Goal: Task Accomplishment & Management: Use online tool/utility

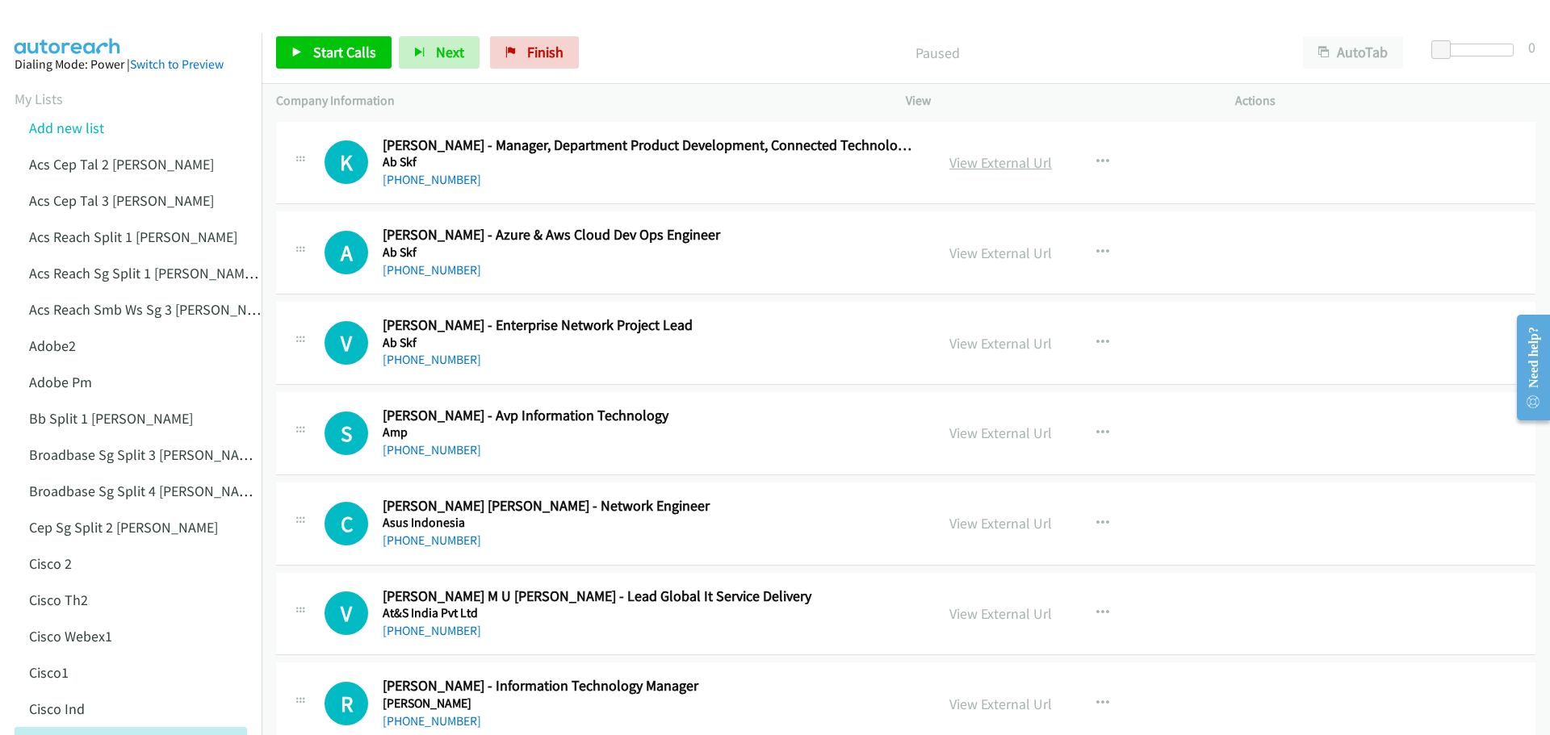
click at [982, 168] on link "View External Url" at bounding box center [1000, 162] width 103 height 19
click at [974, 251] on link "View External Url" at bounding box center [1000, 253] width 103 height 19
click at [1001, 349] on link "View External Url" at bounding box center [1000, 343] width 103 height 19
click at [344, 51] on span "Start Calls" at bounding box center [344, 52] width 63 height 19
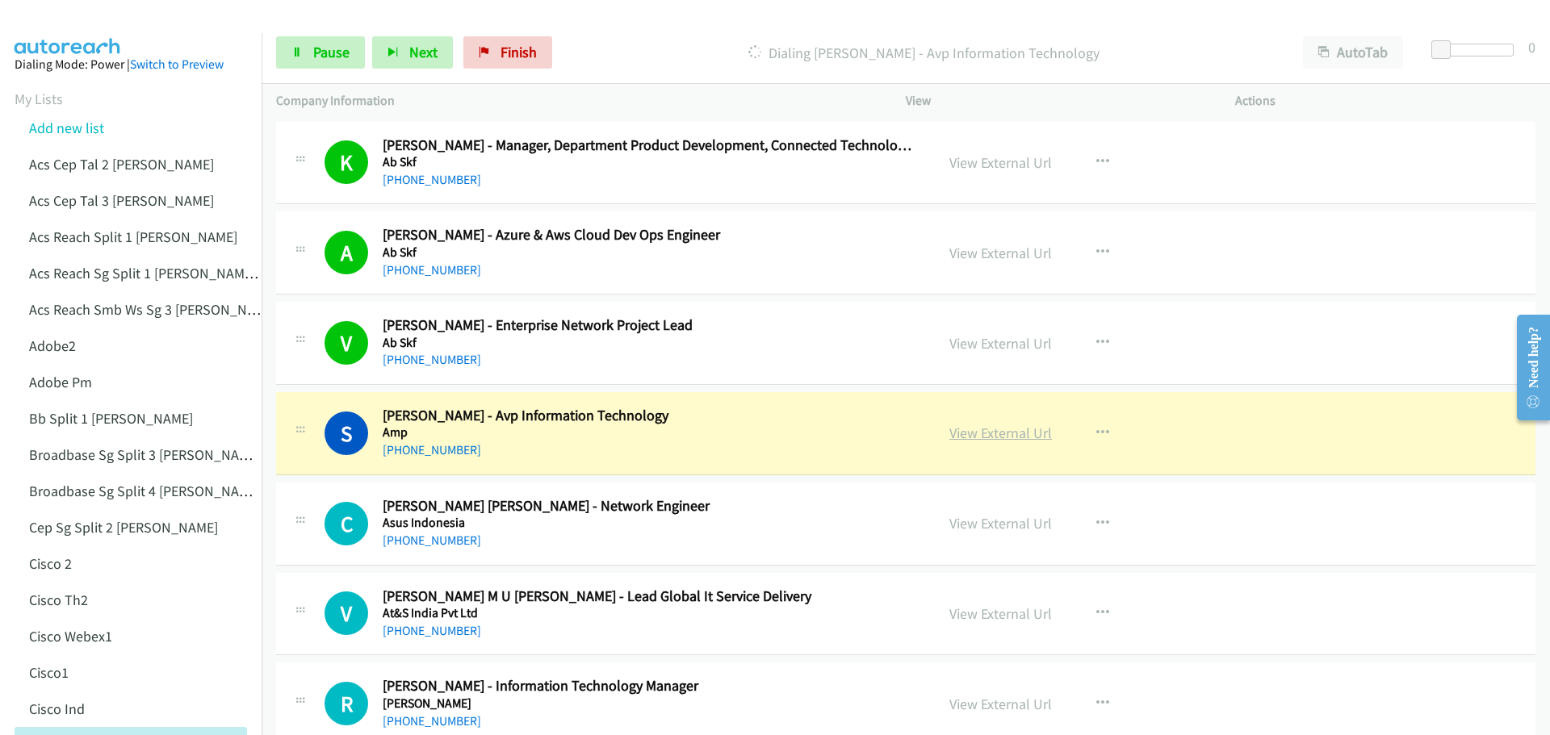
click at [995, 433] on link "View External Url" at bounding box center [1000, 433] width 103 height 19
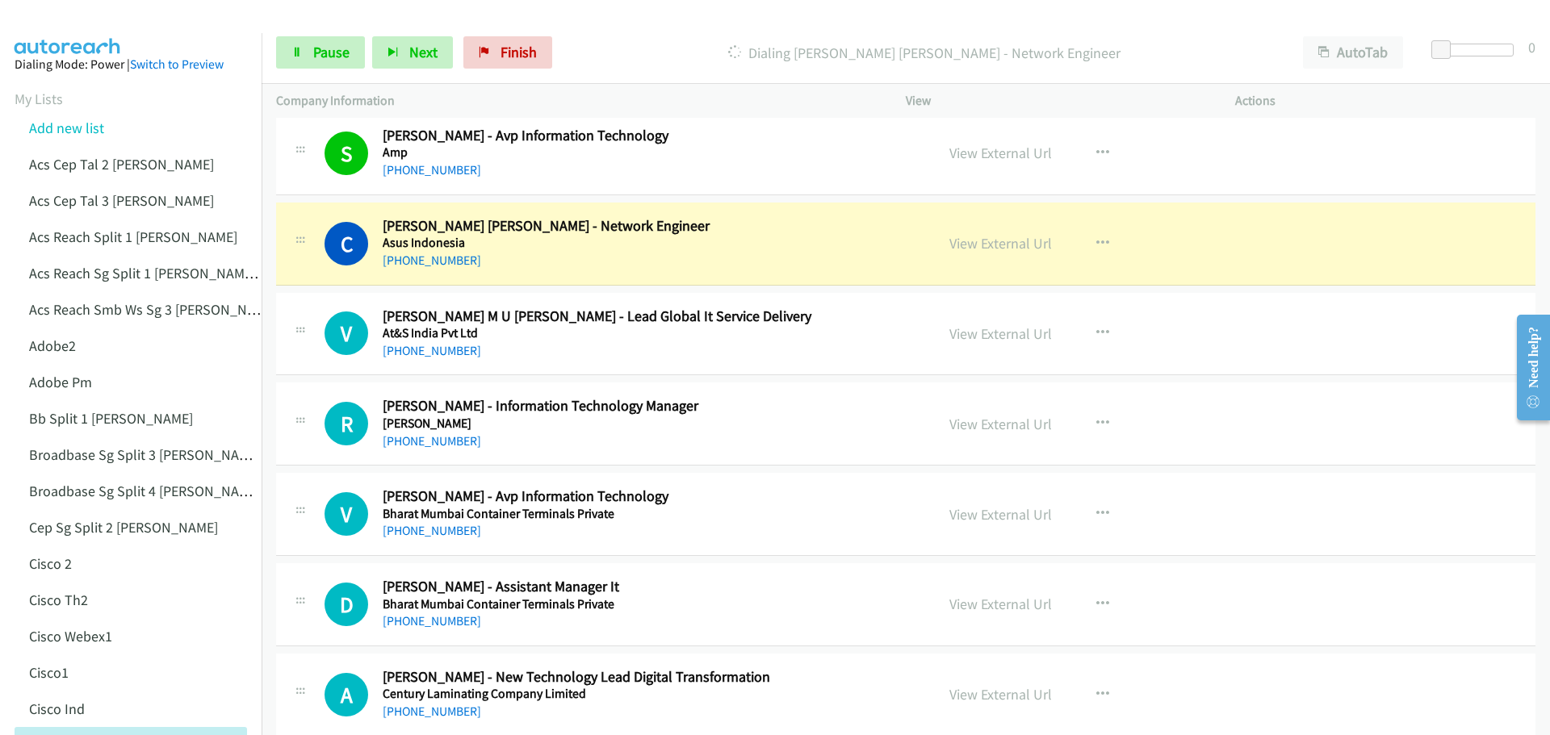
scroll to position [323, 0]
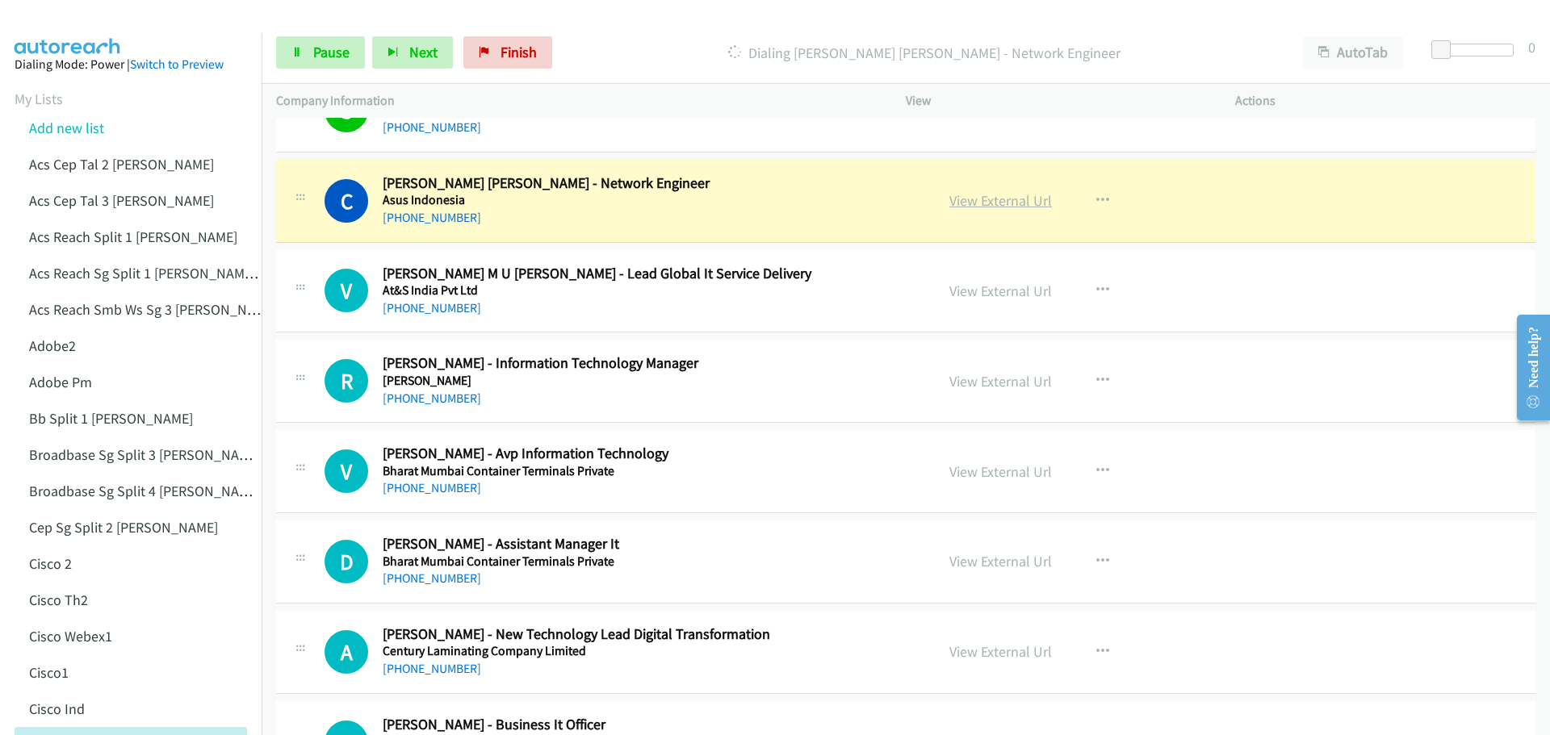
click at [995, 205] on link "View External Url" at bounding box center [1000, 200] width 103 height 19
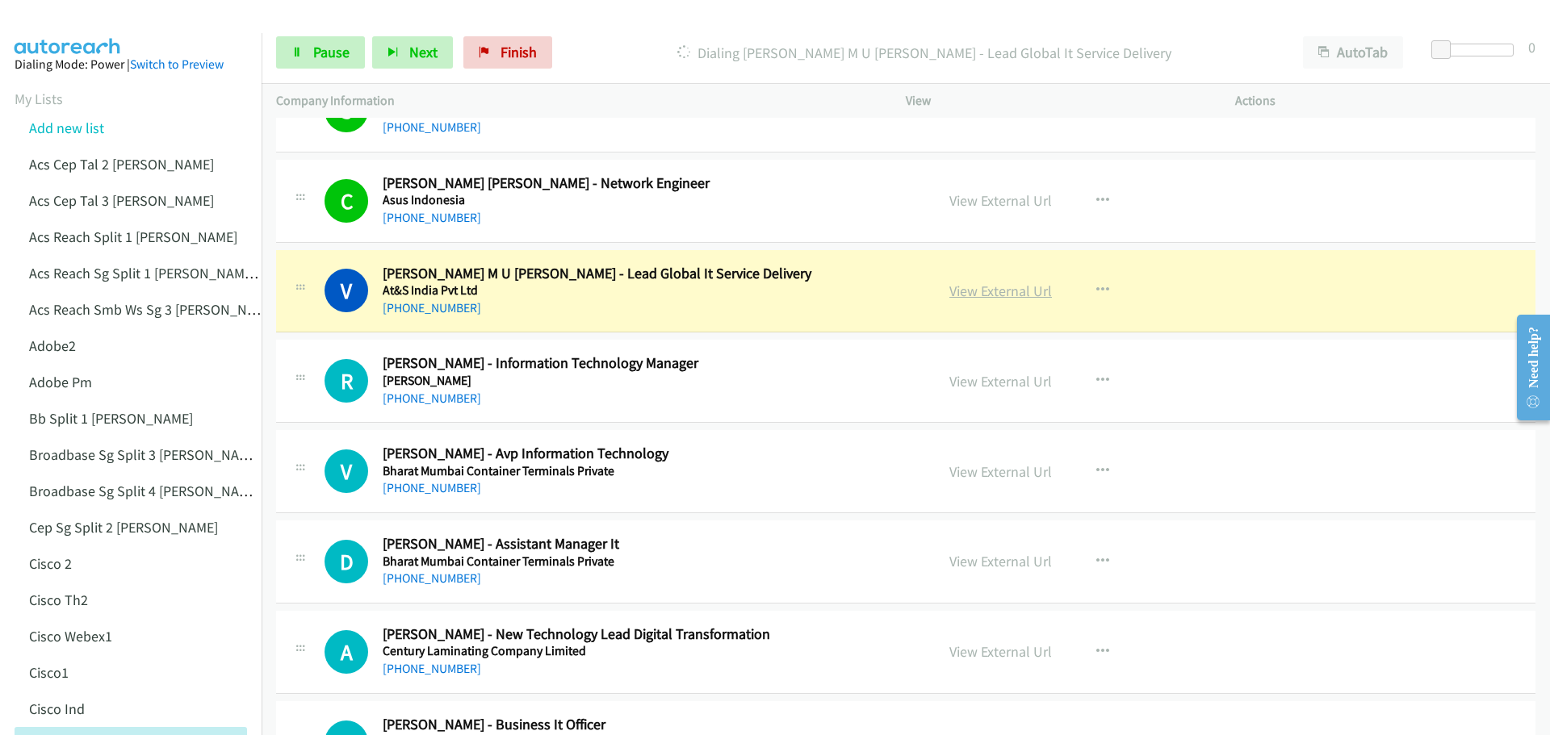
click at [1003, 293] on link "View External Url" at bounding box center [1000, 291] width 103 height 19
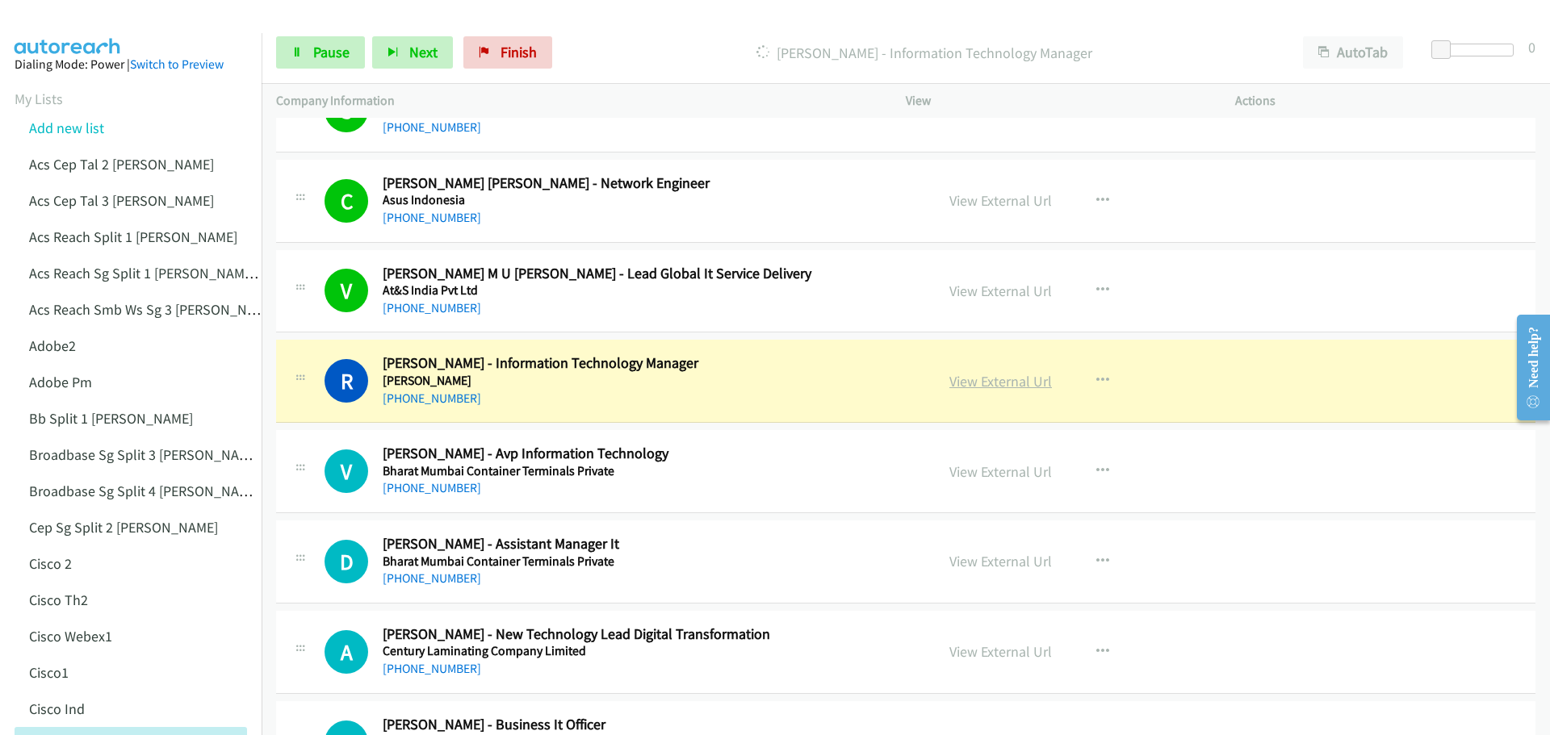
click at [985, 389] on link "View External Url" at bounding box center [1000, 381] width 103 height 19
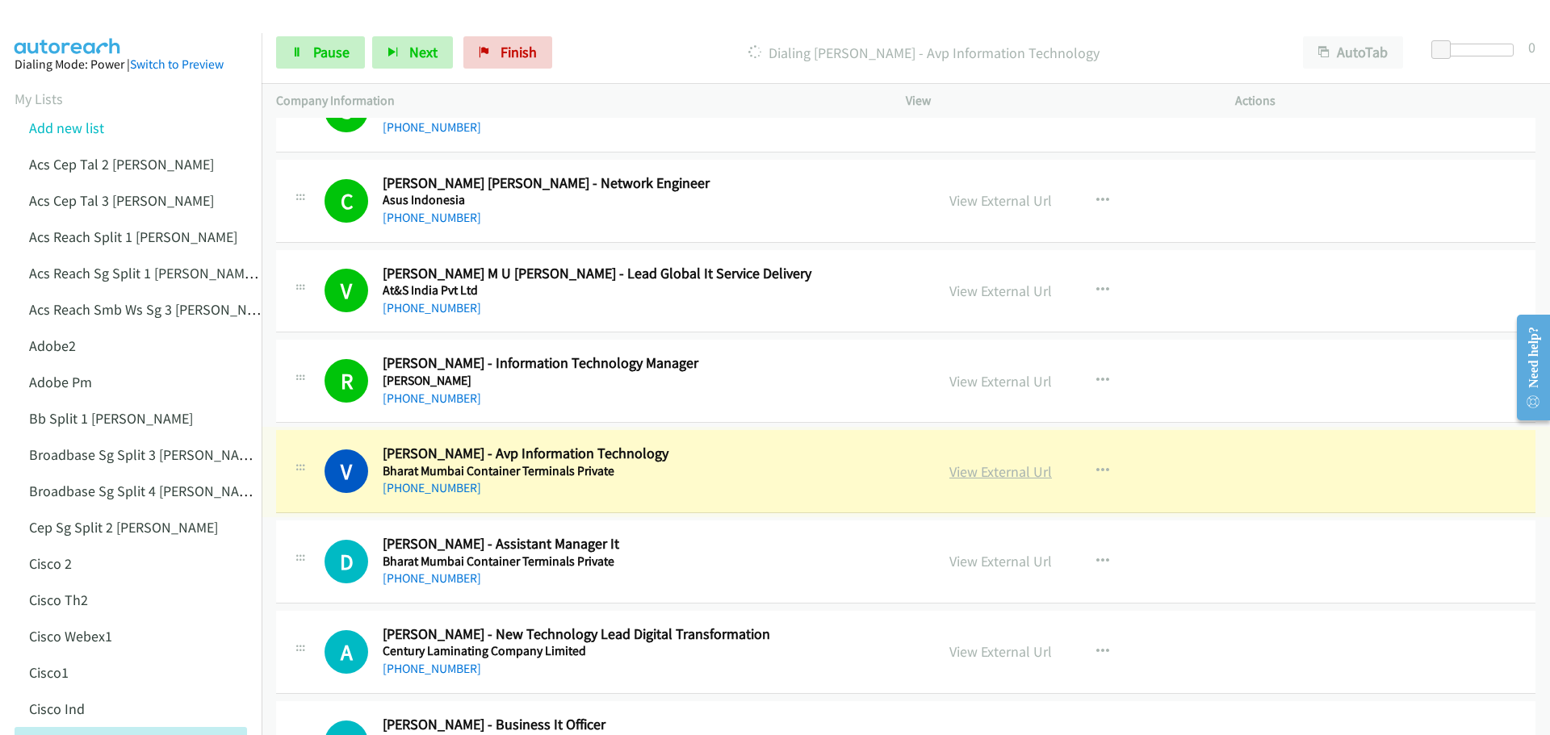
click at [994, 470] on link "View External Url" at bounding box center [1000, 472] width 103 height 19
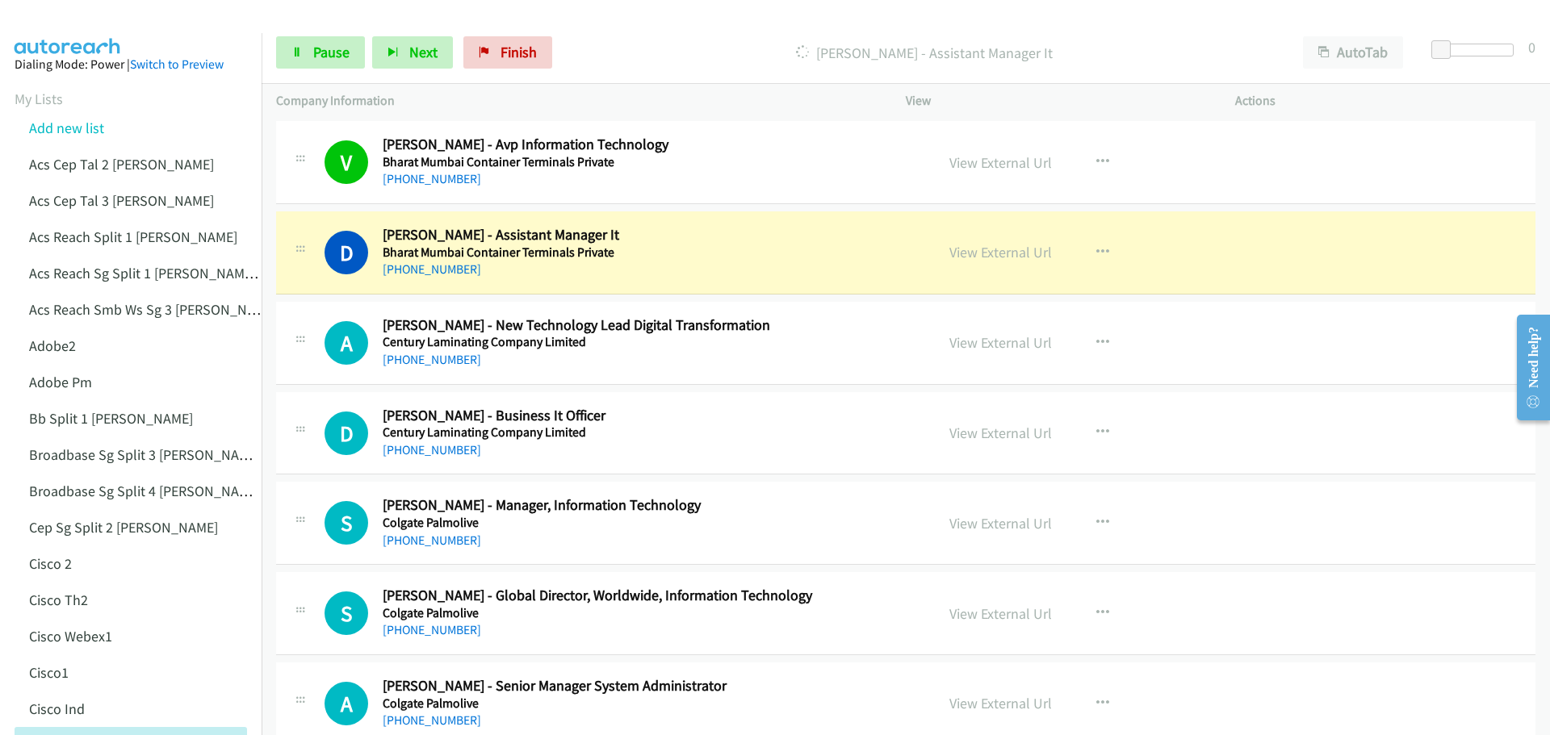
scroll to position [646, 0]
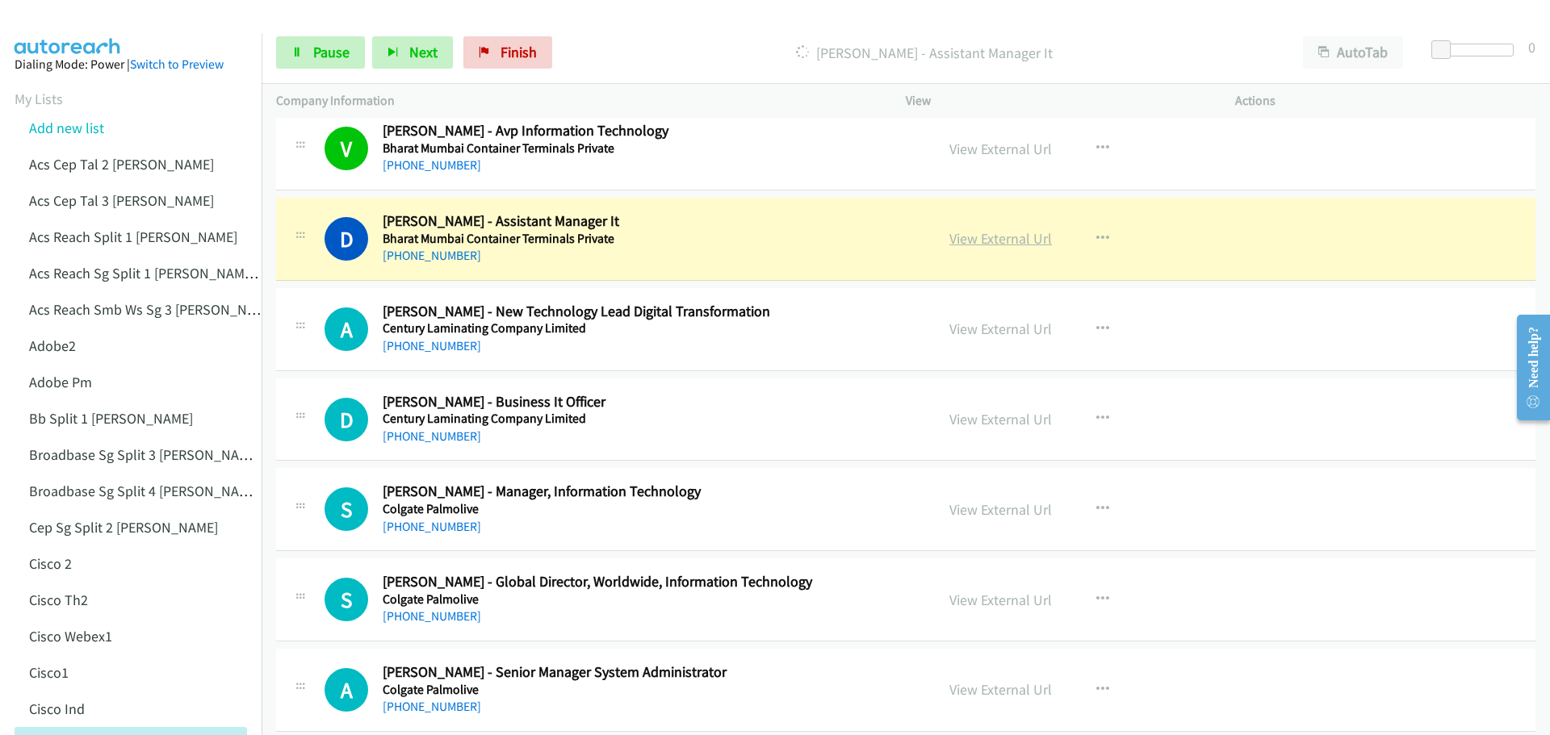
click at [1003, 236] on link "View External Url" at bounding box center [1000, 238] width 103 height 19
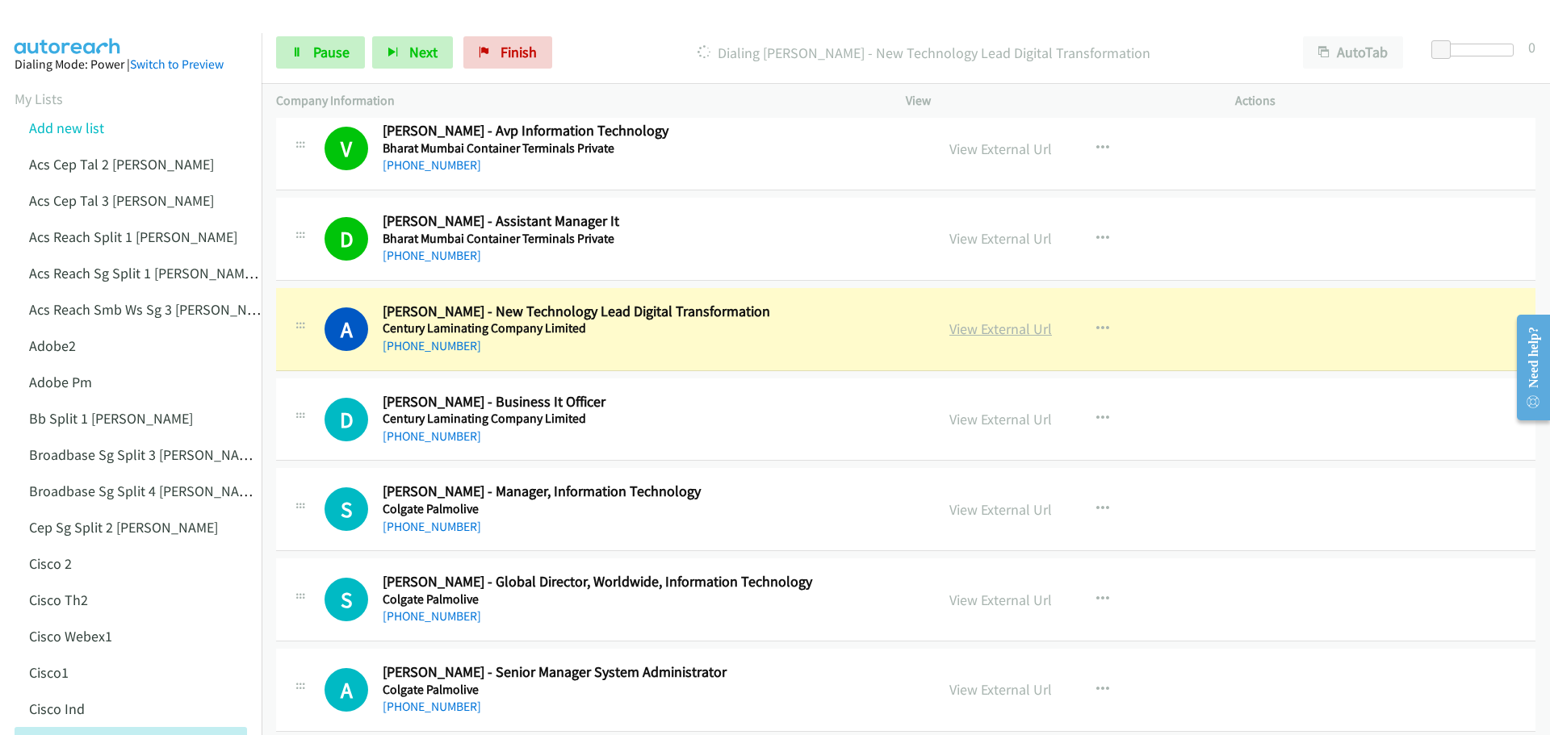
click at [977, 328] on link "View External Url" at bounding box center [1000, 329] width 103 height 19
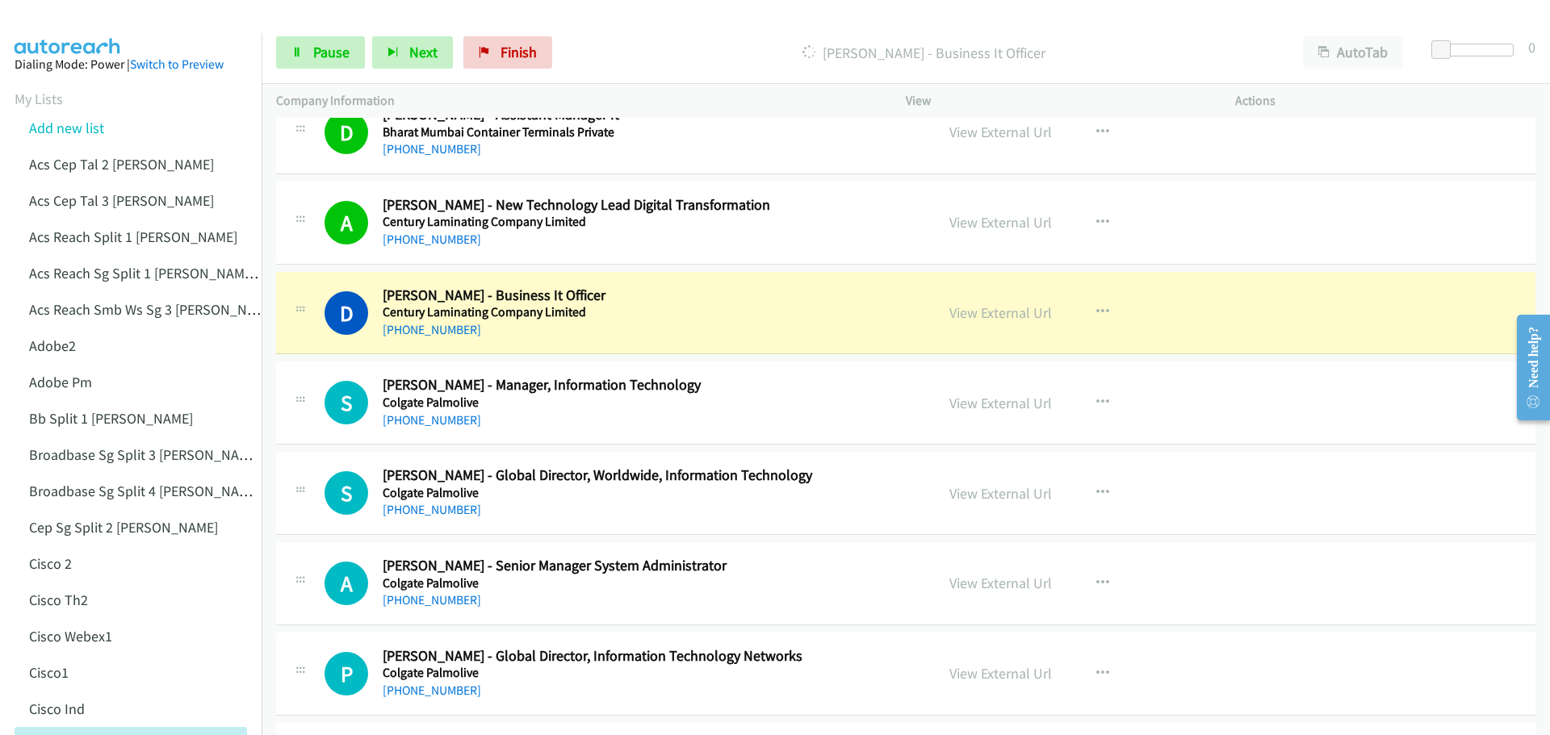
scroll to position [807, 0]
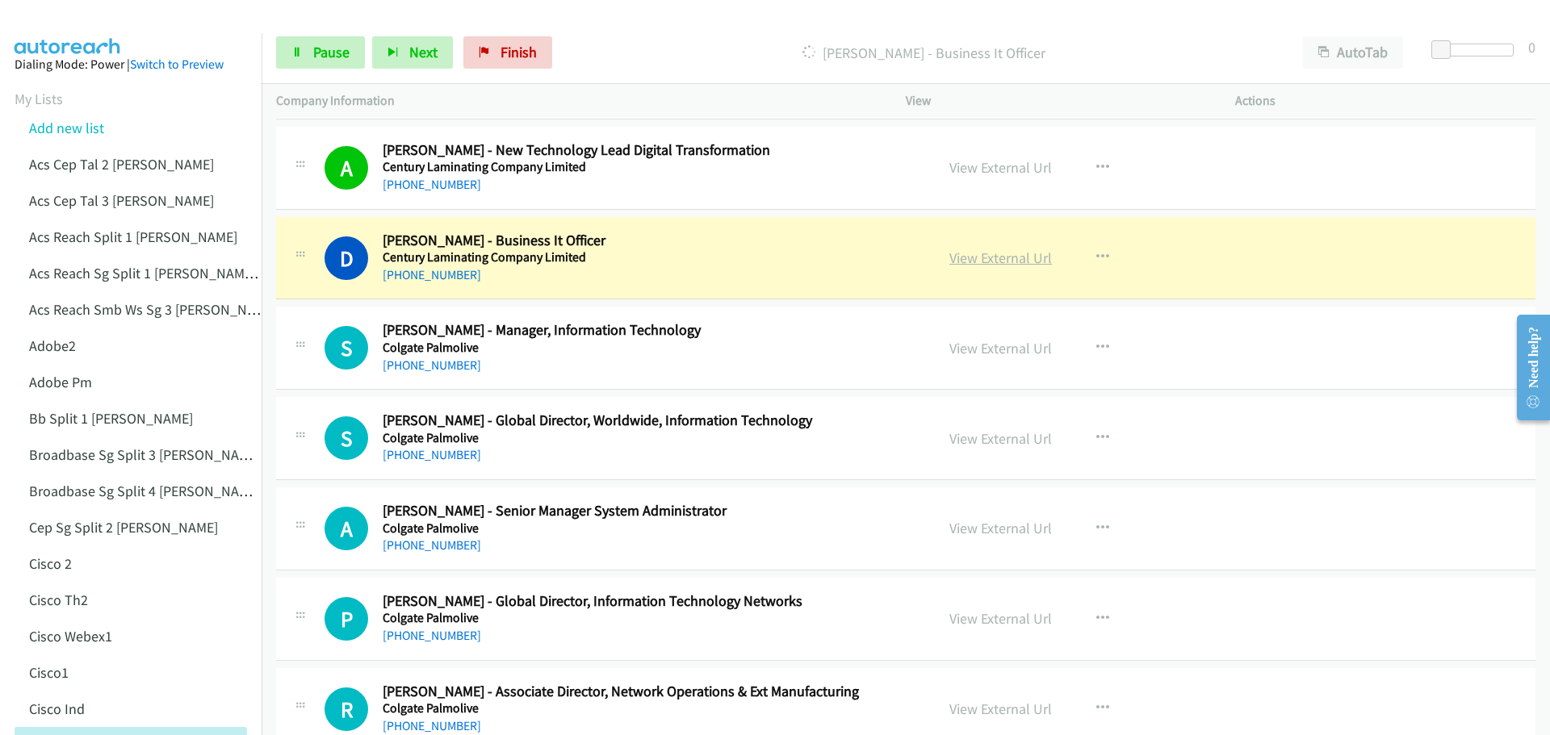
click at [1003, 256] on link "View External Url" at bounding box center [1000, 258] width 103 height 19
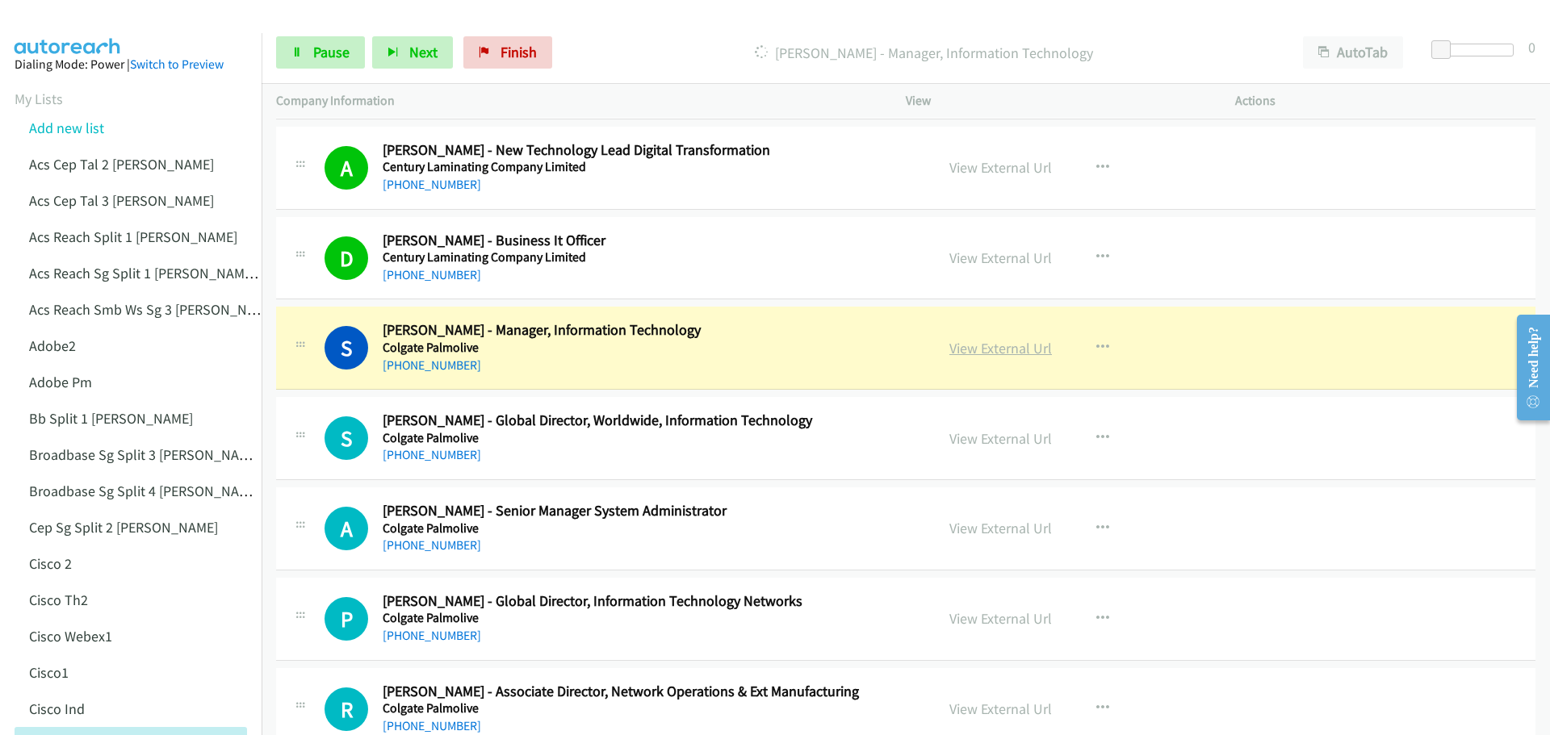
click at [991, 349] on link "View External Url" at bounding box center [1000, 348] width 103 height 19
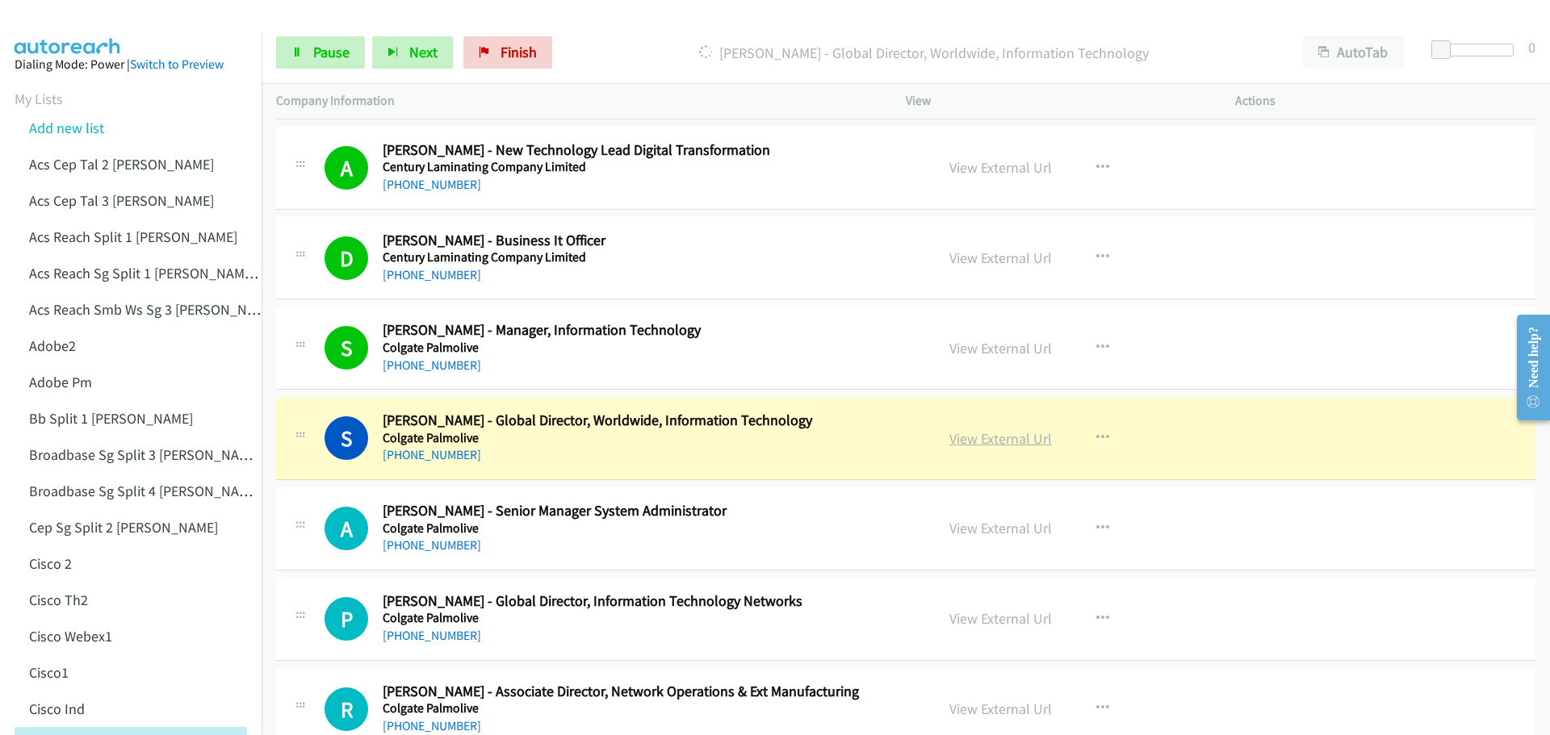
click at [1014, 435] on link "View External Url" at bounding box center [1000, 438] width 103 height 19
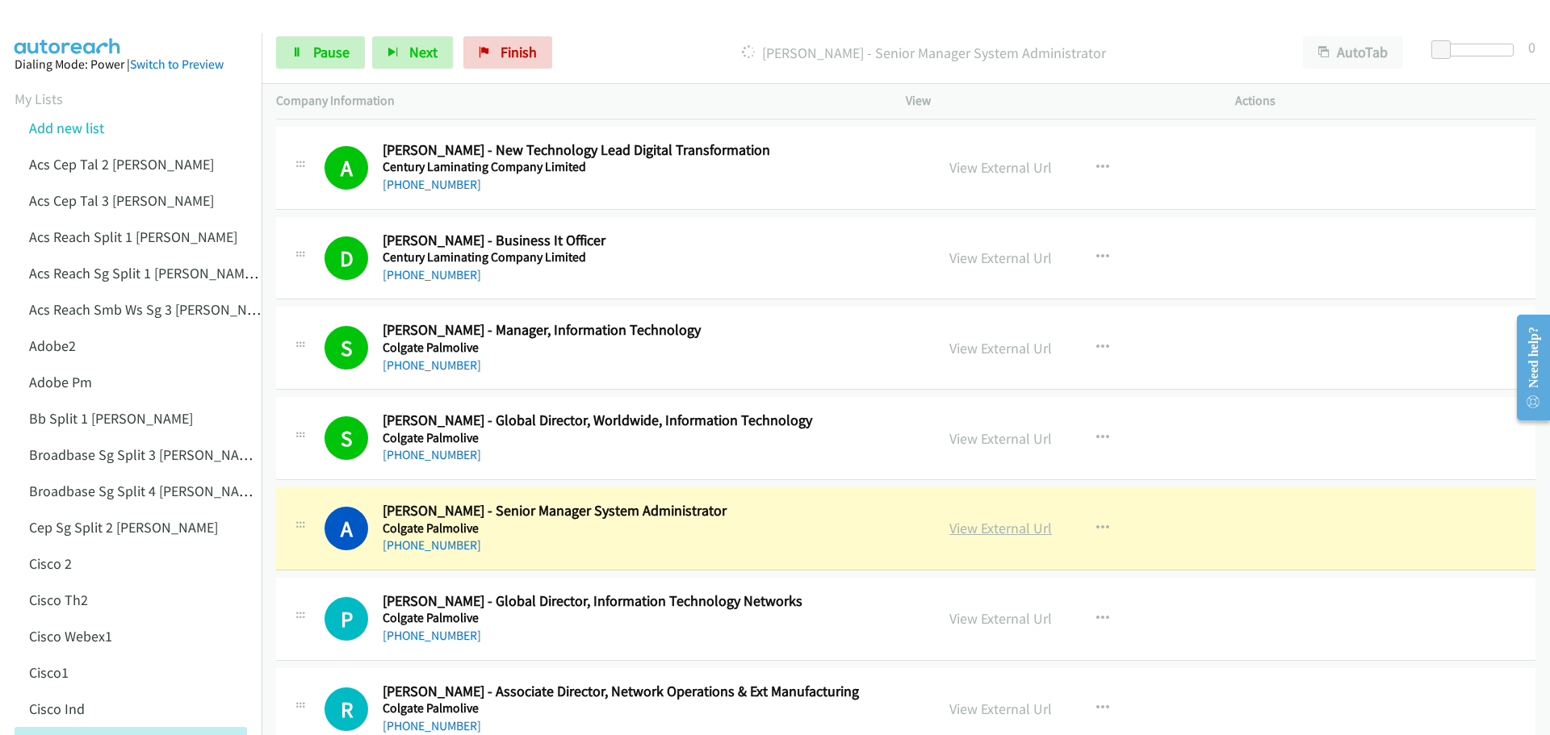
click at [995, 529] on link "View External Url" at bounding box center [1000, 528] width 103 height 19
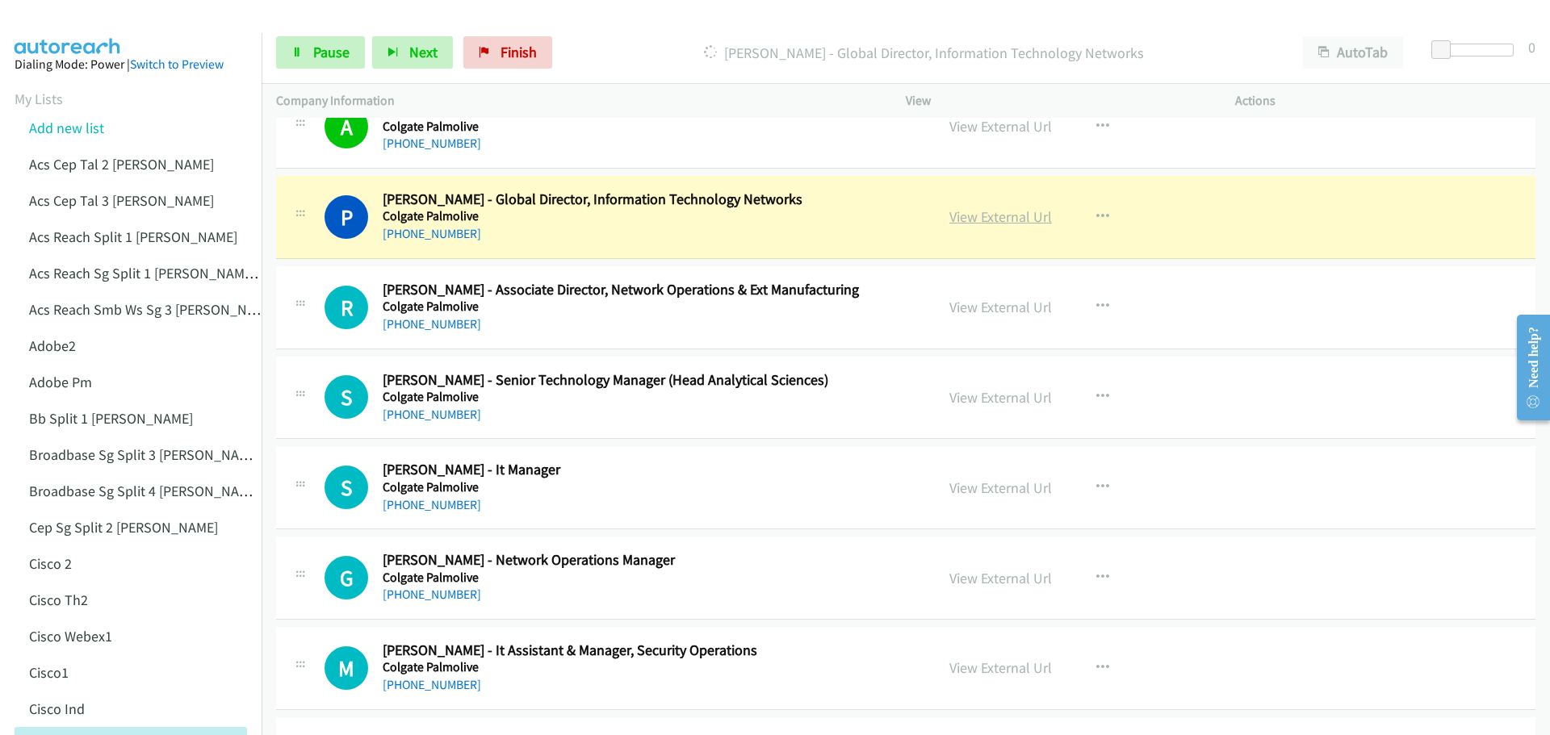
scroll to position [1211, 0]
click at [1003, 217] on link "View External Url" at bounding box center [1000, 215] width 103 height 19
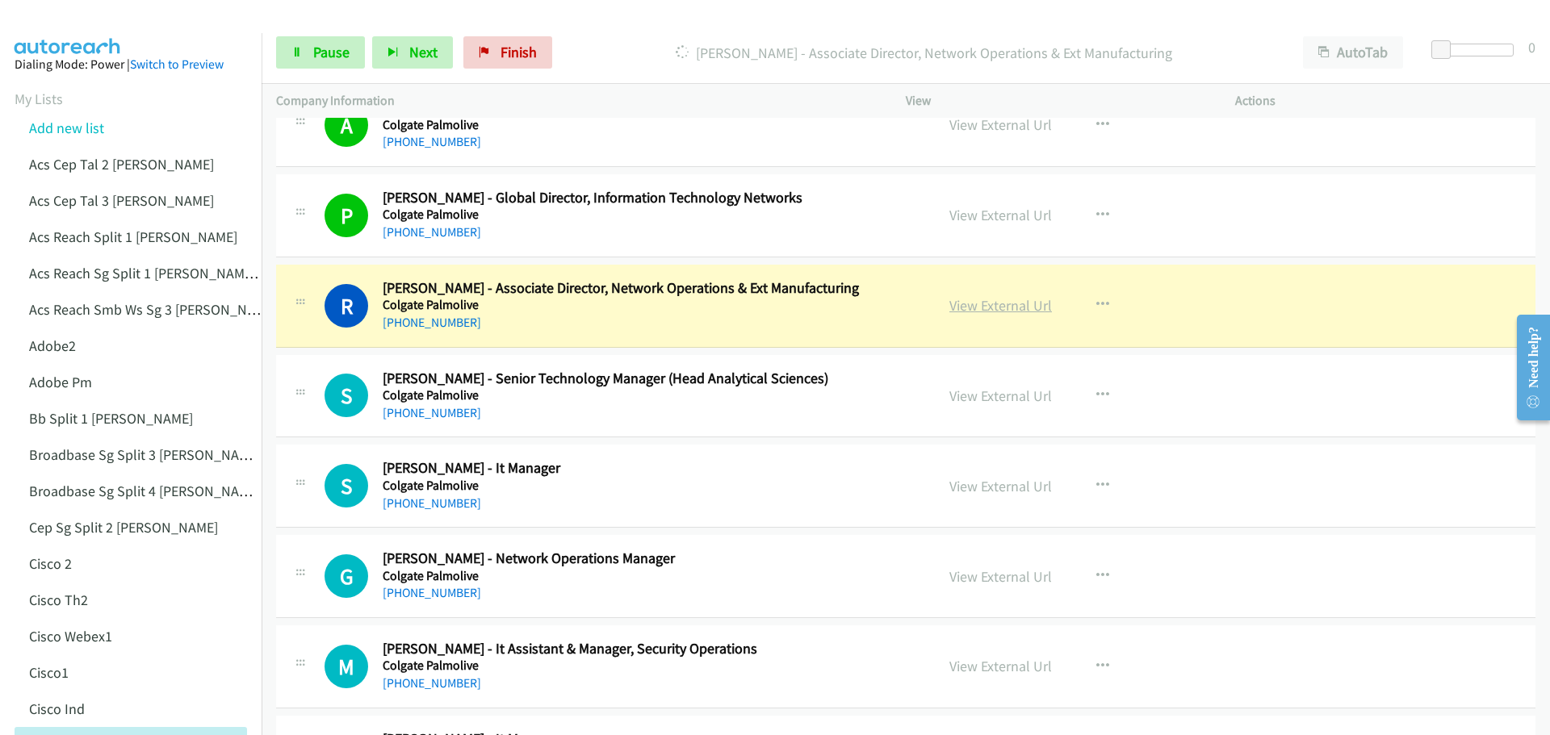
click at [1006, 304] on link "View External Url" at bounding box center [1000, 305] width 103 height 19
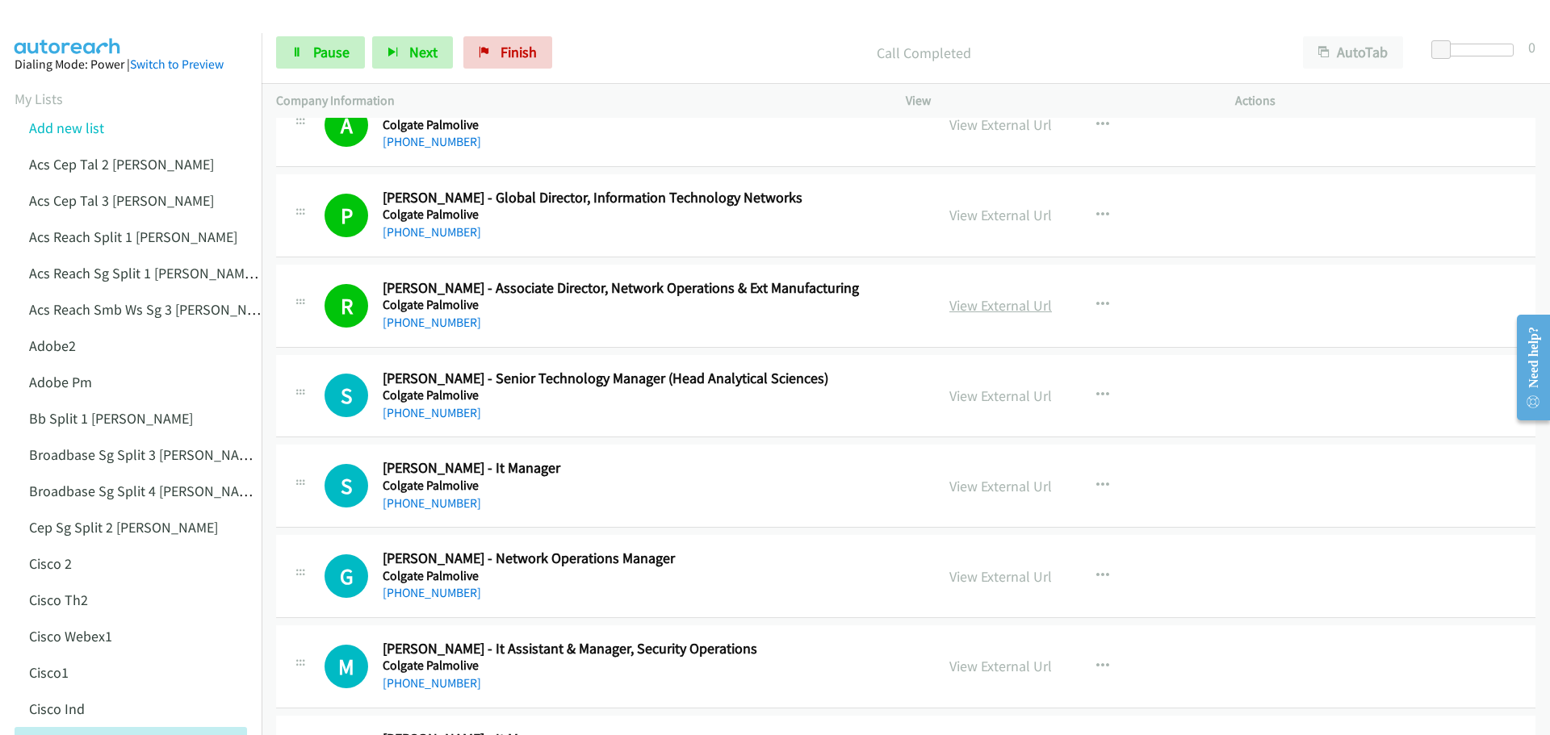
scroll to position [1292, 0]
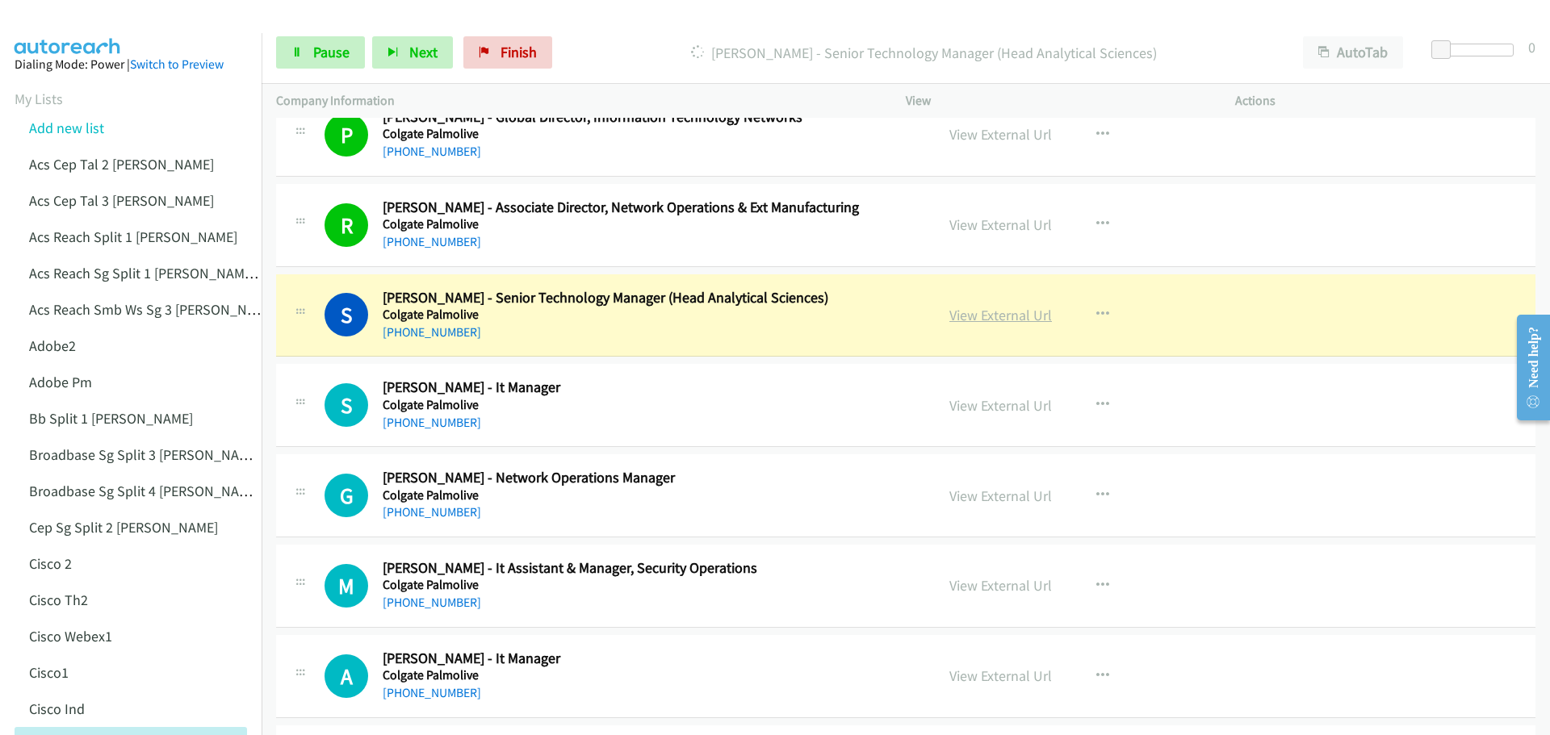
click at [987, 320] on link "View External Url" at bounding box center [1000, 315] width 103 height 19
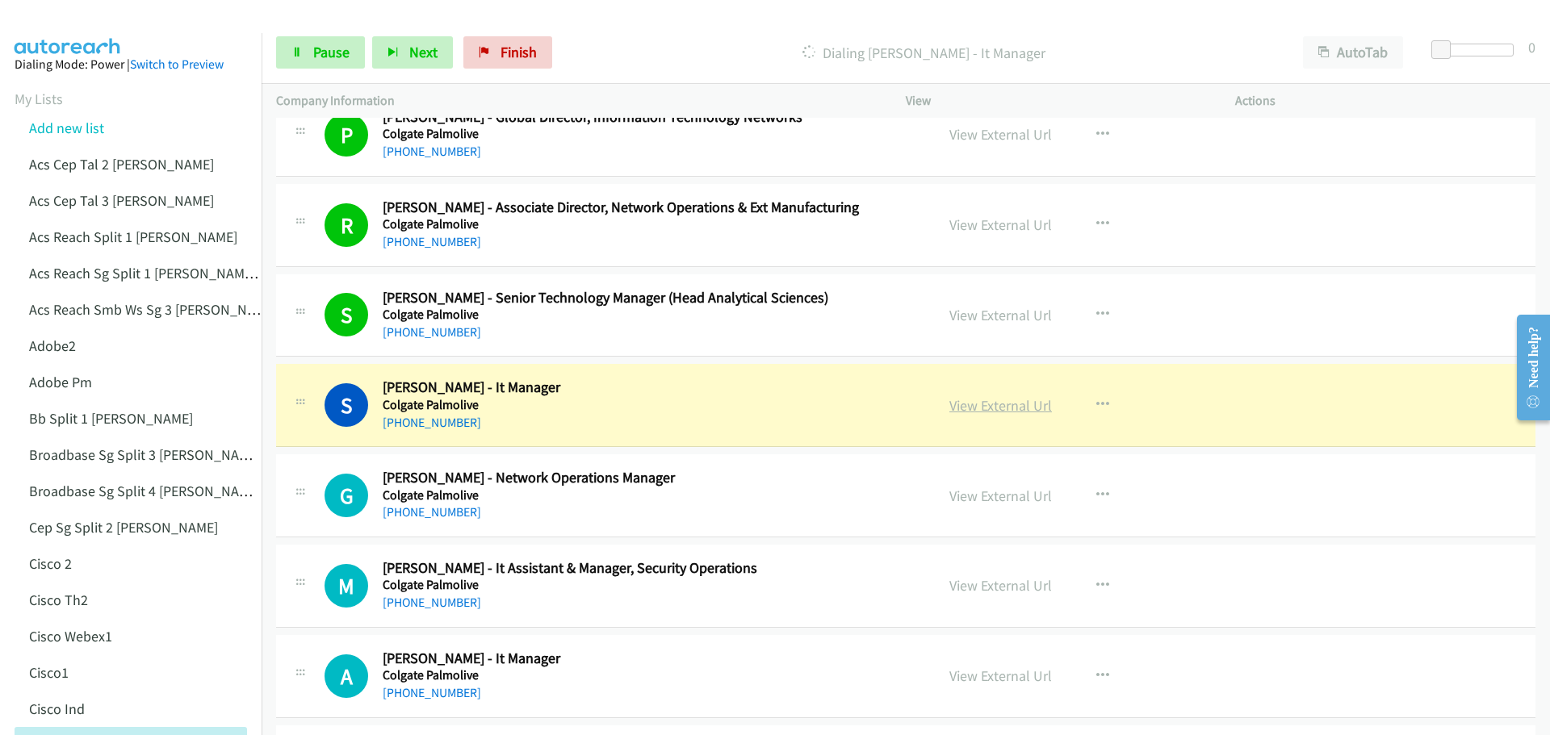
click at [1011, 402] on link "View External Url" at bounding box center [1000, 405] width 103 height 19
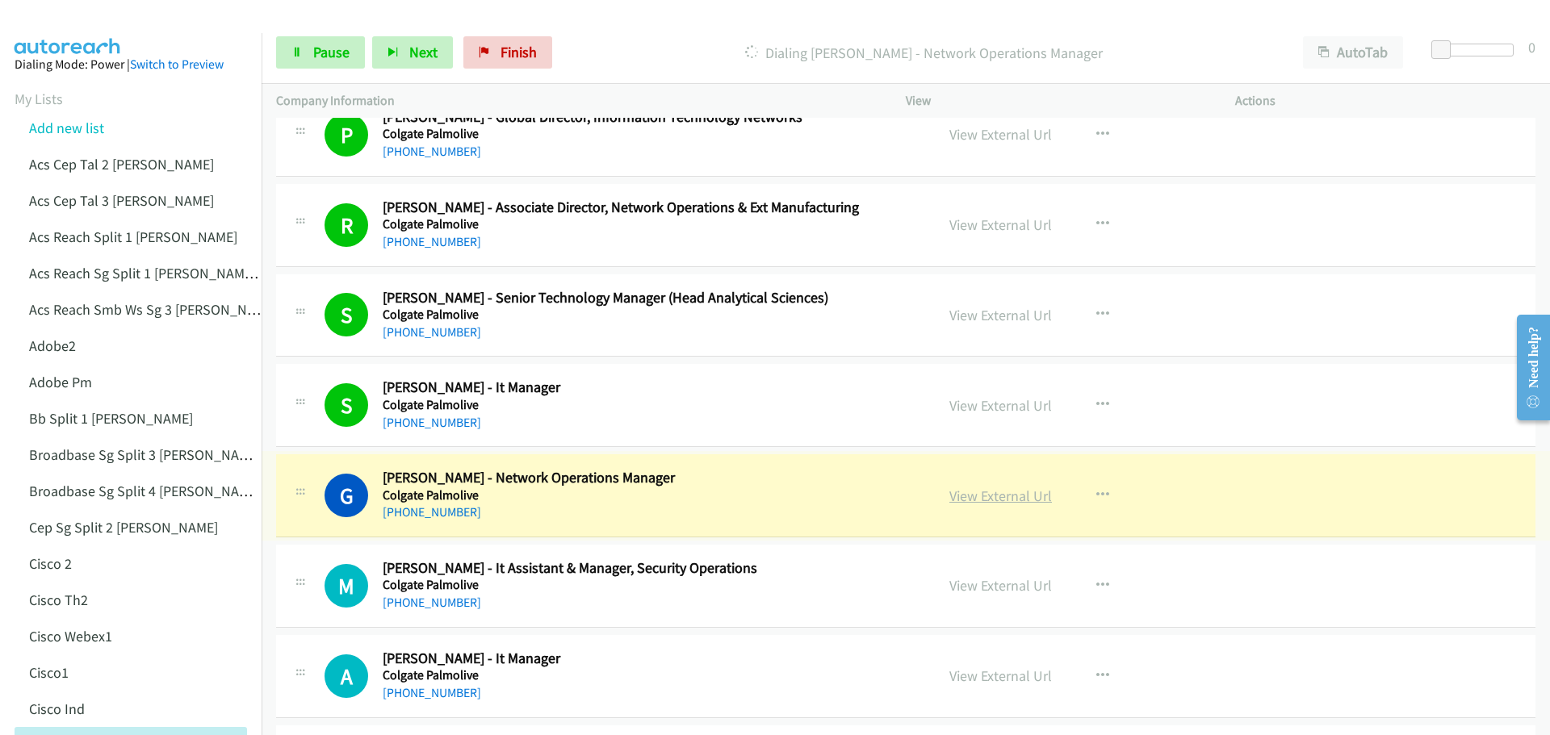
click at [998, 489] on link "View External Url" at bounding box center [1000, 496] width 103 height 19
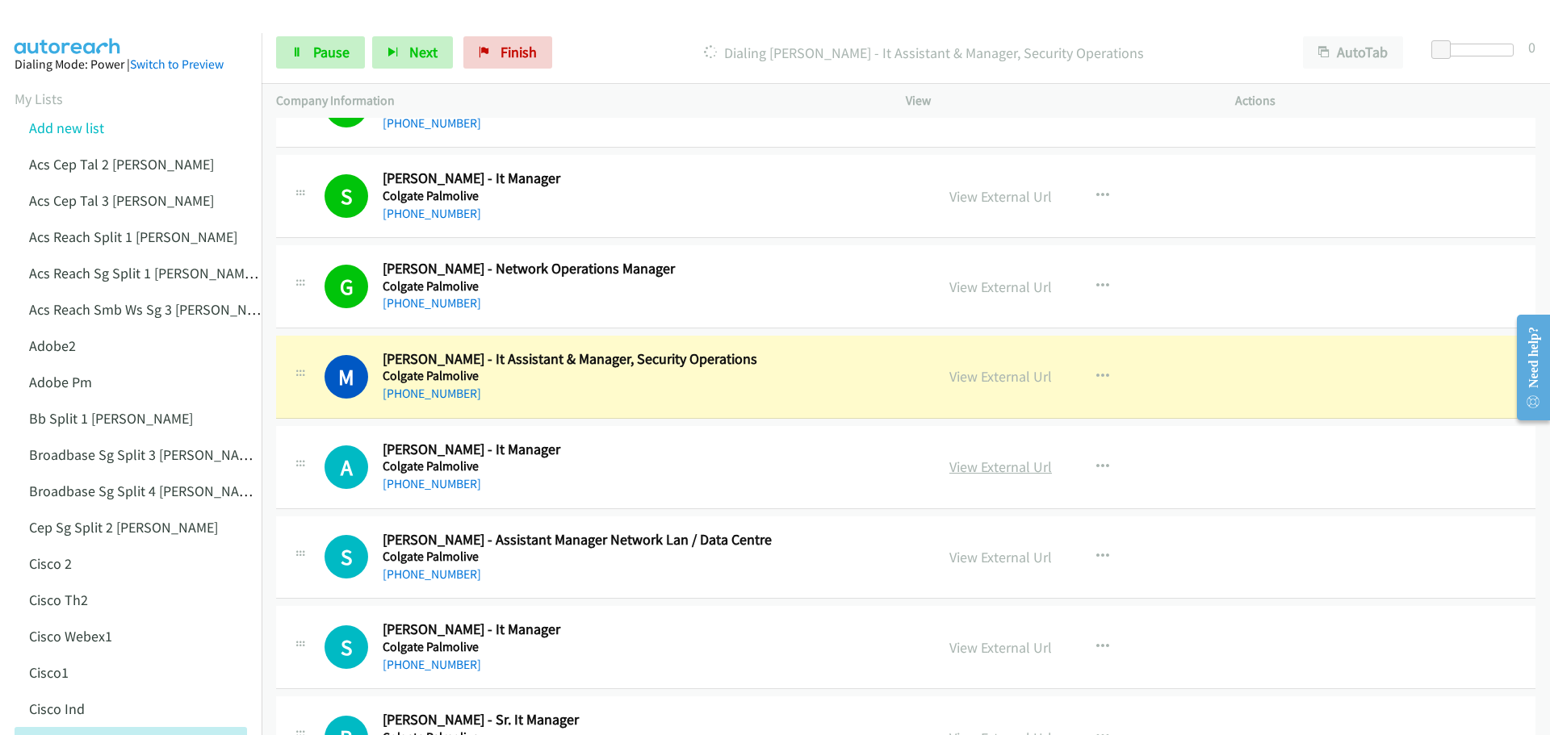
scroll to position [1534, 0]
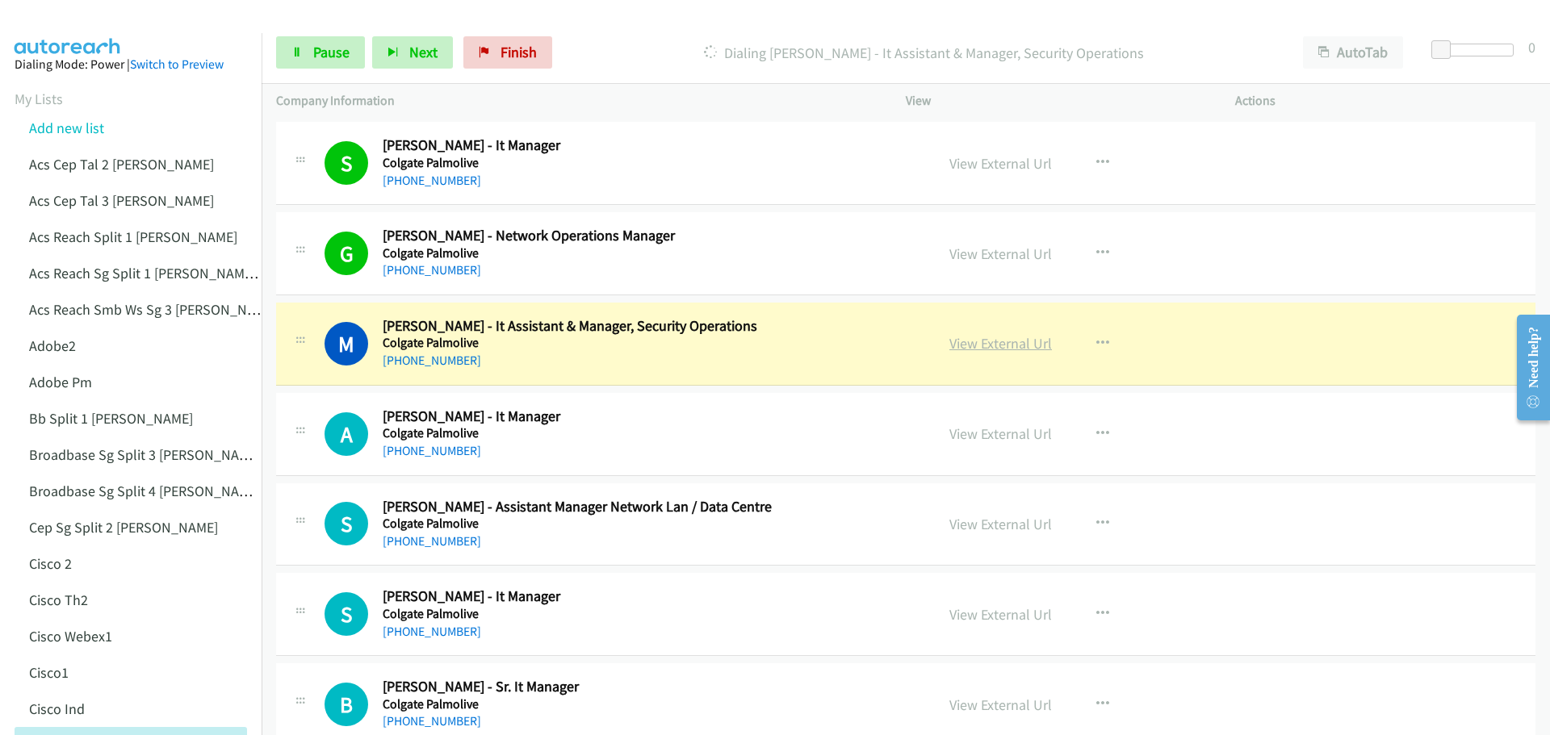
click at [989, 352] on link "View External Url" at bounding box center [1000, 343] width 103 height 19
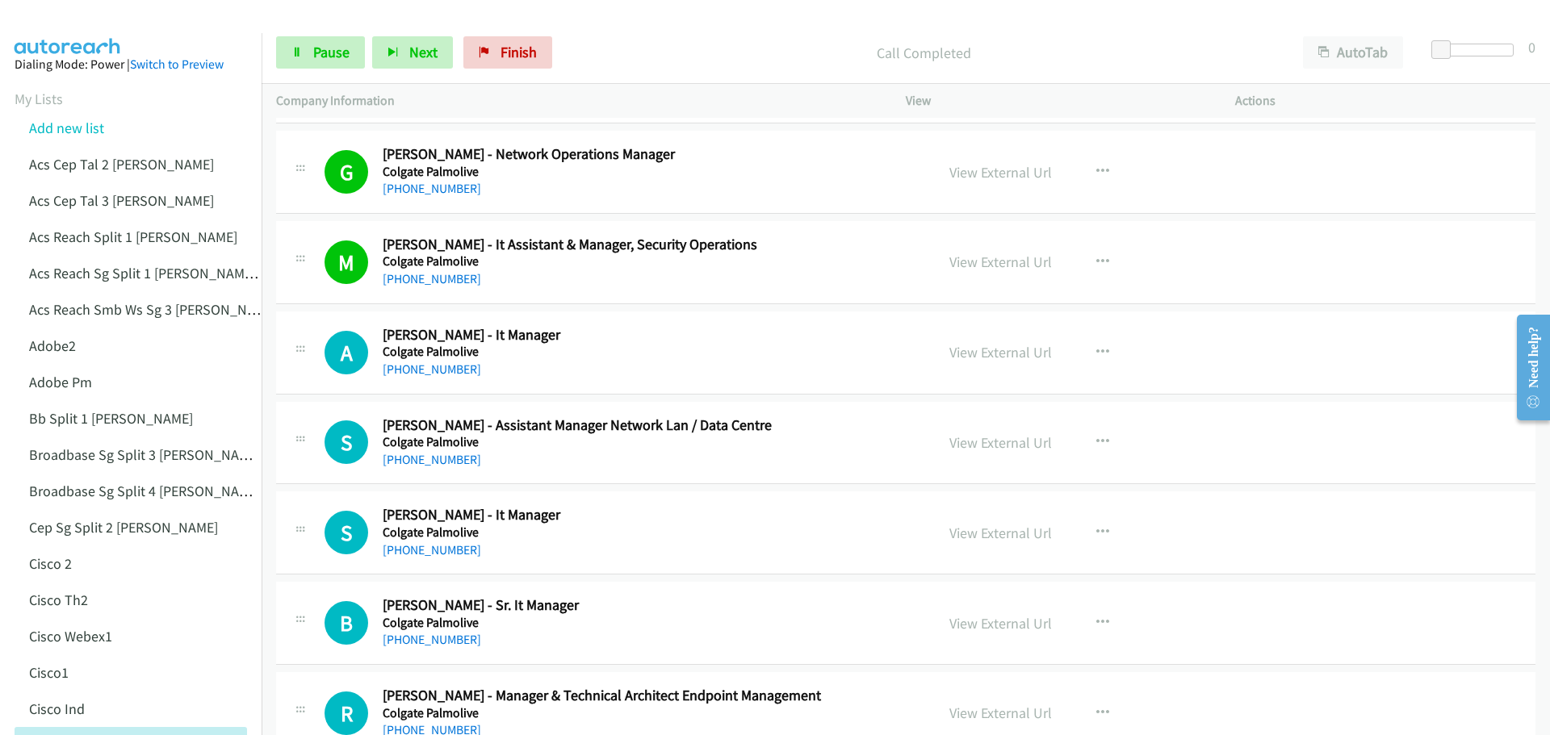
scroll to position [1615, 0]
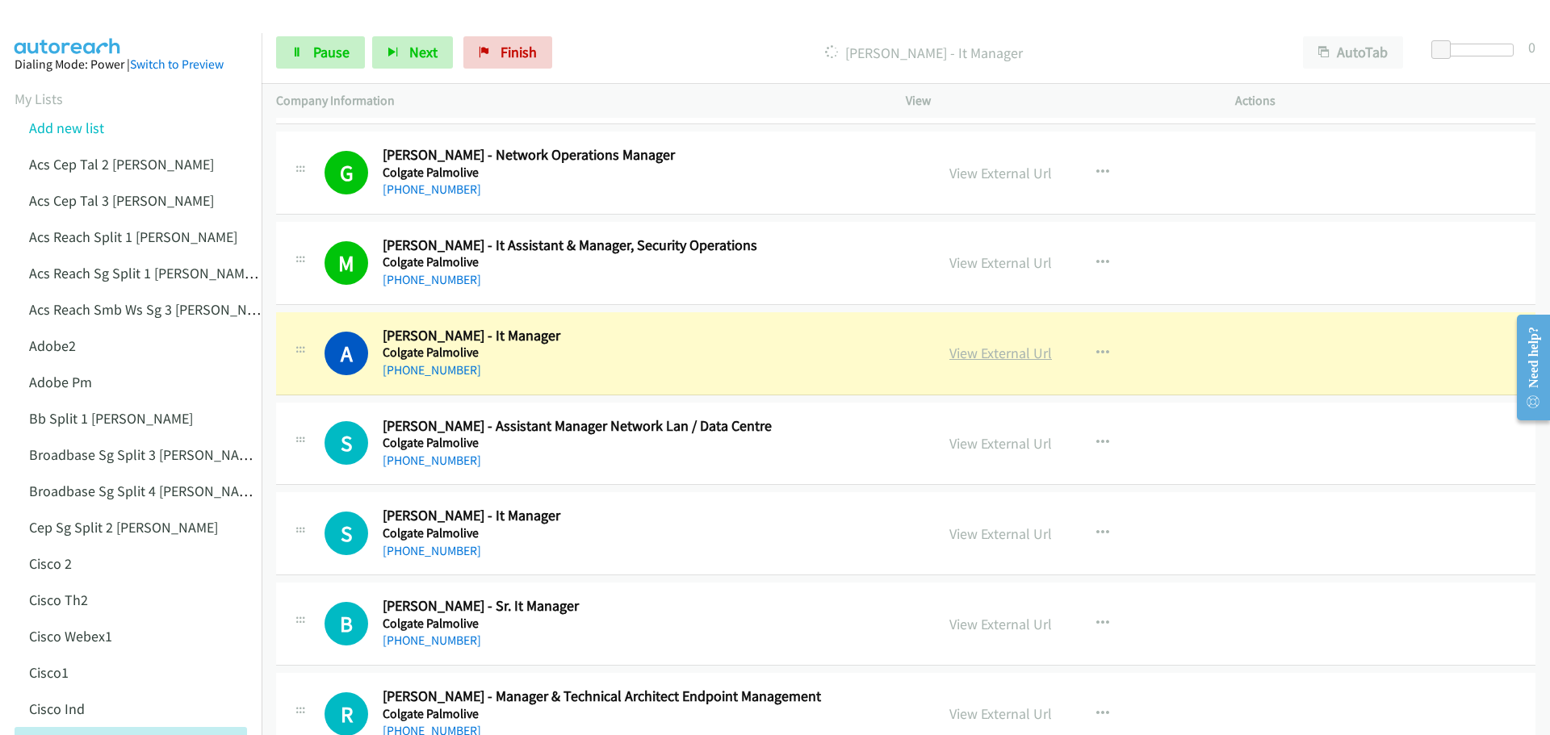
click at [999, 354] on link "View External Url" at bounding box center [1000, 353] width 103 height 19
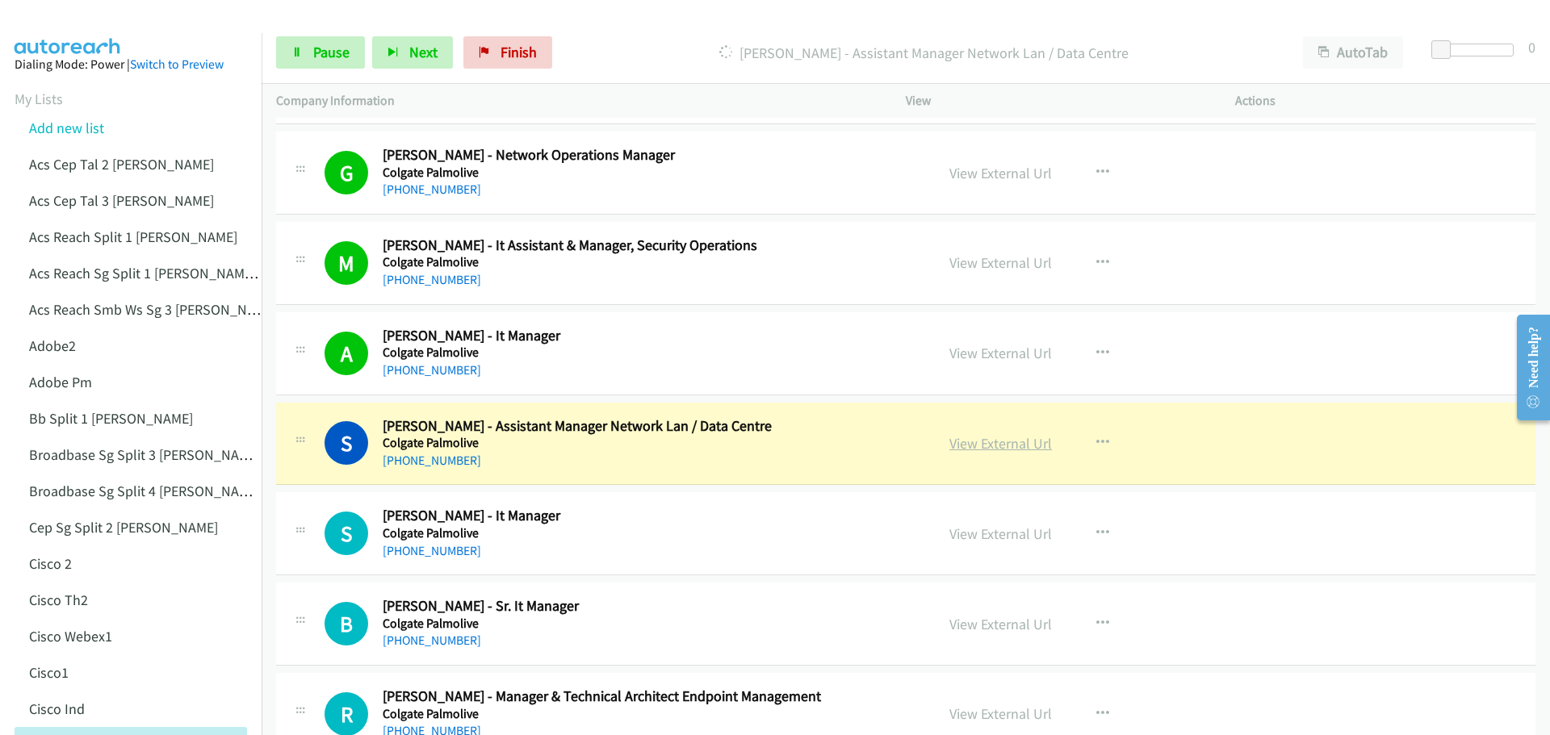
click at [987, 439] on link "View External Url" at bounding box center [1000, 443] width 103 height 19
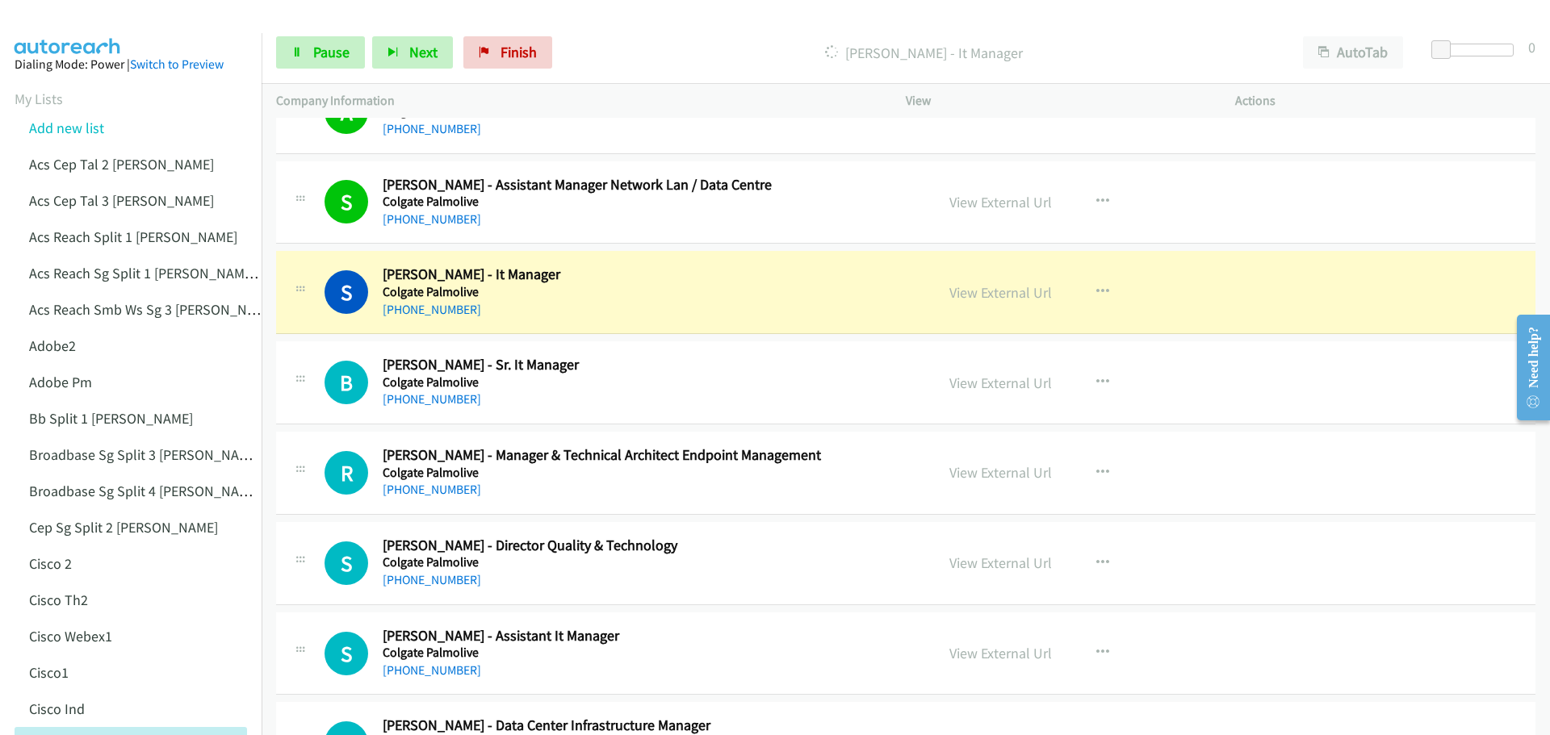
scroll to position [1857, 0]
click at [999, 291] on link "View External Url" at bounding box center [1000, 292] width 103 height 19
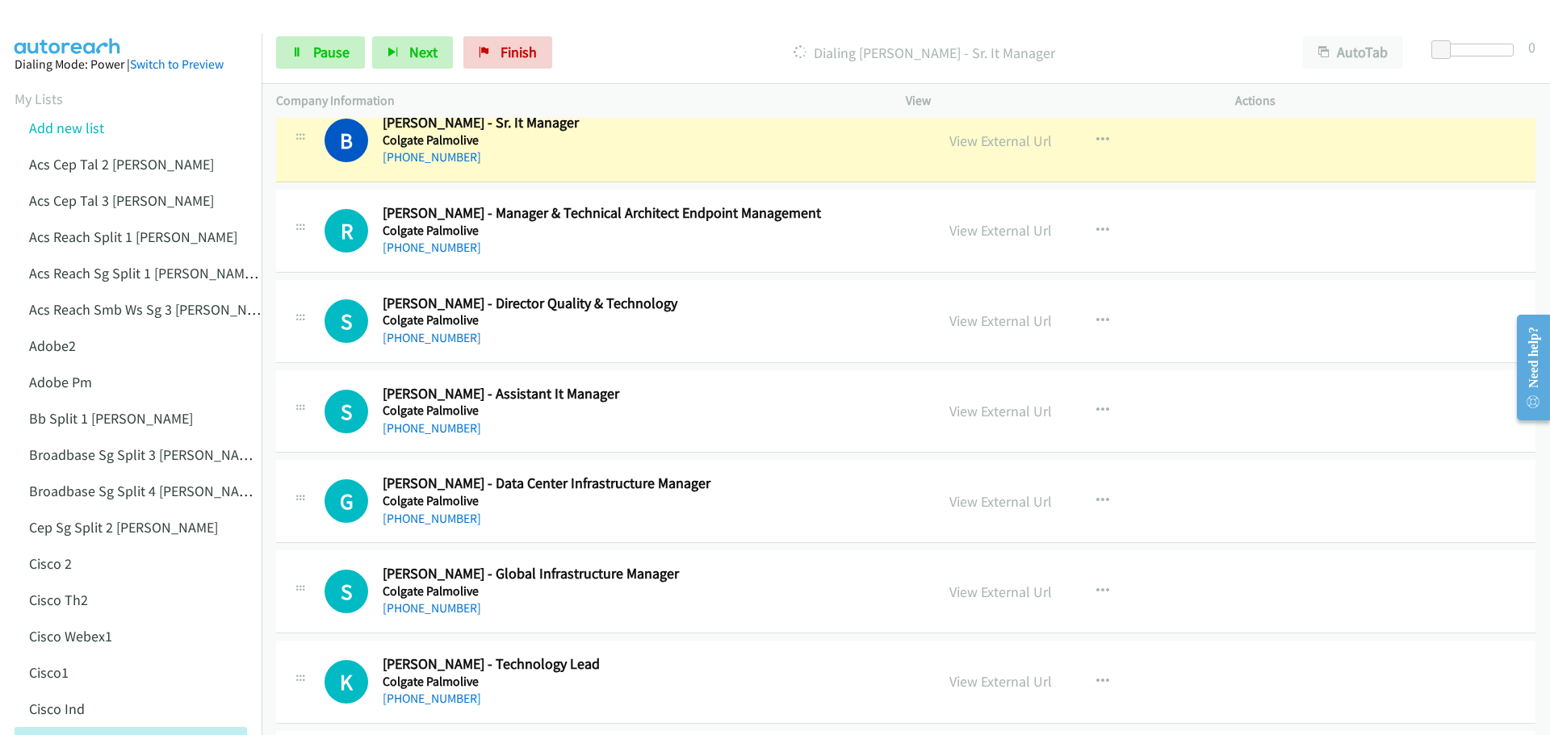
scroll to position [2099, 0]
click at [994, 132] on link "View External Url" at bounding box center [1000, 140] width 103 height 19
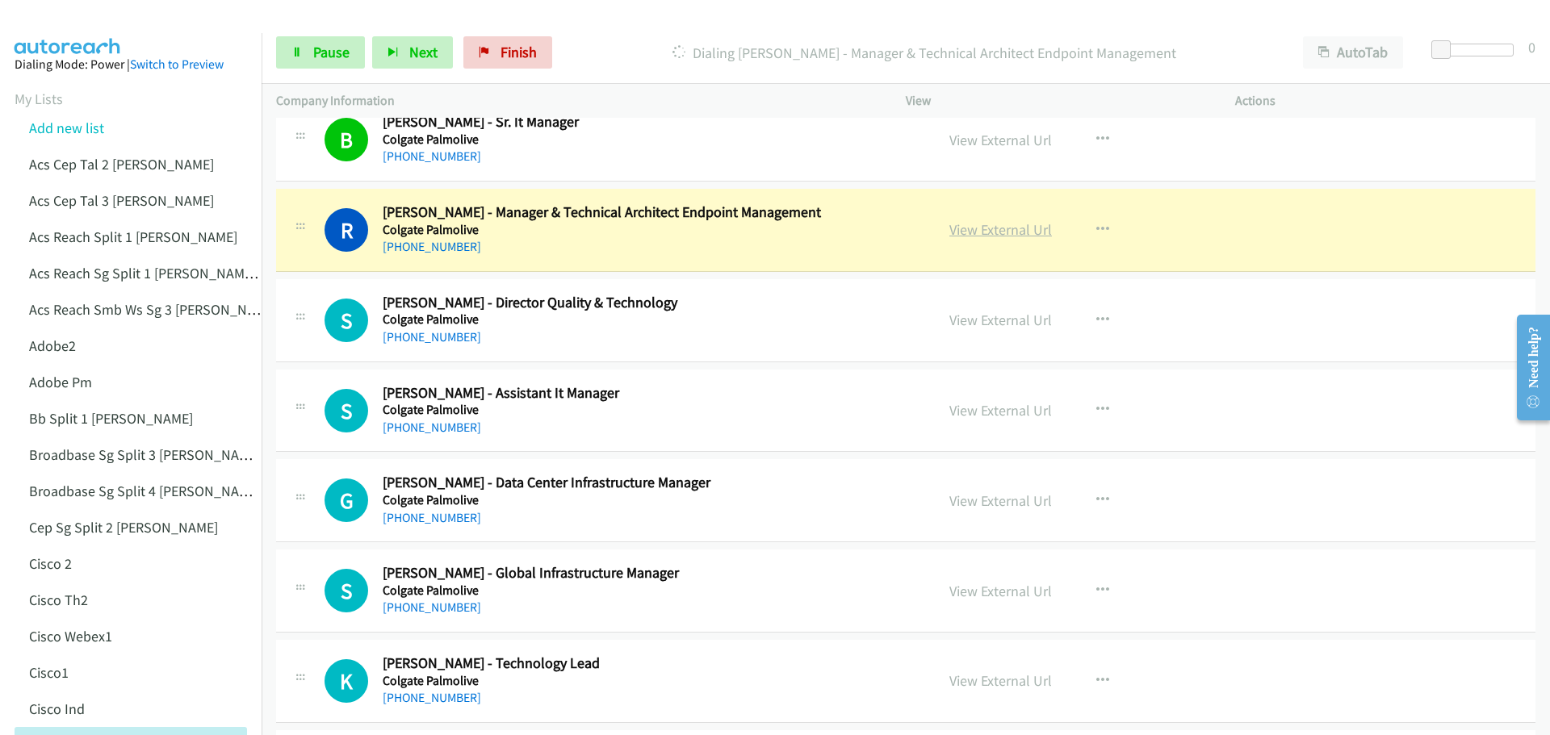
click at [978, 234] on link "View External Url" at bounding box center [1000, 229] width 103 height 19
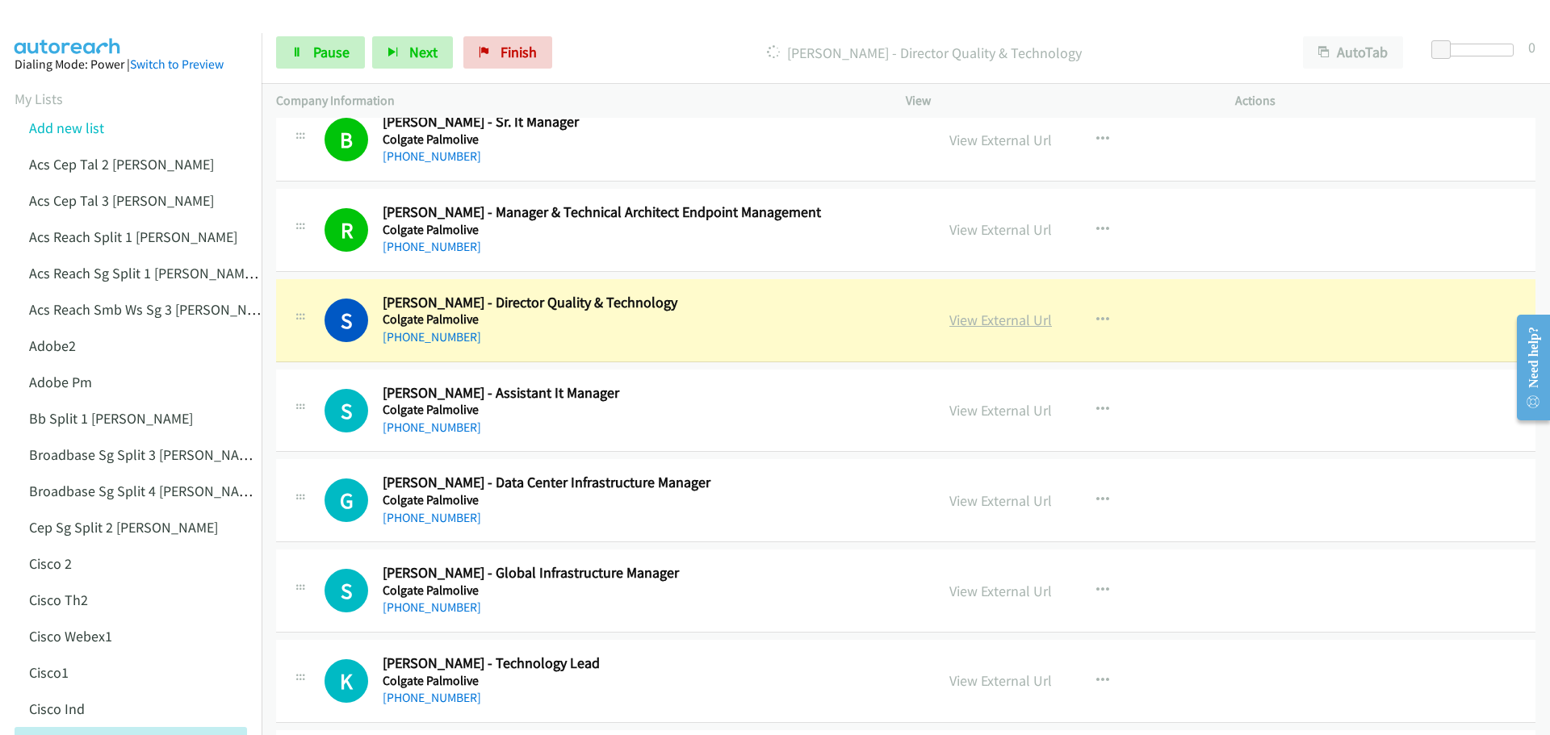
click at [989, 322] on link "View External Url" at bounding box center [1000, 320] width 103 height 19
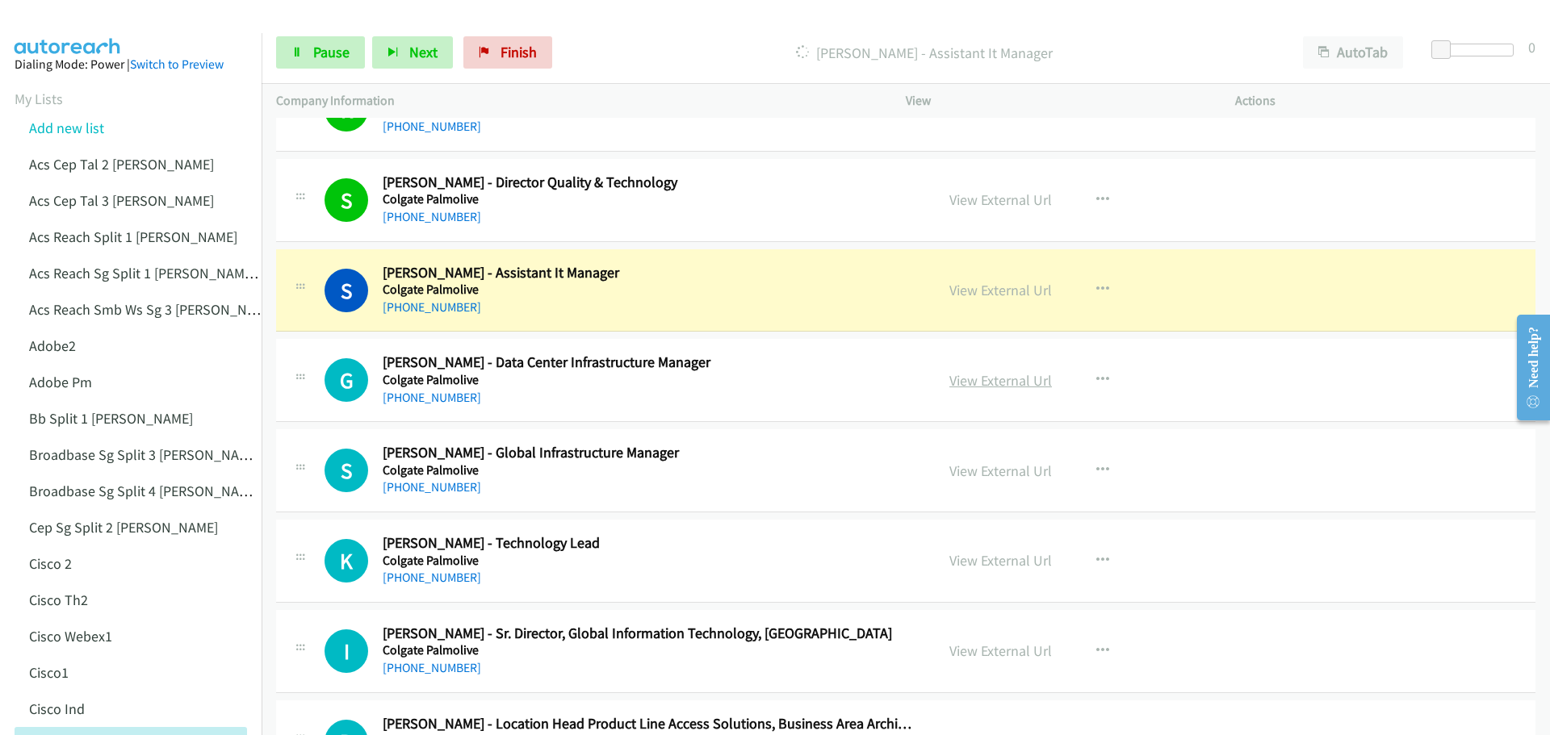
scroll to position [2260, 0]
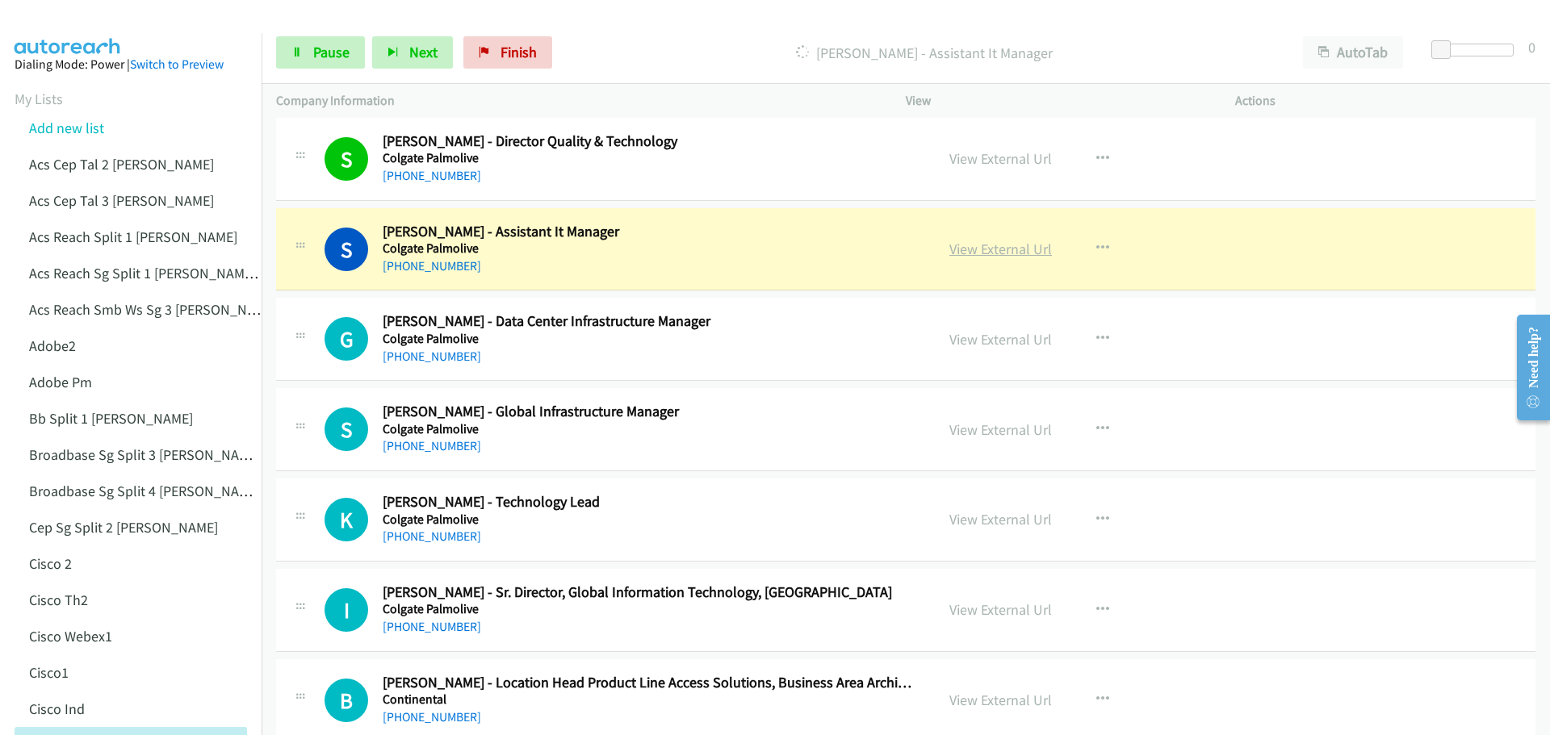
click at [995, 252] on link "View External Url" at bounding box center [1000, 249] width 103 height 19
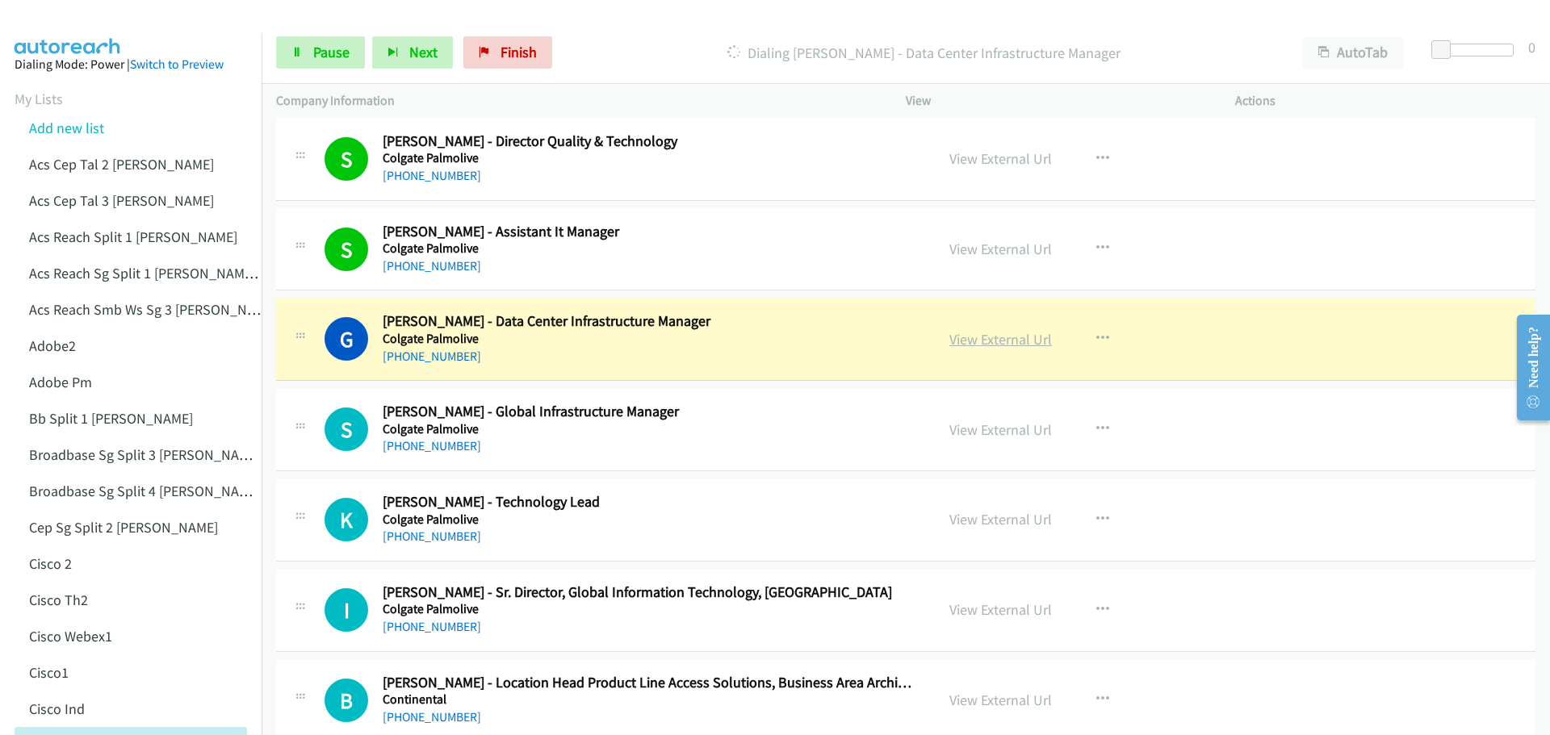
click at [1017, 345] on link "View External Url" at bounding box center [1000, 339] width 103 height 19
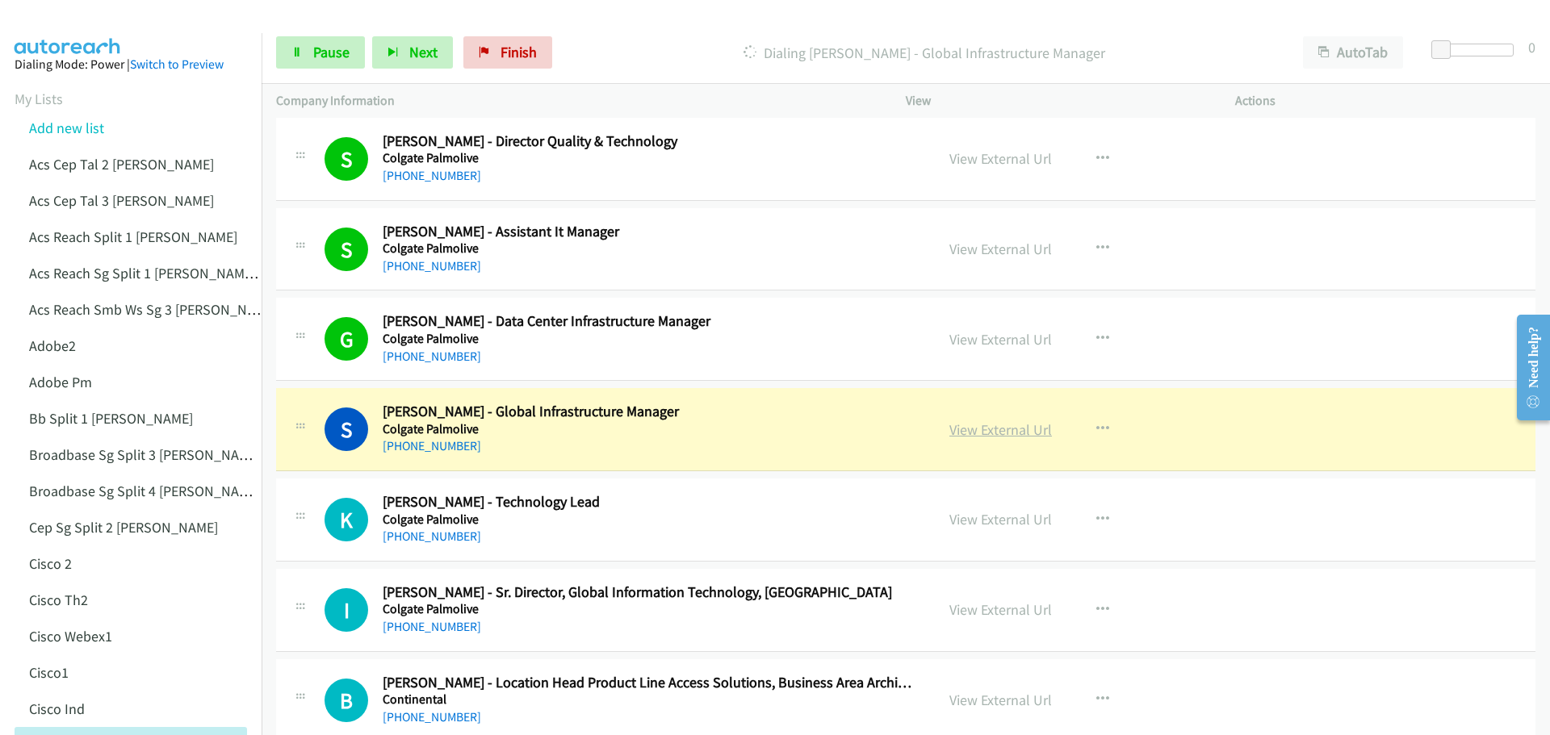
click at [990, 430] on link "View External Url" at bounding box center [1000, 430] width 103 height 19
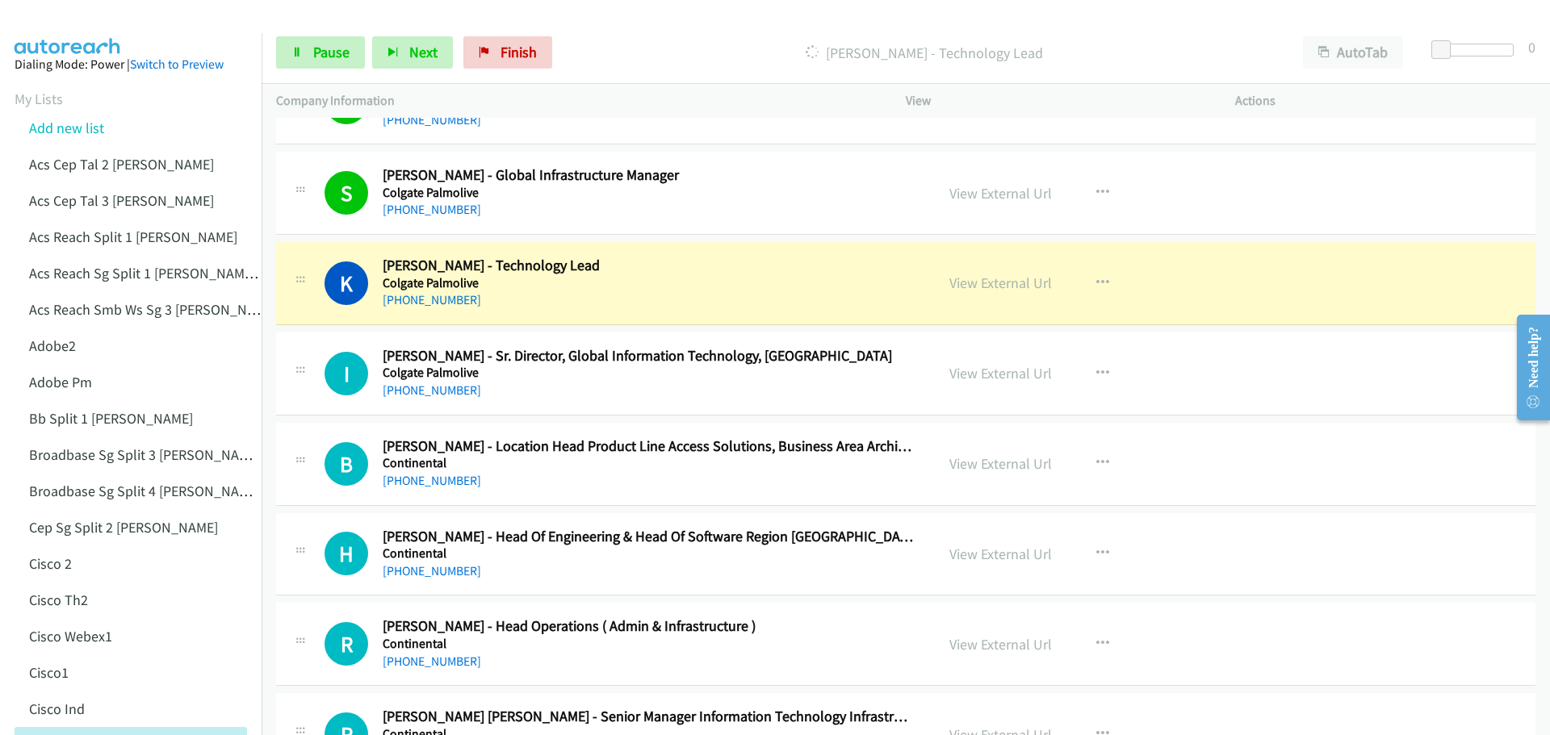
scroll to position [2503, 0]
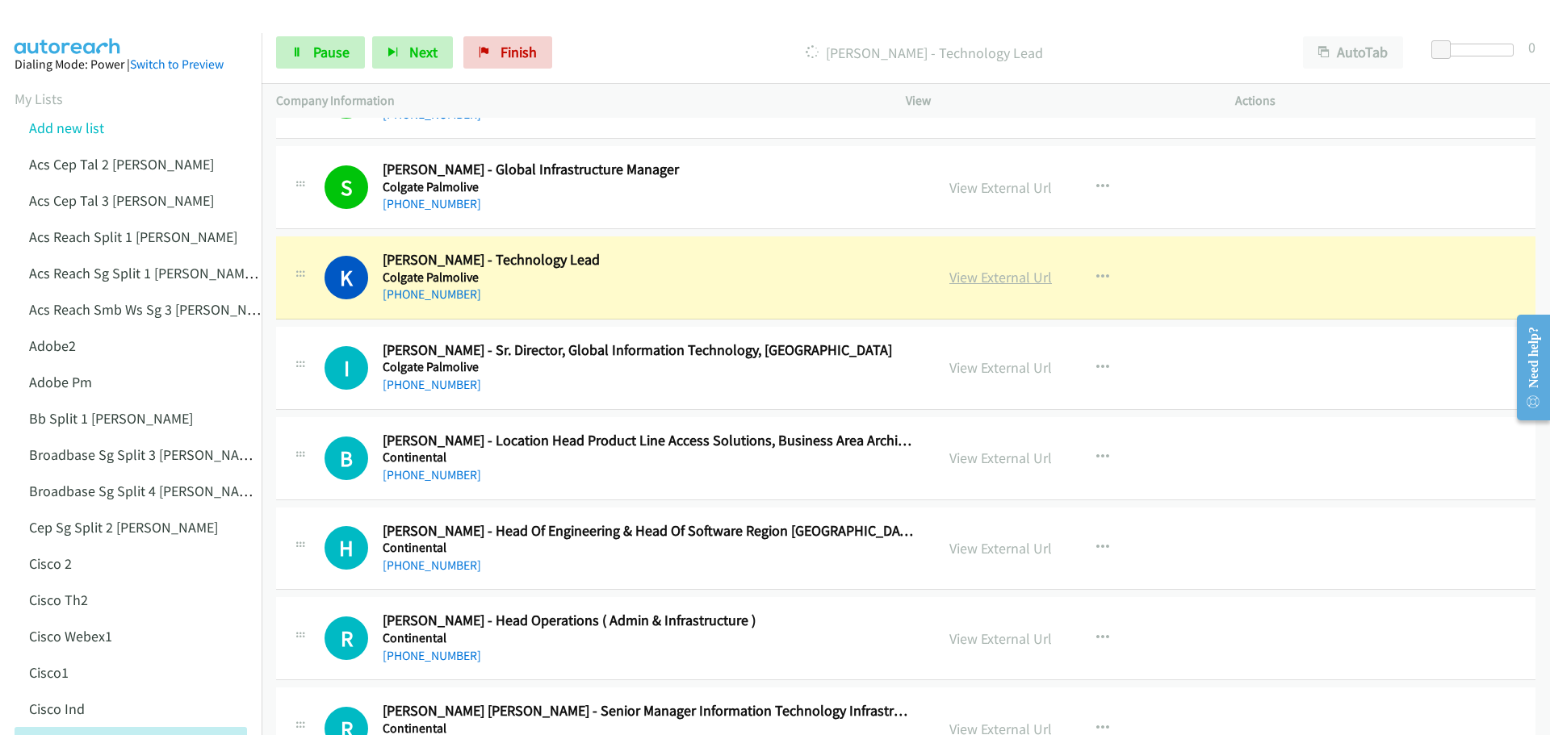
click at [1007, 286] on link "View External Url" at bounding box center [1000, 277] width 103 height 19
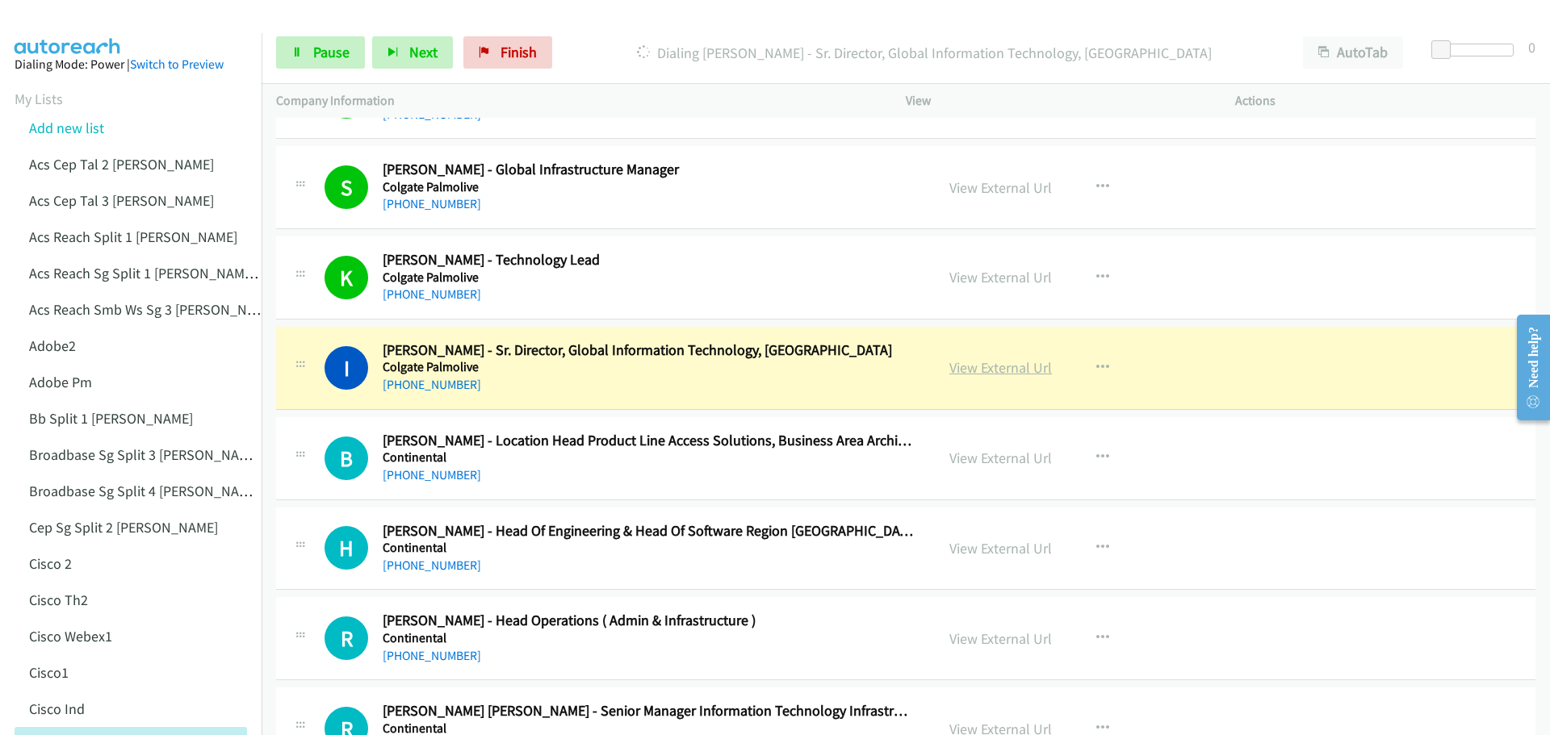
click at [1030, 373] on link "View External Url" at bounding box center [1000, 367] width 103 height 19
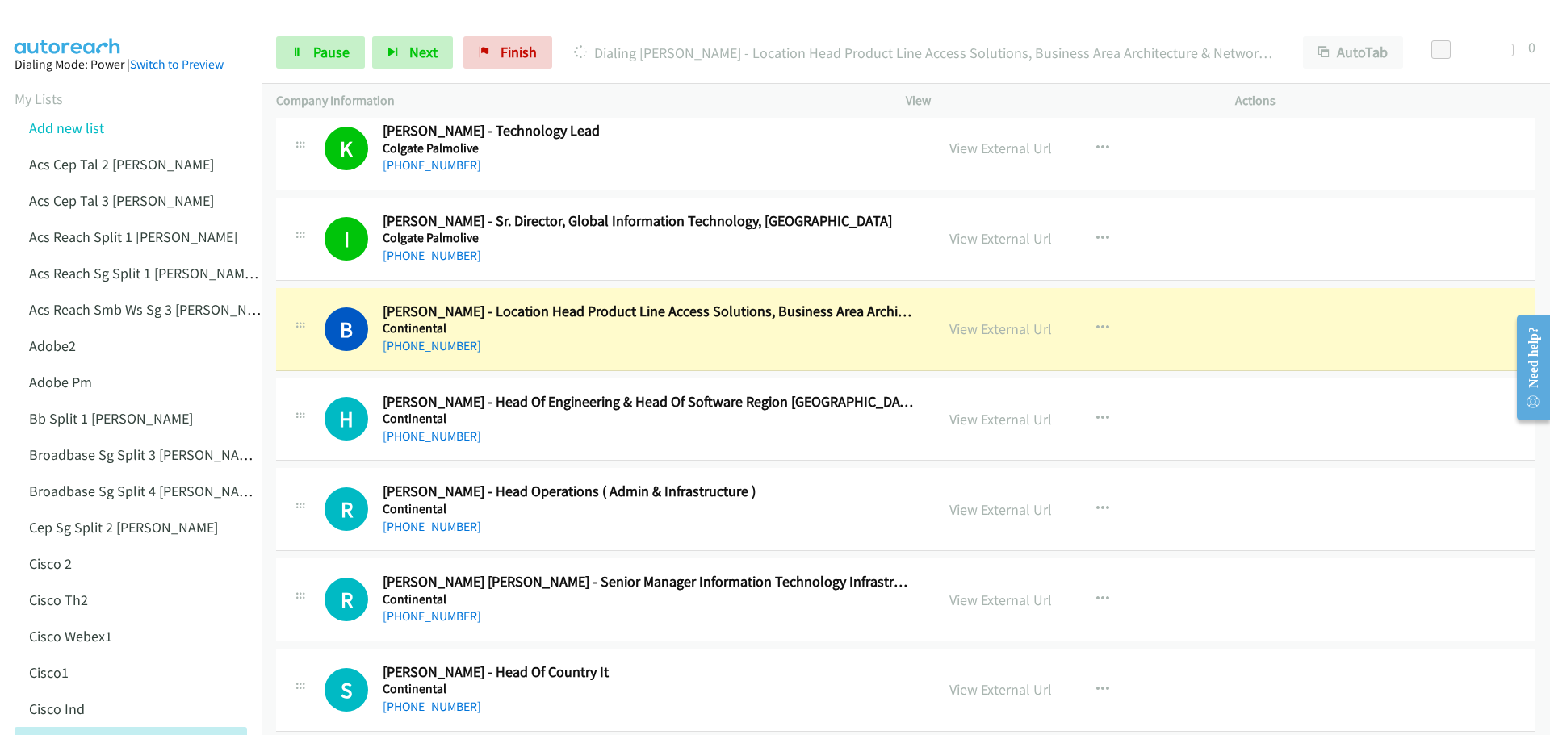
scroll to position [2664, 0]
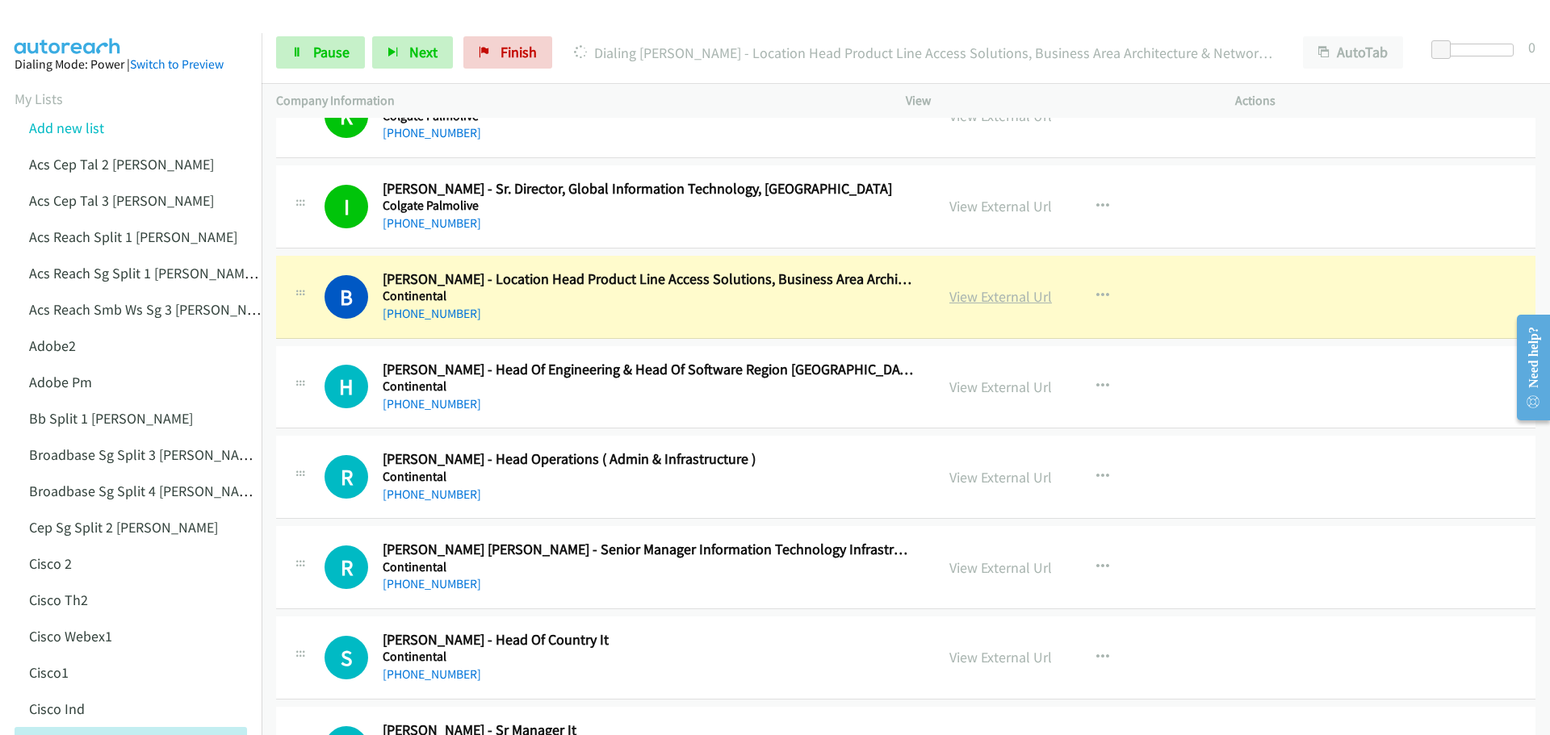
click at [1005, 291] on link "View External Url" at bounding box center [1000, 296] width 103 height 19
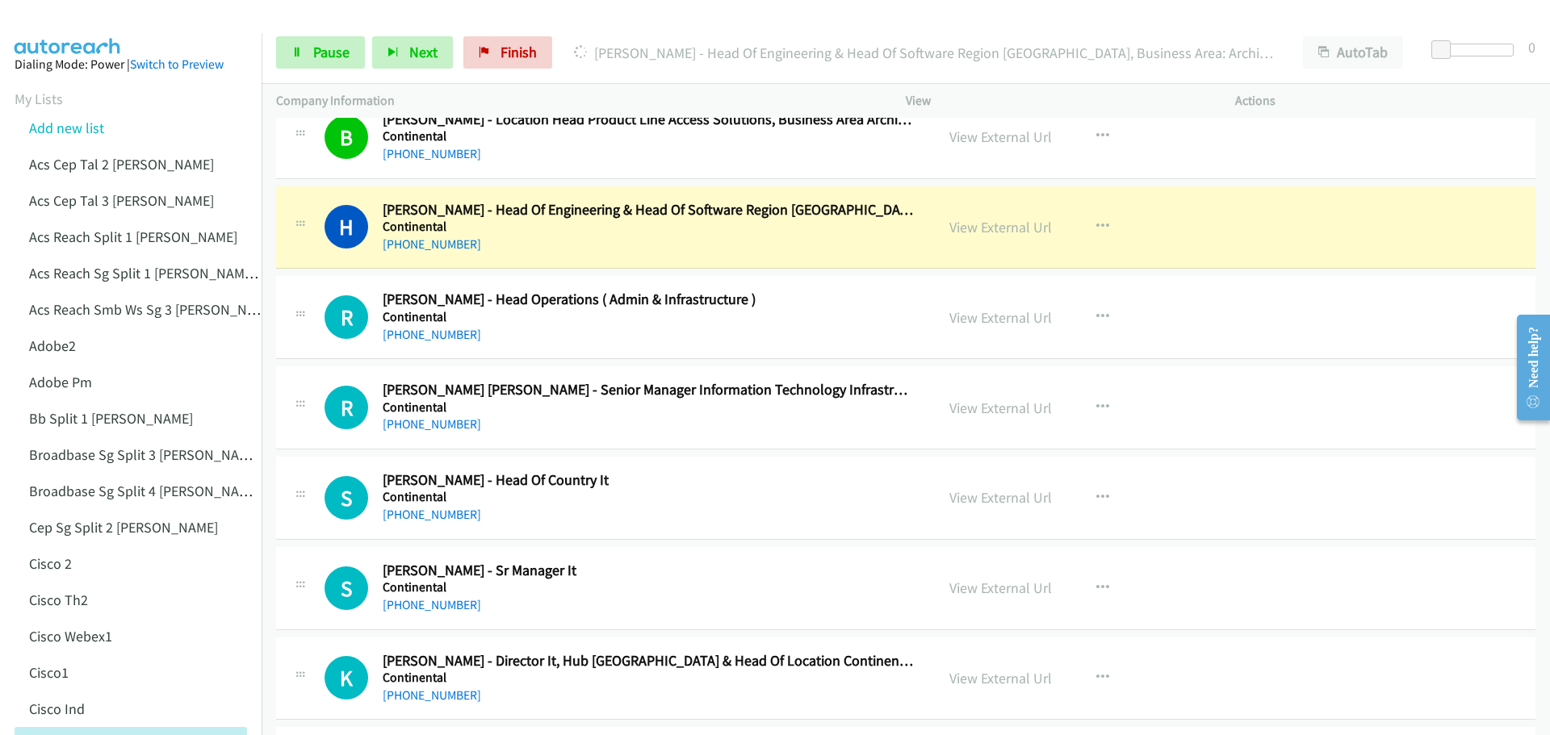
scroll to position [2825, 0]
click at [989, 216] on link "View External Url" at bounding box center [1000, 225] width 103 height 19
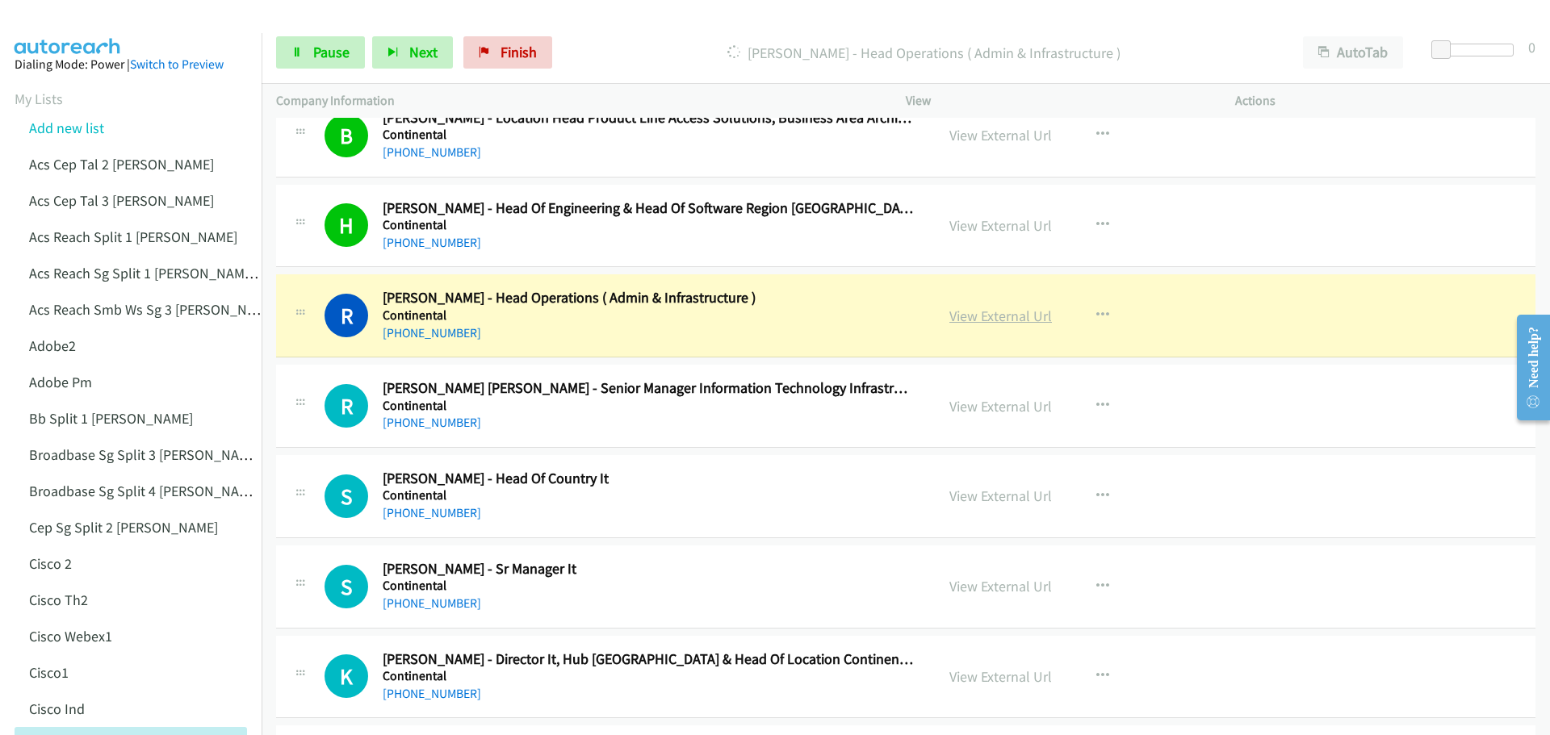
click at [970, 310] on link "View External Url" at bounding box center [1000, 316] width 103 height 19
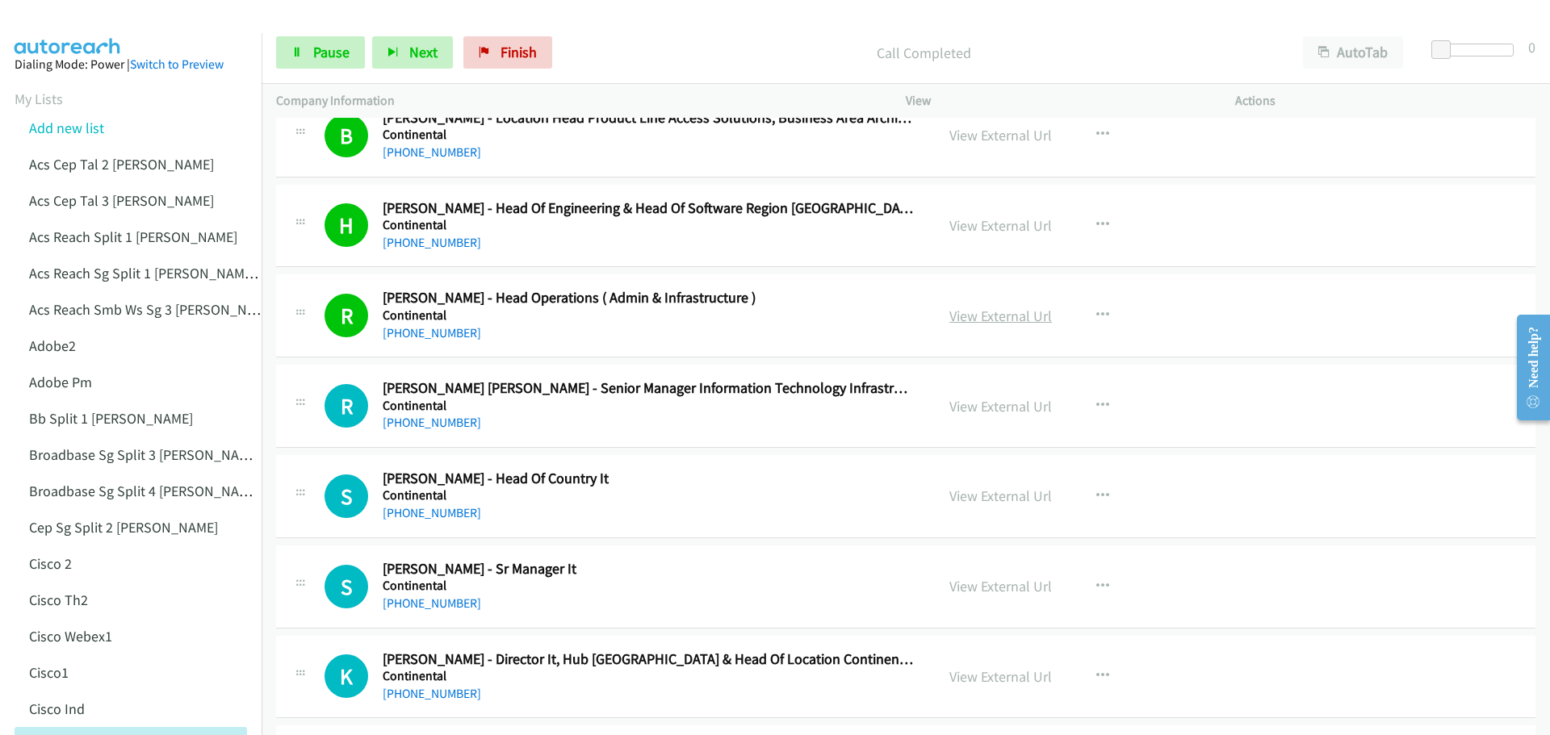
click at [985, 315] on link "View External Url" at bounding box center [1000, 316] width 103 height 19
click at [333, 52] on span "Pause" at bounding box center [331, 52] width 36 height 19
click at [333, 42] on link "Start Calls" at bounding box center [333, 52] width 115 height 32
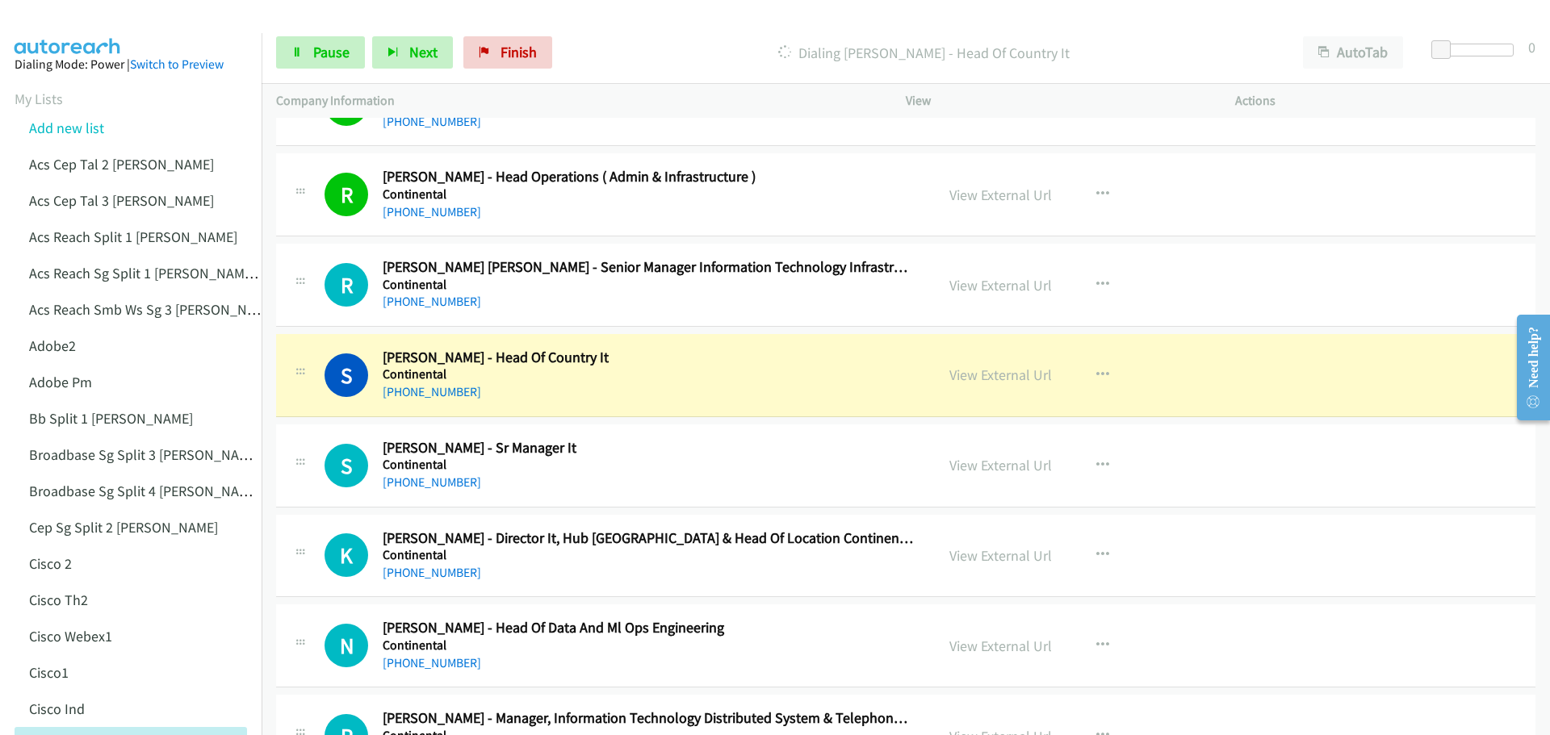
scroll to position [2987, 0]
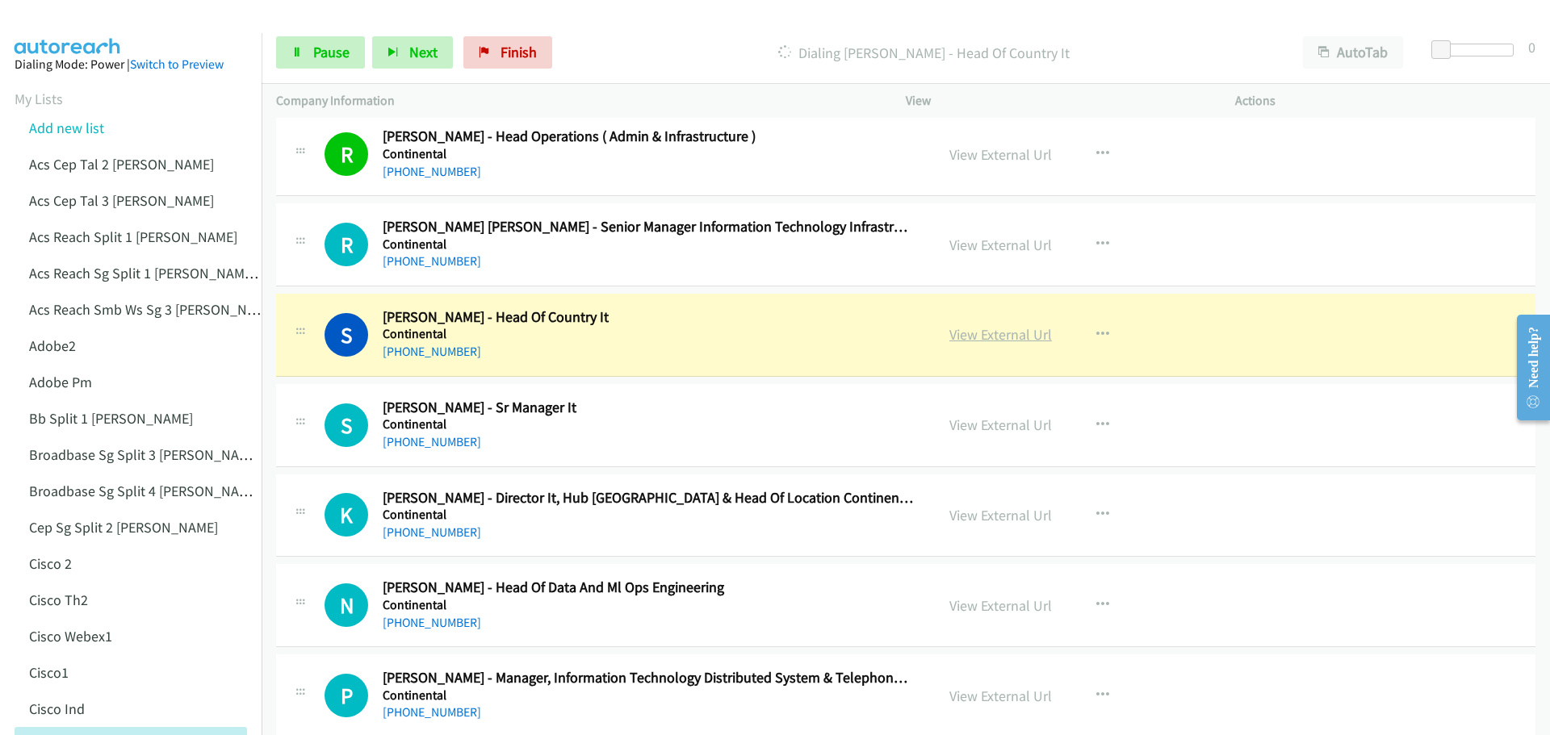
click at [1000, 337] on link "View External Url" at bounding box center [1000, 334] width 103 height 19
click at [324, 48] on span "Pause" at bounding box center [331, 52] width 36 height 19
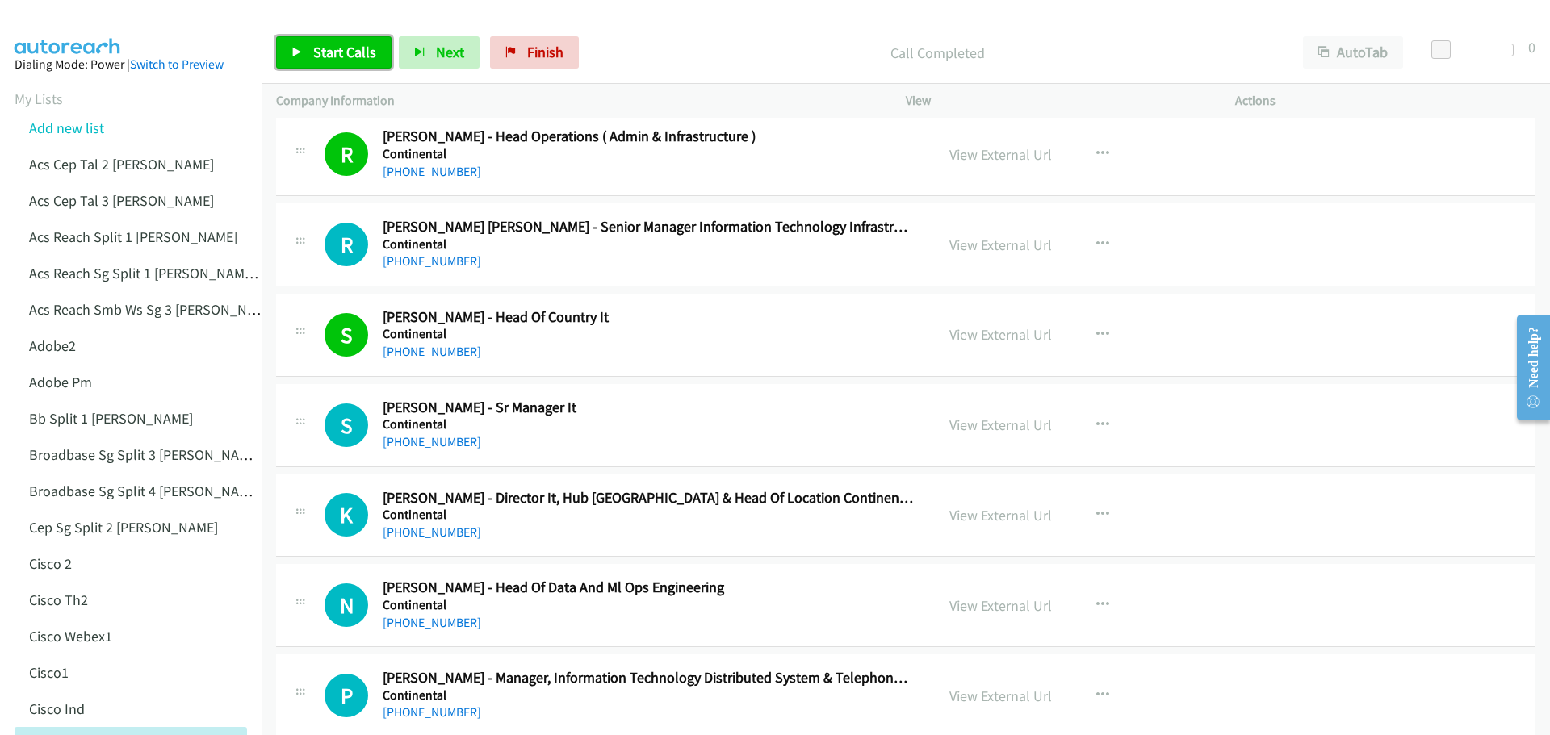
click at [346, 52] on span "Start Calls" at bounding box center [344, 52] width 63 height 19
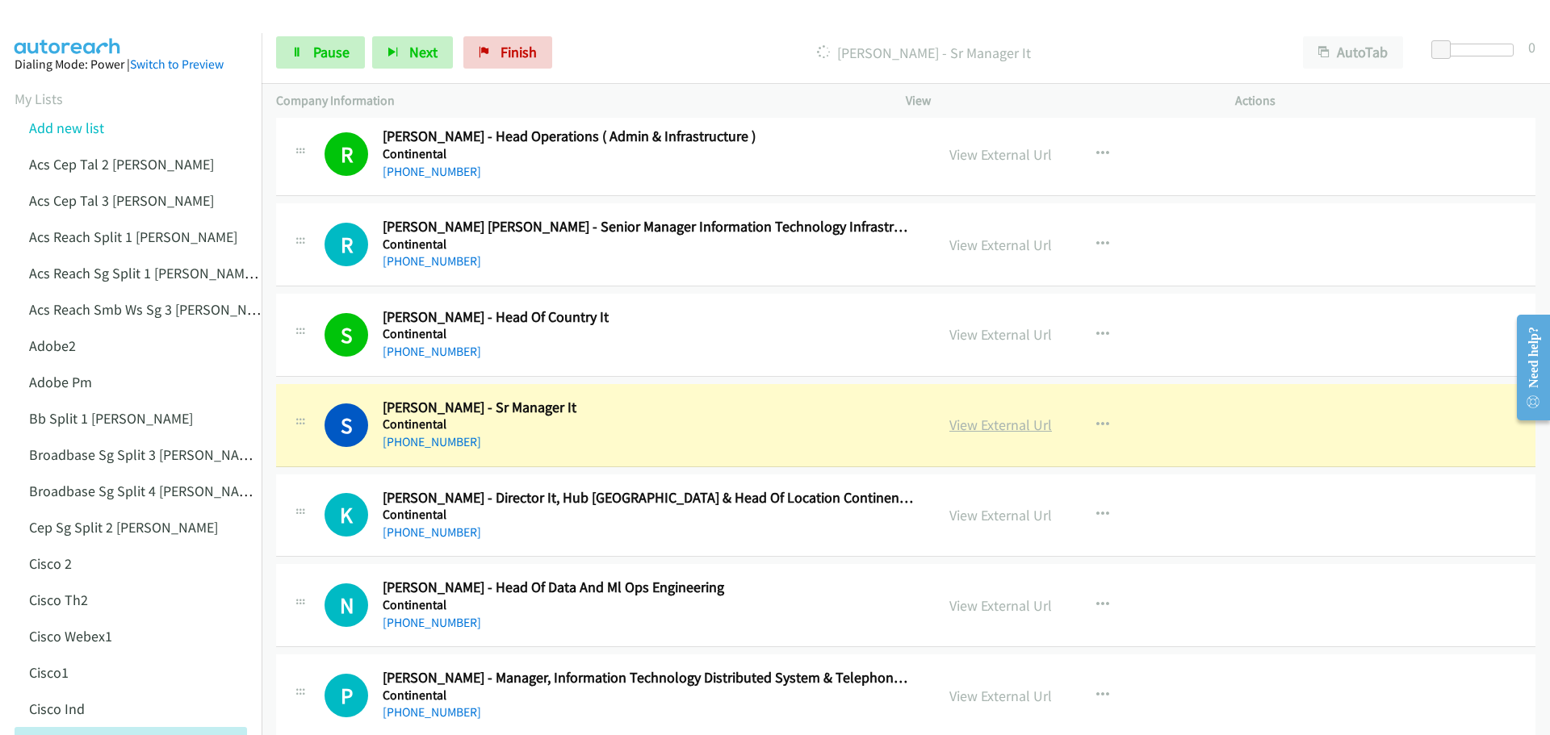
click at [1010, 430] on link "View External Url" at bounding box center [1000, 425] width 103 height 19
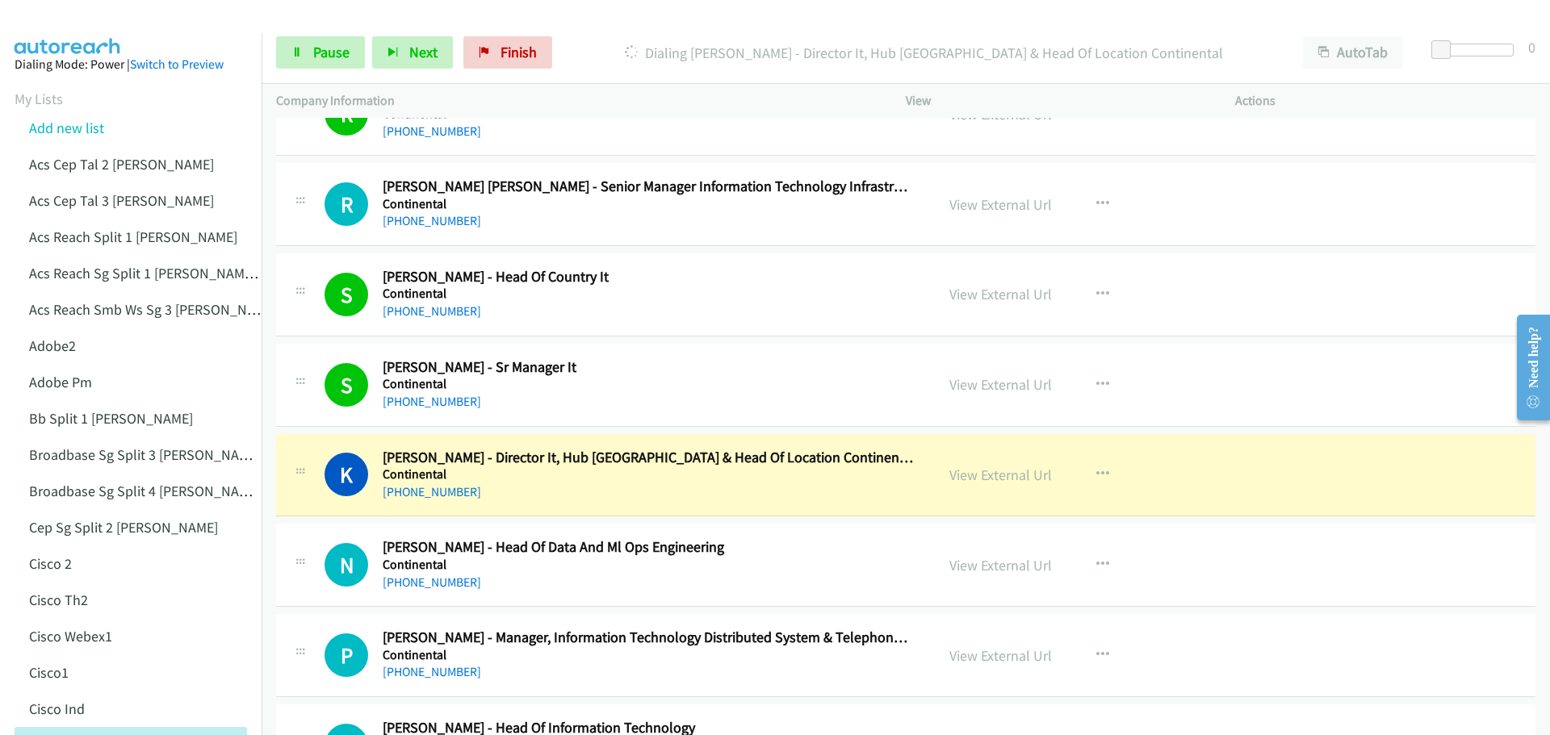
scroll to position [3148, 0]
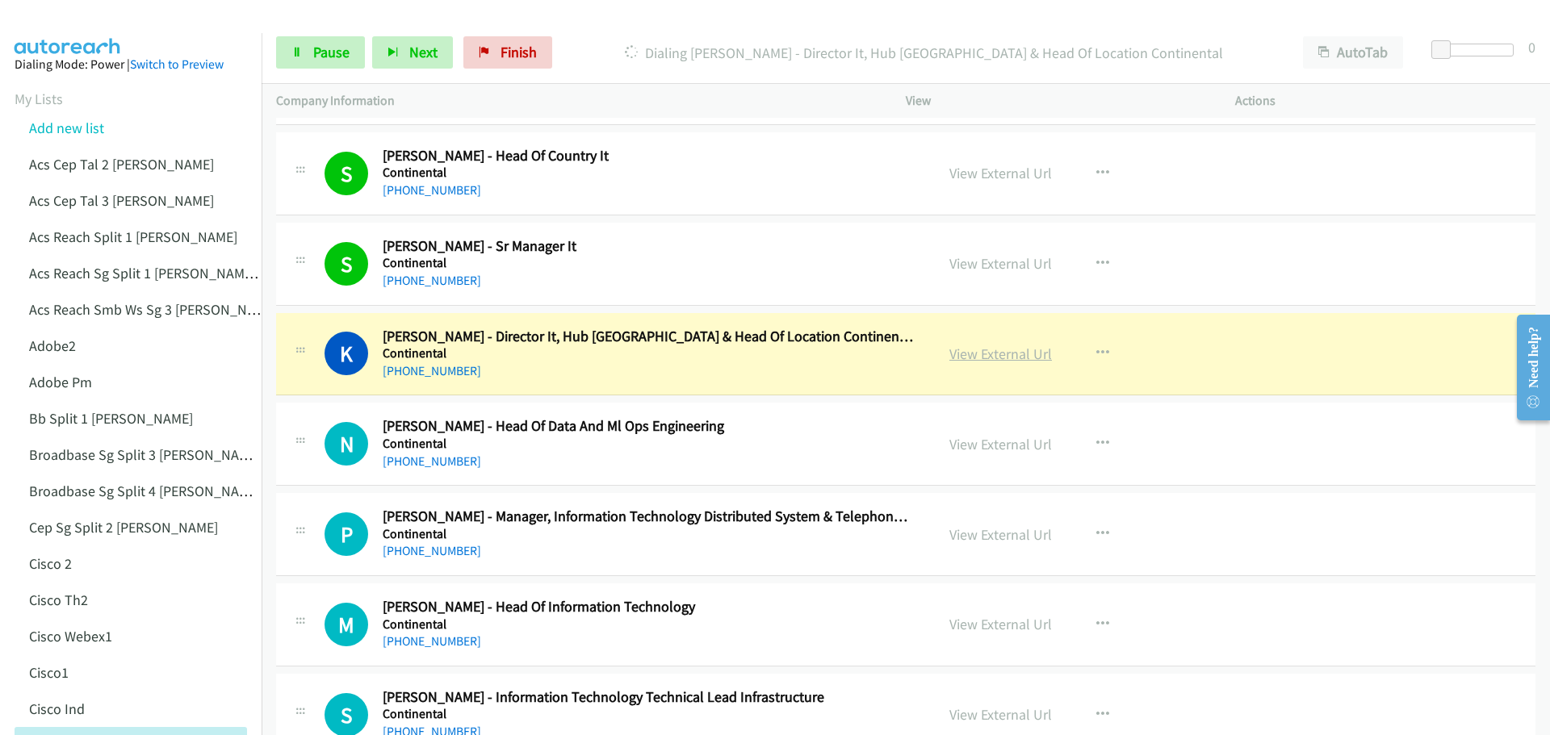
click at [1003, 354] on link "View External Url" at bounding box center [1000, 354] width 103 height 19
click at [319, 50] on span "Pause" at bounding box center [331, 52] width 36 height 19
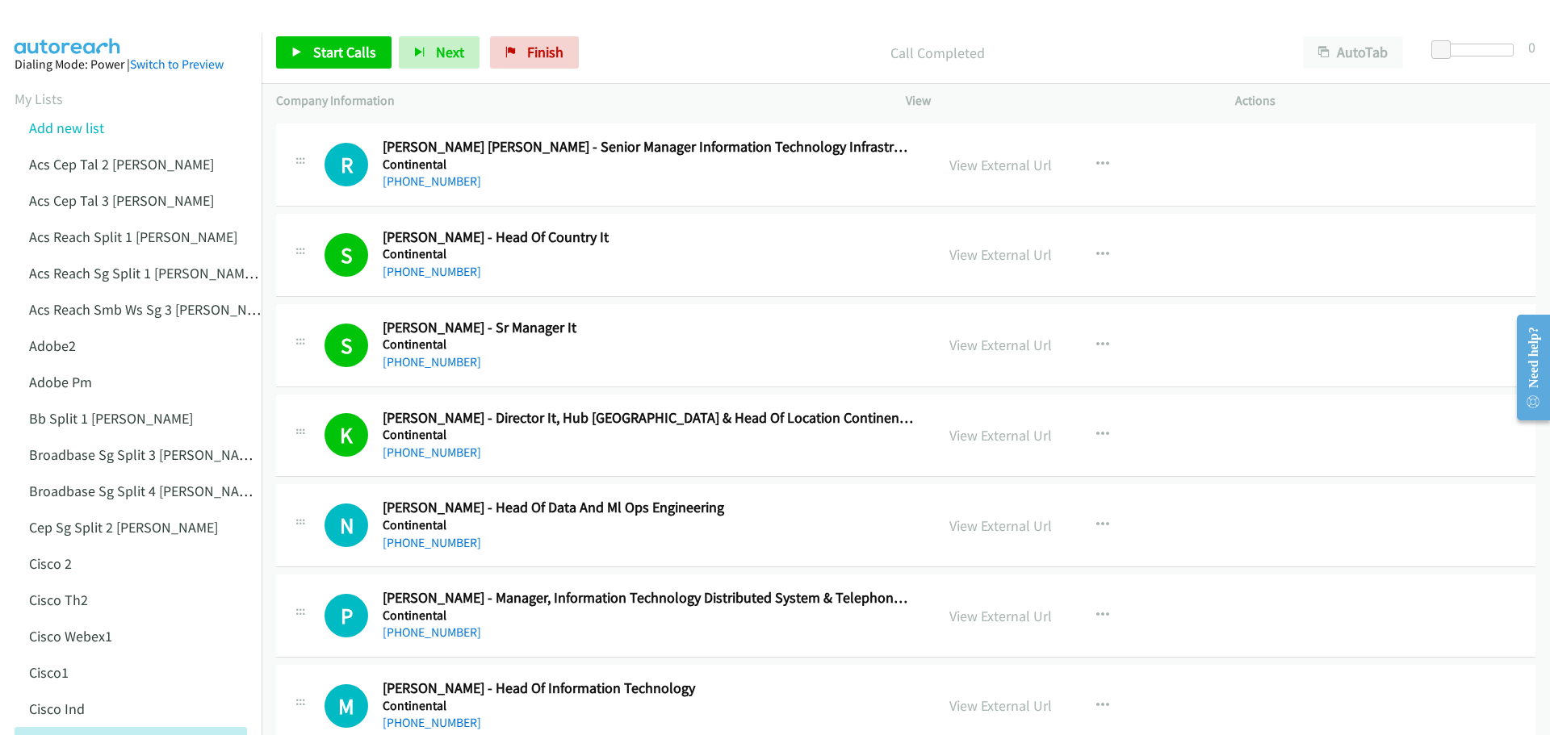
scroll to position [2987, 0]
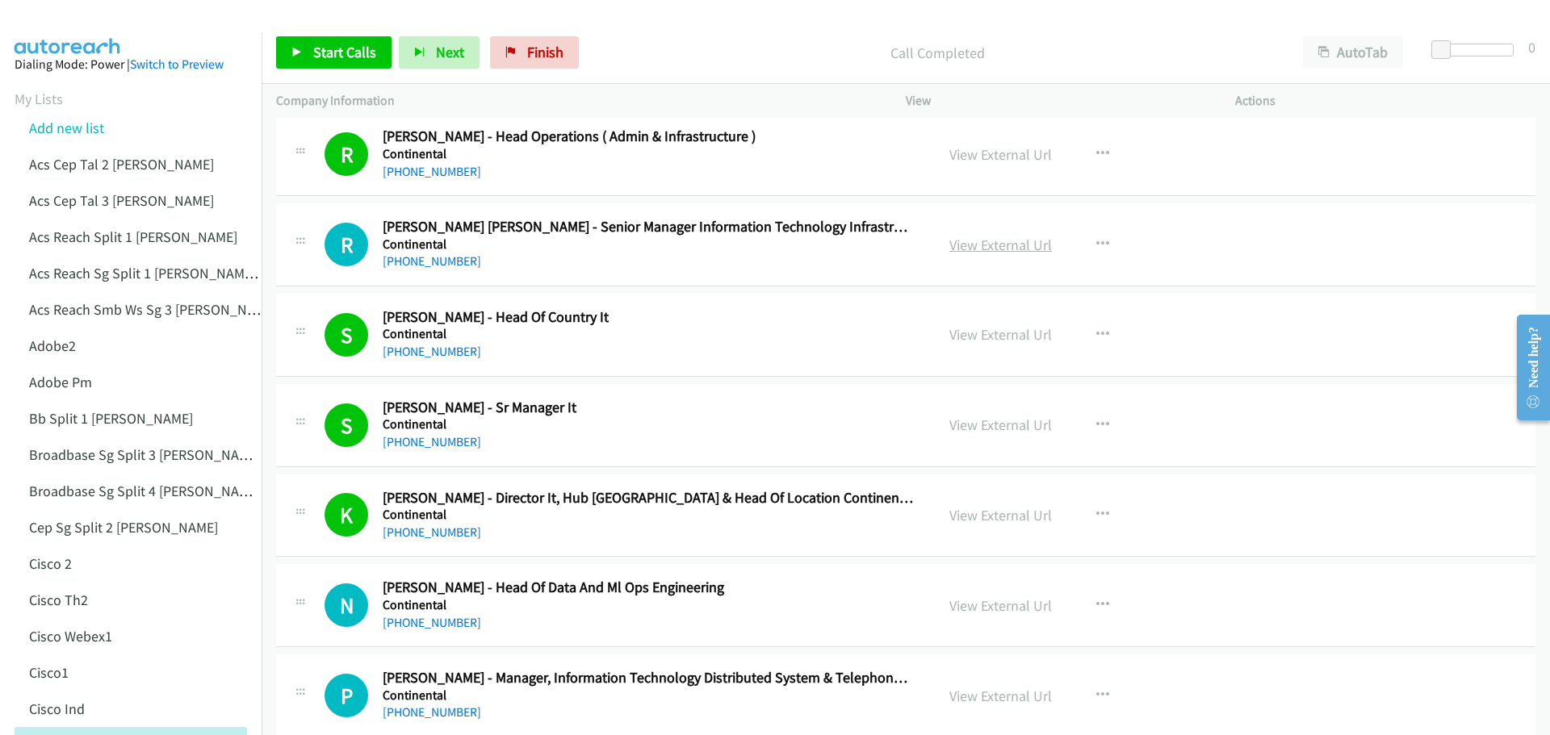
click at [991, 246] on link "View External Url" at bounding box center [1000, 245] width 103 height 19
drag, startPoint x: 325, startPoint y: 49, endPoint x: 345, endPoint y: 58, distance: 21.3
click at [325, 48] on span "Start Calls" at bounding box center [344, 52] width 63 height 19
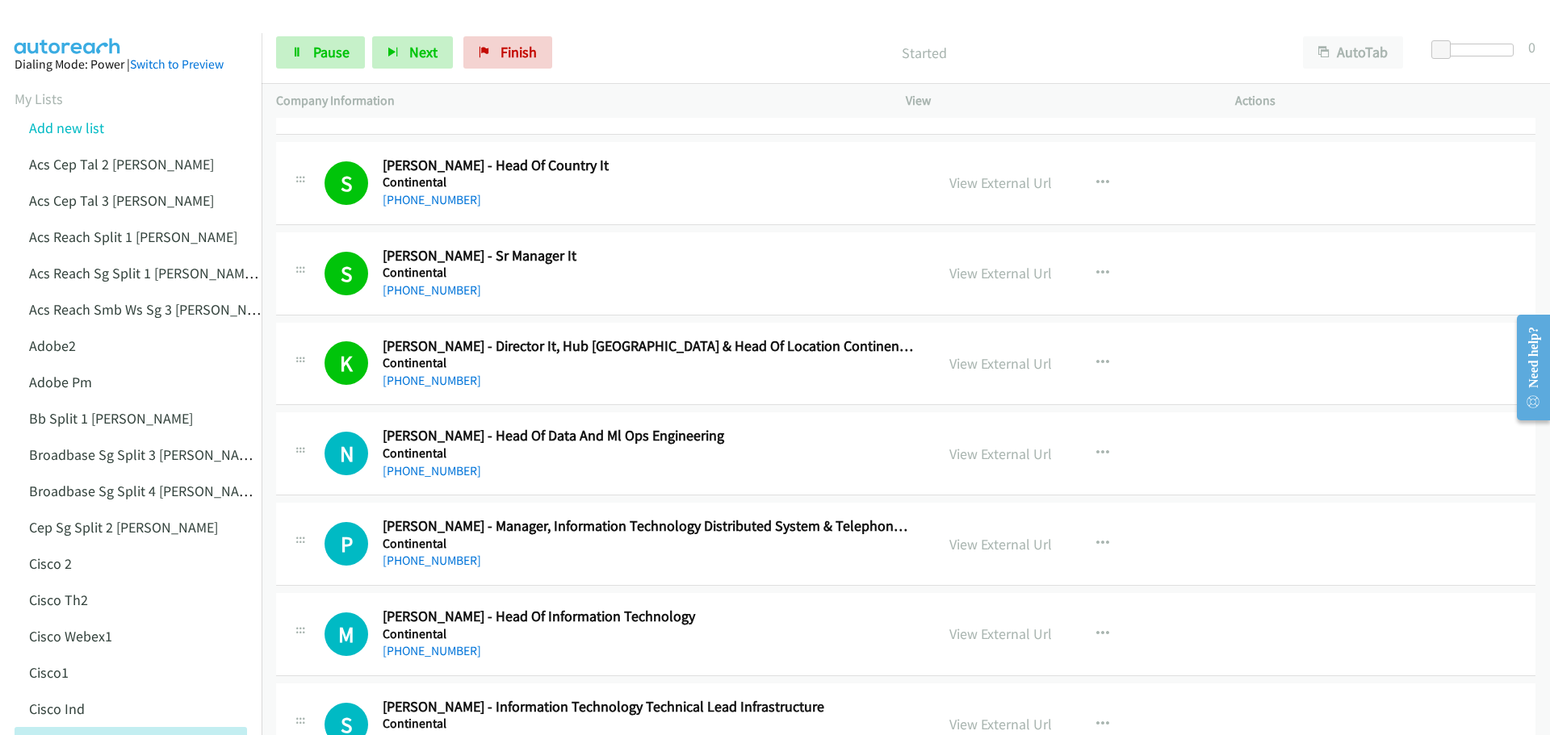
scroll to position [3229, 0]
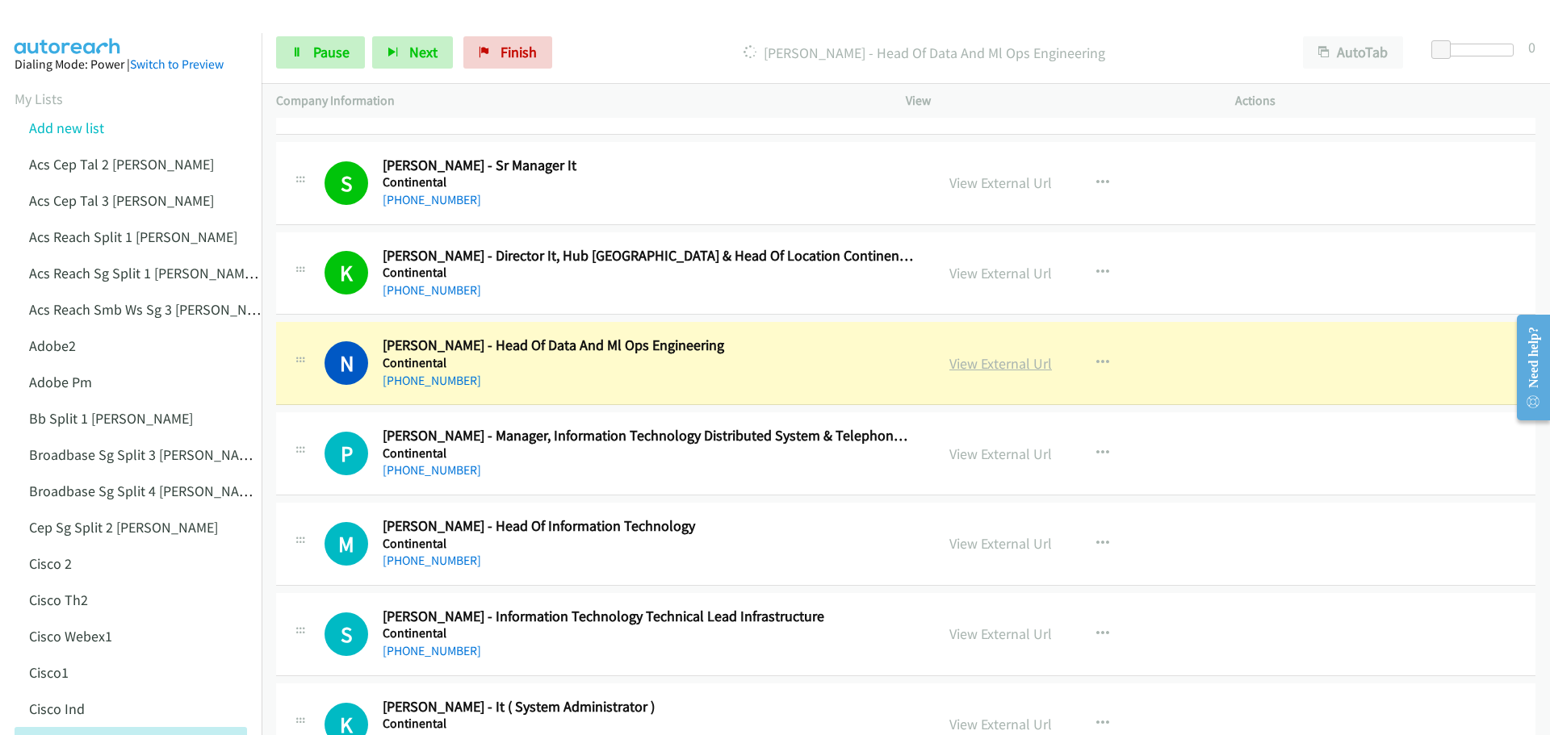
click at [978, 366] on link "View External Url" at bounding box center [1000, 363] width 103 height 19
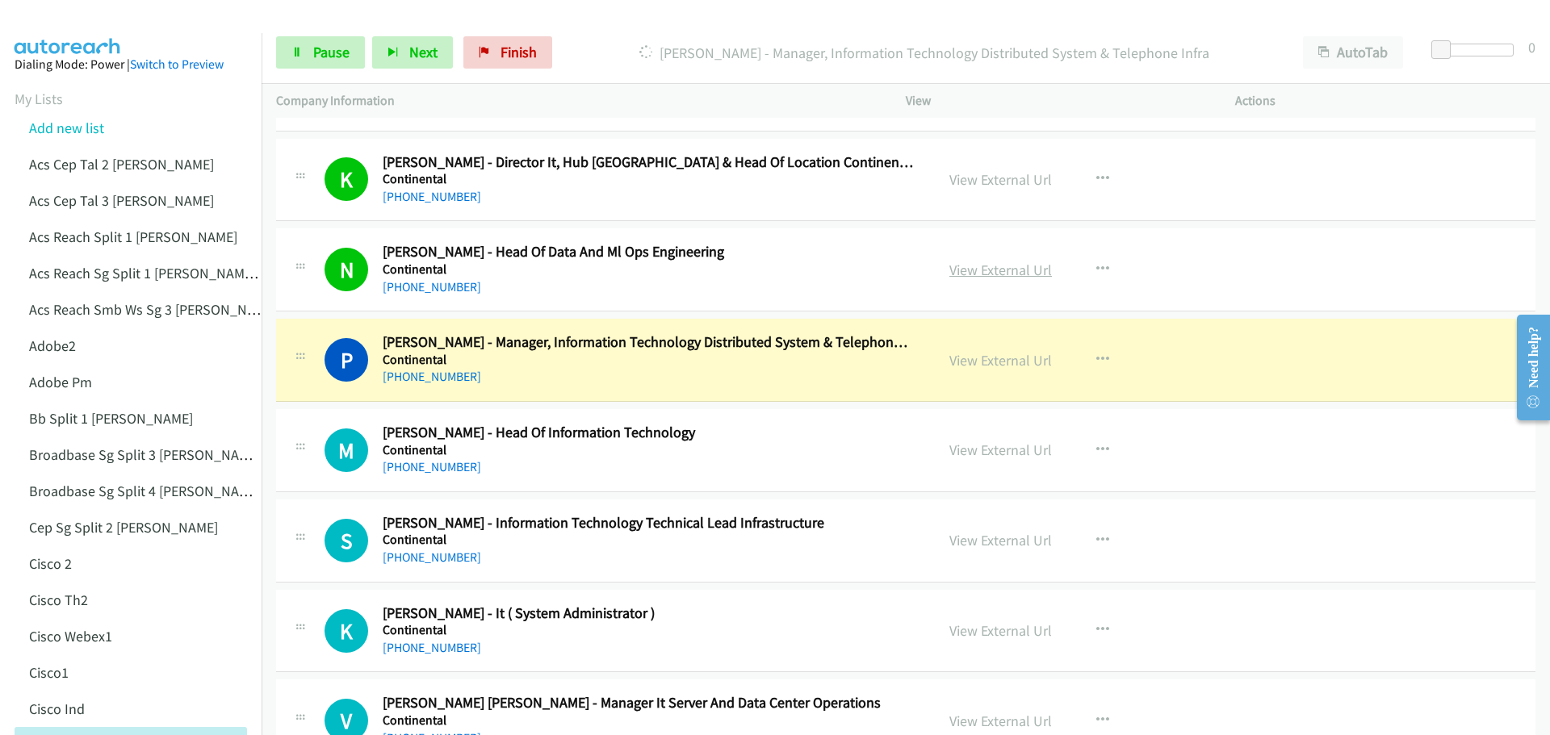
scroll to position [3390, 0]
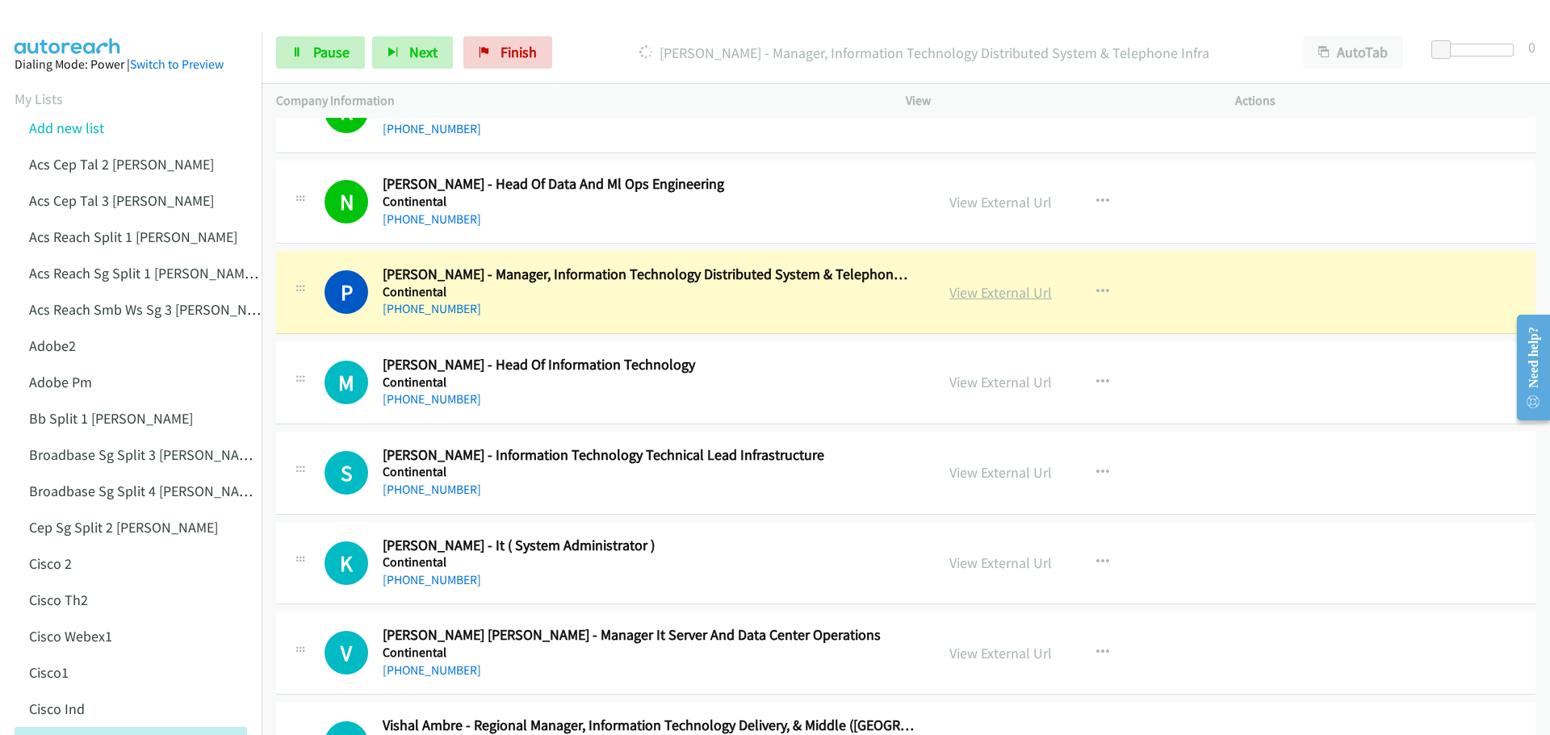
click at [974, 297] on link "View External Url" at bounding box center [1000, 292] width 103 height 19
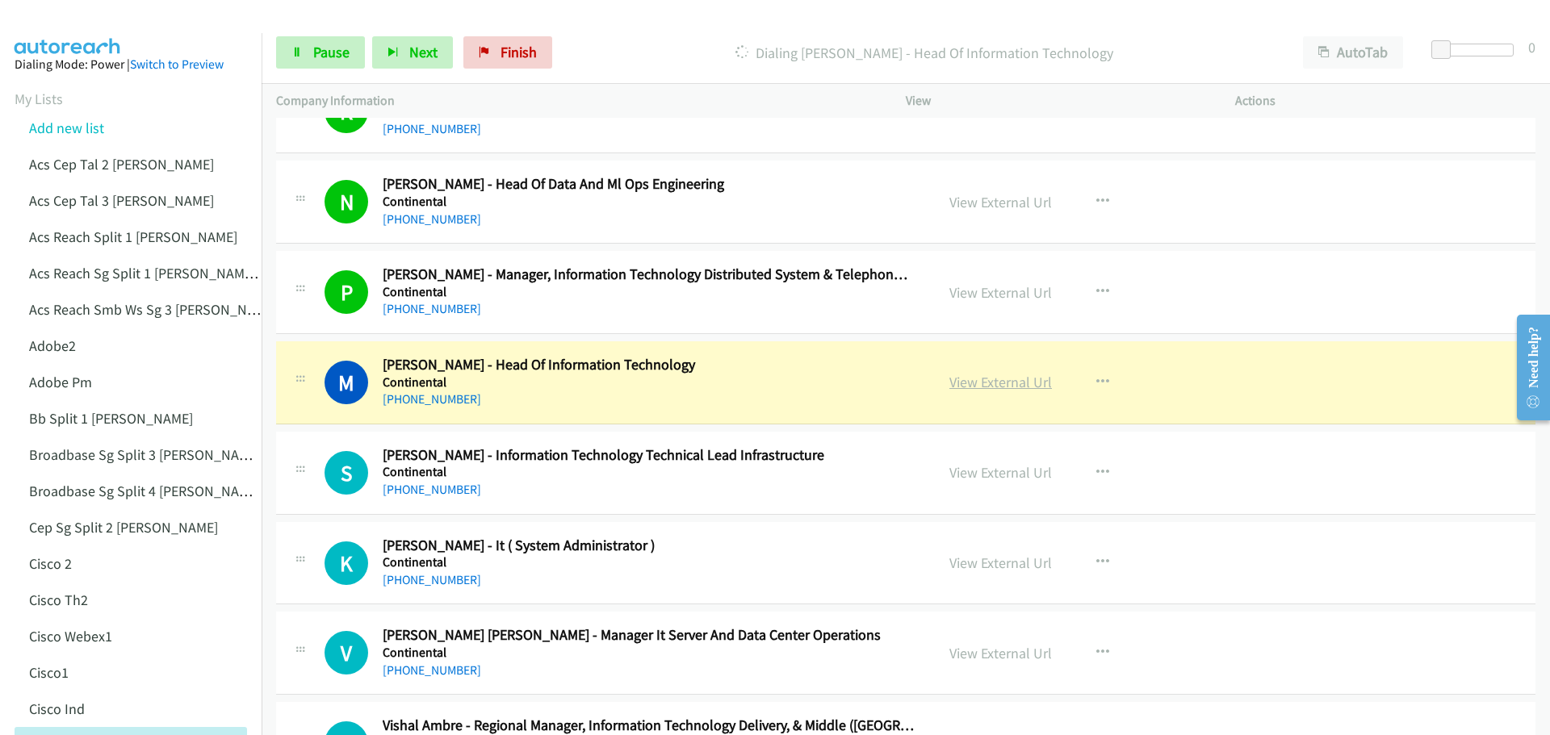
click at [986, 383] on link "View External Url" at bounding box center [1000, 382] width 103 height 19
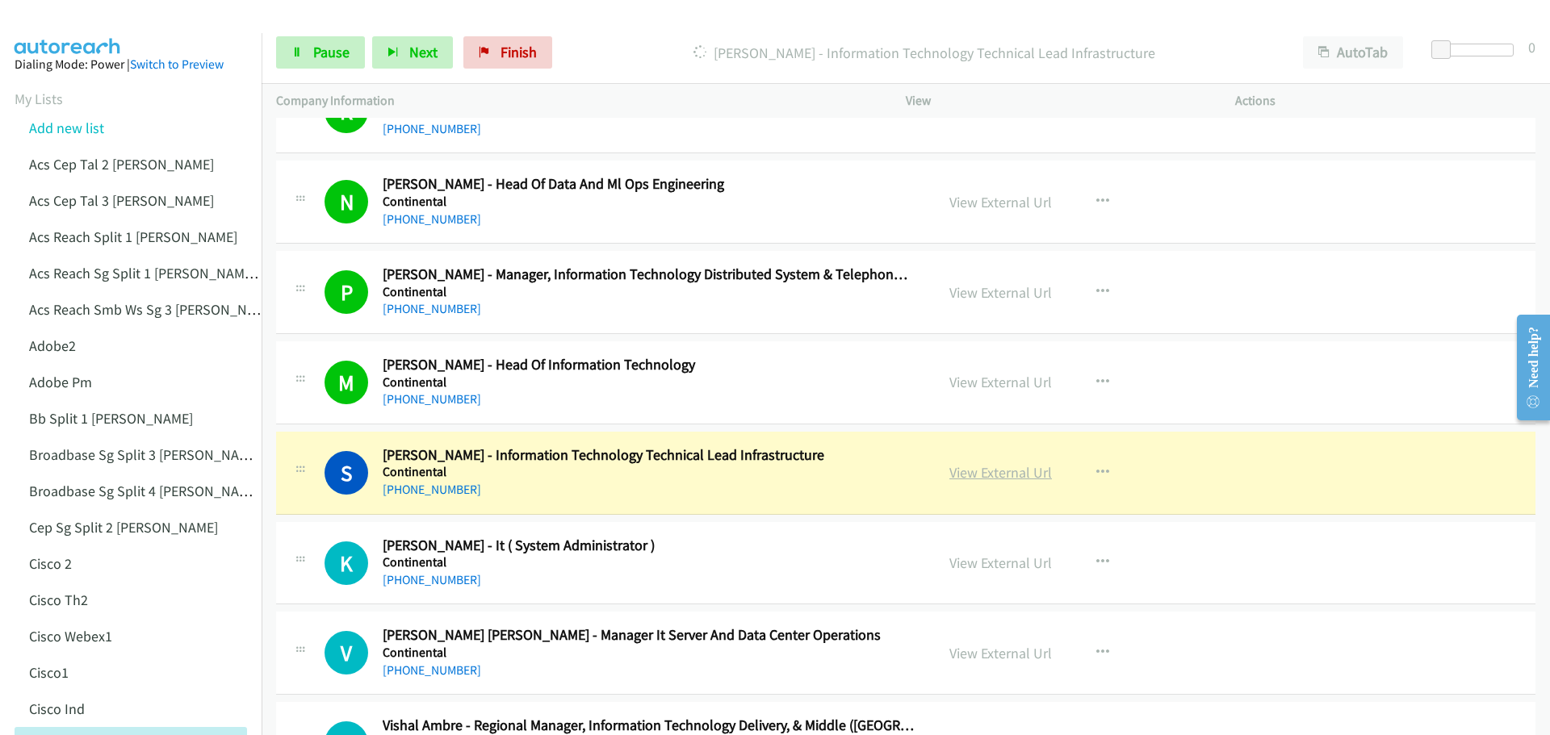
click at [1001, 479] on link "View External Url" at bounding box center [1000, 472] width 103 height 19
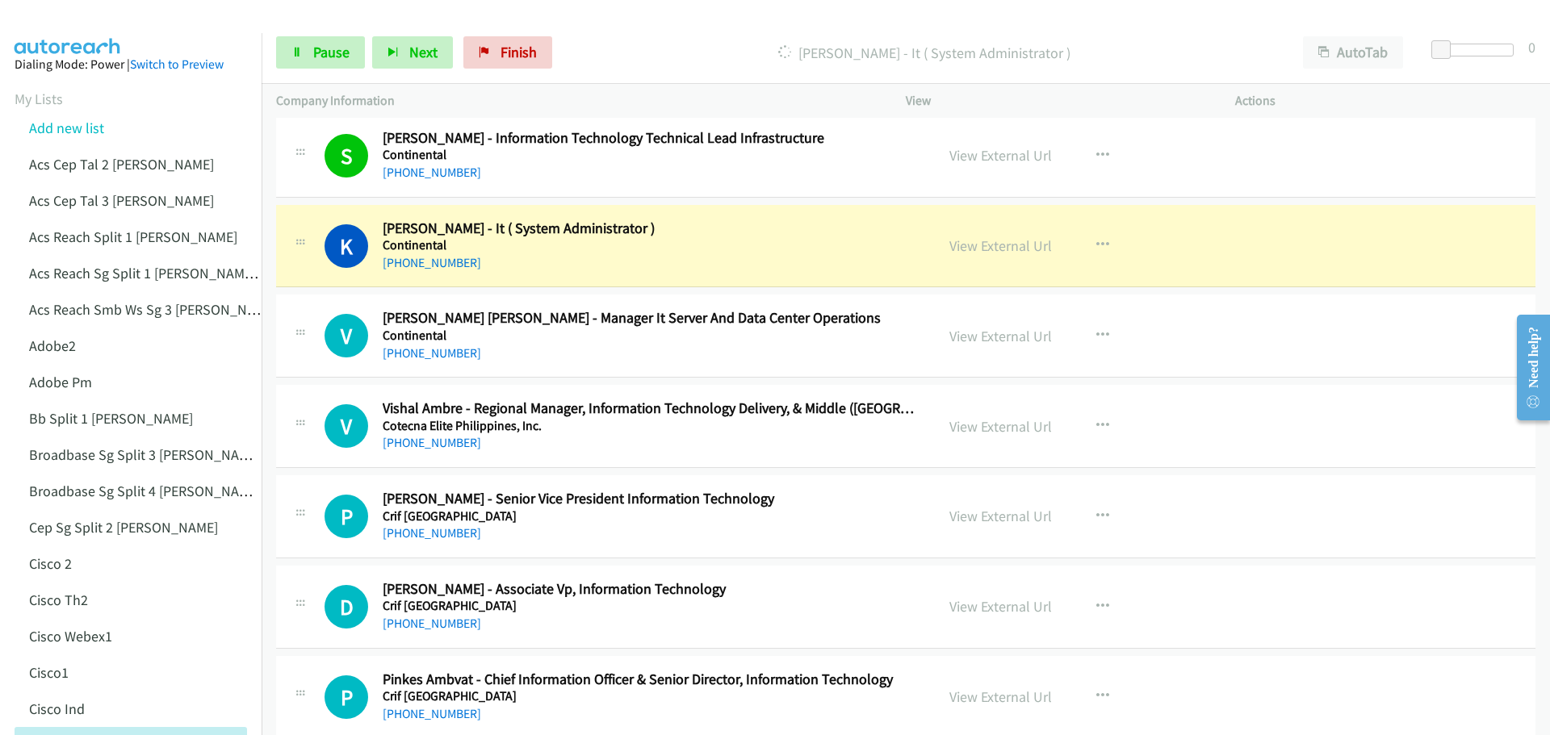
scroll to position [3713, 0]
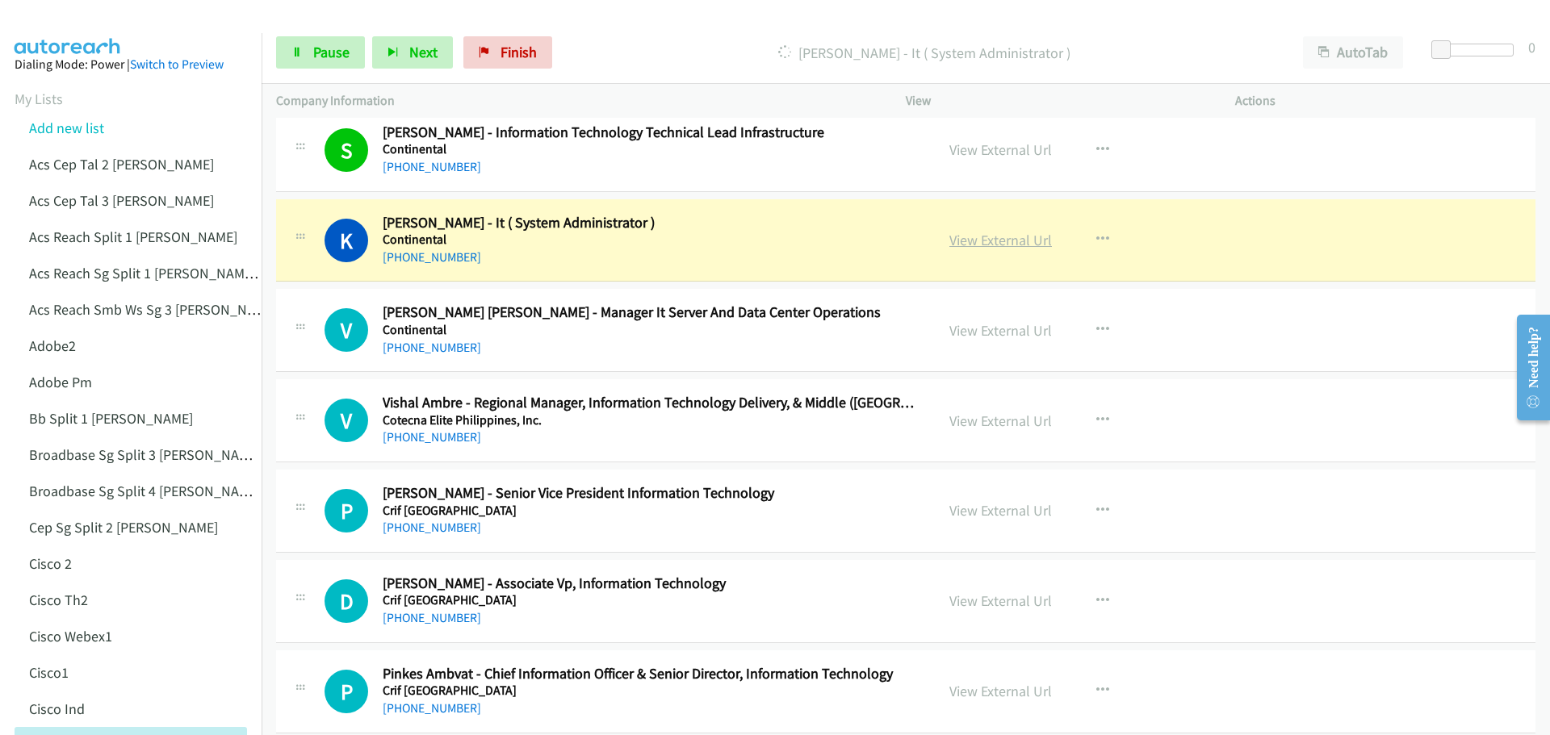
click at [994, 240] on link "View External Url" at bounding box center [1000, 240] width 103 height 19
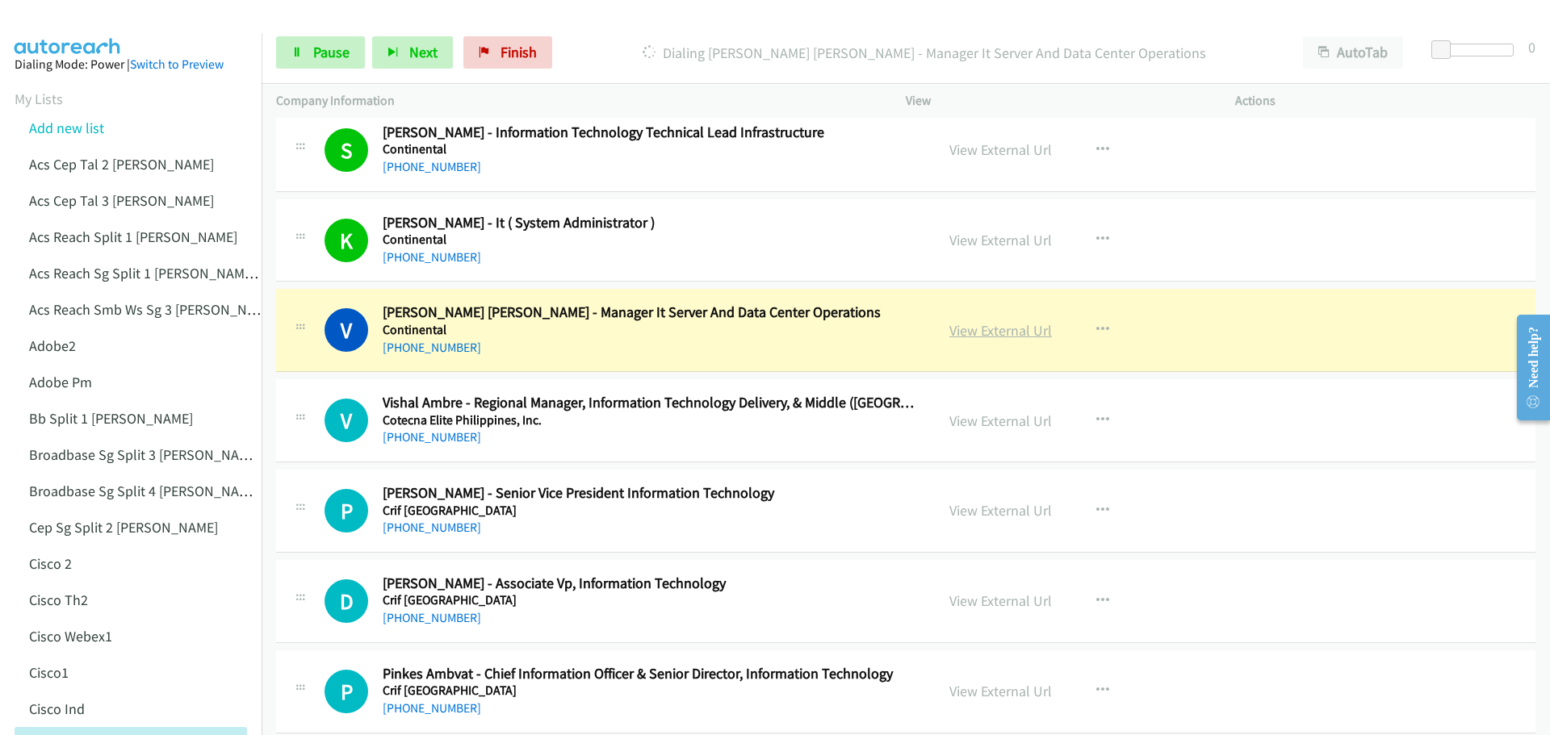
click at [978, 337] on link "View External Url" at bounding box center [1000, 330] width 103 height 19
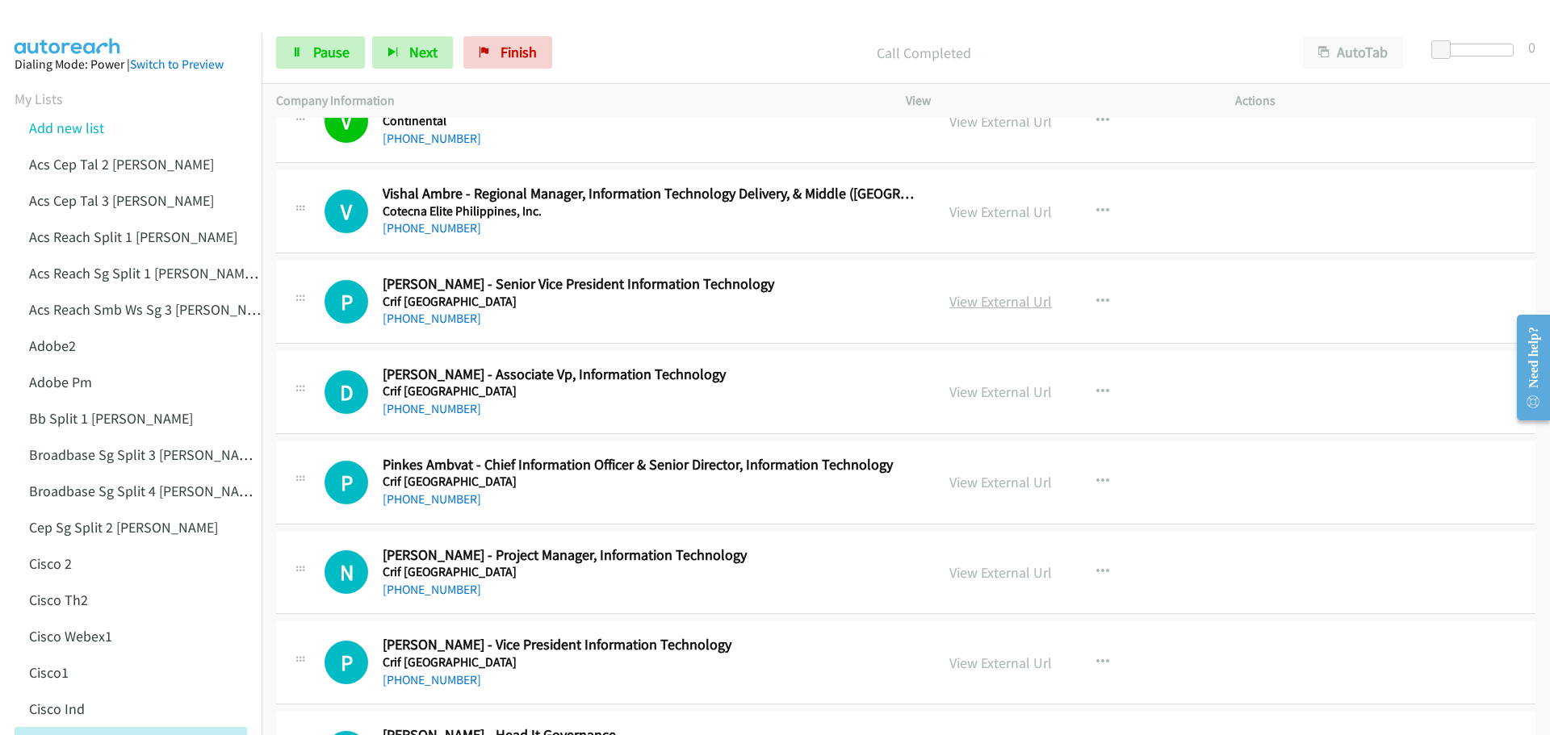
scroll to position [3956, 0]
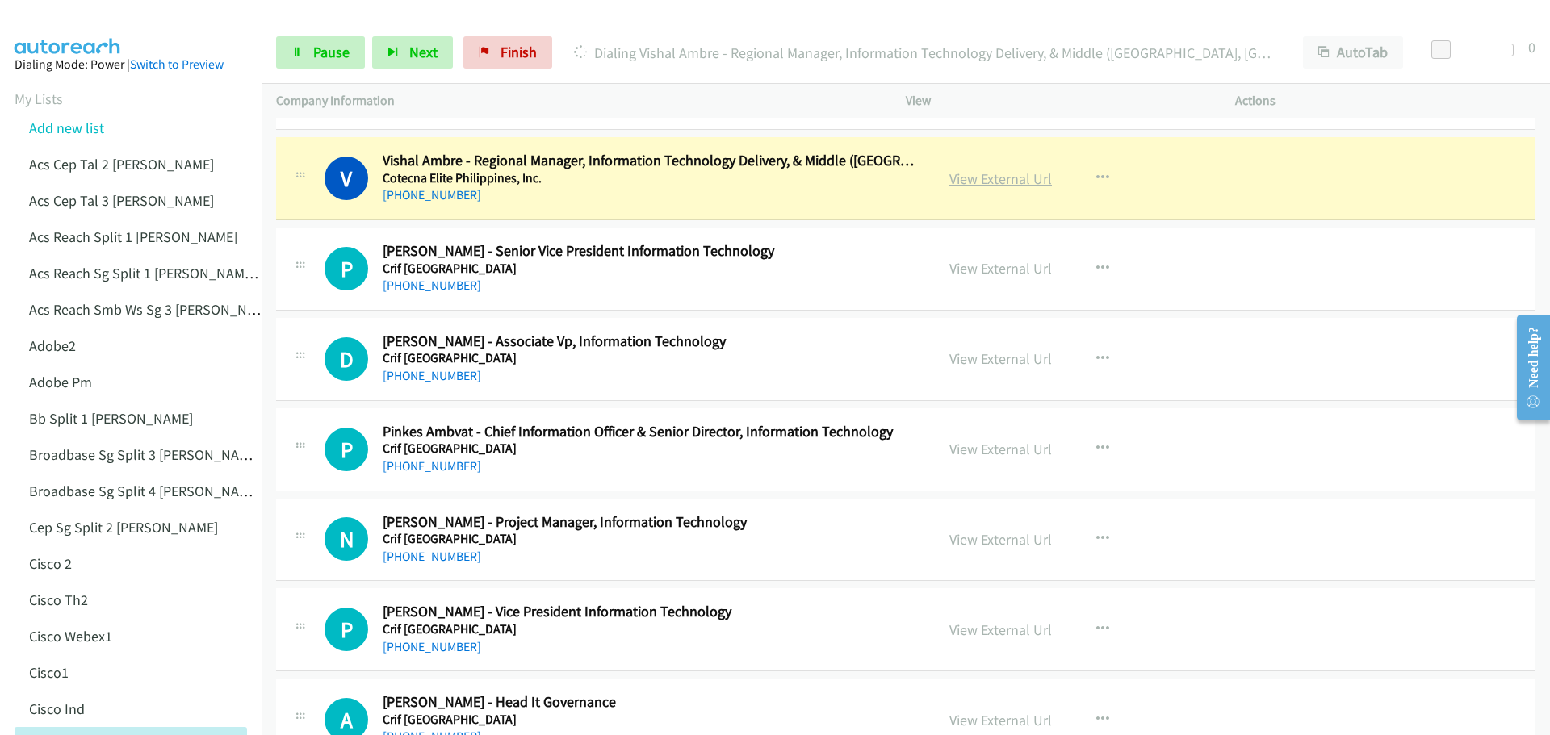
click at [986, 182] on link "View External Url" at bounding box center [1000, 179] width 103 height 19
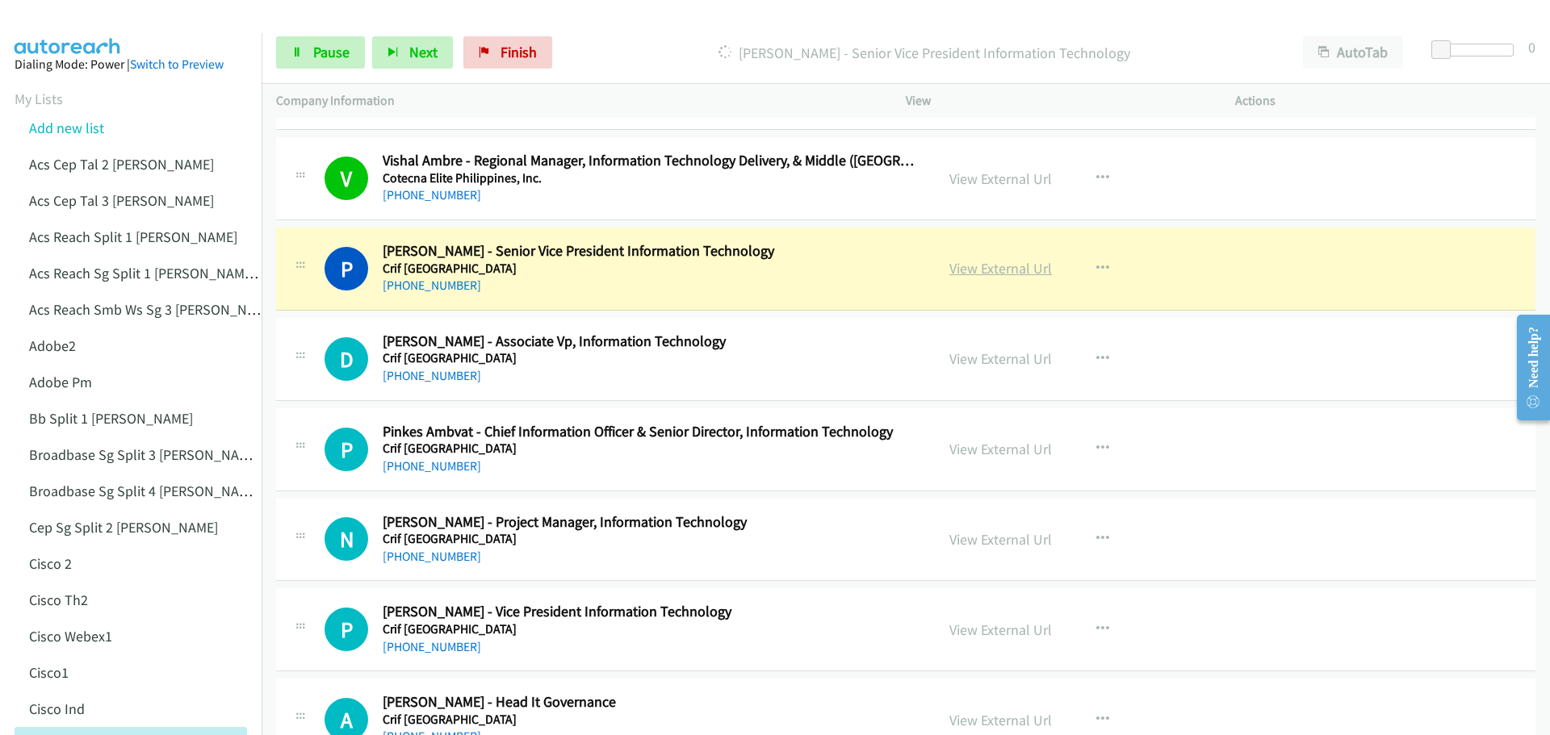
click at [991, 276] on link "View External Url" at bounding box center [1000, 268] width 103 height 19
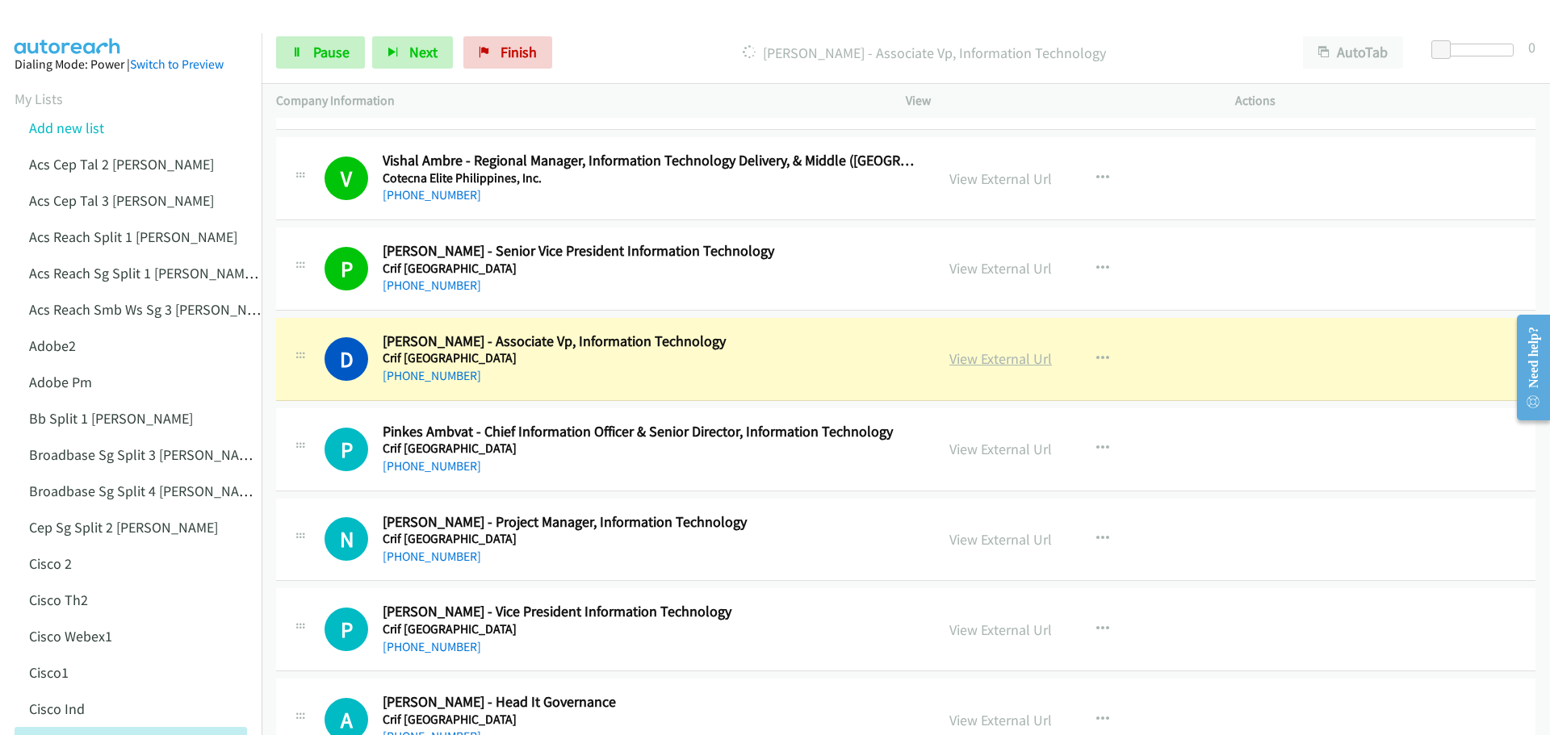
click at [1003, 354] on link "View External Url" at bounding box center [1000, 359] width 103 height 19
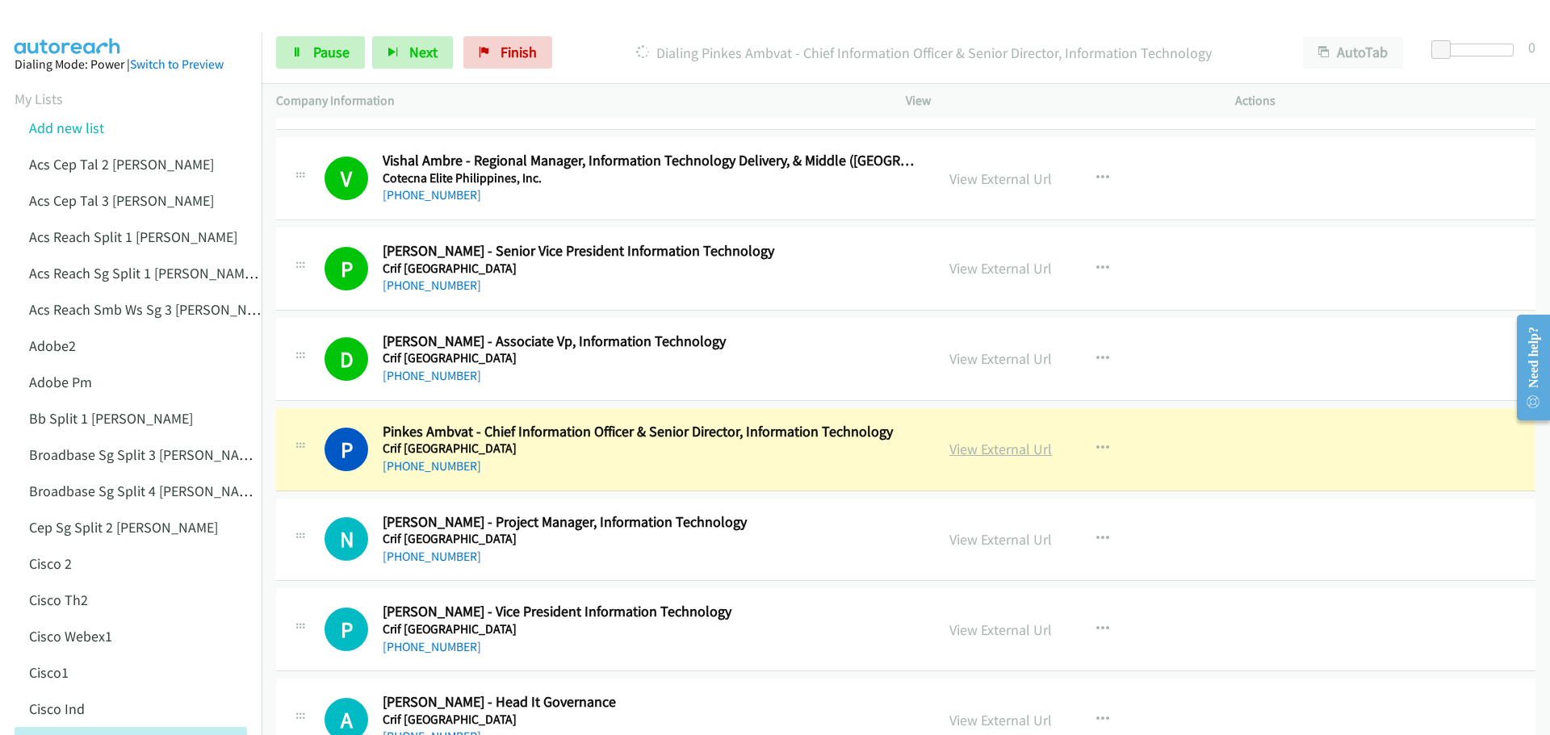
click at [985, 454] on link "View External Url" at bounding box center [1000, 449] width 103 height 19
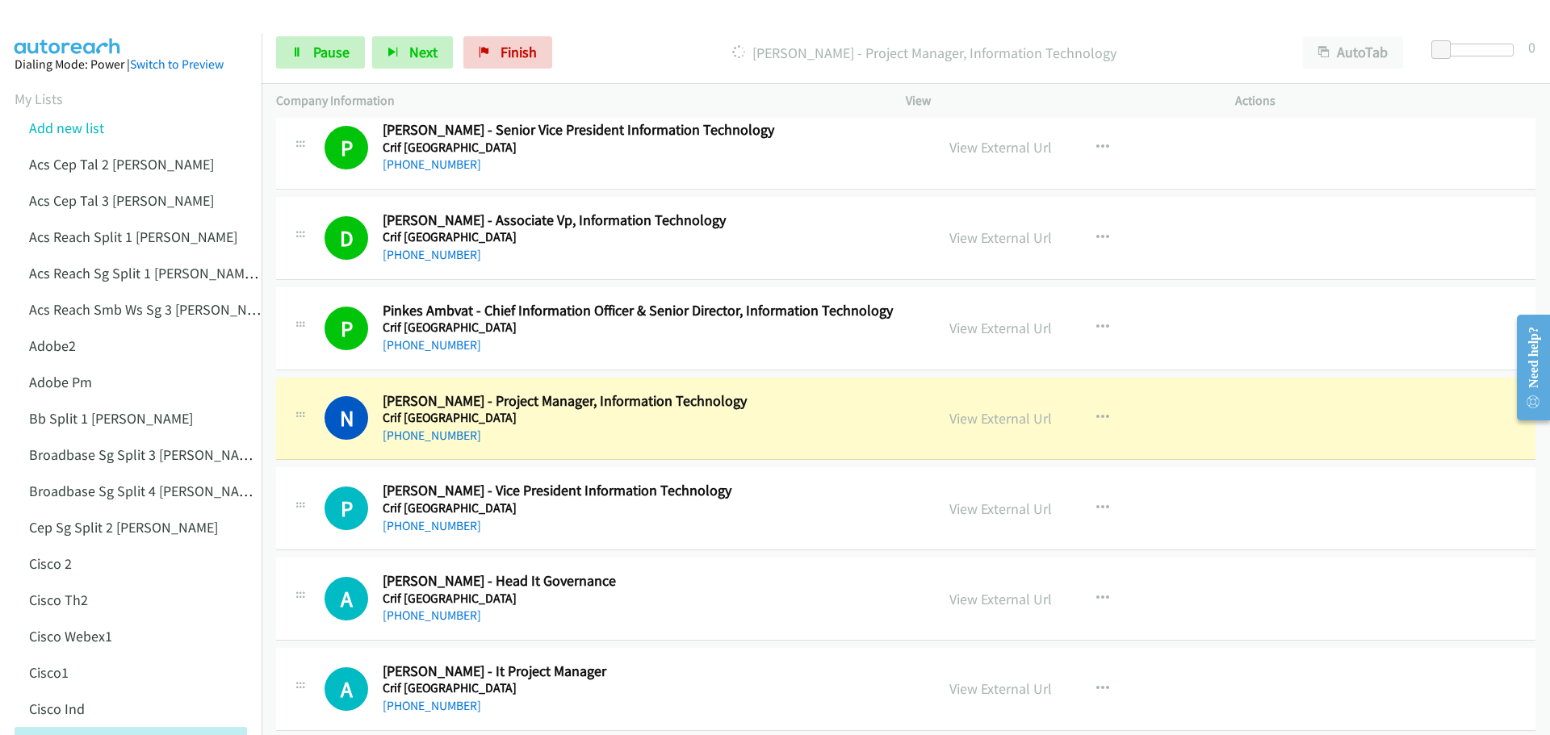
scroll to position [4117, 0]
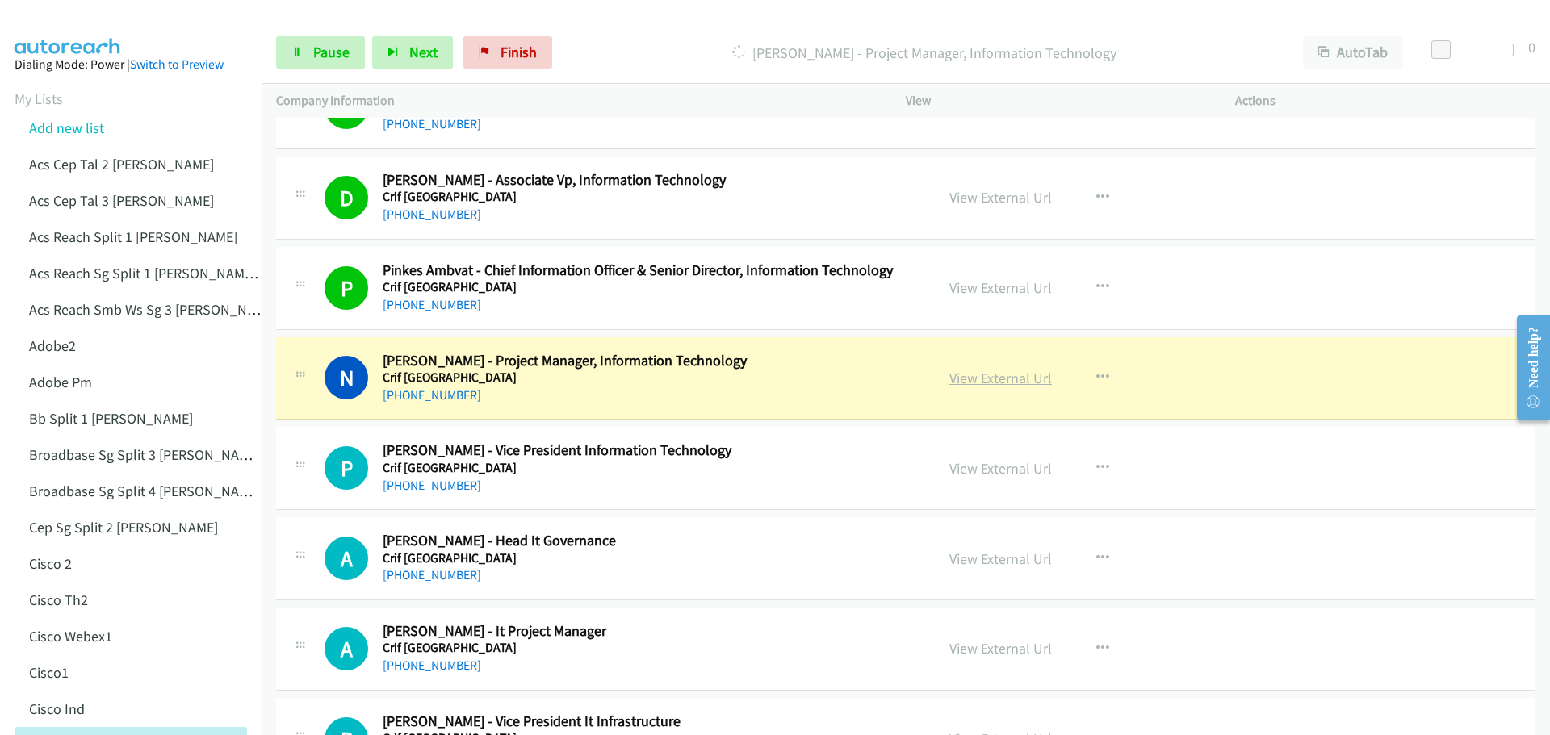
click at [1016, 380] on link "View External Url" at bounding box center [1000, 378] width 103 height 19
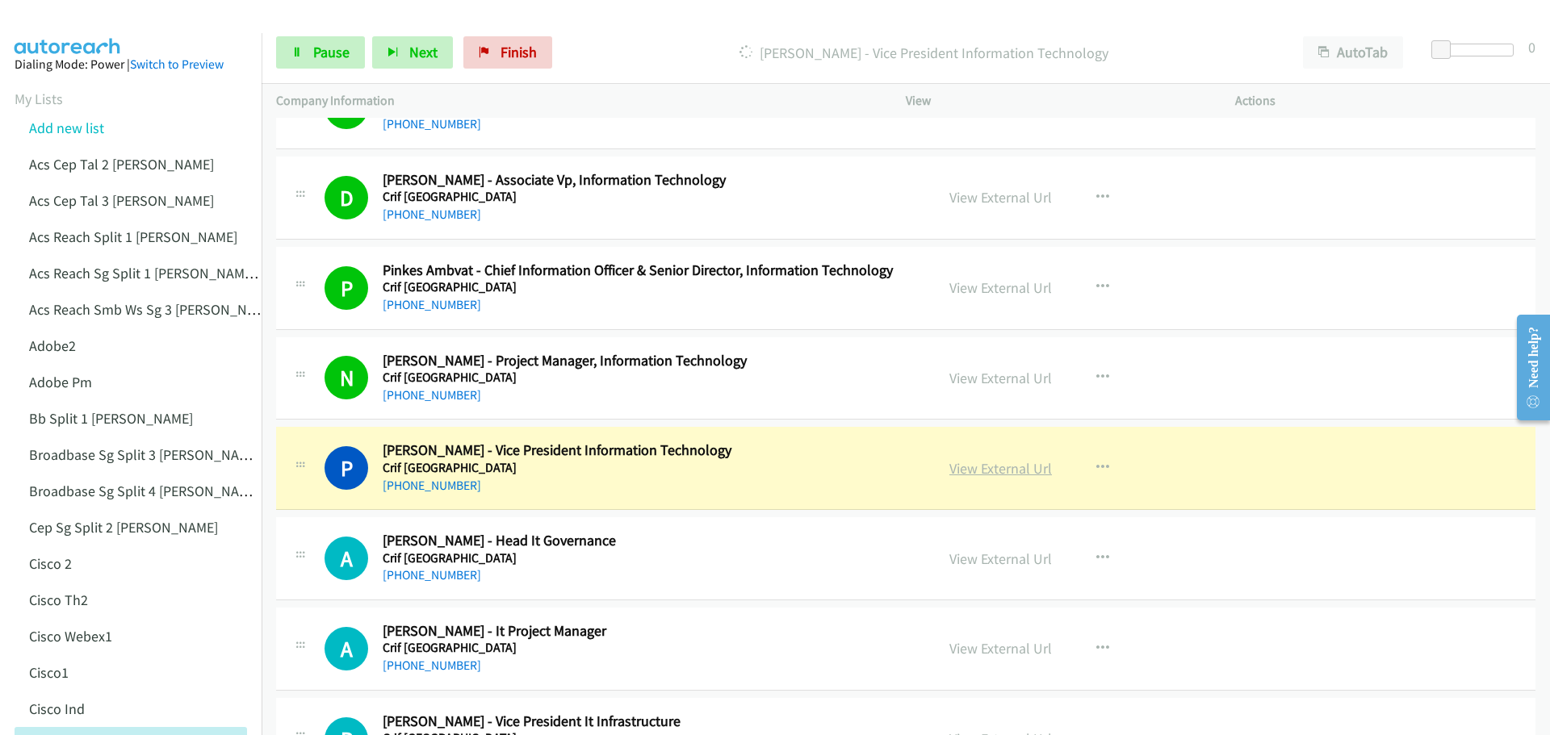
click at [973, 467] on link "View External Url" at bounding box center [1000, 468] width 103 height 19
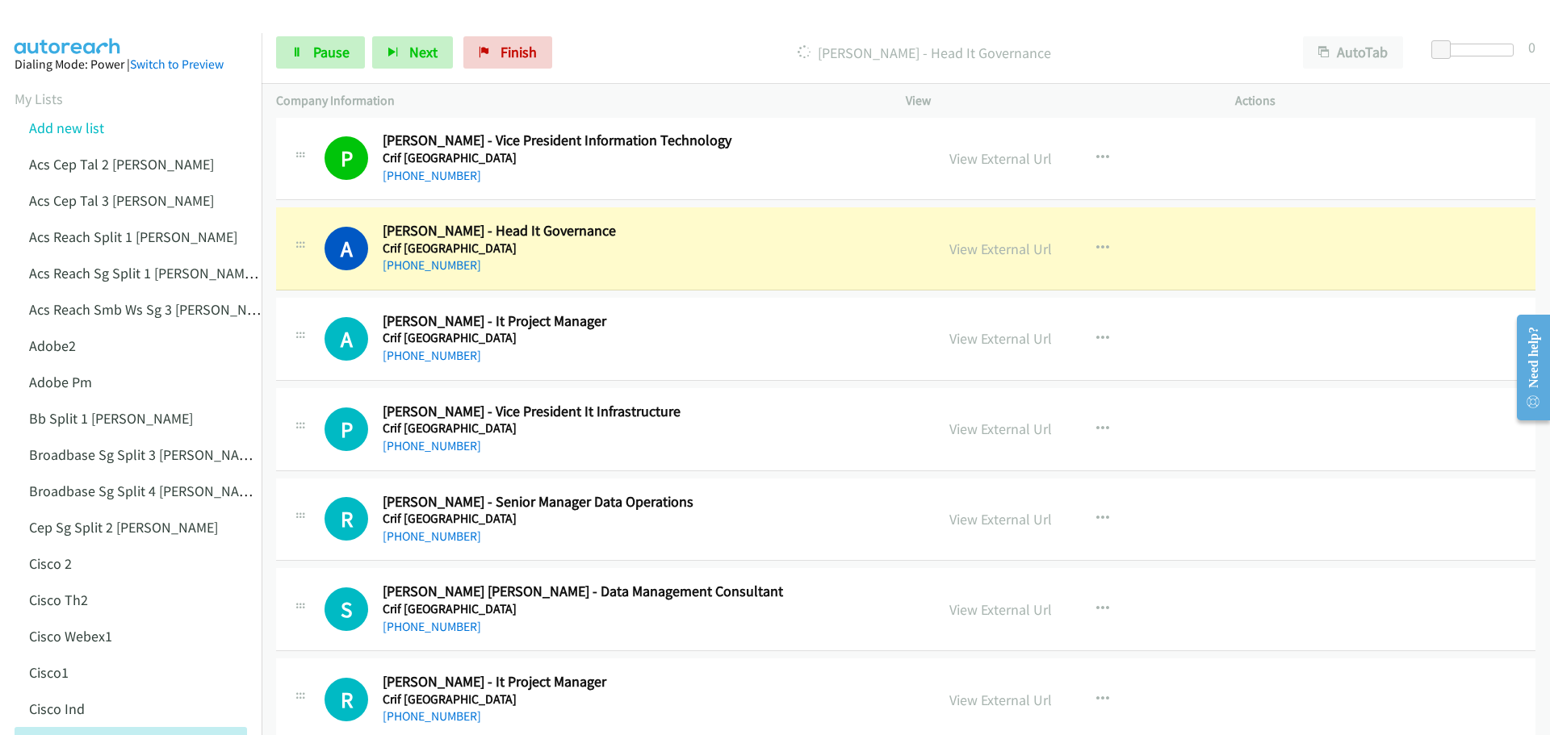
scroll to position [4440, 0]
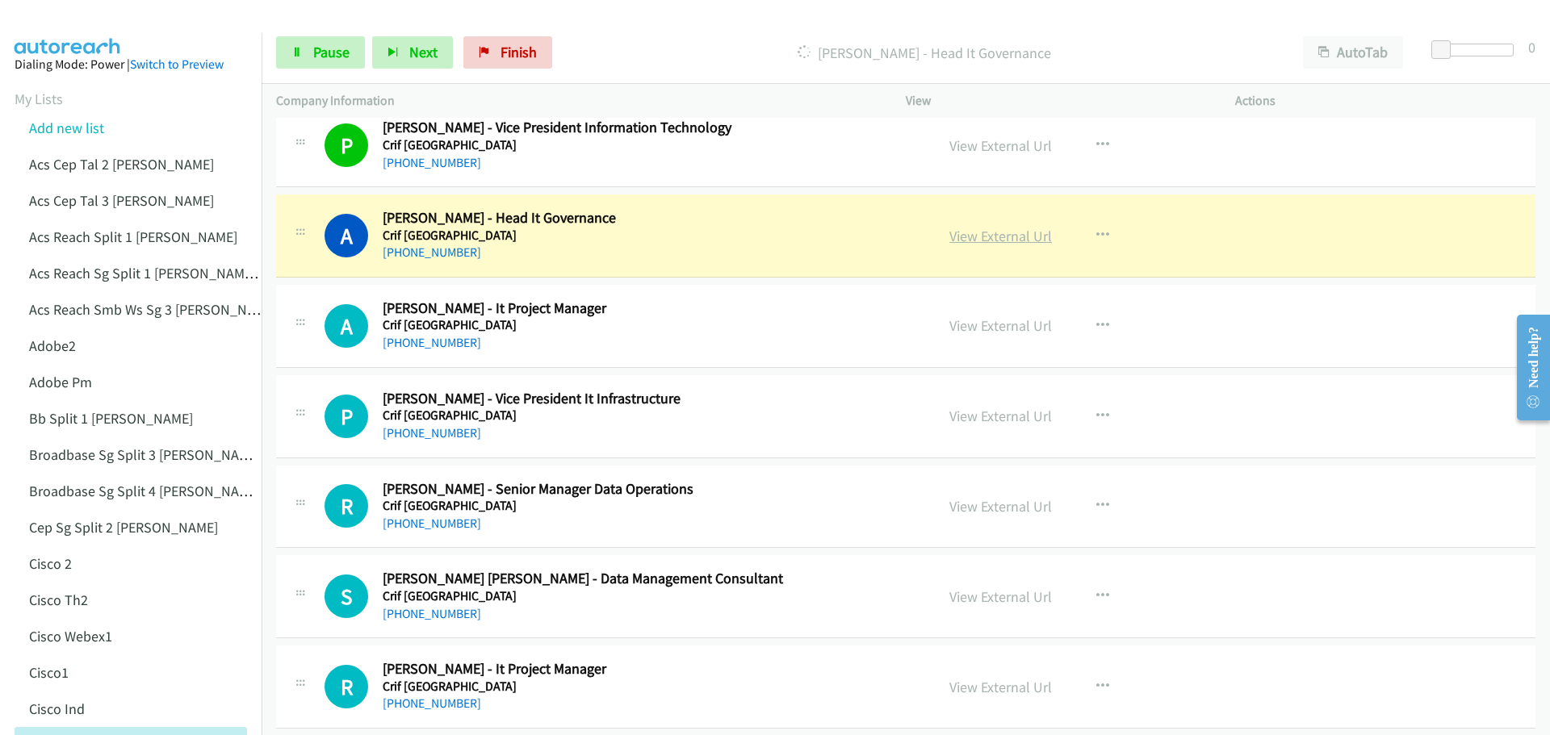
click at [1004, 240] on link "View External Url" at bounding box center [1000, 236] width 103 height 19
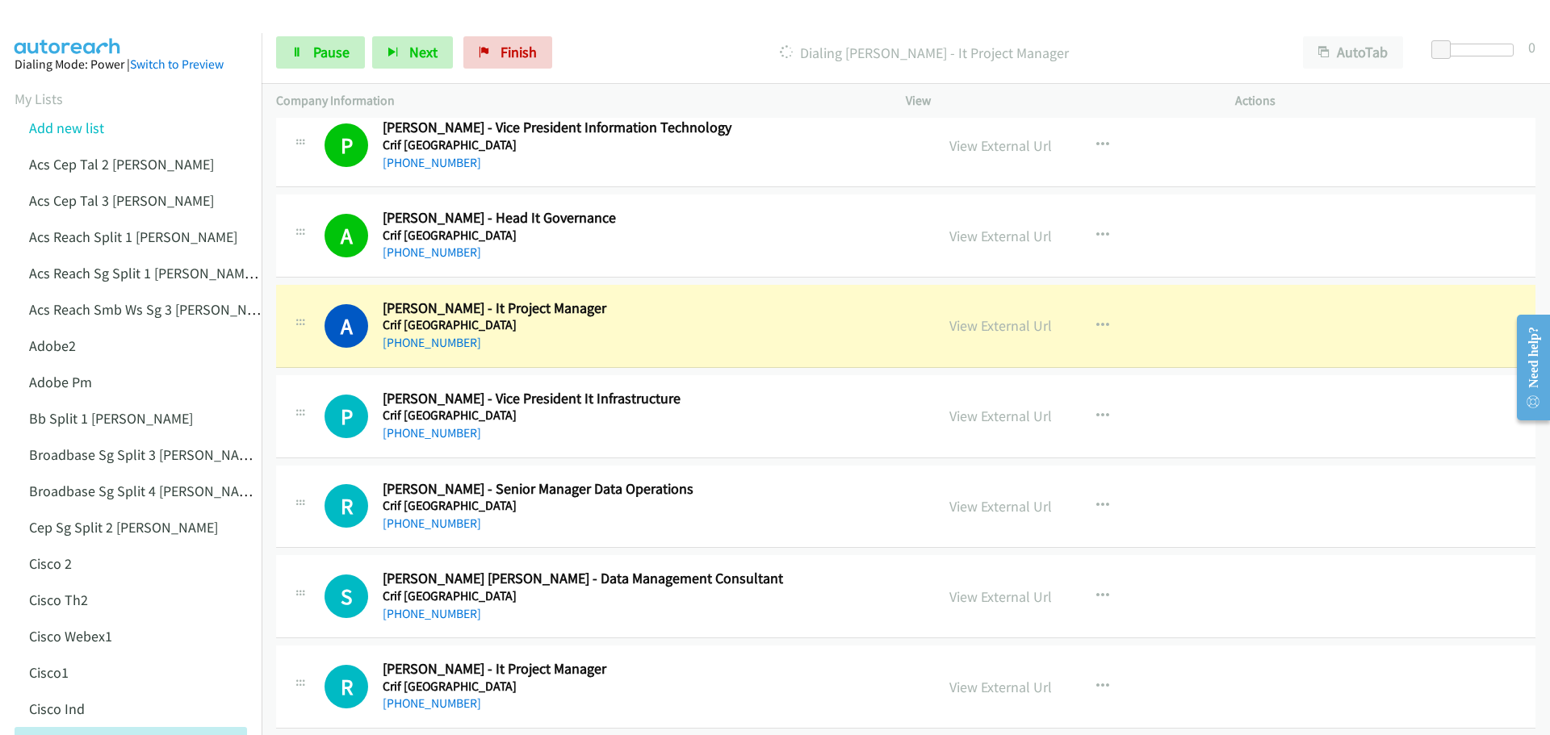
click at [1011, 316] on div "View External Url" at bounding box center [1000, 326] width 103 height 22
click at [1009, 319] on link "View External Url" at bounding box center [1000, 325] width 103 height 19
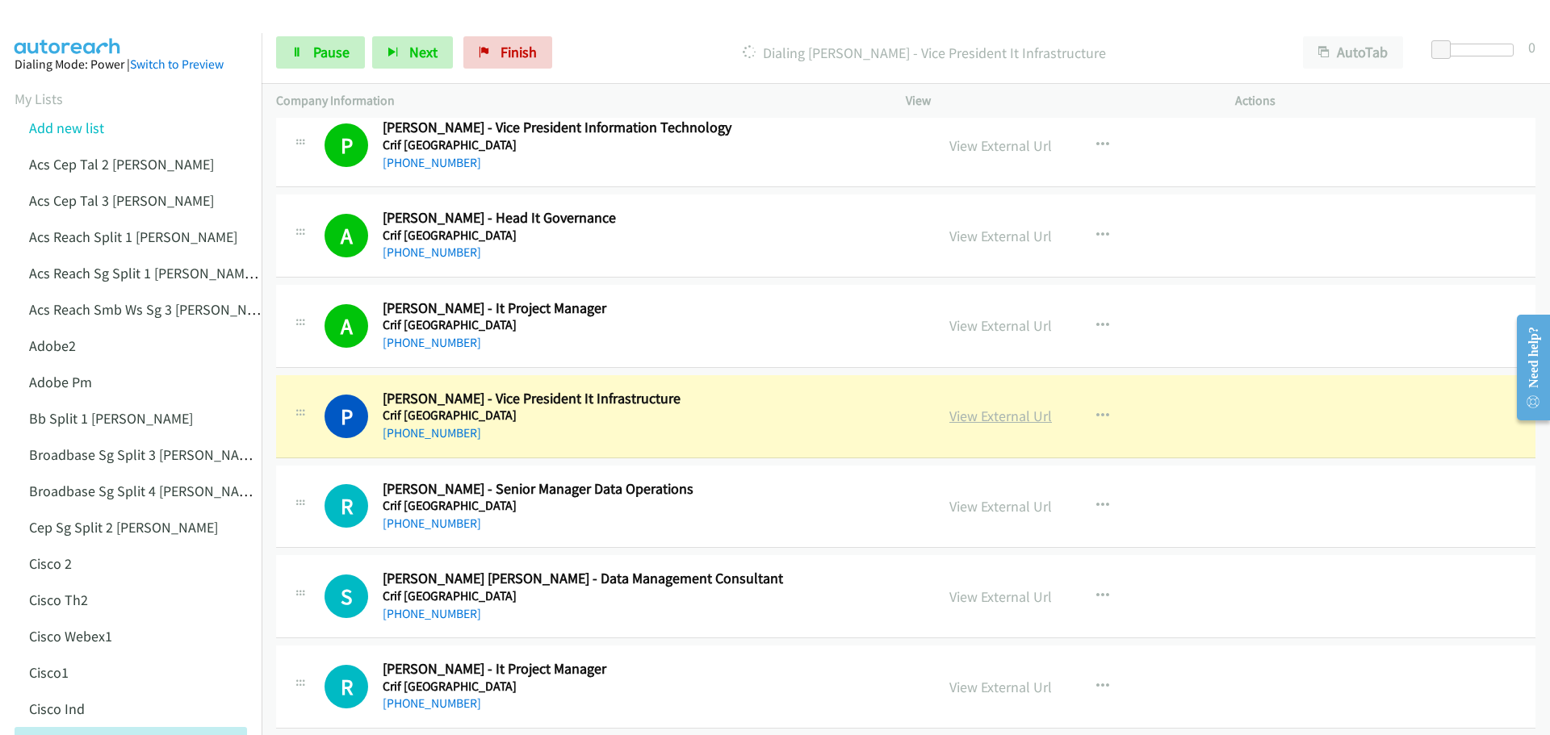
click at [1011, 414] on link "View External Url" at bounding box center [1000, 416] width 103 height 19
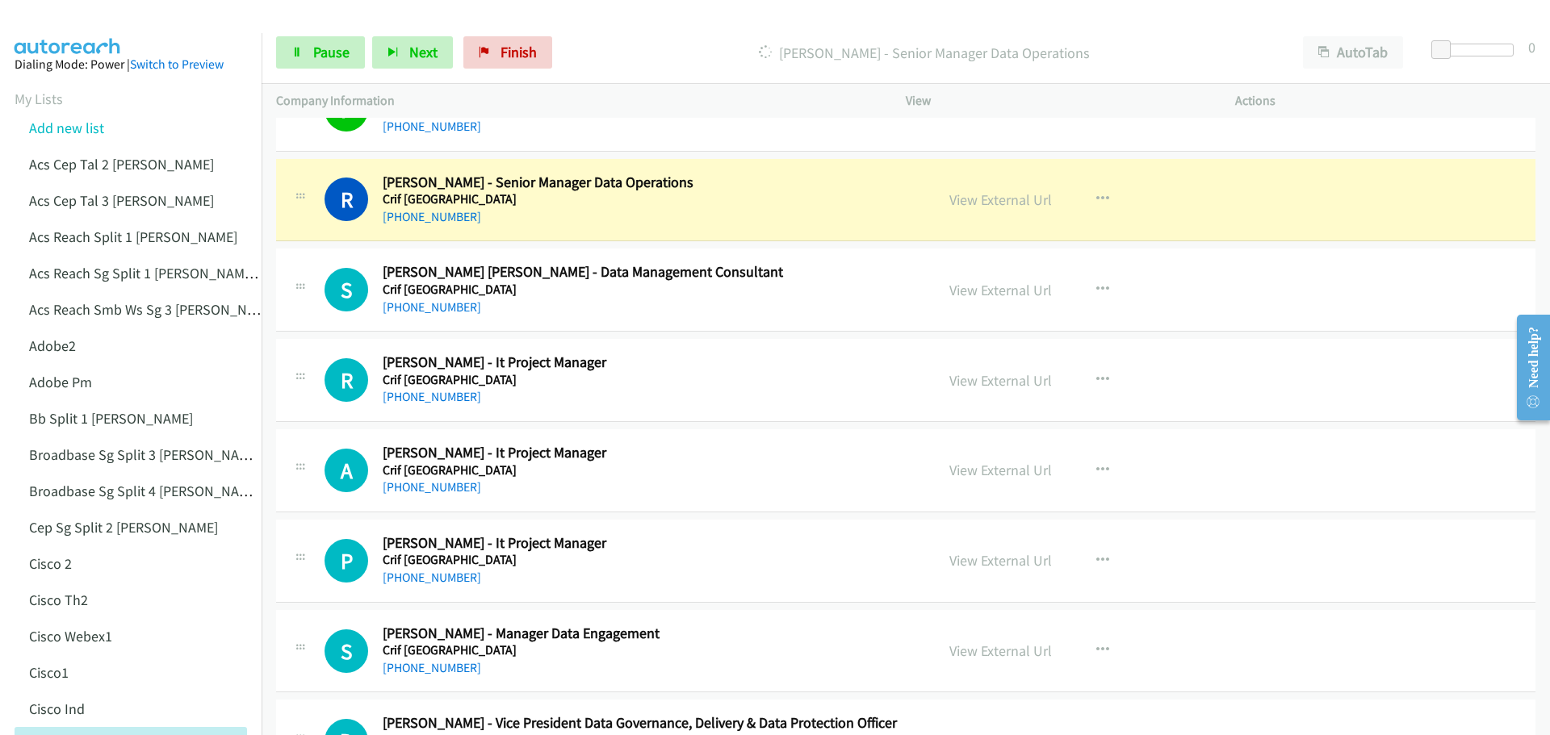
scroll to position [4763, 0]
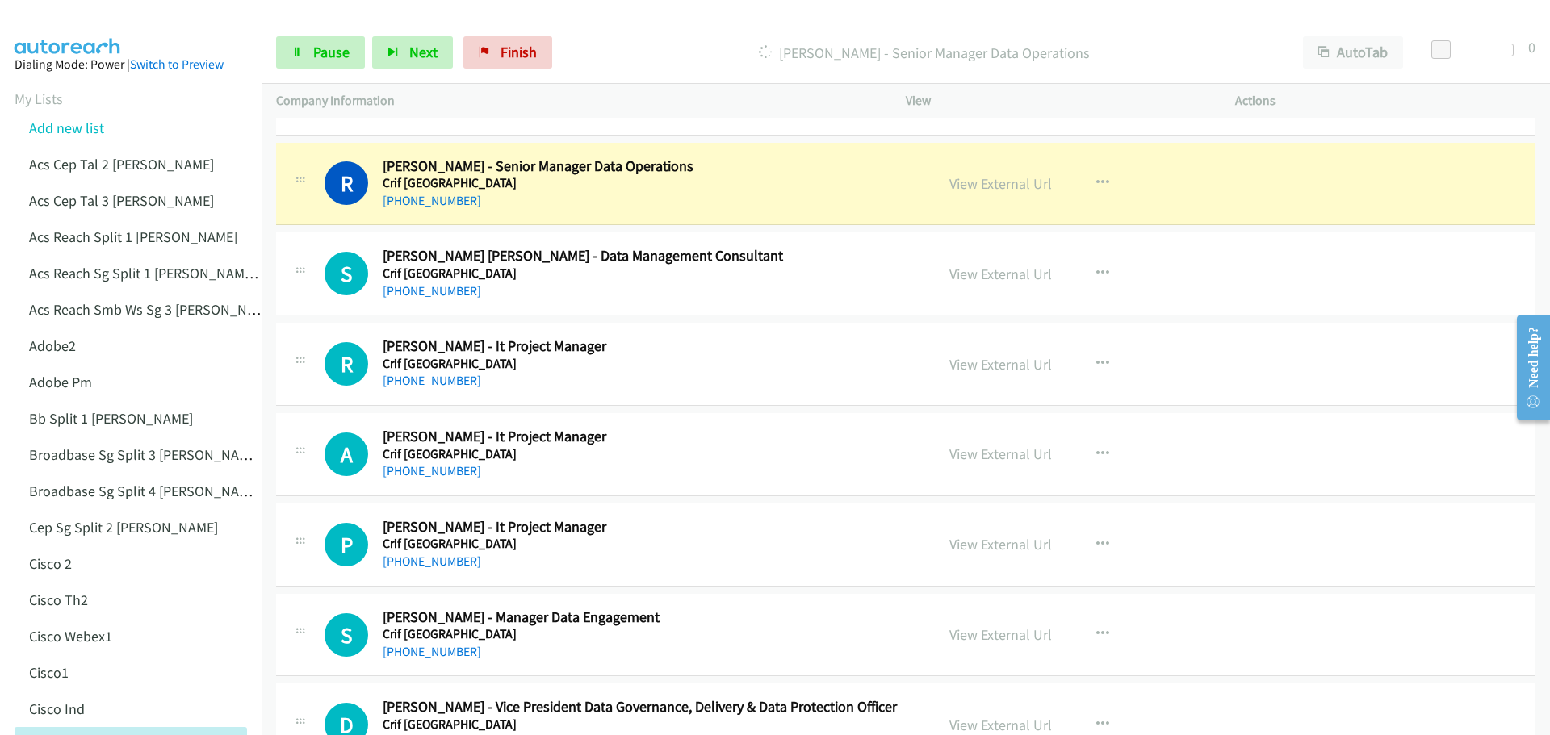
click at [1025, 186] on link "View External Url" at bounding box center [1000, 183] width 103 height 19
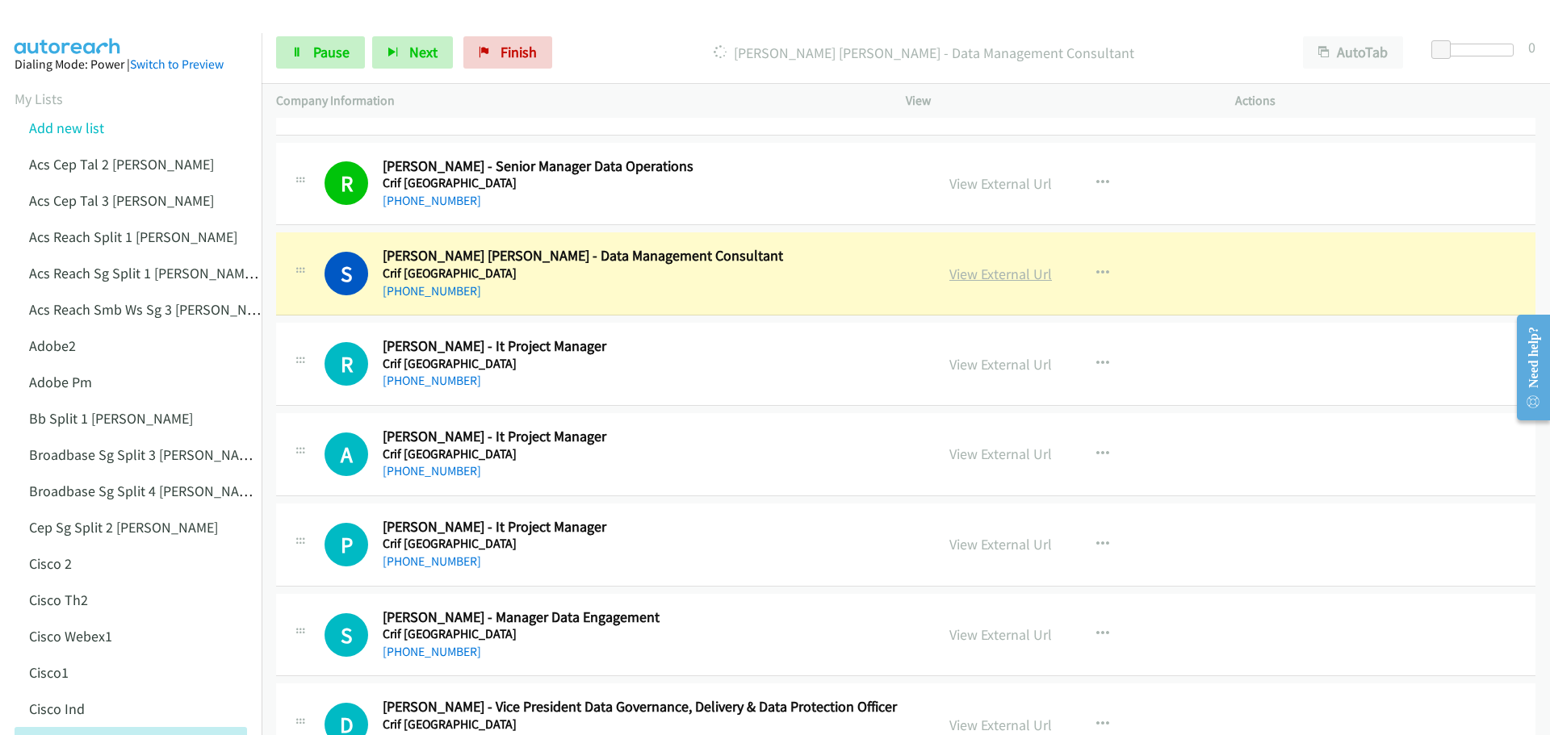
click at [1022, 274] on link "View External Url" at bounding box center [1000, 274] width 103 height 19
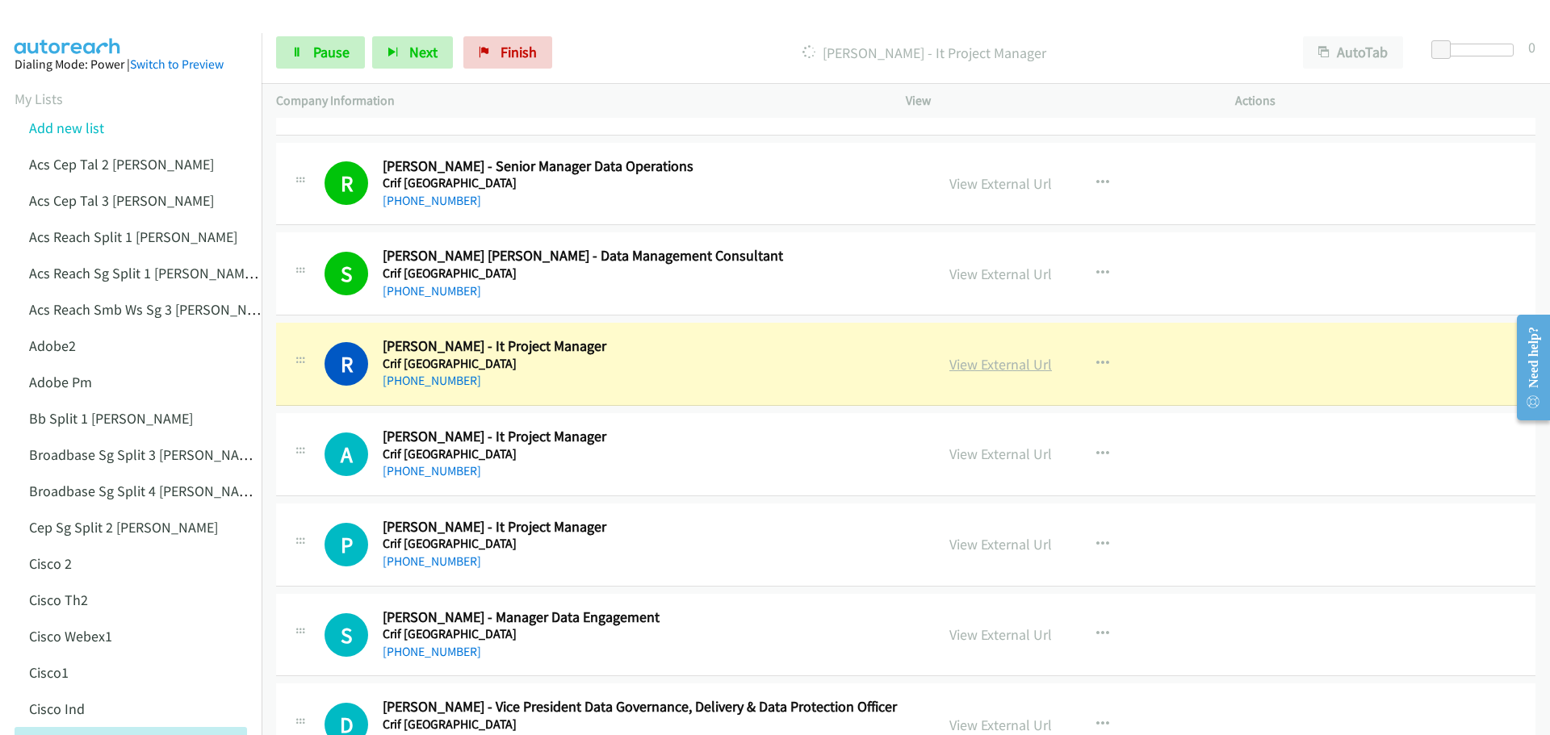
click at [978, 359] on link "View External Url" at bounding box center [1000, 364] width 103 height 19
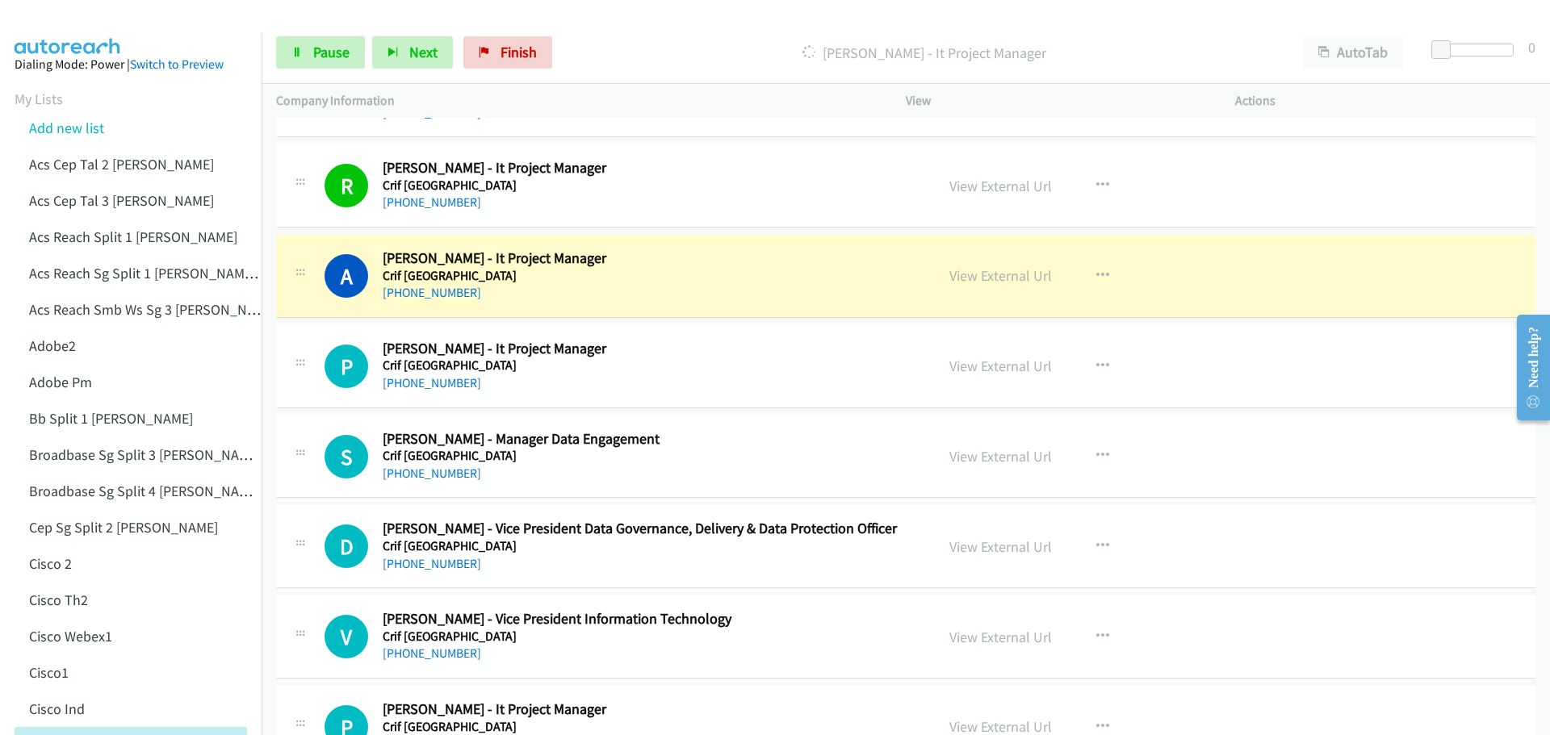
scroll to position [5005, 0]
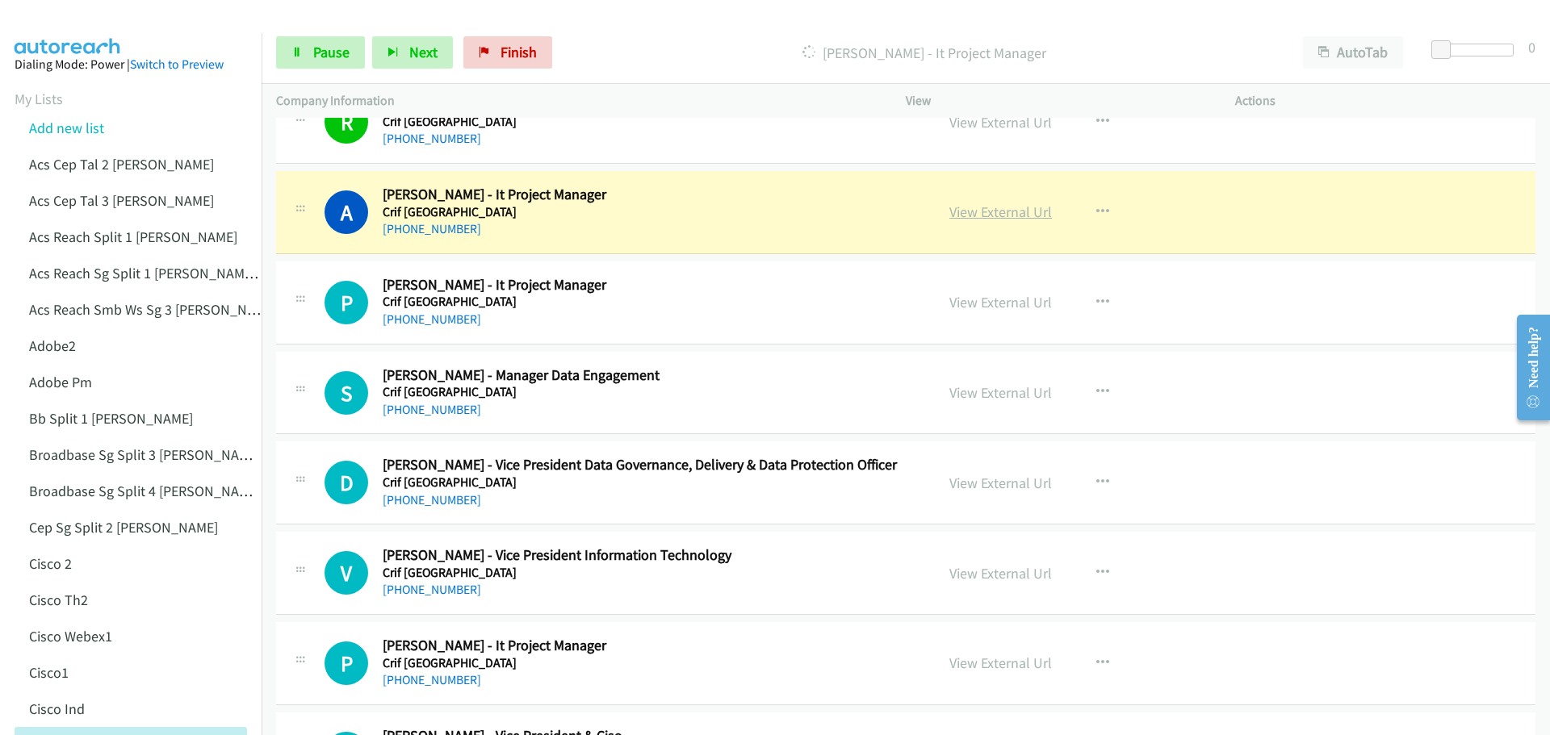
click at [984, 217] on link "View External Url" at bounding box center [1000, 212] width 103 height 19
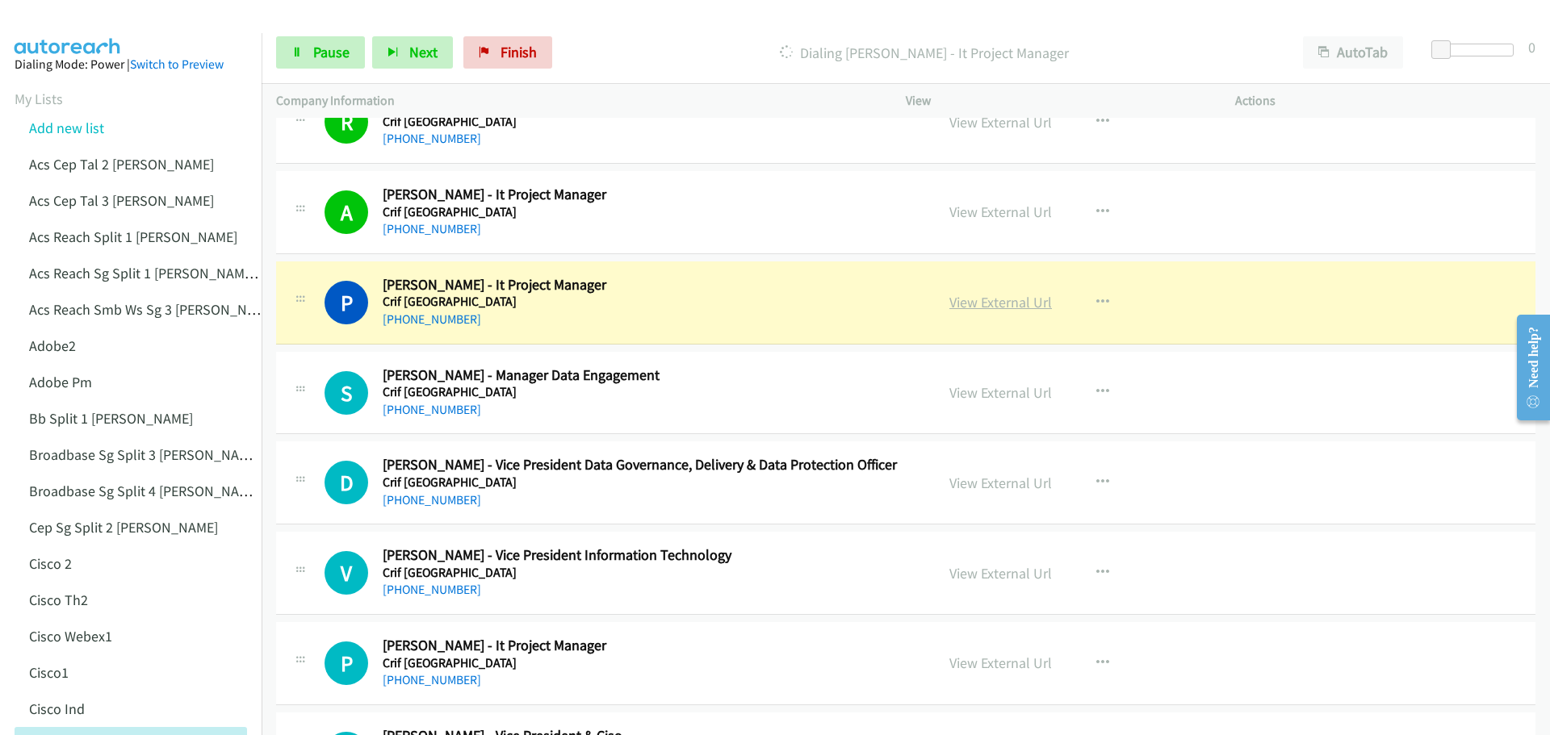
click at [999, 308] on link "View External Url" at bounding box center [1000, 302] width 103 height 19
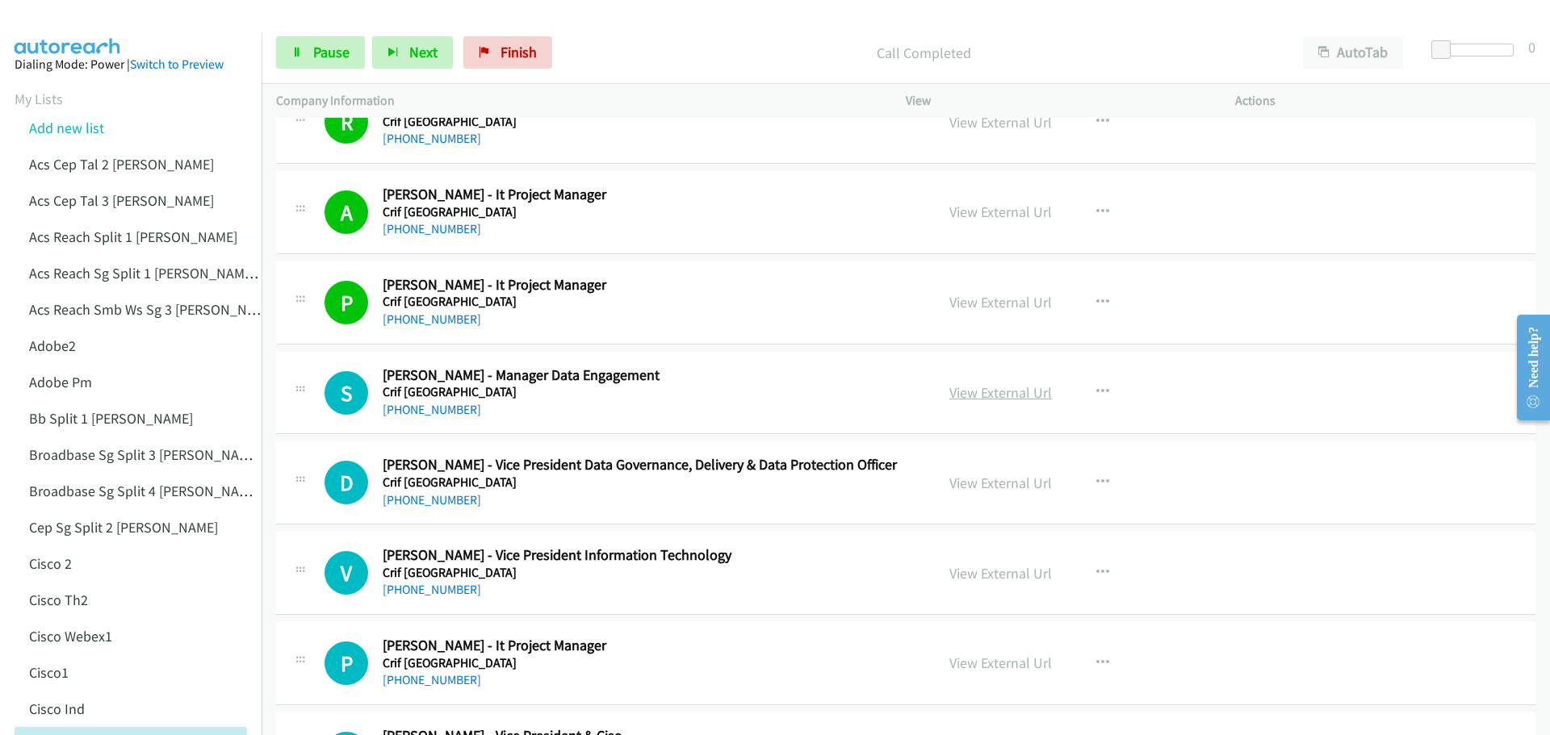
click at [1023, 395] on link "View External Url" at bounding box center [1000, 392] width 103 height 19
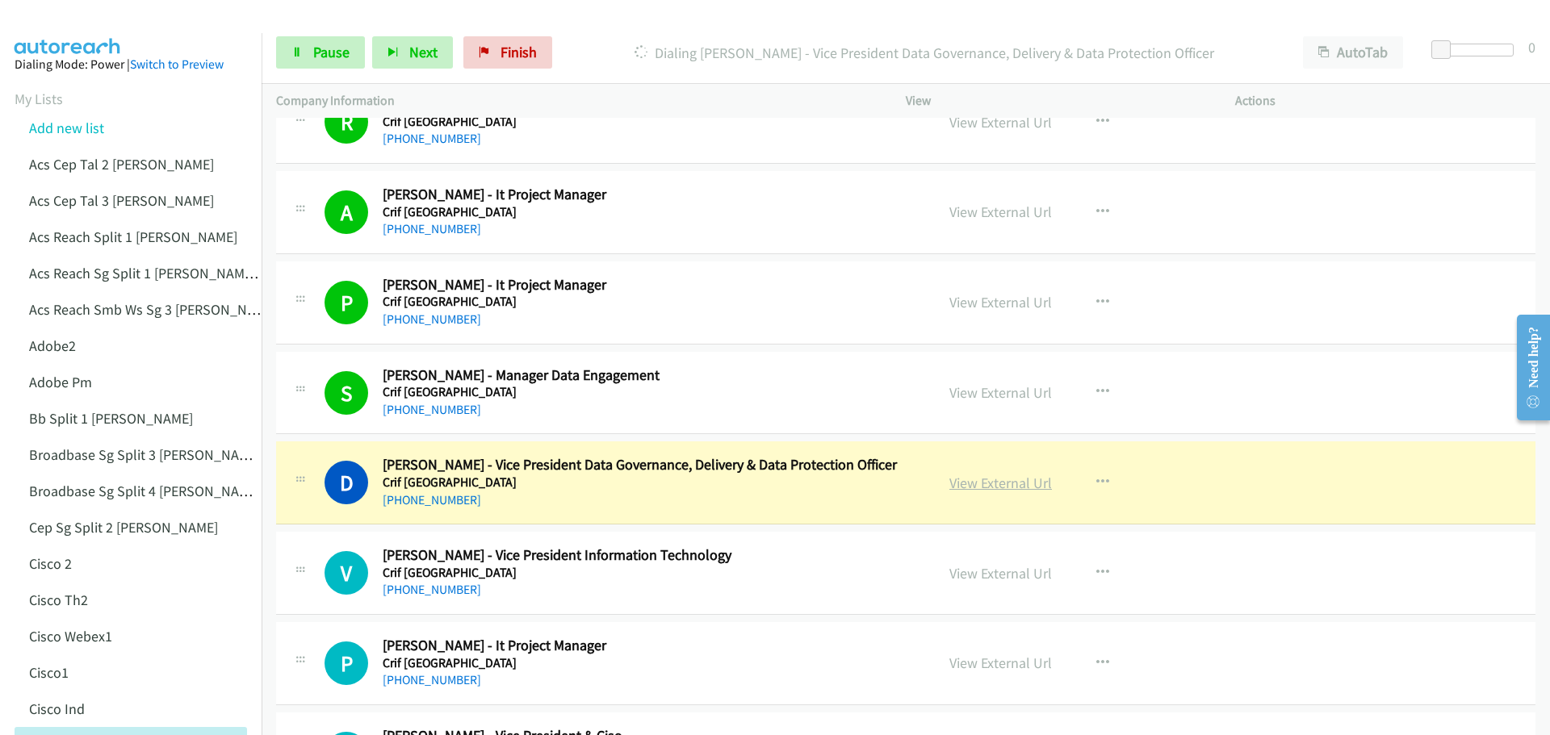
click at [973, 486] on link "View External Url" at bounding box center [1000, 483] width 103 height 19
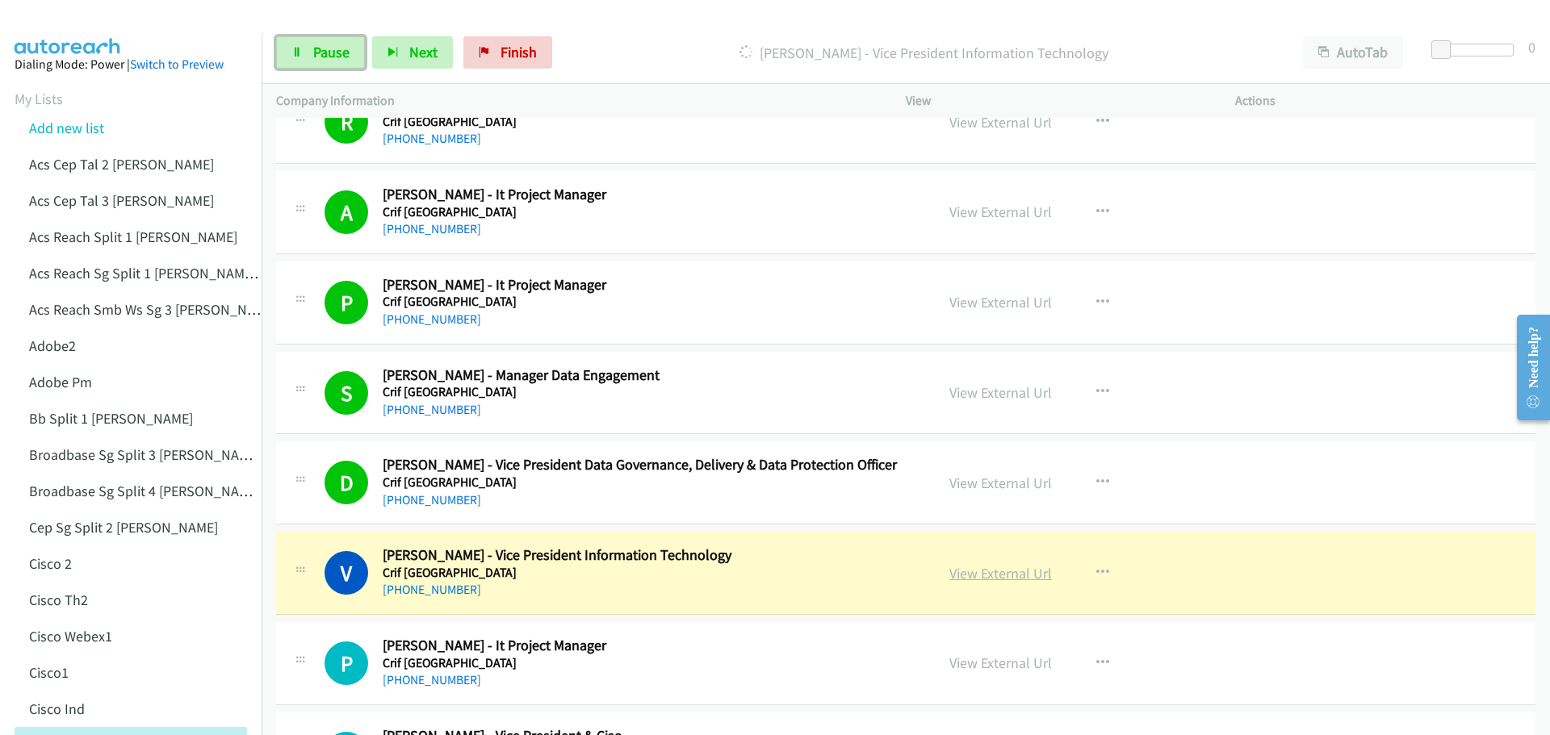
click at [966, 575] on link "View External Url" at bounding box center [1000, 573] width 103 height 19
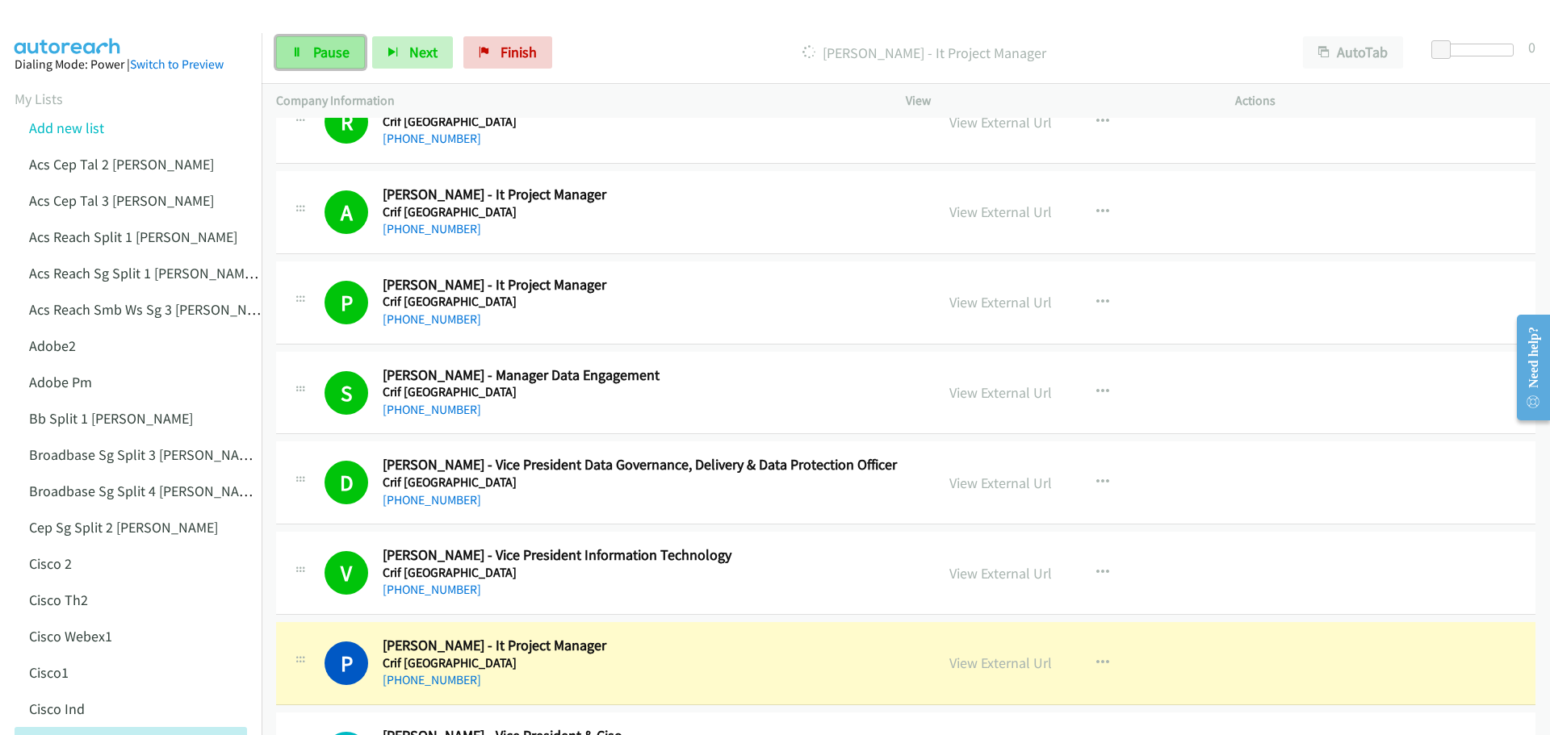
drag, startPoint x: 320, startPoint y: 48, endPoint x: 348, endPoint y: 57, distance: 29.1
click at [320, 48] on span "Pause" at bounding box center [331, 52] width 36 height 19
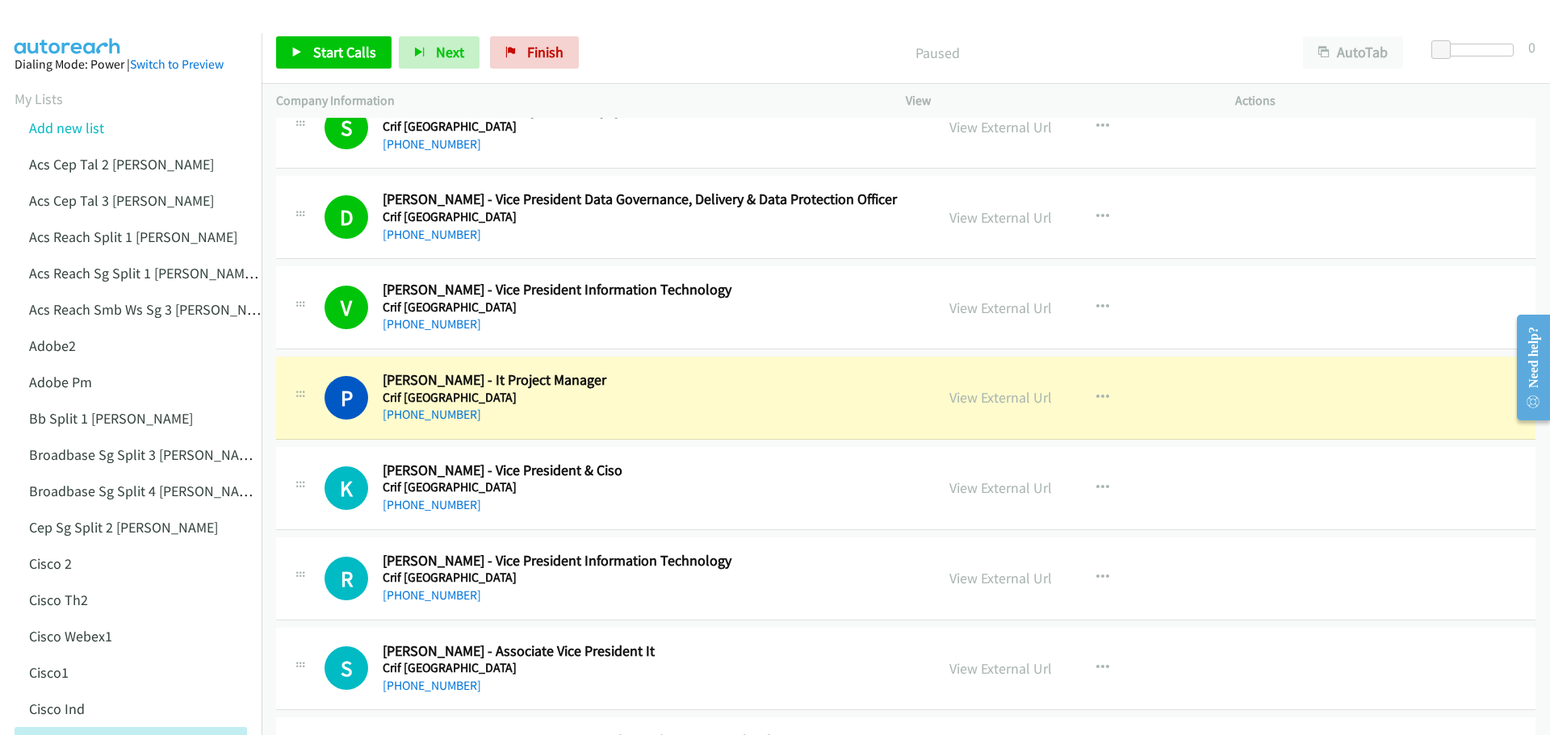
scroll to position [5409, 0]
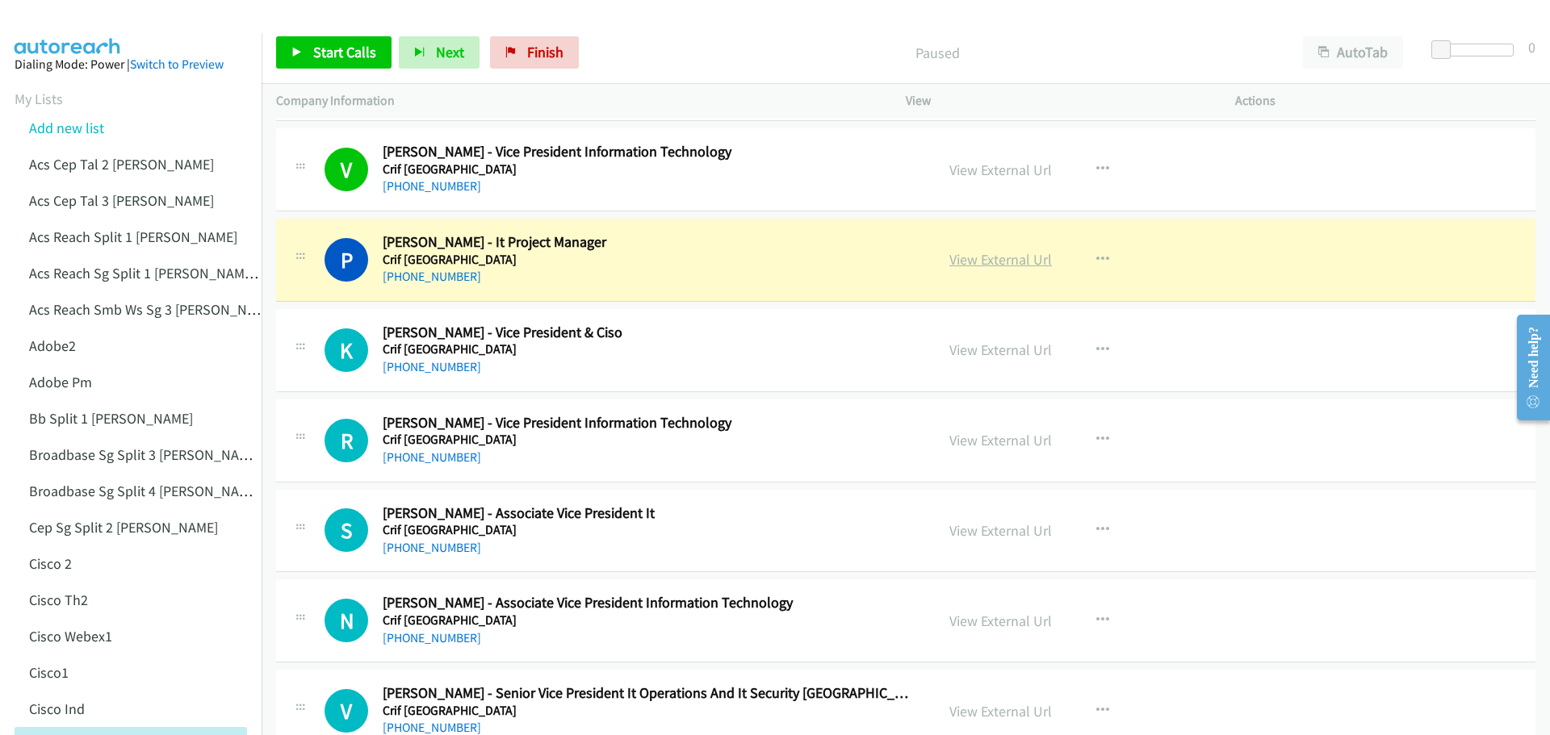
click at [1002, 255] on link "View External Url" at bounding box center [1000, 259] width 103 height 19
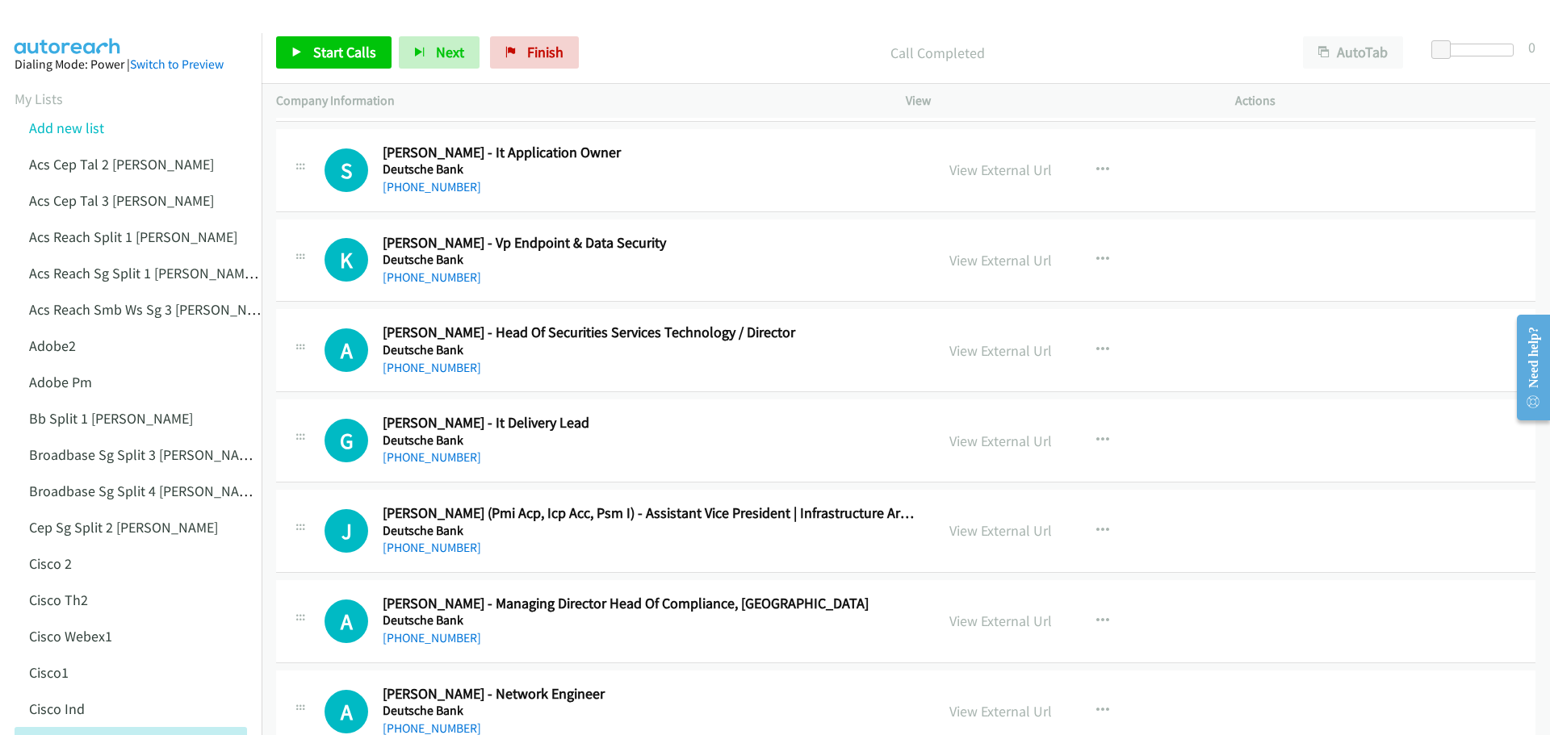
scroll to position [6135, 0]
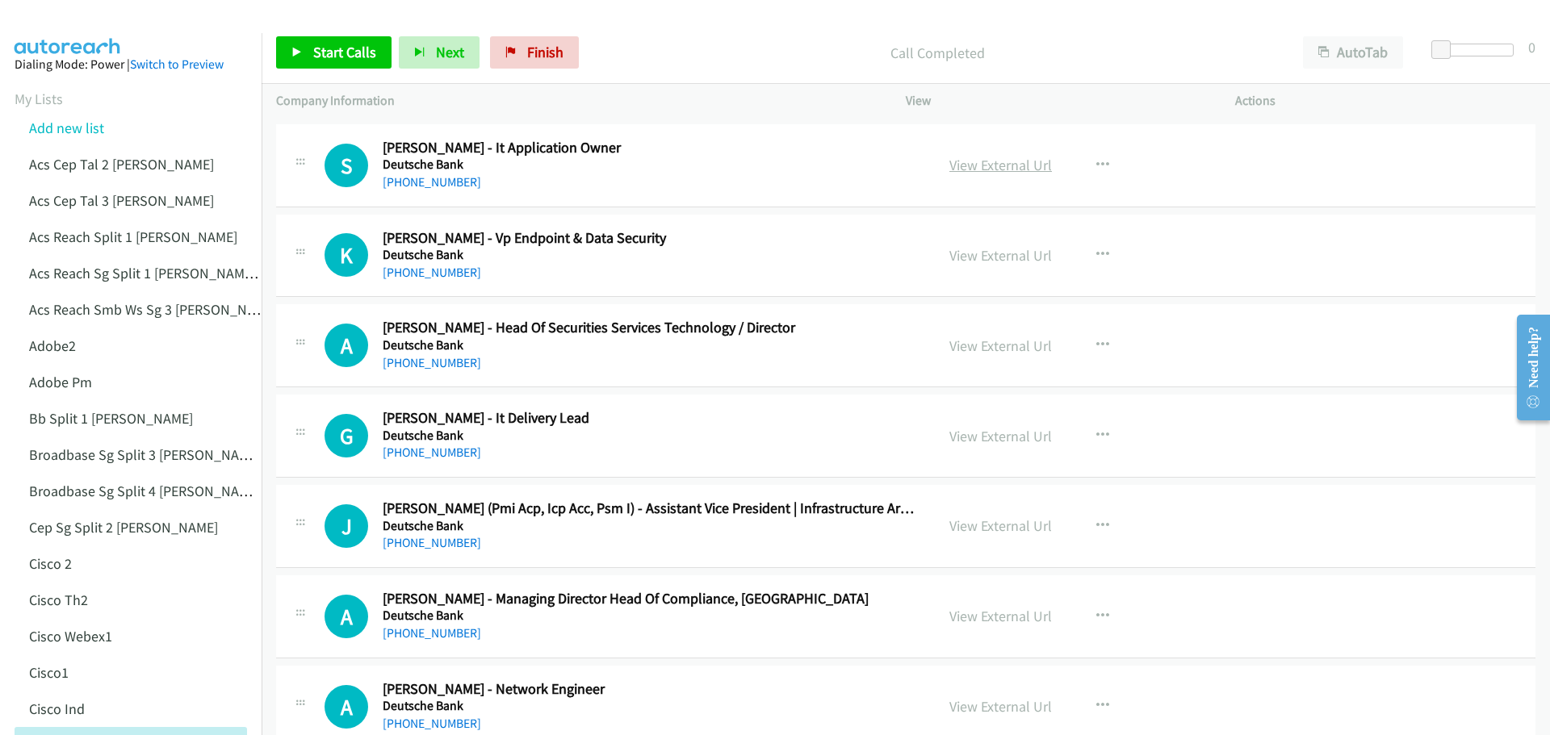
click at [1003, 161] on link "View External Url" at bounding box center [1000, 165] width 103 height 19
click at [1097, 163] on icon "button" at bounding box center [1102, 165] width 13 height 13
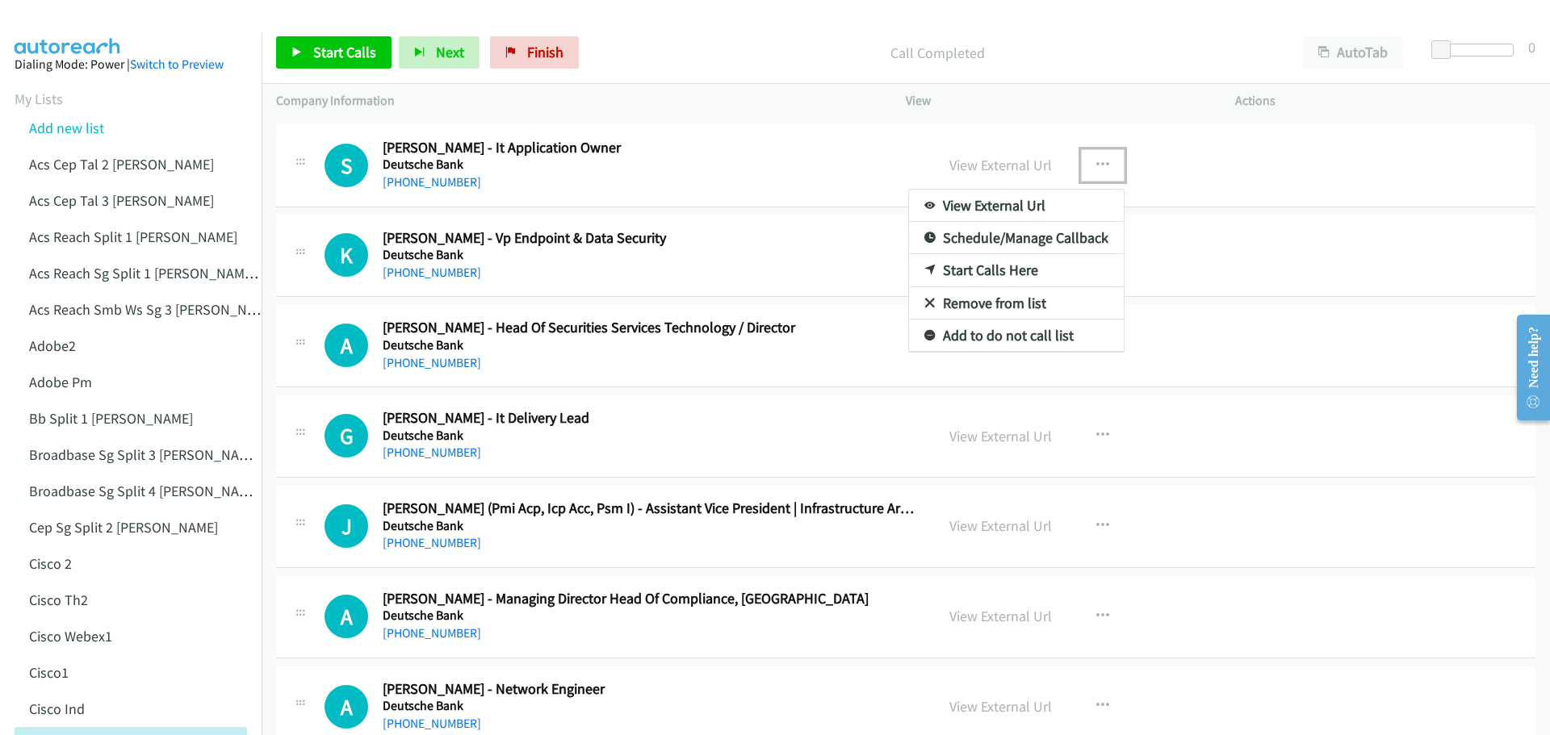
click at [1029, 266] on link "Start Calls Here" at bounding box center [1016, 270] width 215 height 32
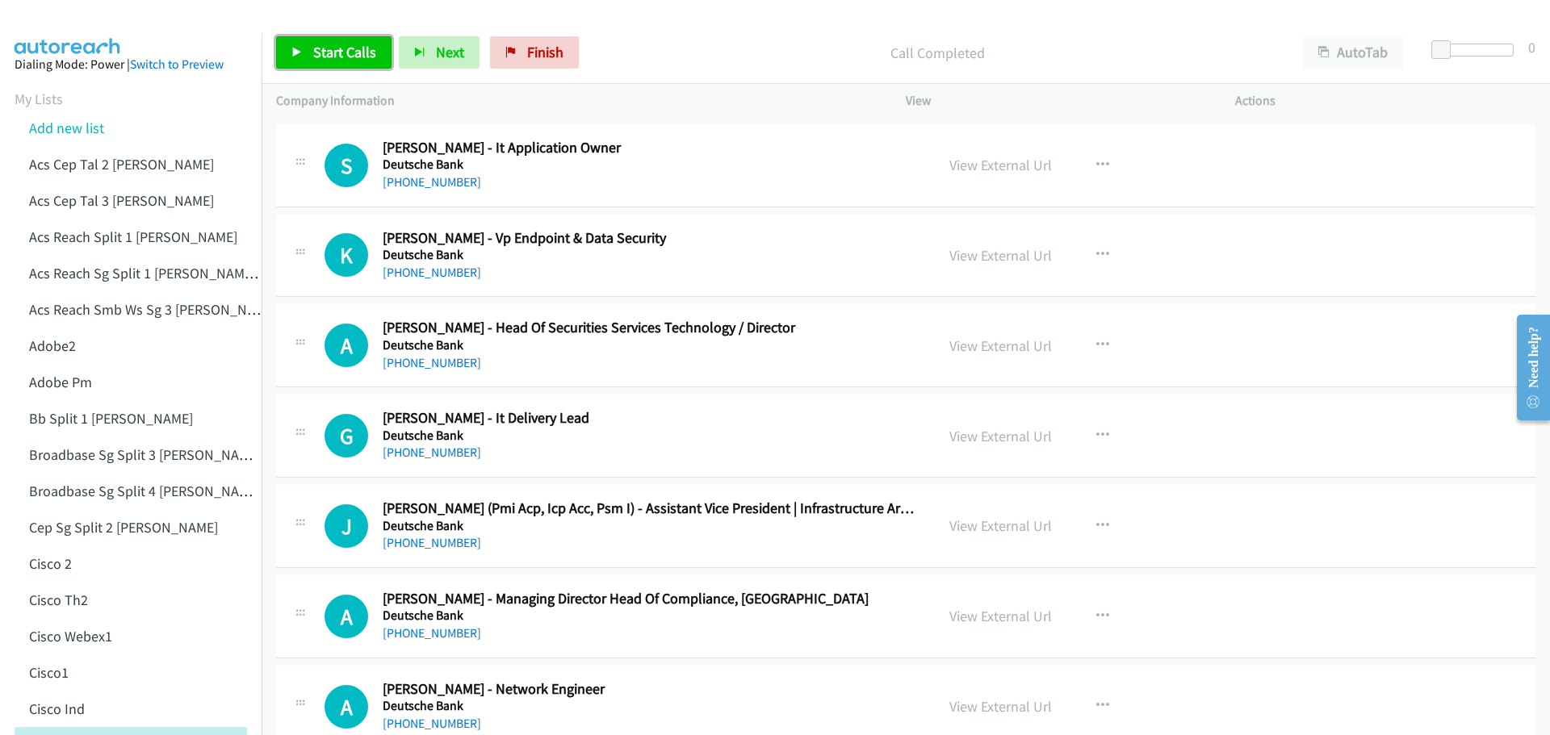
click at [301, 48] on icon at bounding box center [296, 53] width 11 height 11
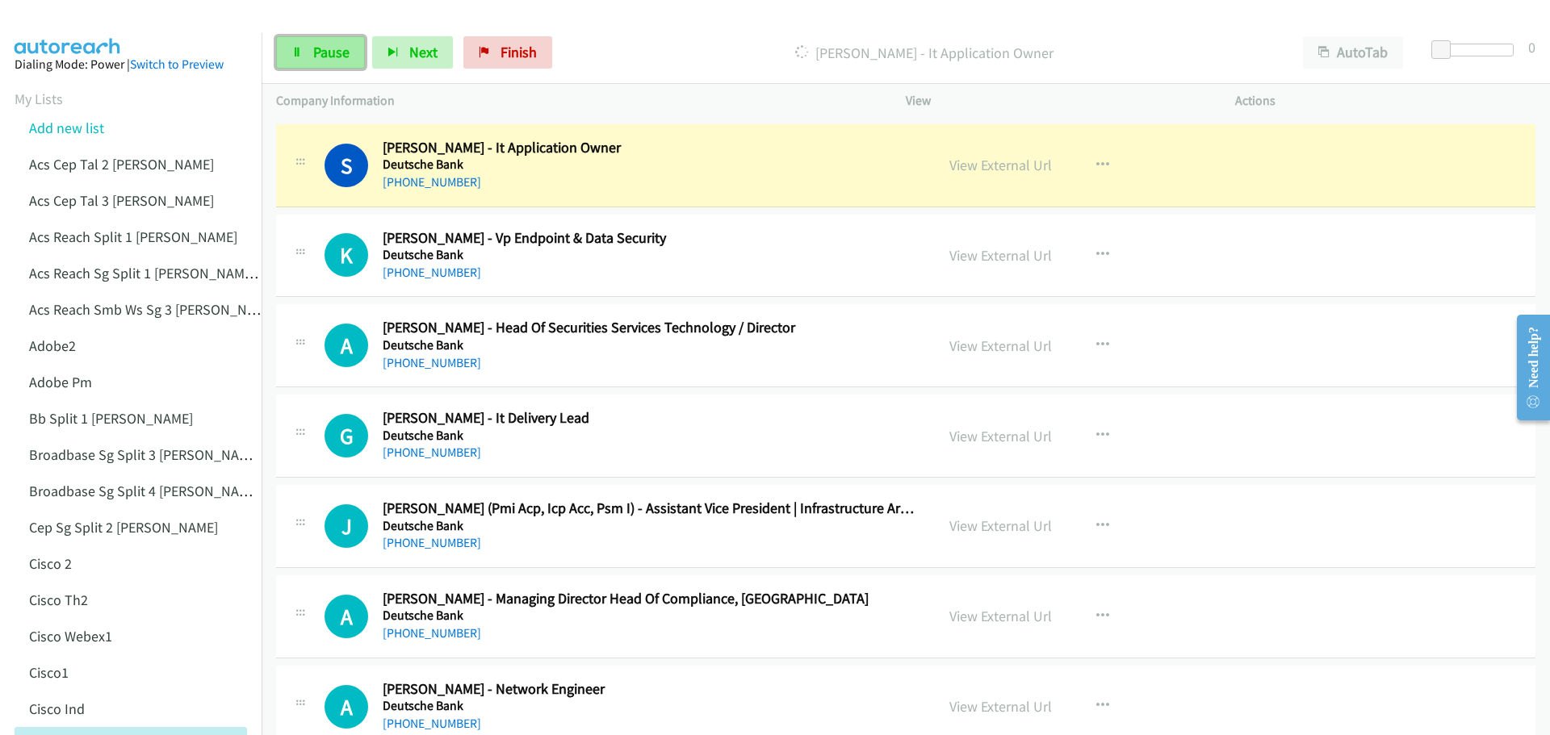
click at [345, 51] on span "Pause" at bounding box center [331, 52] width 36 height 19
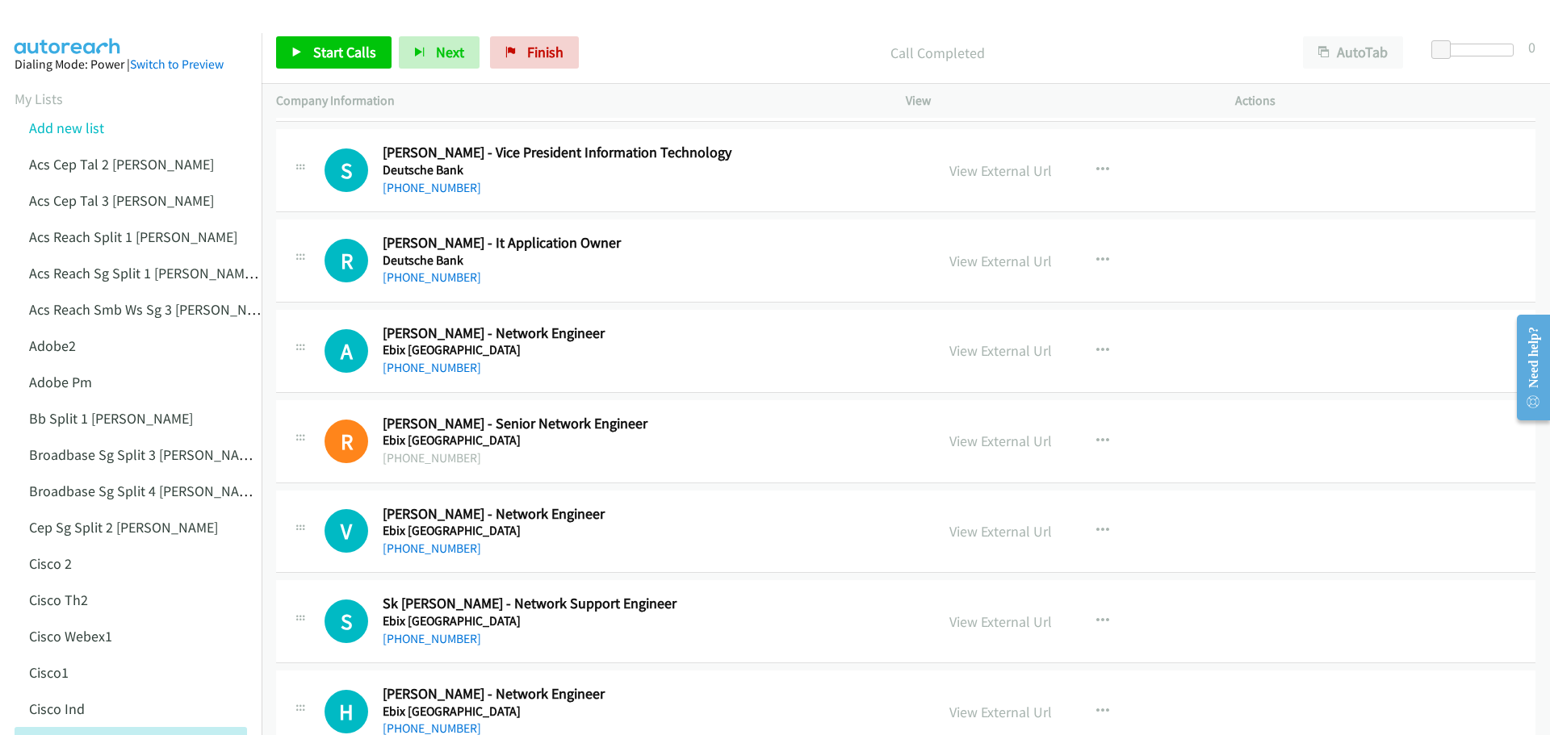
scroll to position [10171, 0]
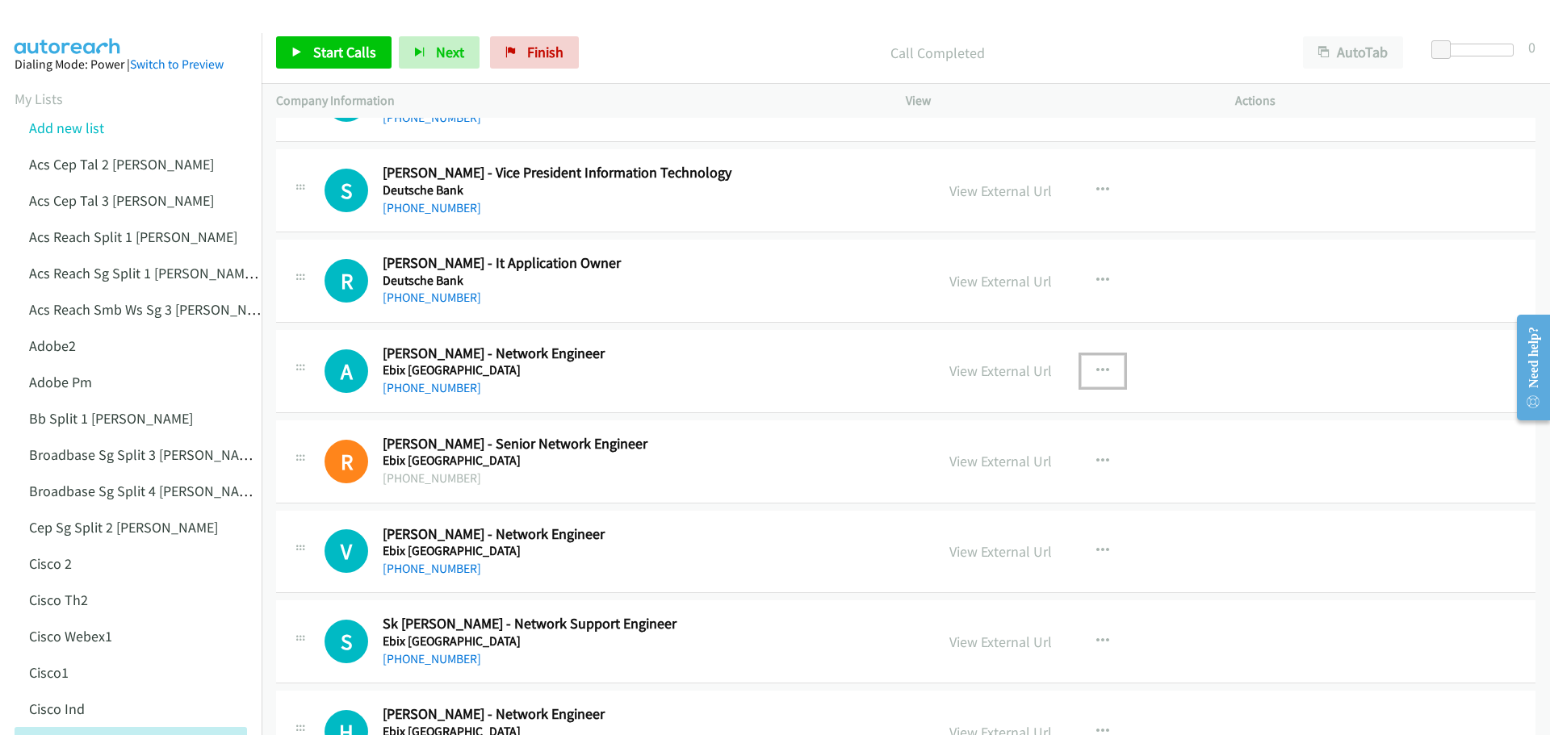
click at [1096, 369] on icon "button" at bounding box center [1102, 371] width 13 height 13
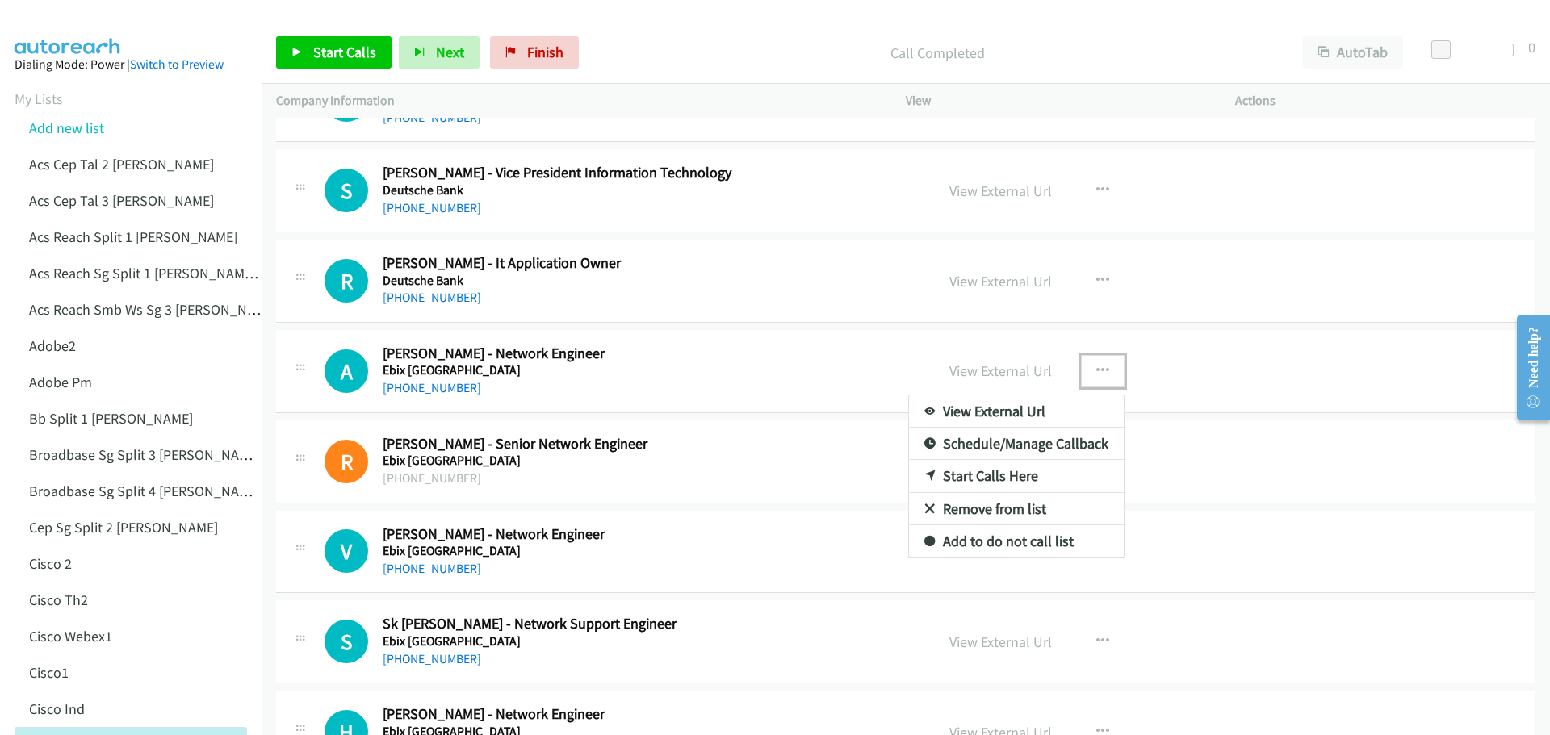
click at [1035, 467] on link "Start Calls Here" at bounding box center [1016, 476] width 215 height 32
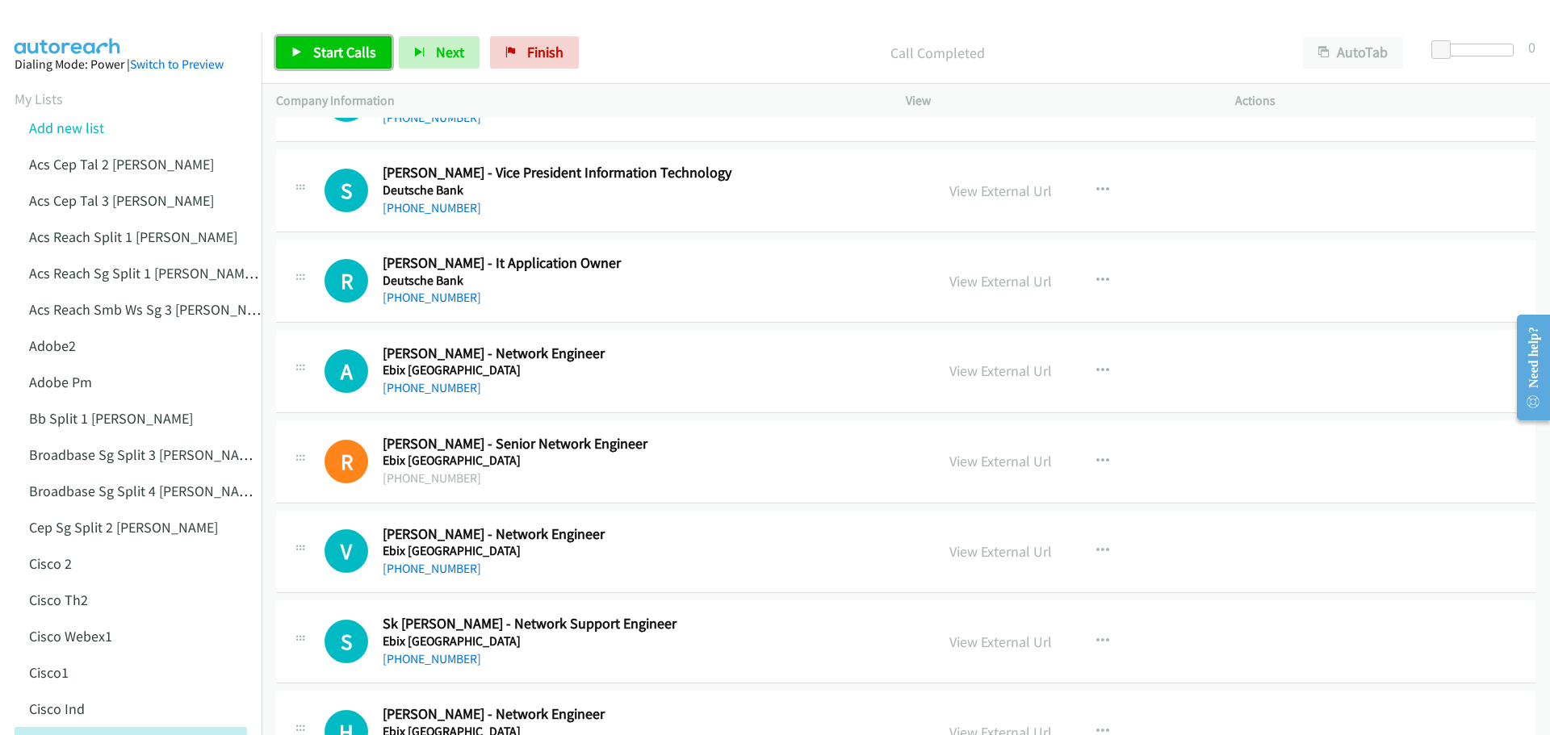
click at [339, 51] on span "Start Calls" at bounding box center [344, 52] width 63 height 19
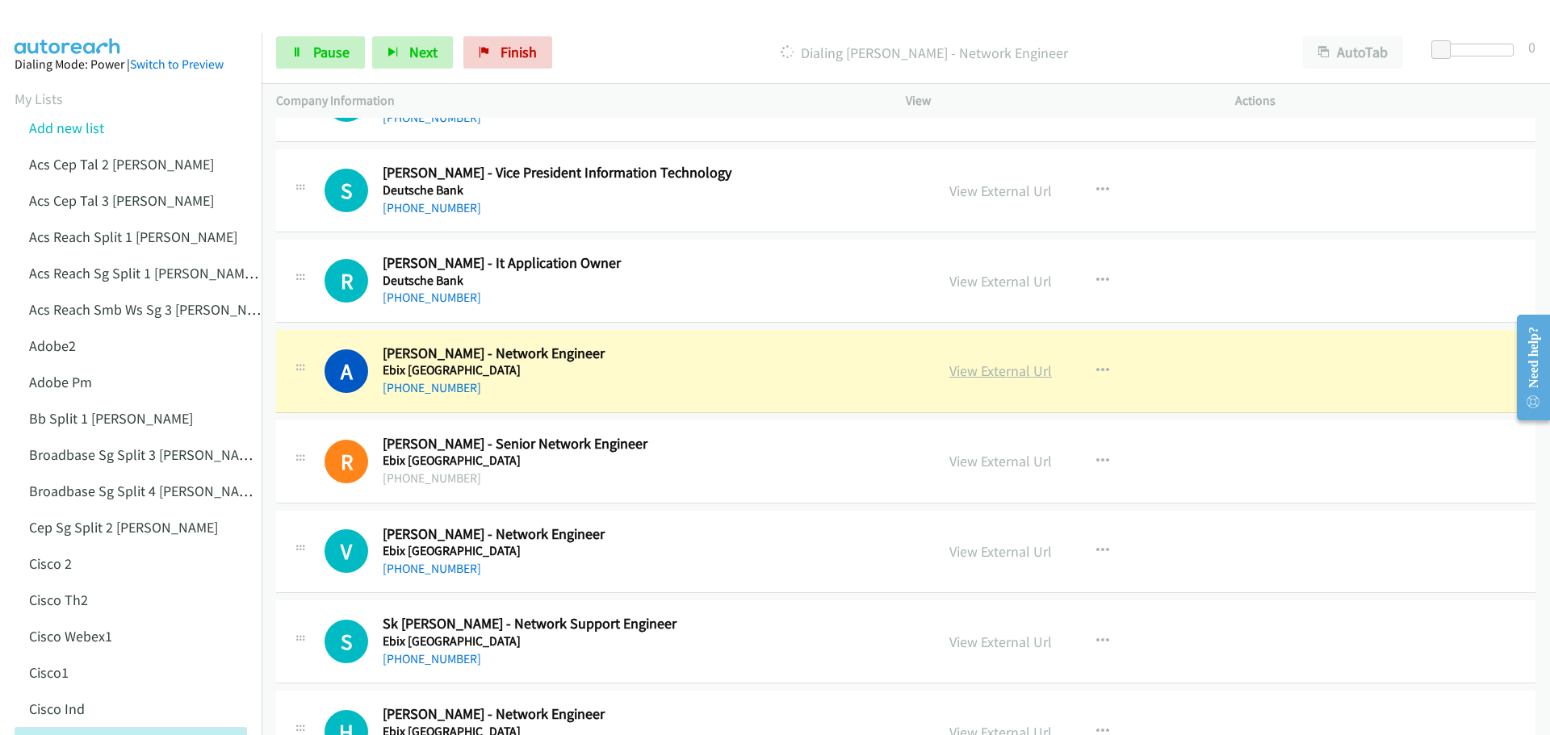
click at [1011, 370] on link "View External Url" at bounding box center [1000, 371] width 103 height 19
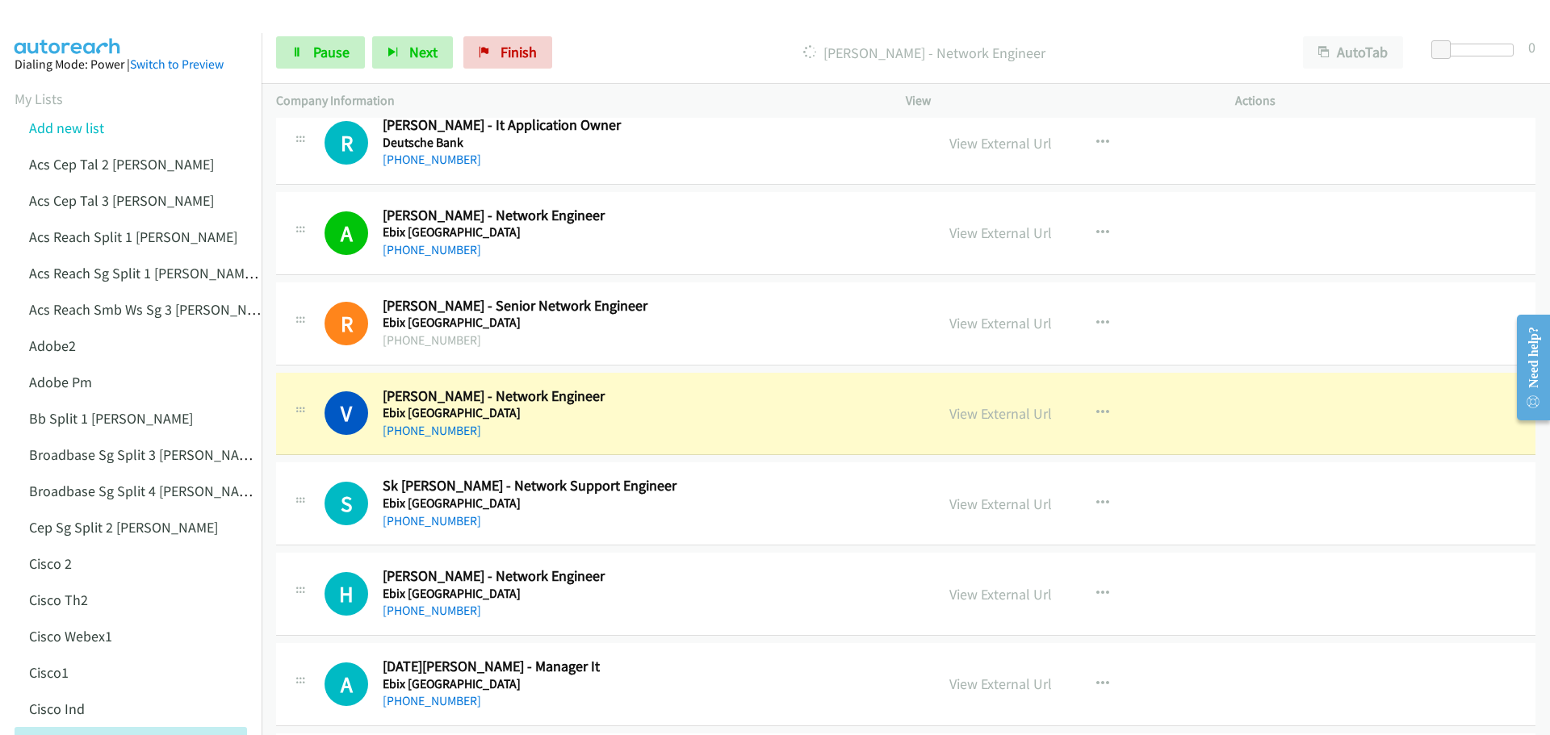
scroll to position [10333, 0]
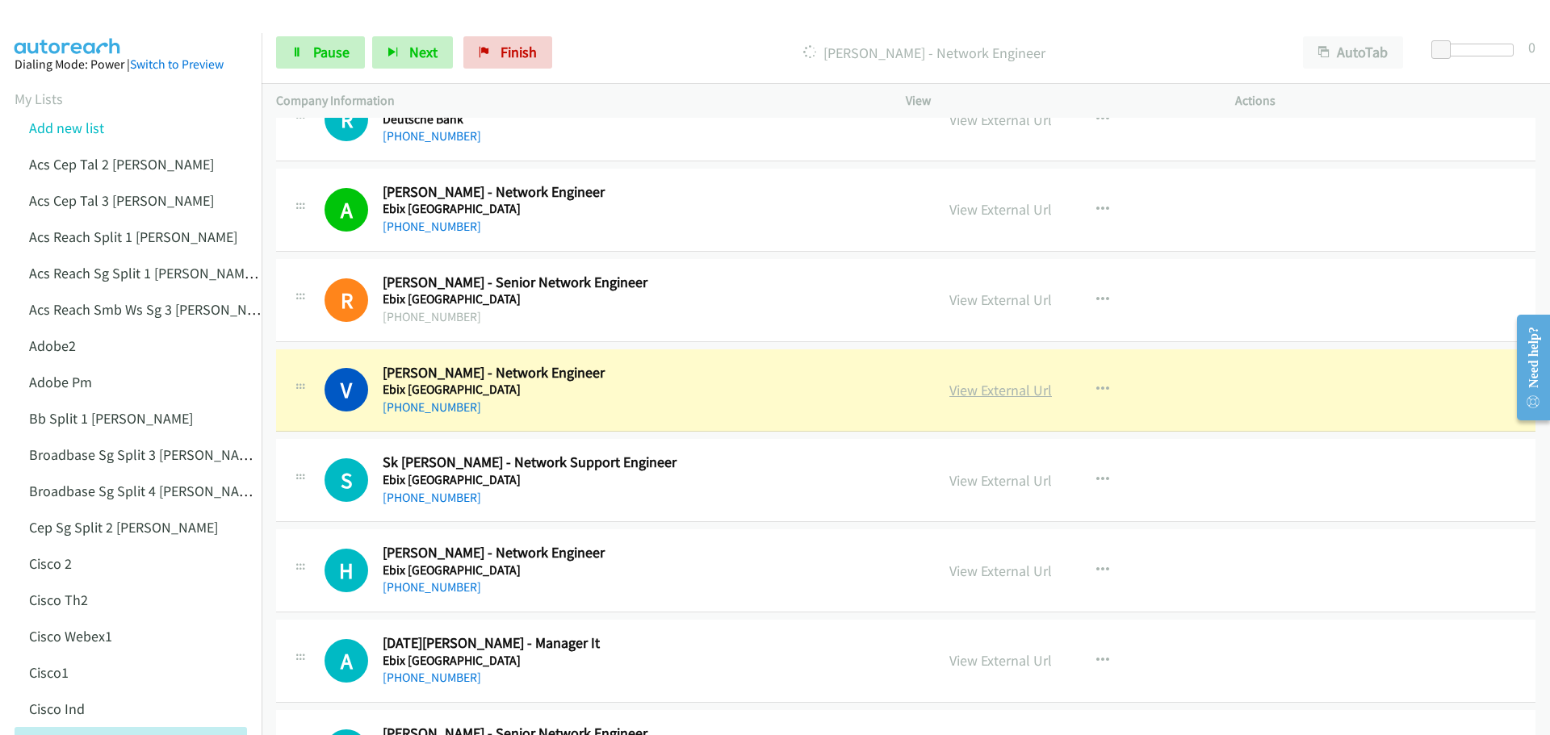
click at [980, 391] on link "View External Url" at bounding box center [1000, 390] width 103 height 19
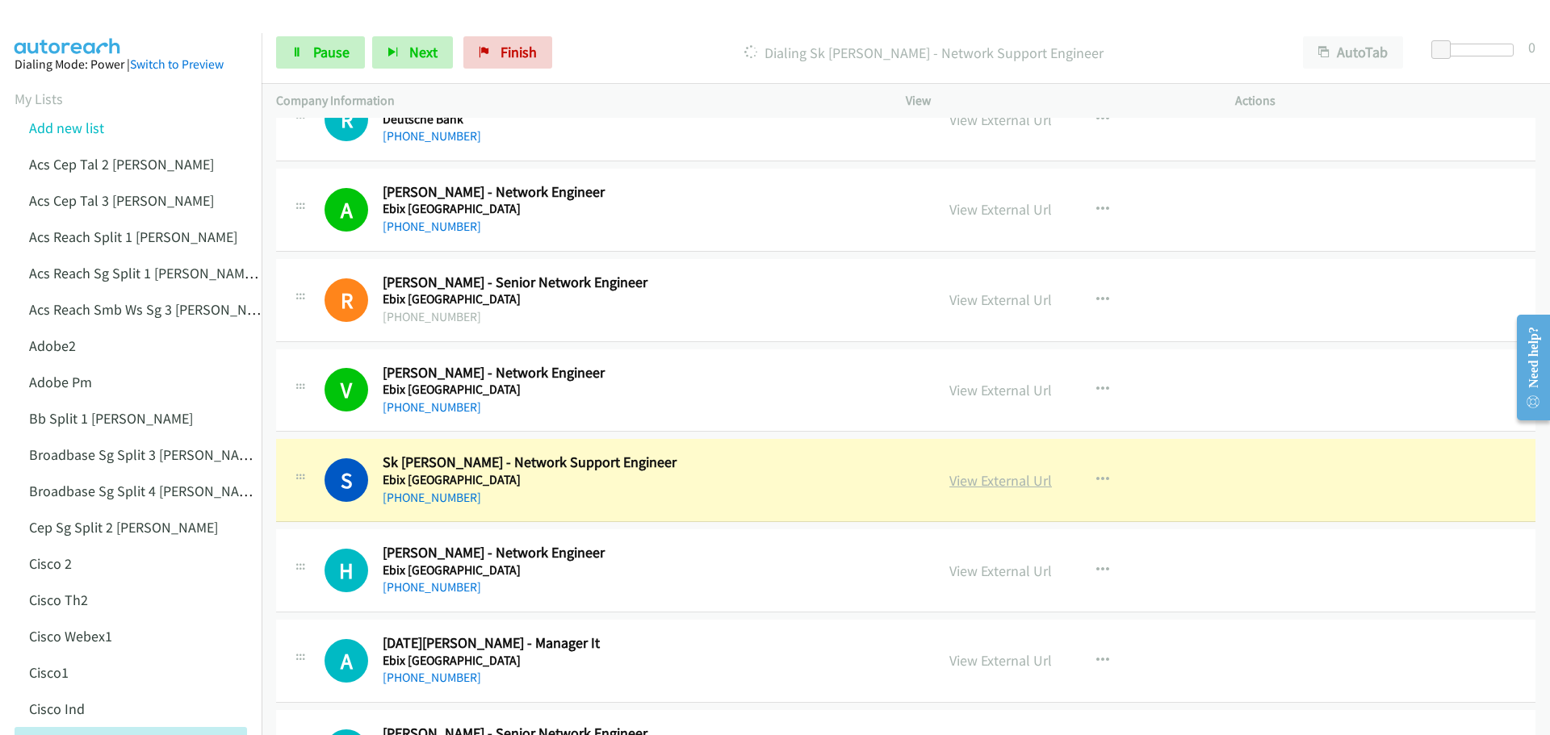
click at [974, 486] on link "View External Url" at bounding box center [1000, 480] width 103 height 19
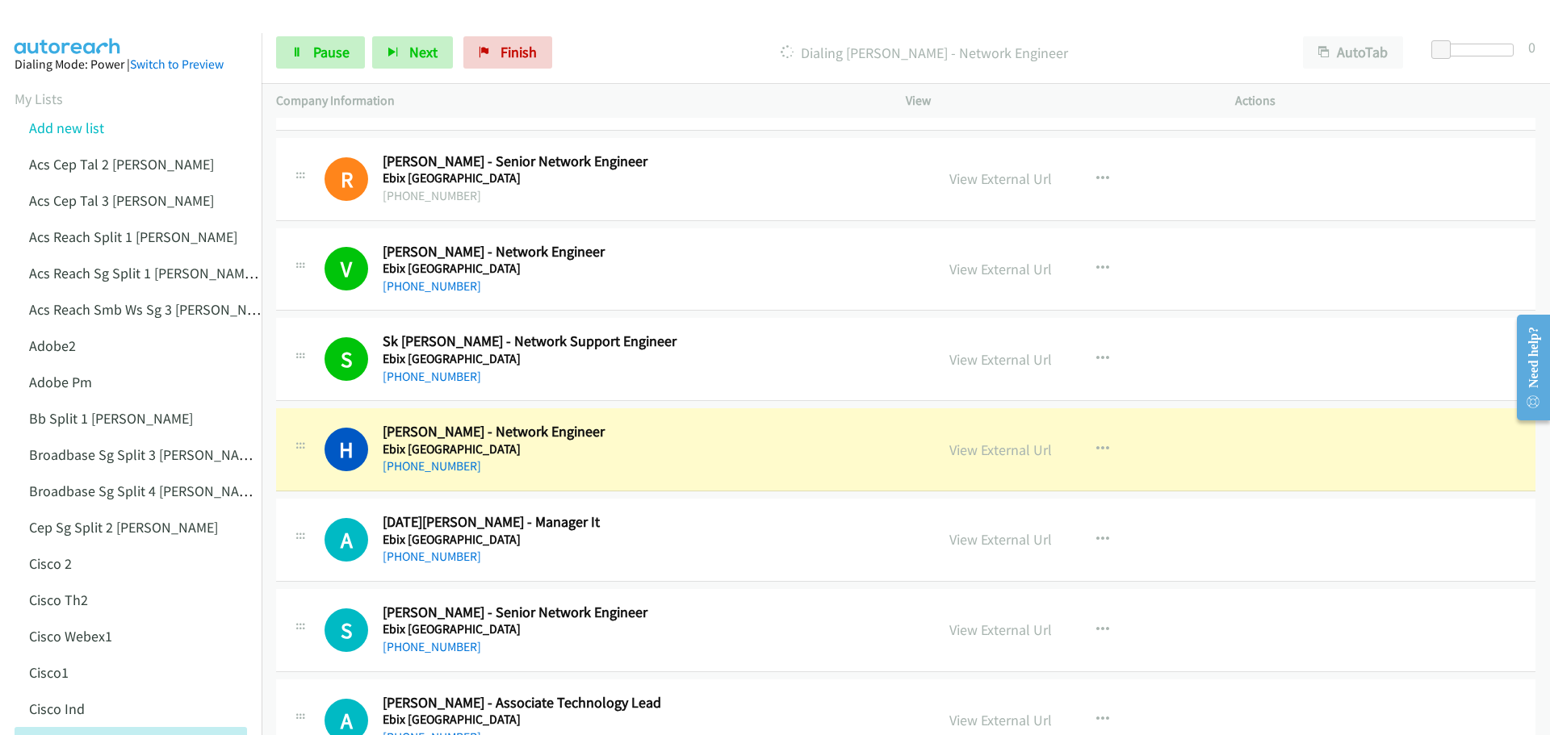
scroll to position [10494, 0]
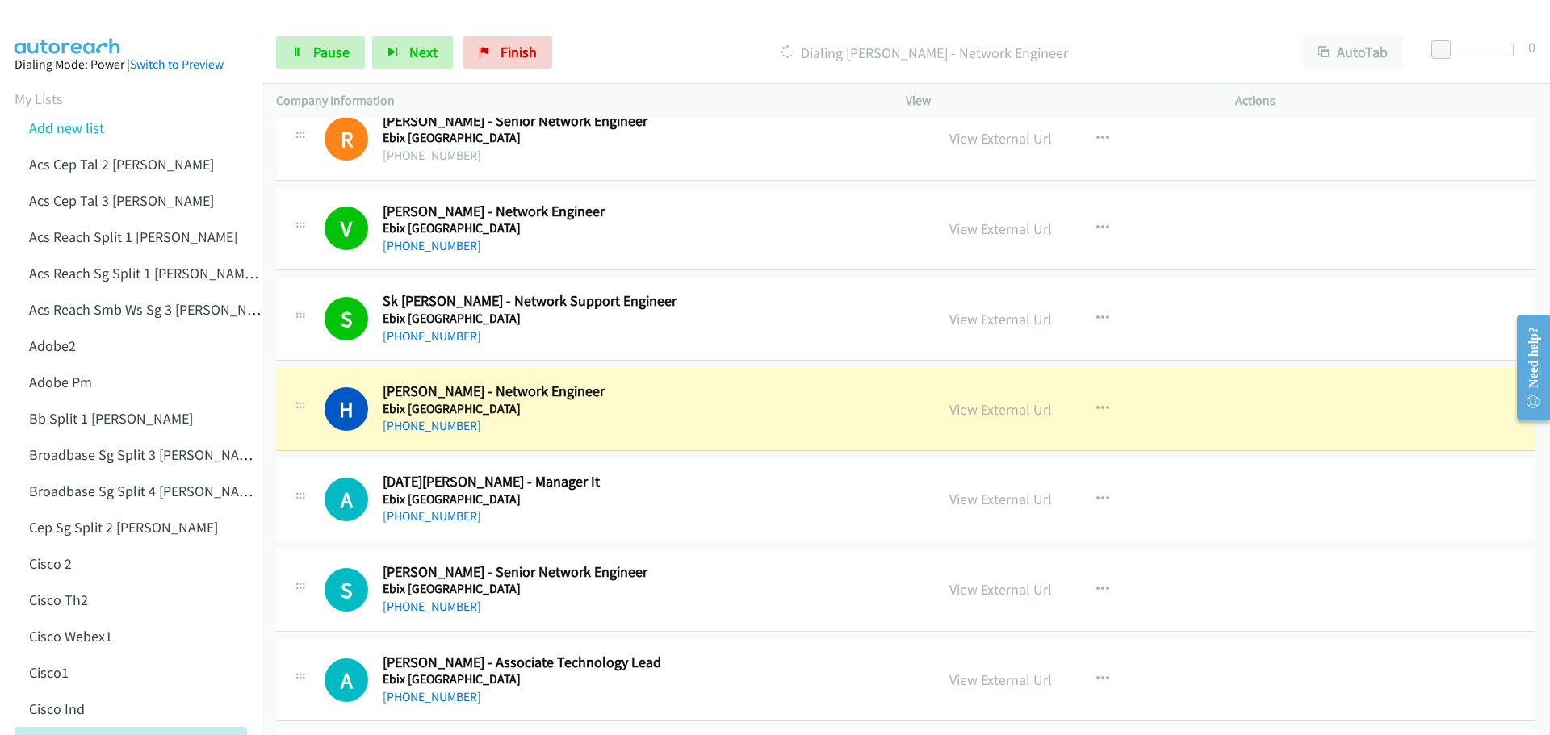
click at [1006, 408] on link "View External Url" at bounding box center [1000, 409] width 103 height 19
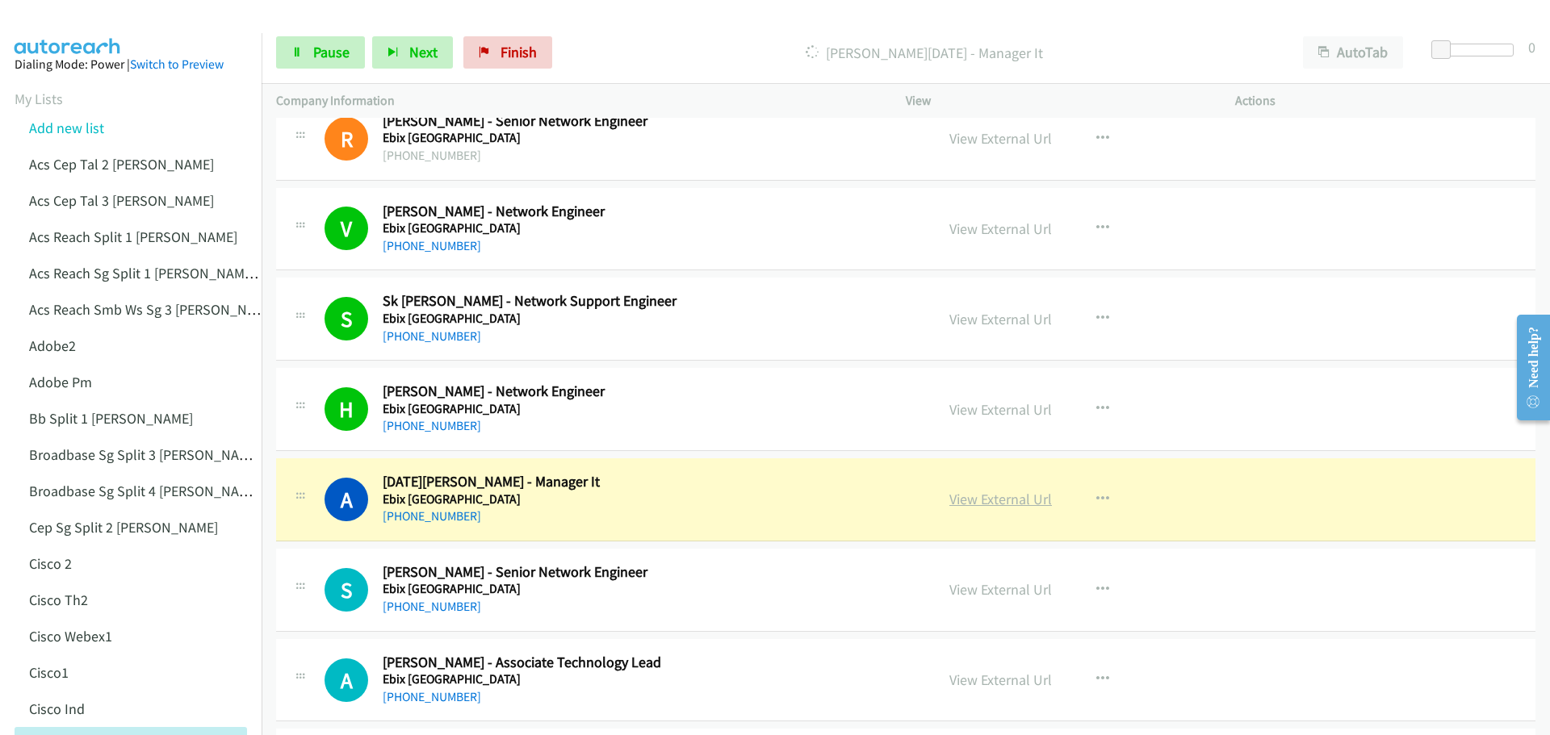
click at [991, 507] on link "View External Url" at bounding box center [1000, 499] width 103 height 19
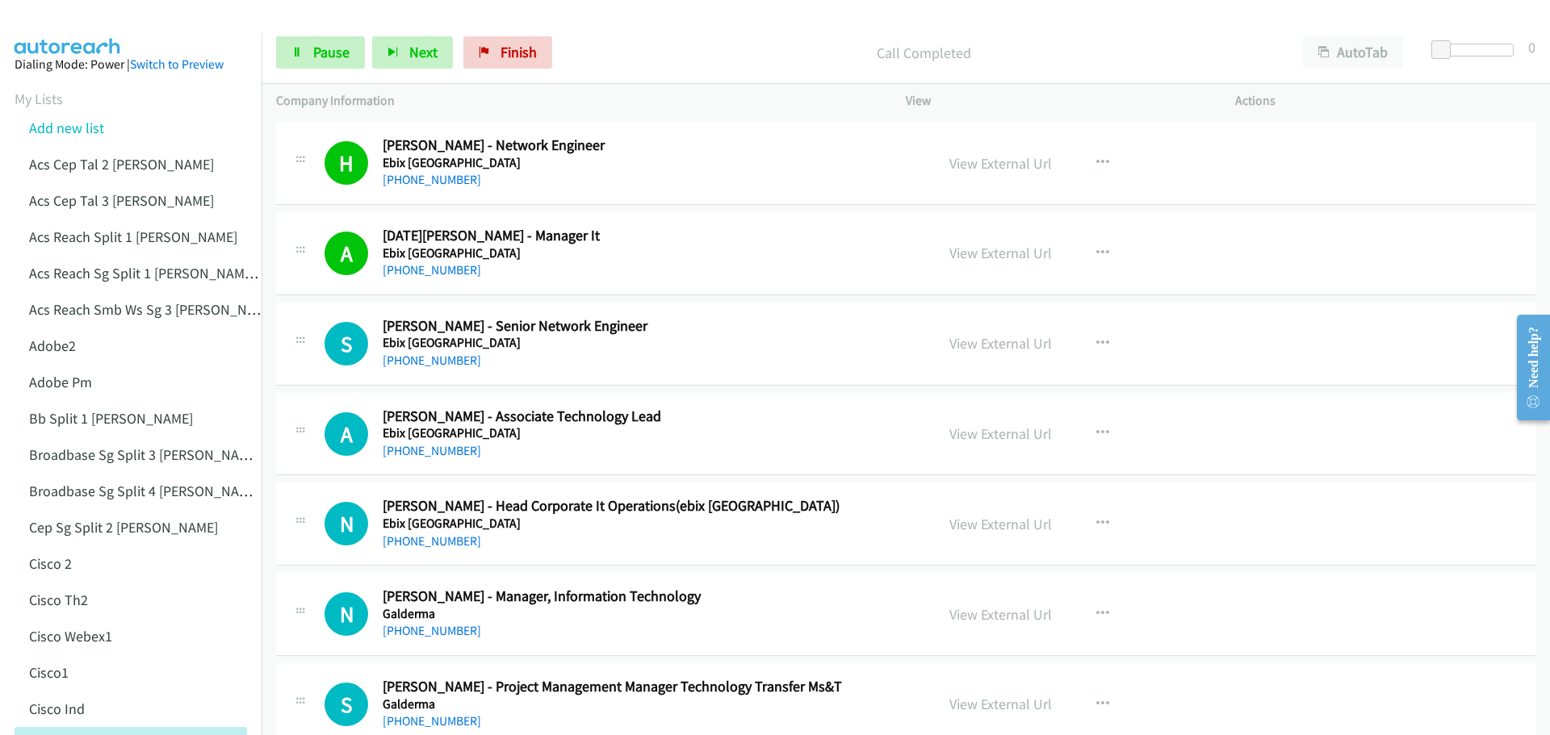
scroll to position [10817, 0]
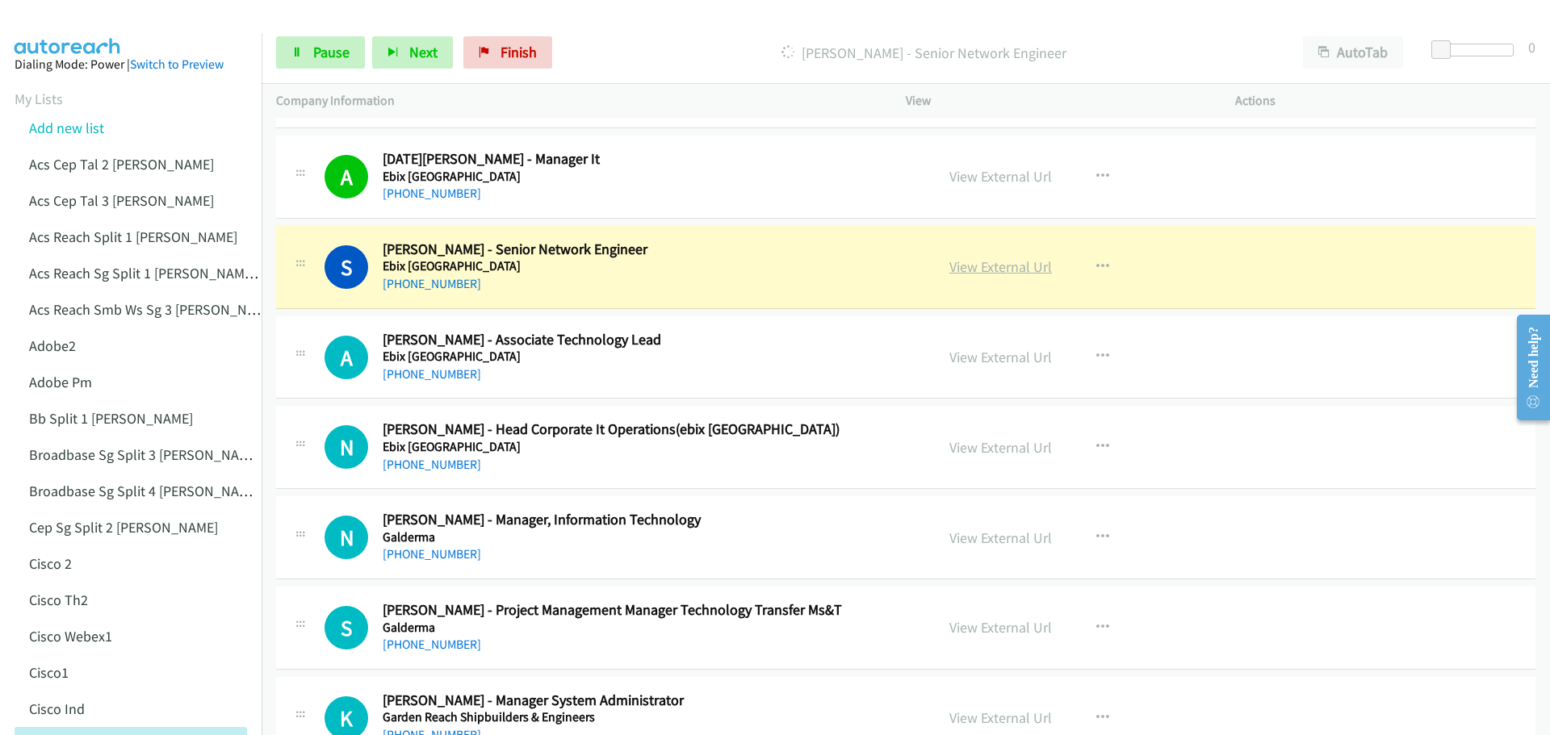
click at [999, 263] on link "View External Url" at bounding box center [1000, 267] width 103 height 19
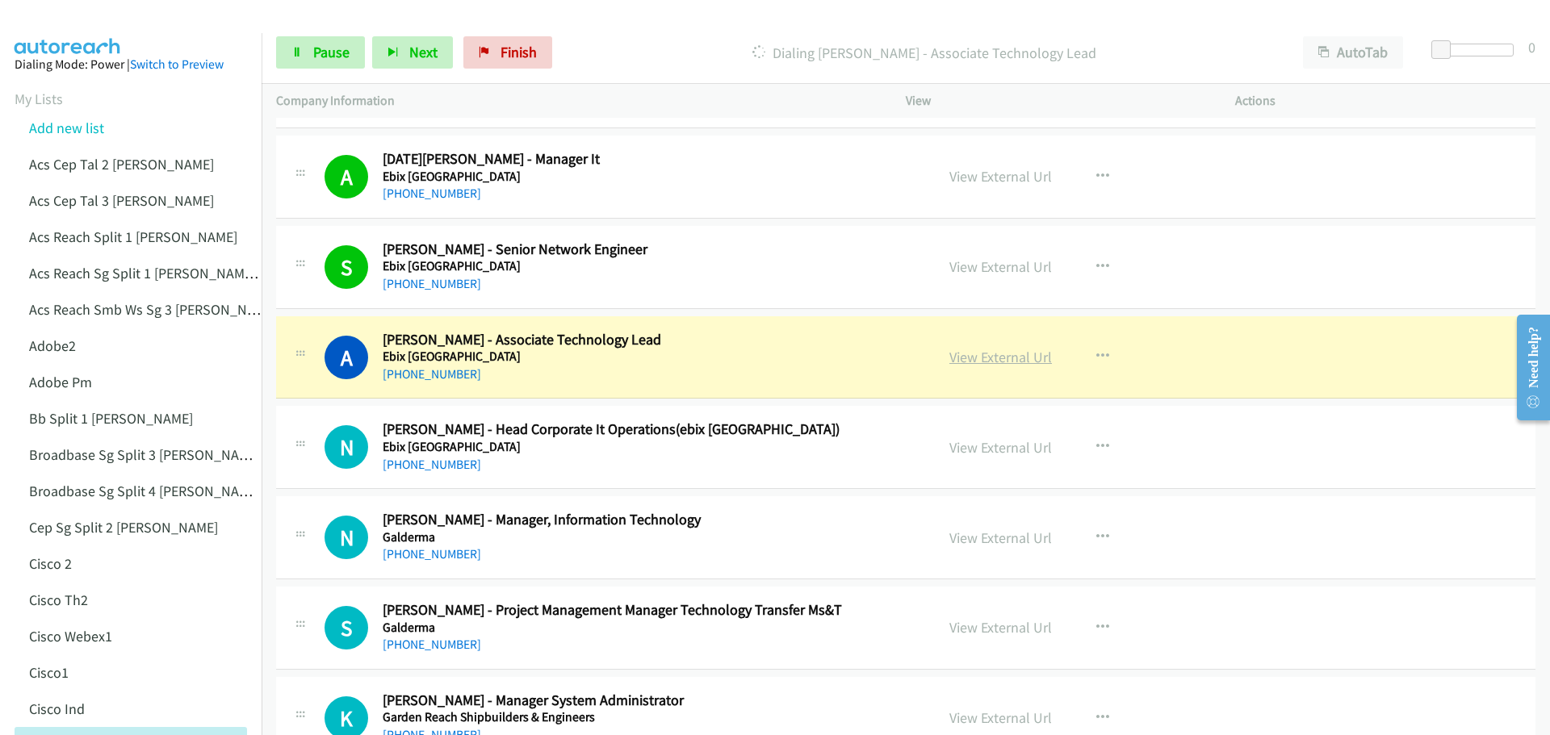
click at [1003, 358] on link "View External Url" at bounding box center [1000, 357] width 103 height 19
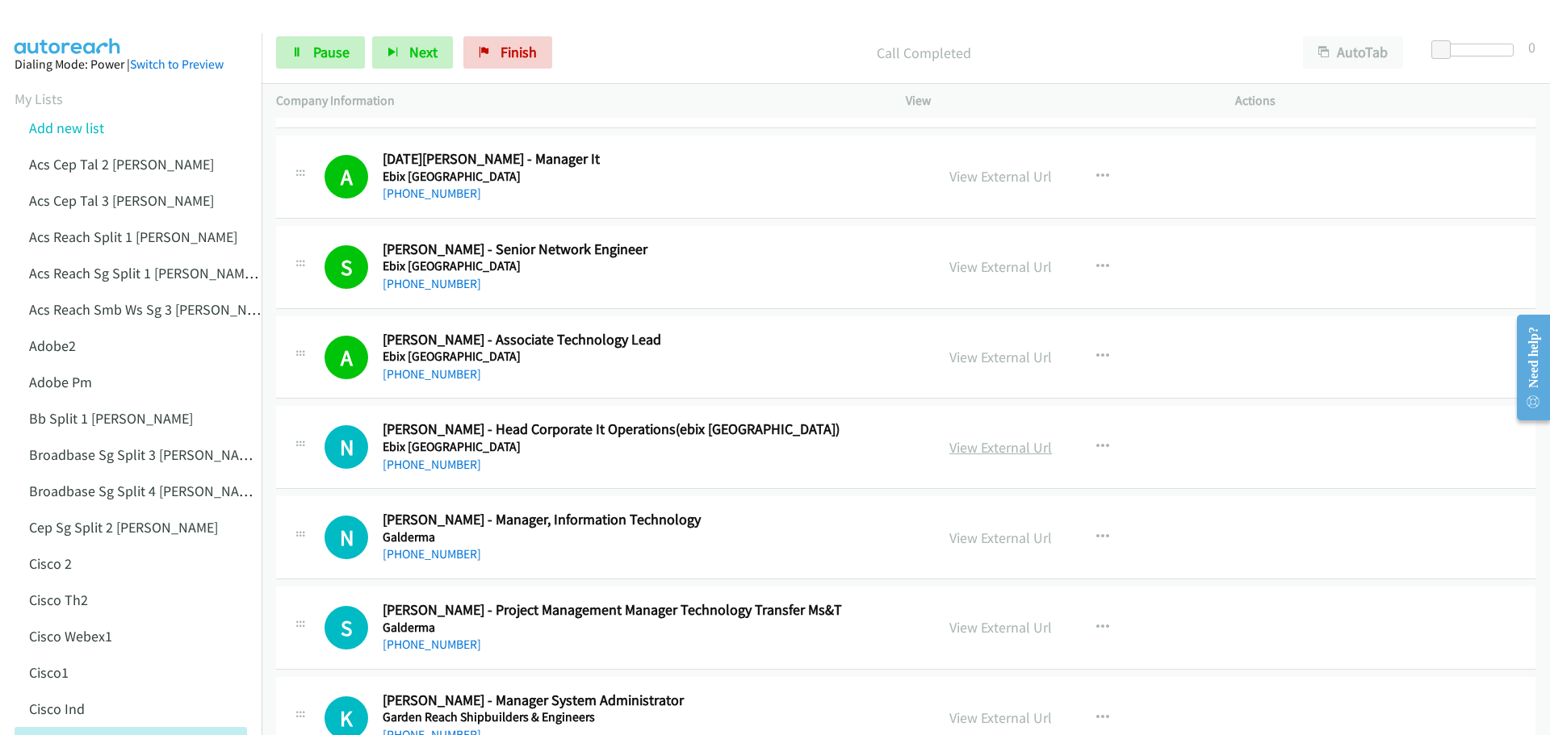
click at [981, 441] on link "View External Url" at bounding box center [1000, 447] width 103 height 19
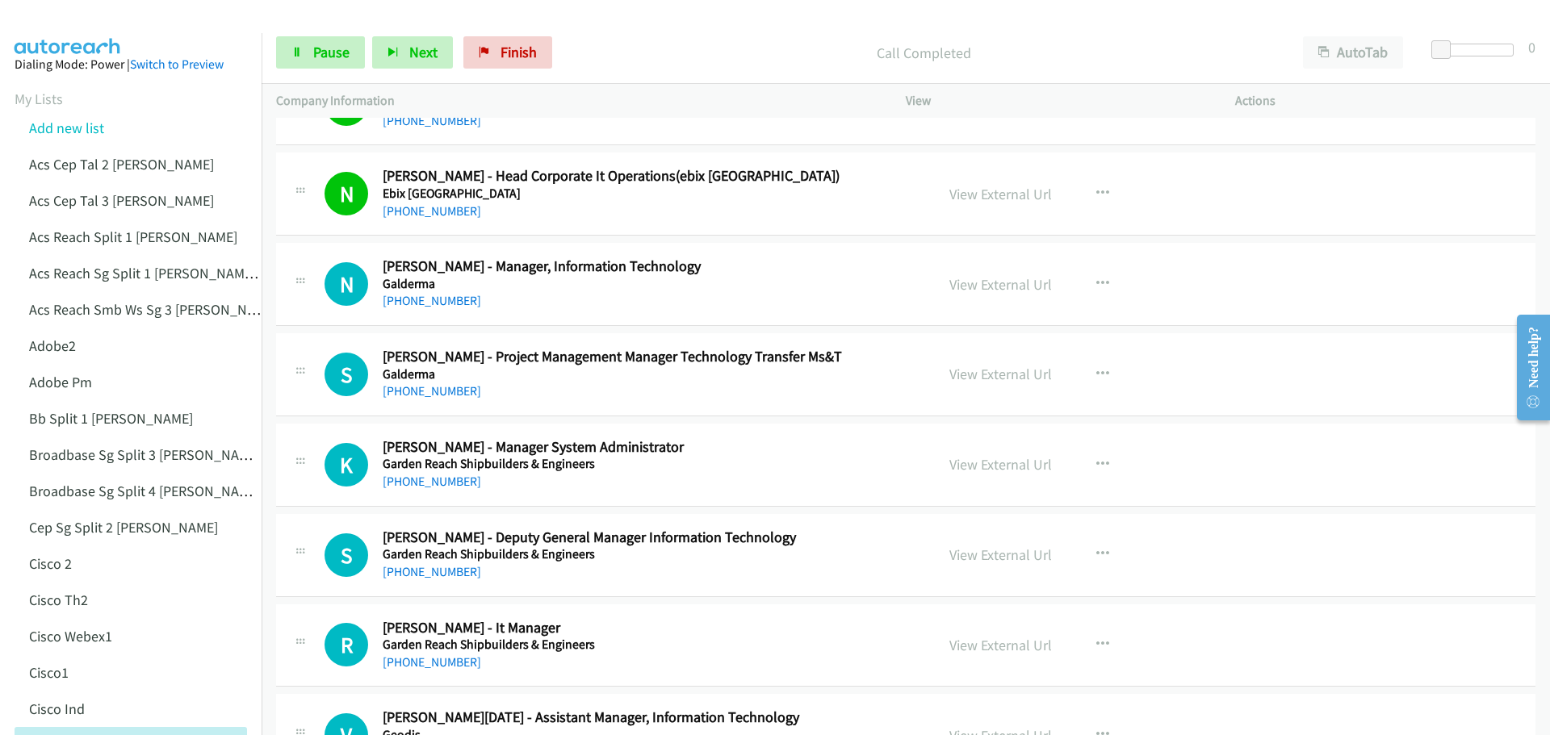
scroll to position [11140, 0]
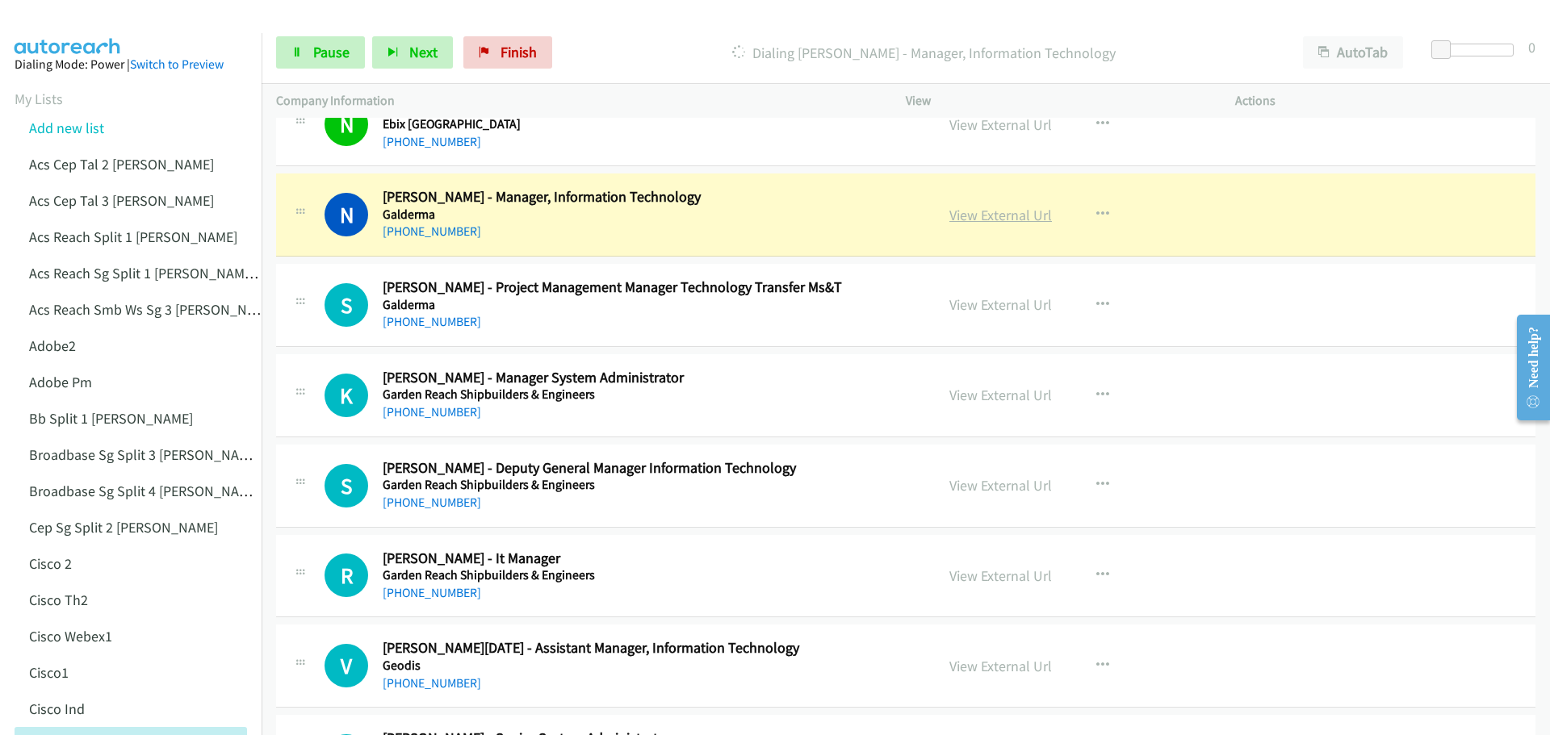
click at [997, 212] on link "View External Url" at bounding box center [1000, 215] width 103 height 19
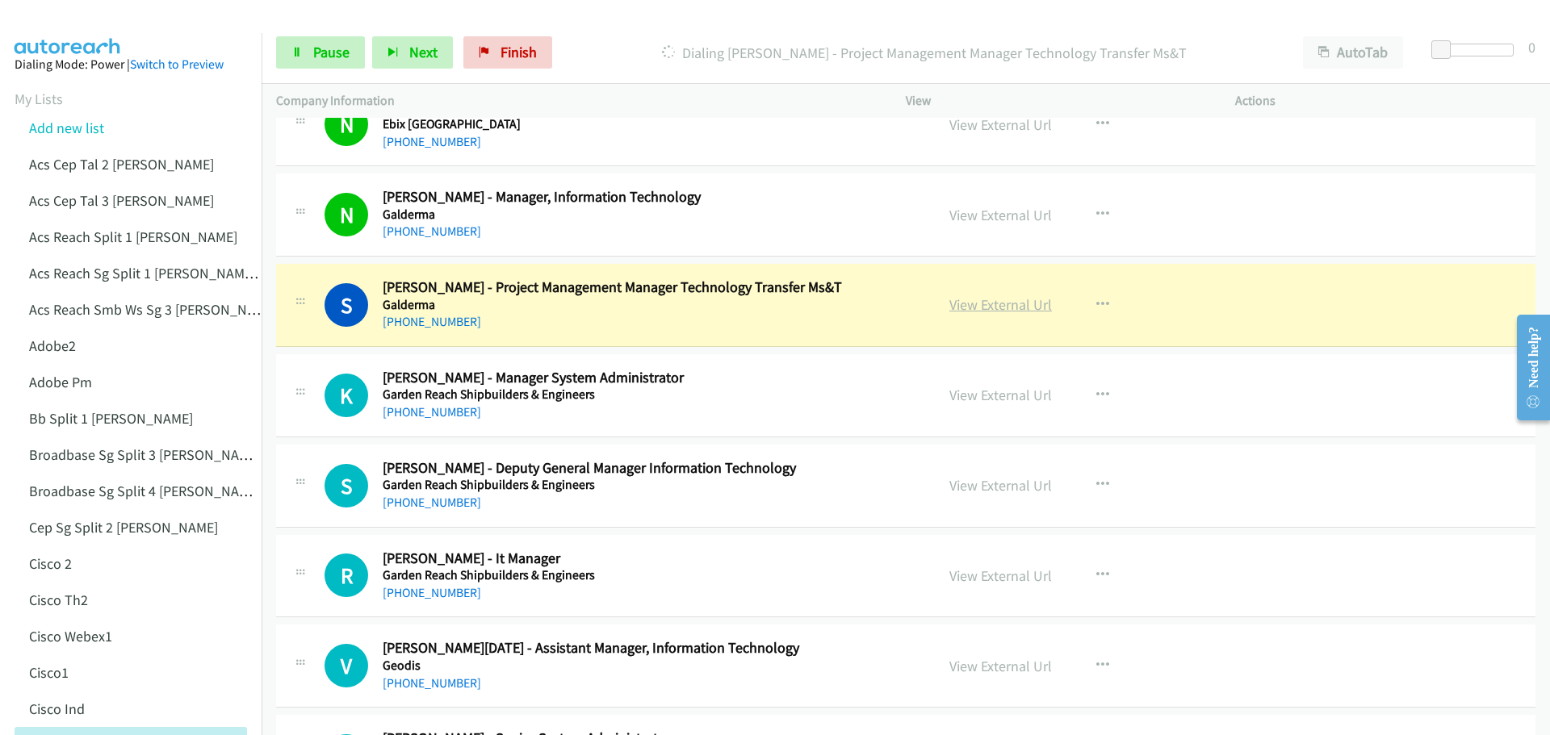
click at [981, 306] on link "View External Url" at bounding box center [1000, 304] width 103 height 19
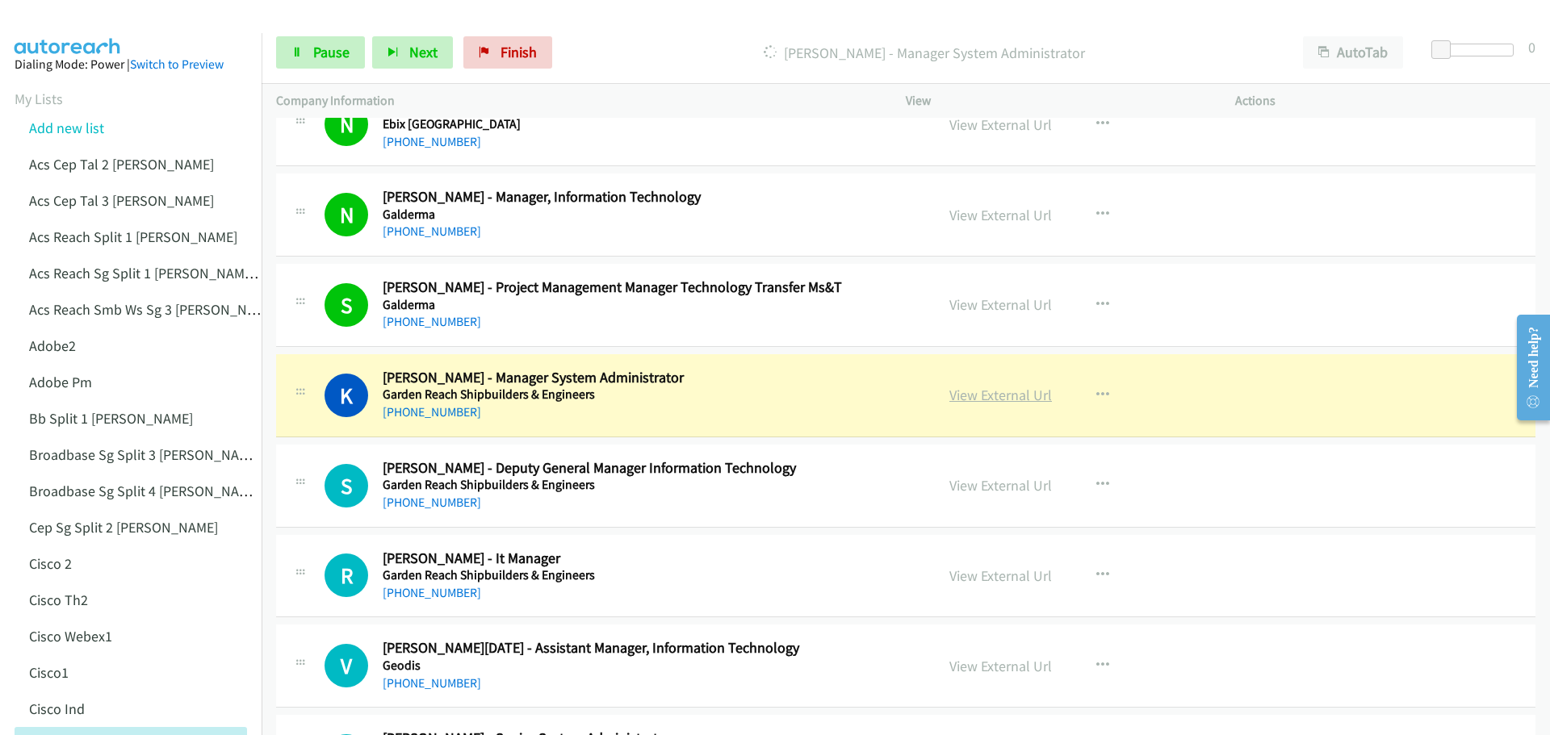
click at [994, 400] on link "View External Url" at bounding box center [1000, 395] width 103 height 19
click at [316, 61] on span "Pause" at bounding box center [331, 52] width 36 height 19
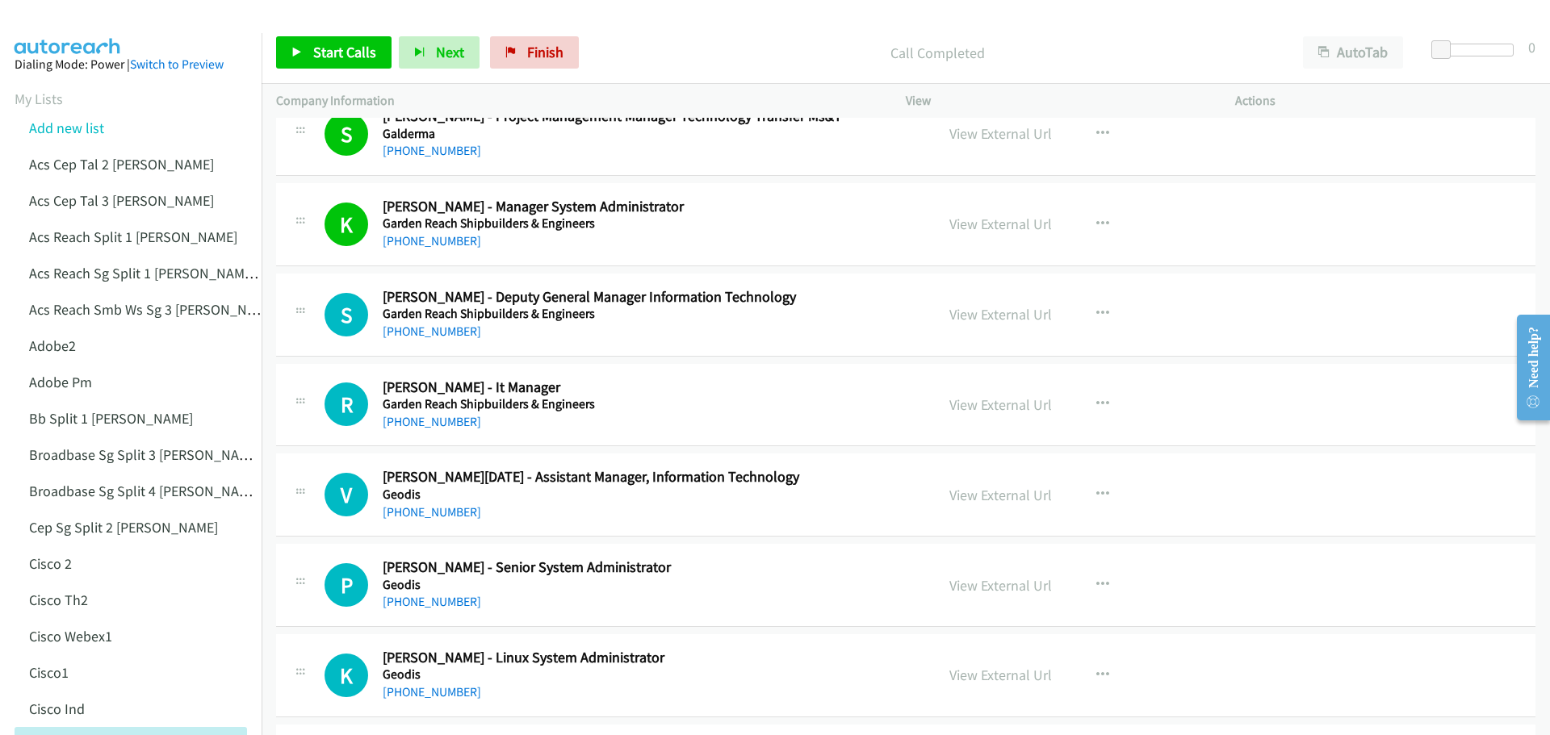
scroll to position [11382, 0]
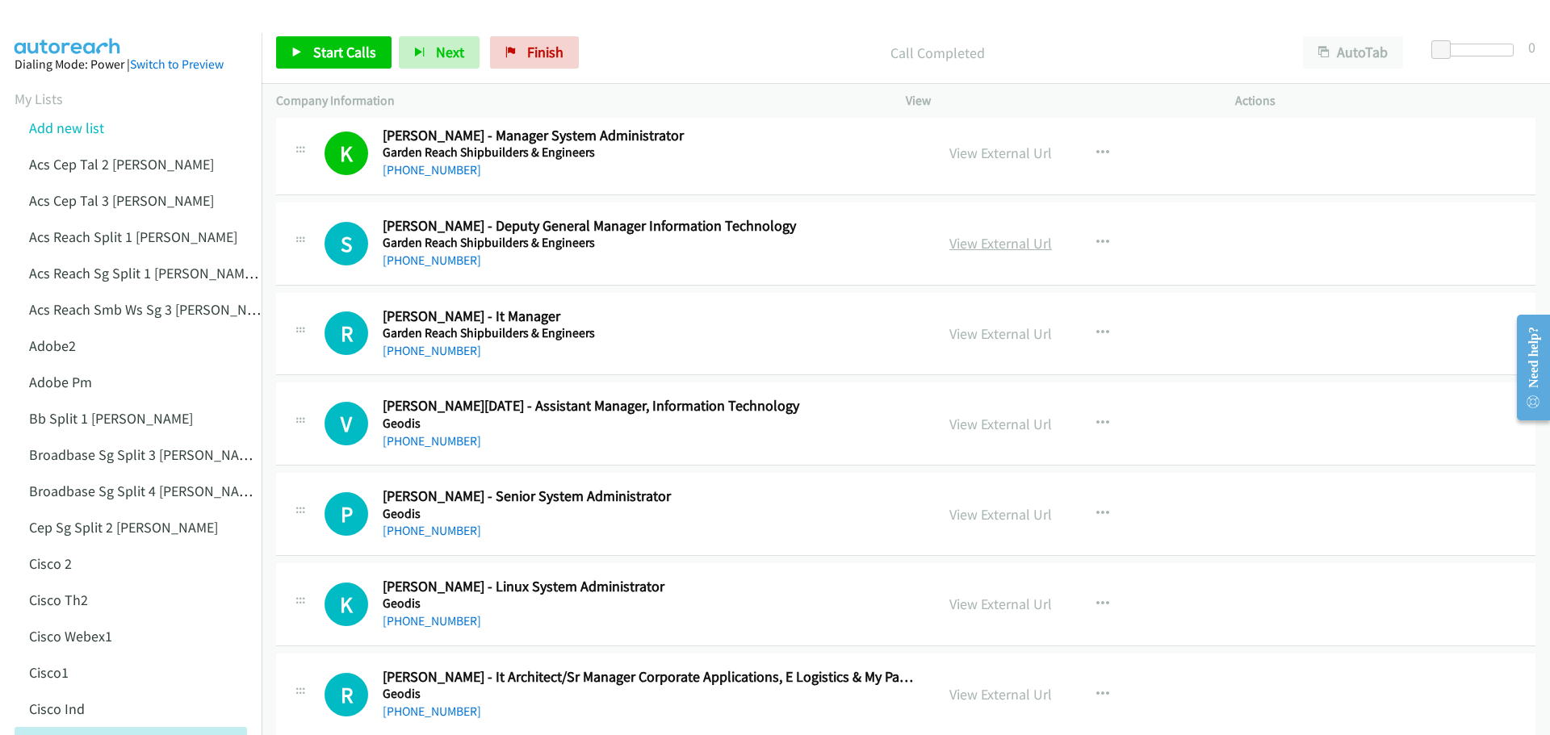
click at [993, 241] on link "View External Url" at bounding box center [1000, 243] width 103 height 19
click at [339, 42] on link "Start Calls" at bounding box center [333, 52] width 115 height 32
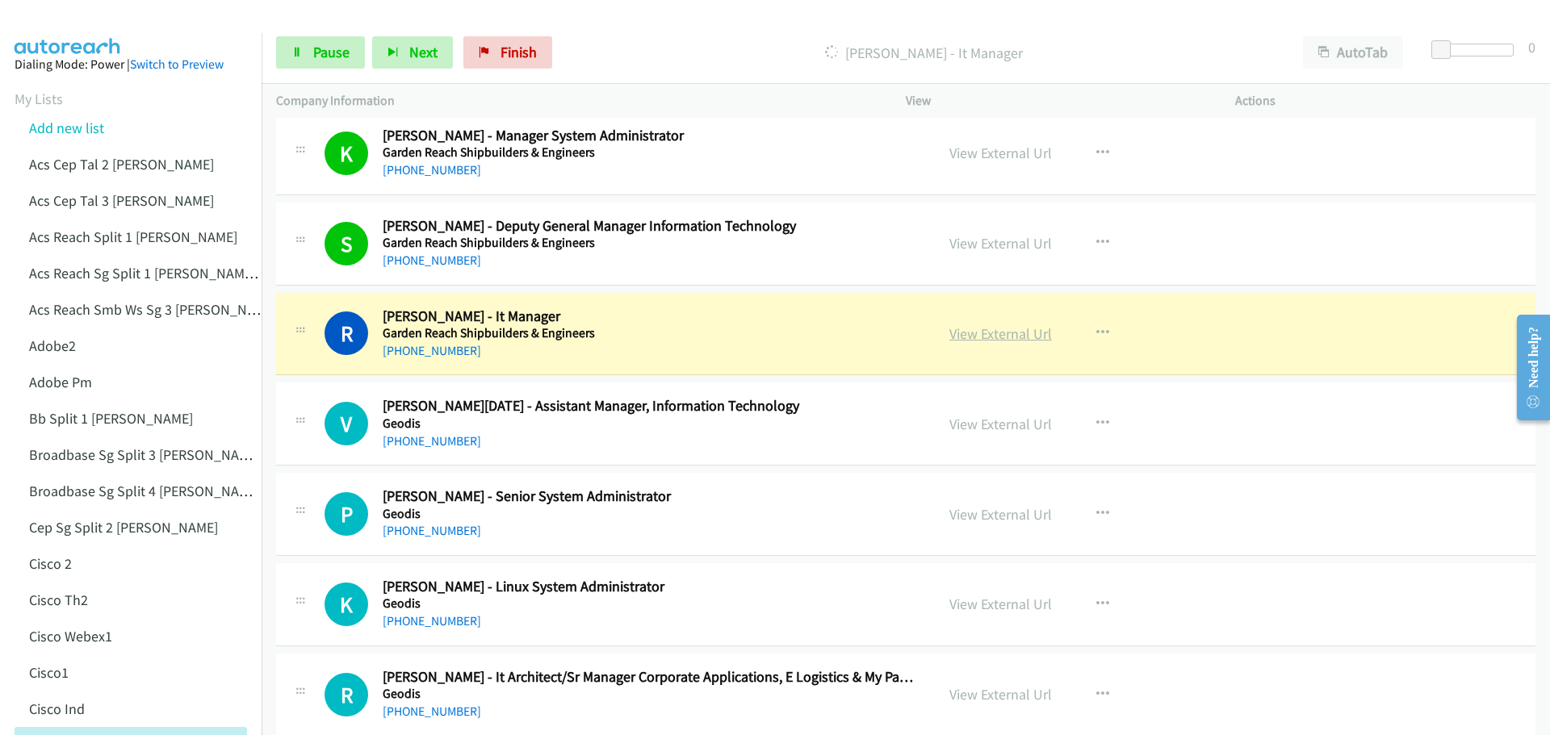
click at [996, 334] on link "View External Url" at bounding box center [1000, 334] width 103 height 19
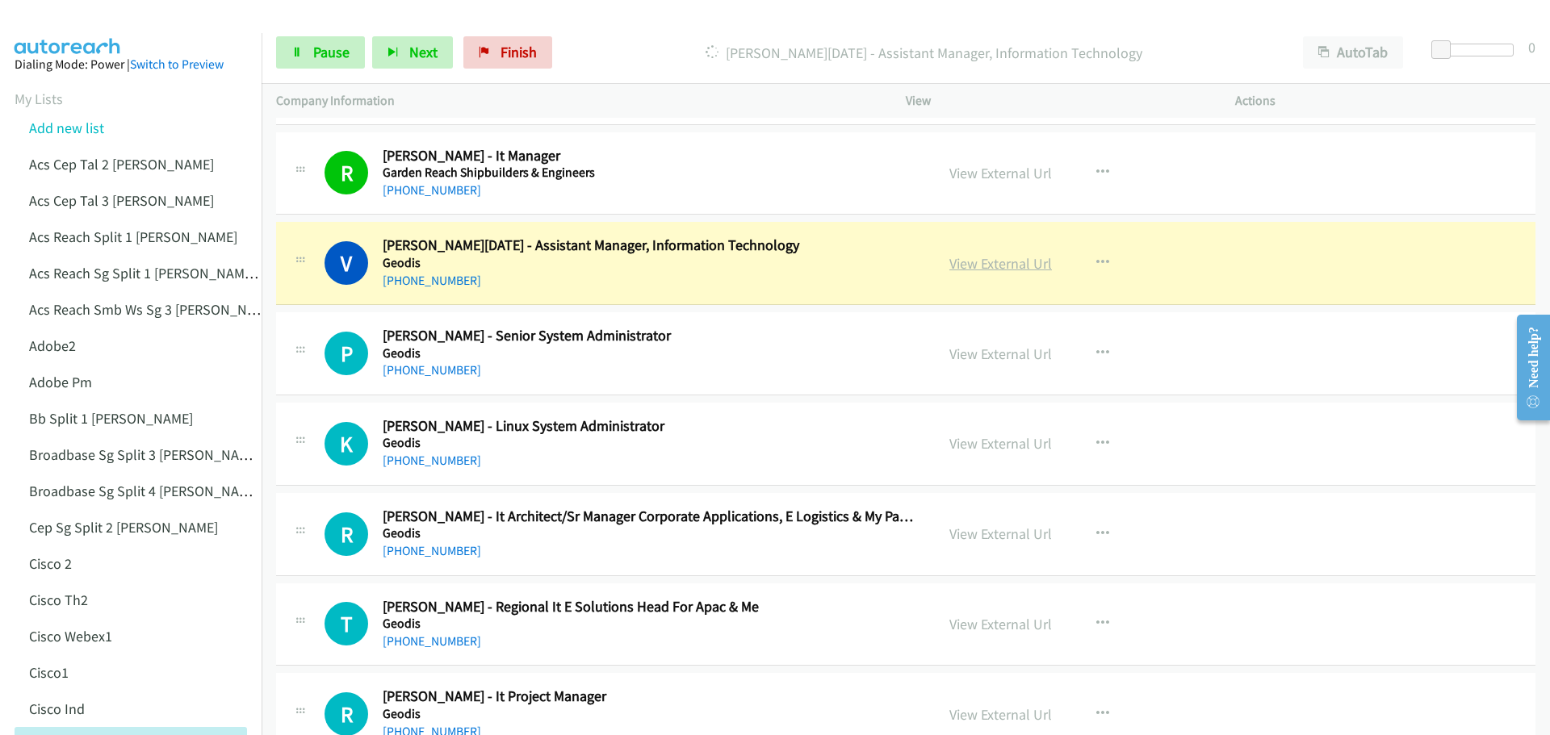
scroll to position [11544, 0]
click at [987, 258] on link "View External Url" at bounding box center [1000, 262] width 103 height 19
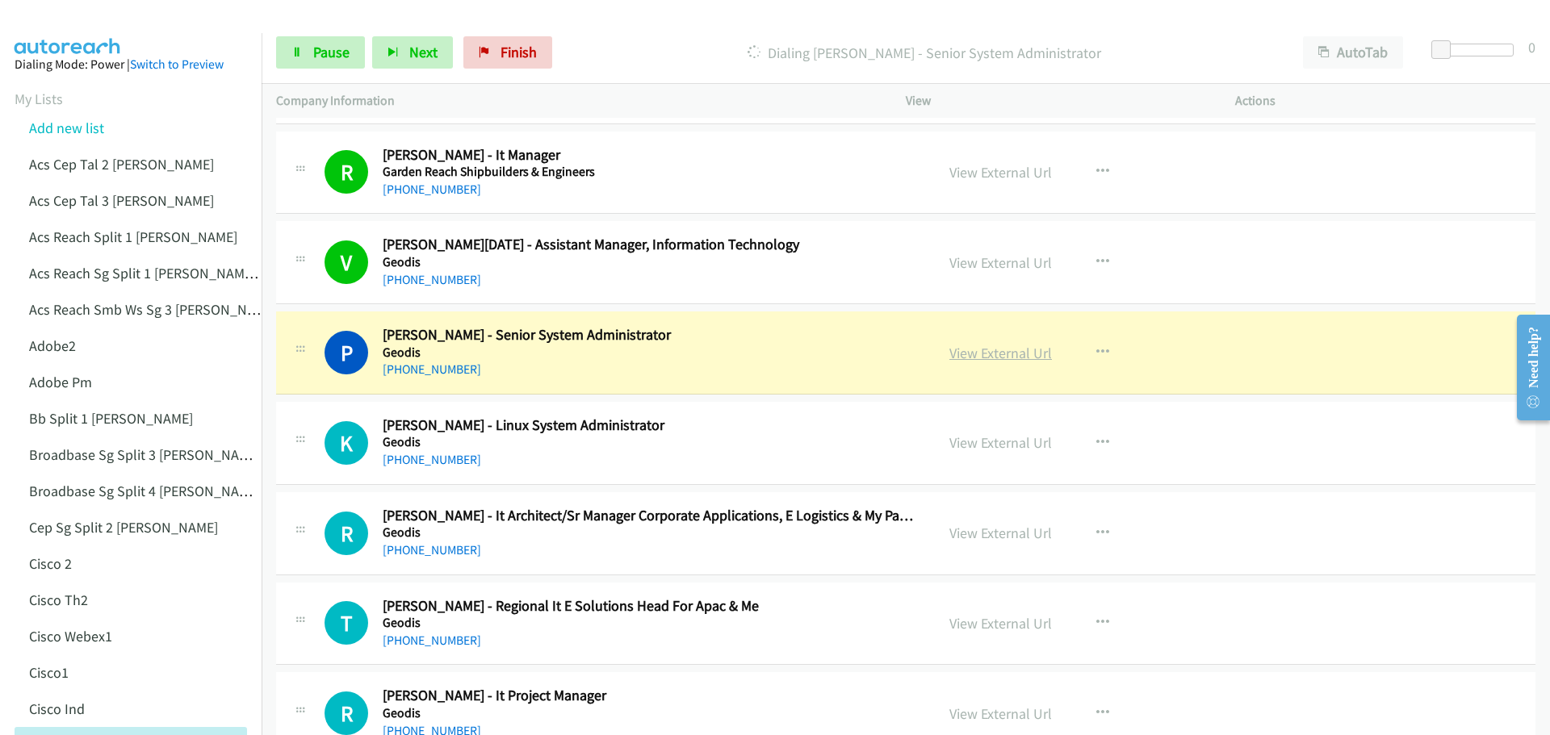
click at [994, 361] on link "View External Url" at bounding box center [1000, 353] width 103 height 19
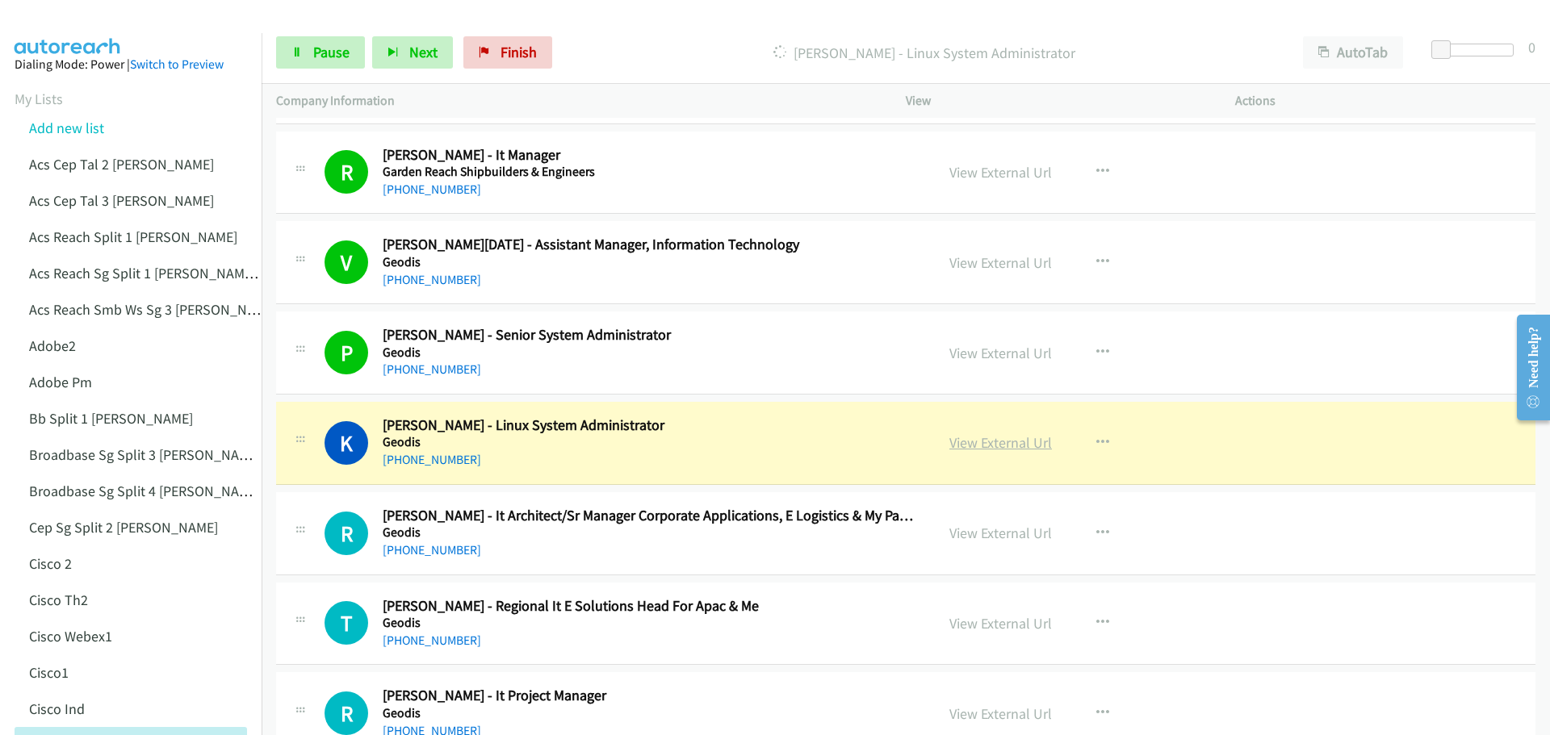
click at [976, 444] on link "View External Url" at bounding box center [1000, 442] width 103 height 19
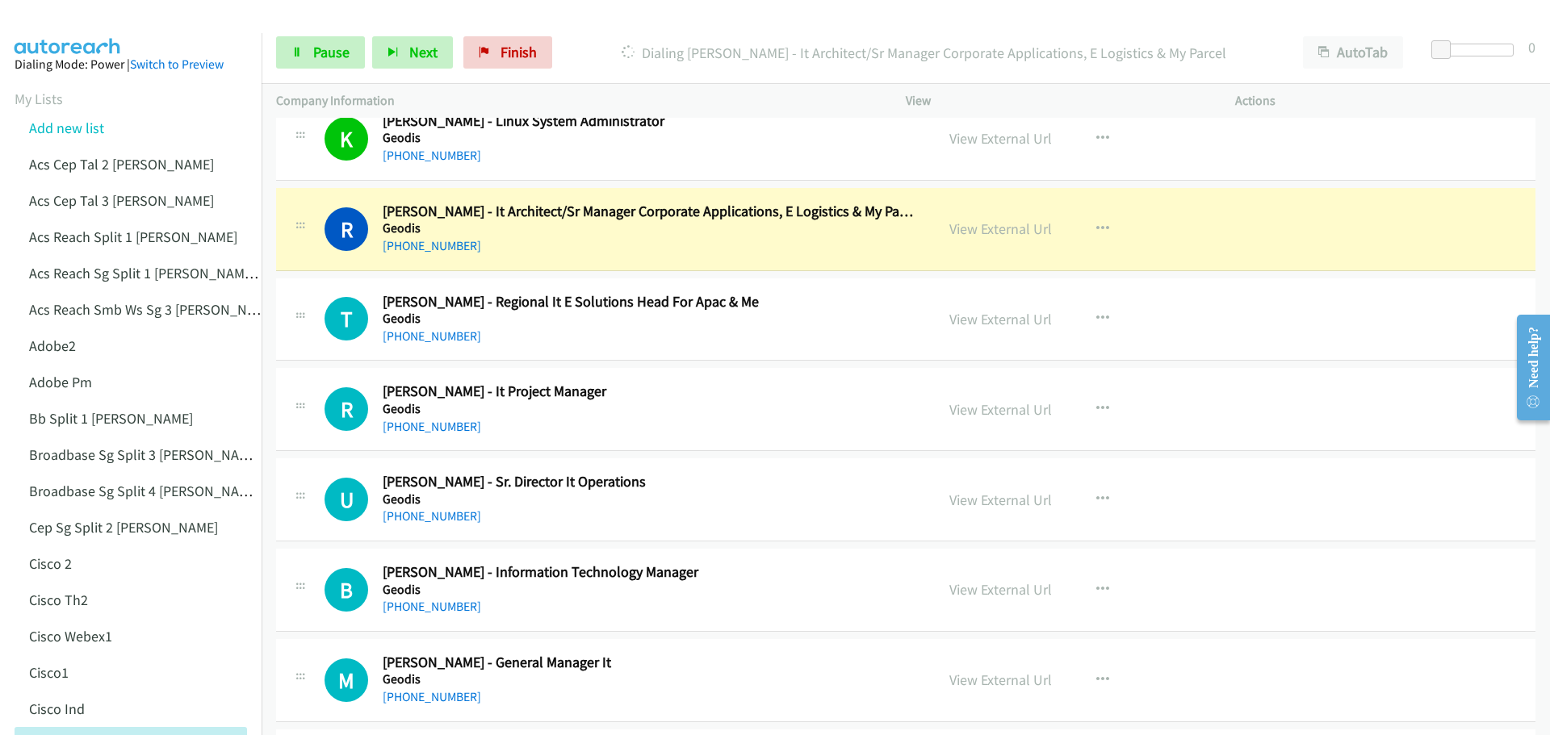
scroll to position [11867, 0]
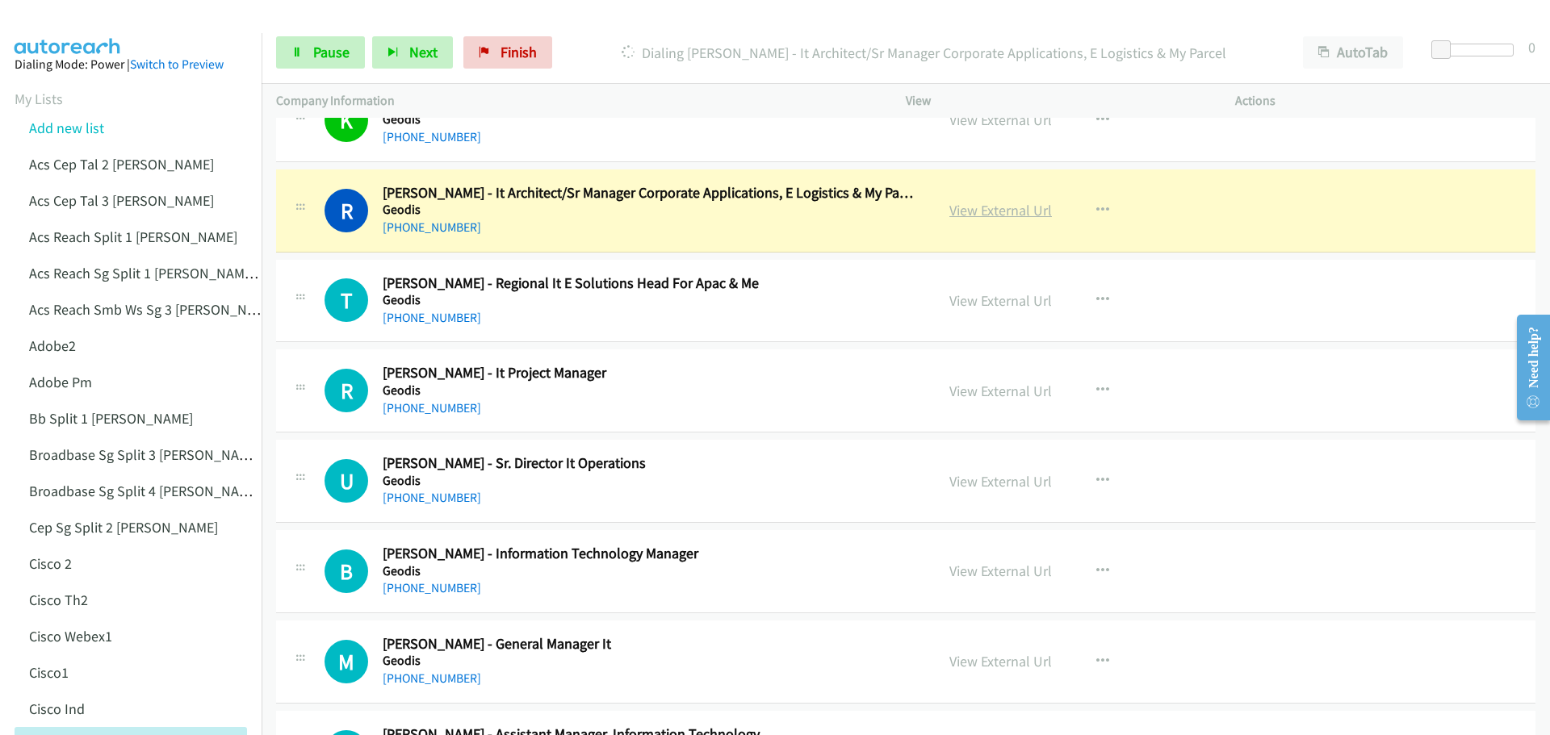
click at [1003, 207] on link "View External Url" at bounding box center [1000, 210] width 103 height 19
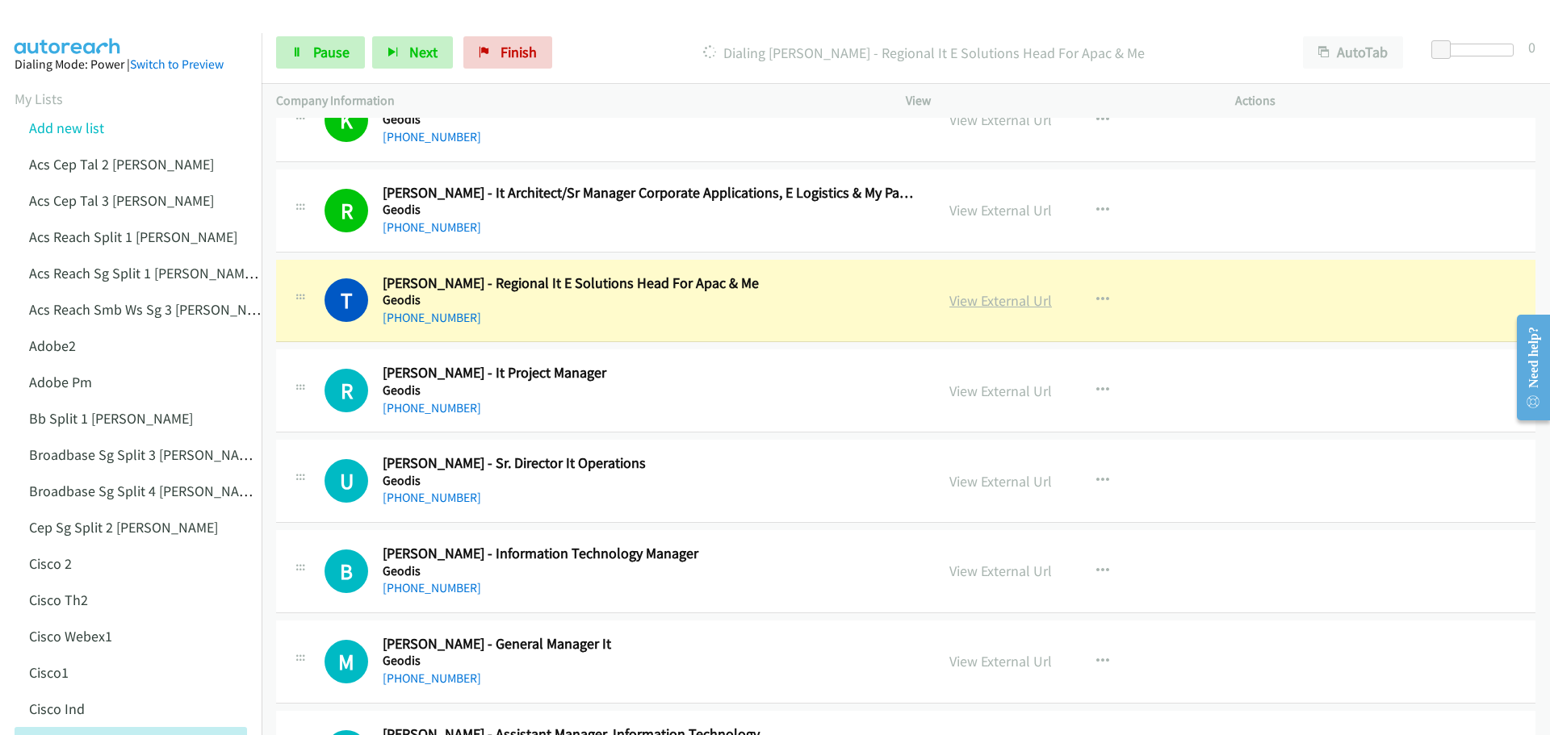
click at [979, 304] on link "View External Url" at bounding box center [1000, 300] width 103 height 19
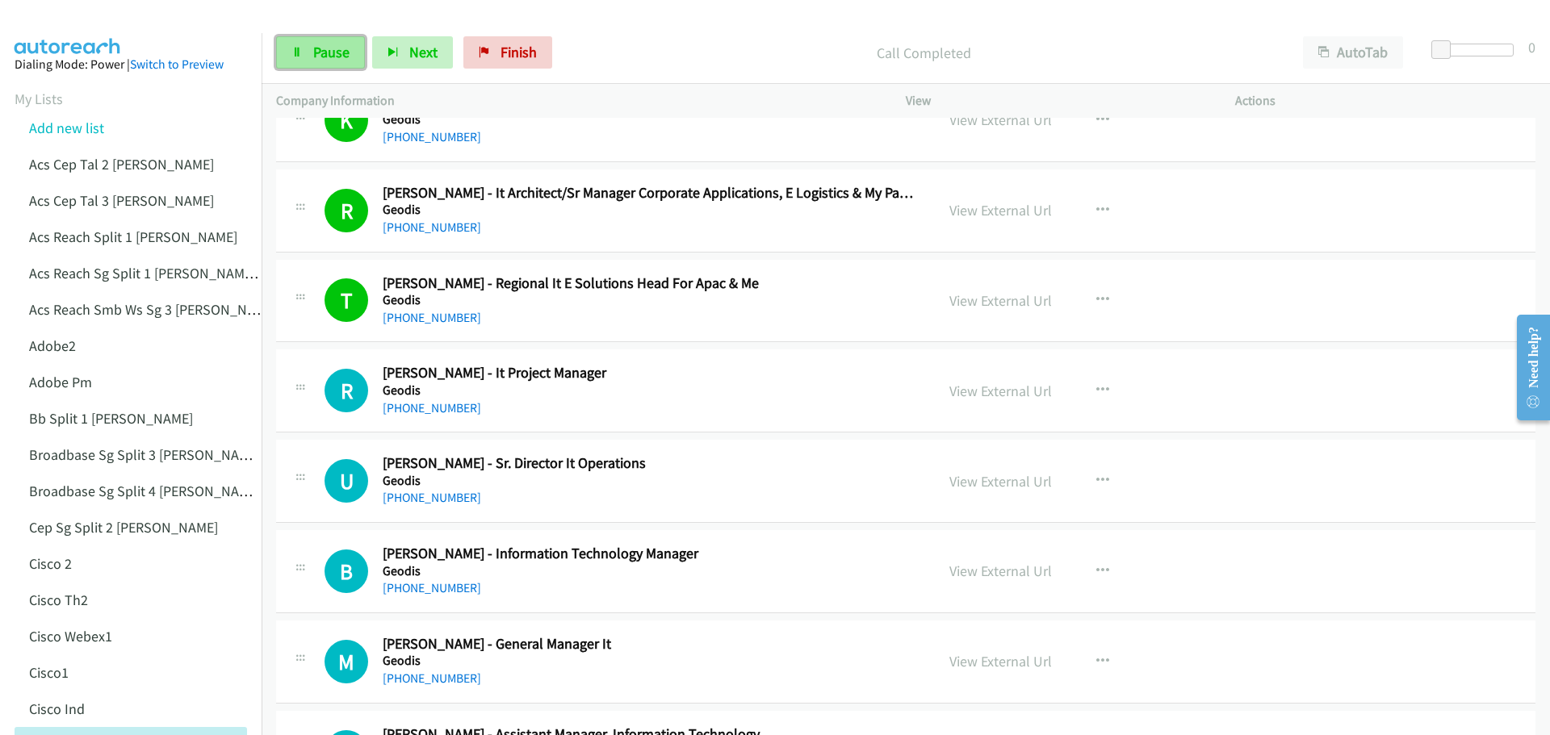
click at [313, 49] on span "Pause" at bounding box center [331, 52] width 36 height 19
click at [313, 49] on span "Start Calls" at bounding box center [344, 52] width 63 height 19
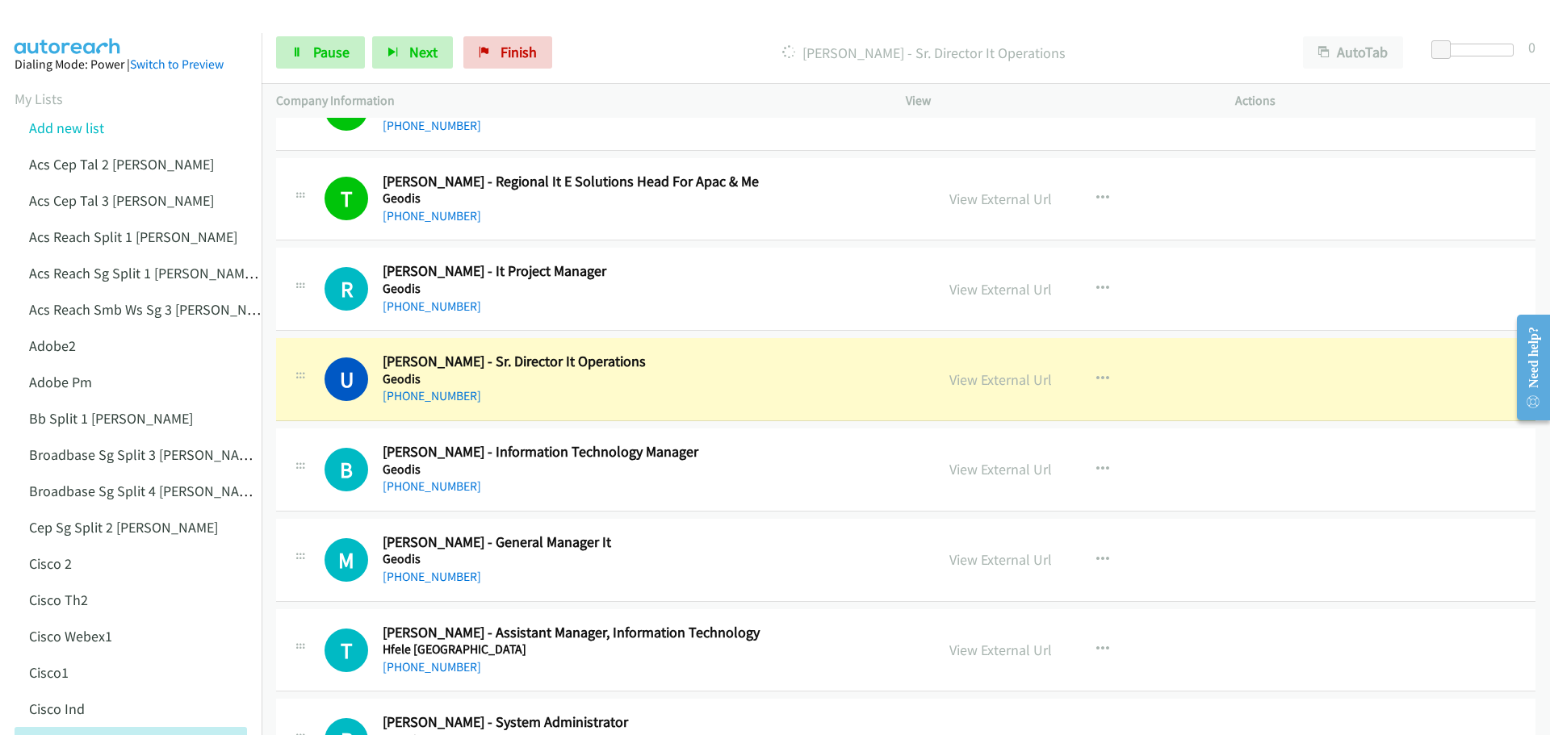
scroll to position [12028, 0]
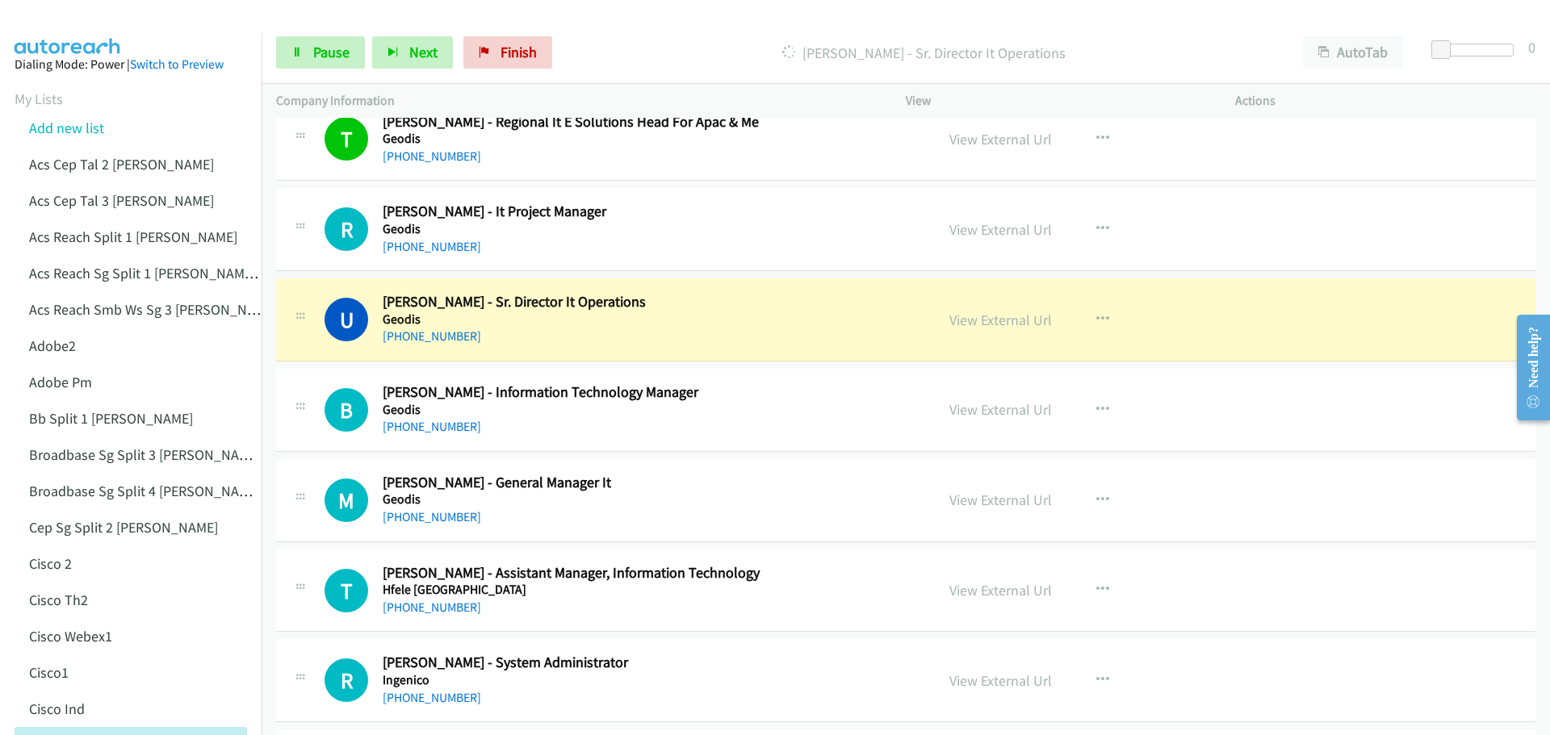
click at [999, 325] on link "View External Url" at bounding box center [1000, 320] width 103 height 19
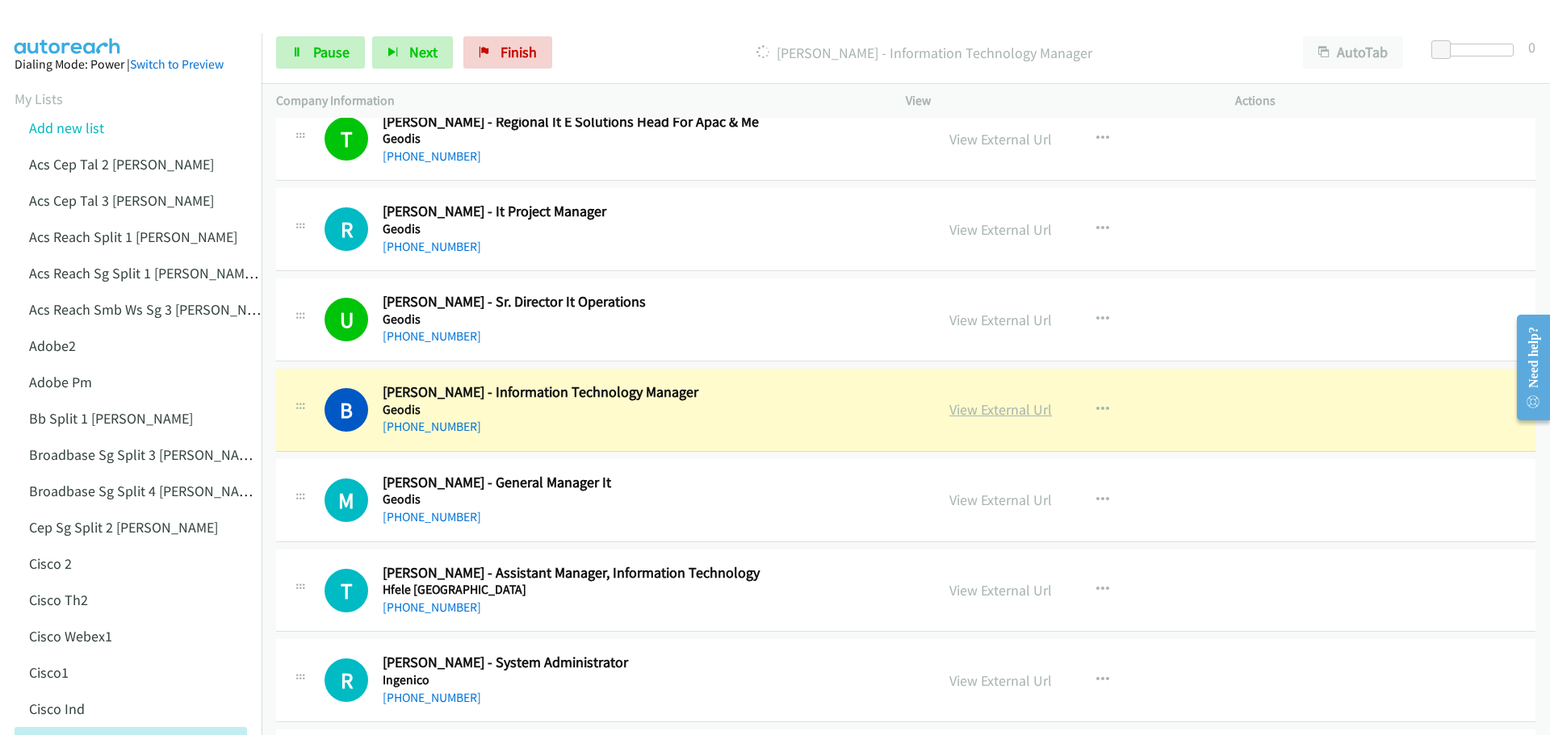
click at [988, 416] on link "View External Url" at bounding box center [1000, 409] width 103 height 19
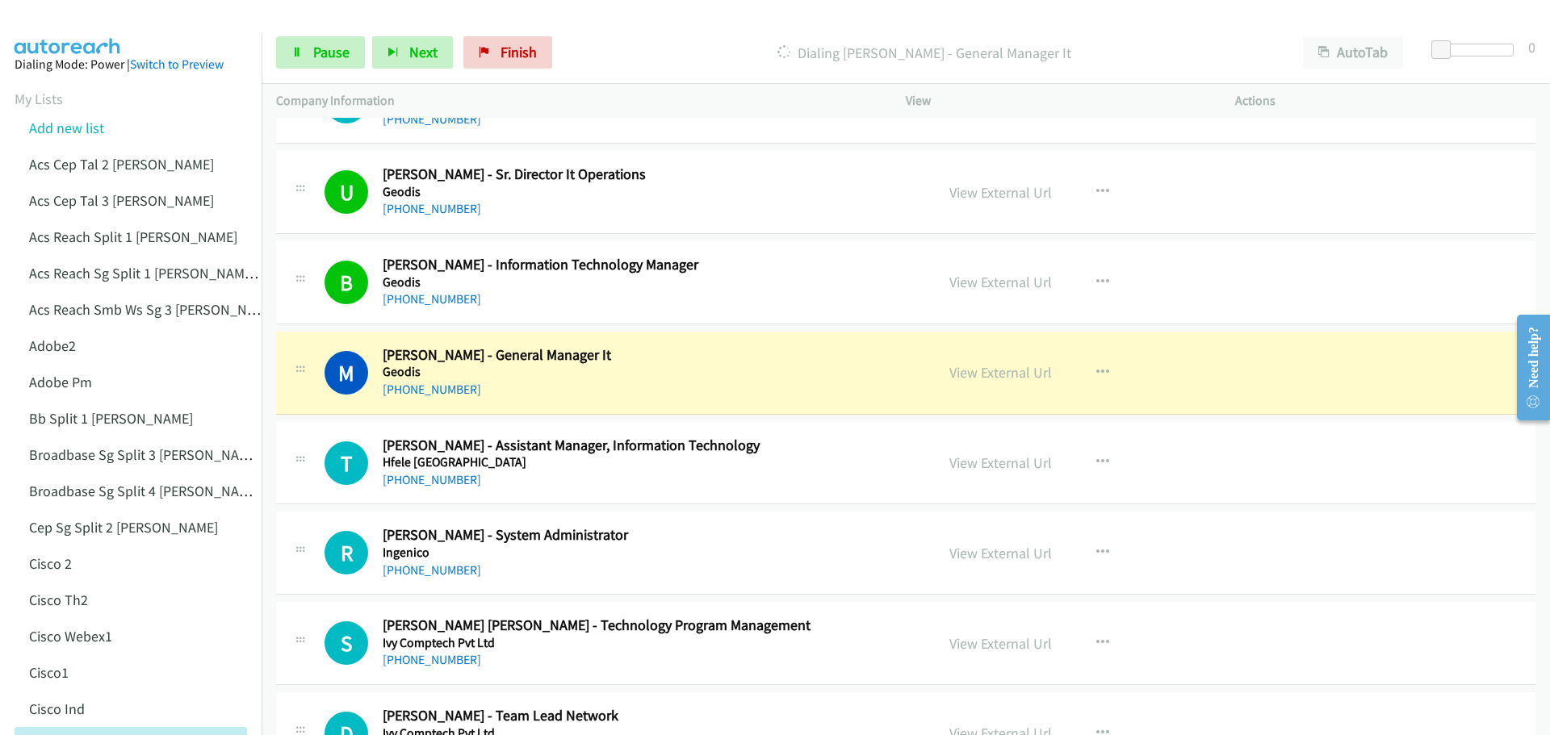
scroll to position [12190, 0]
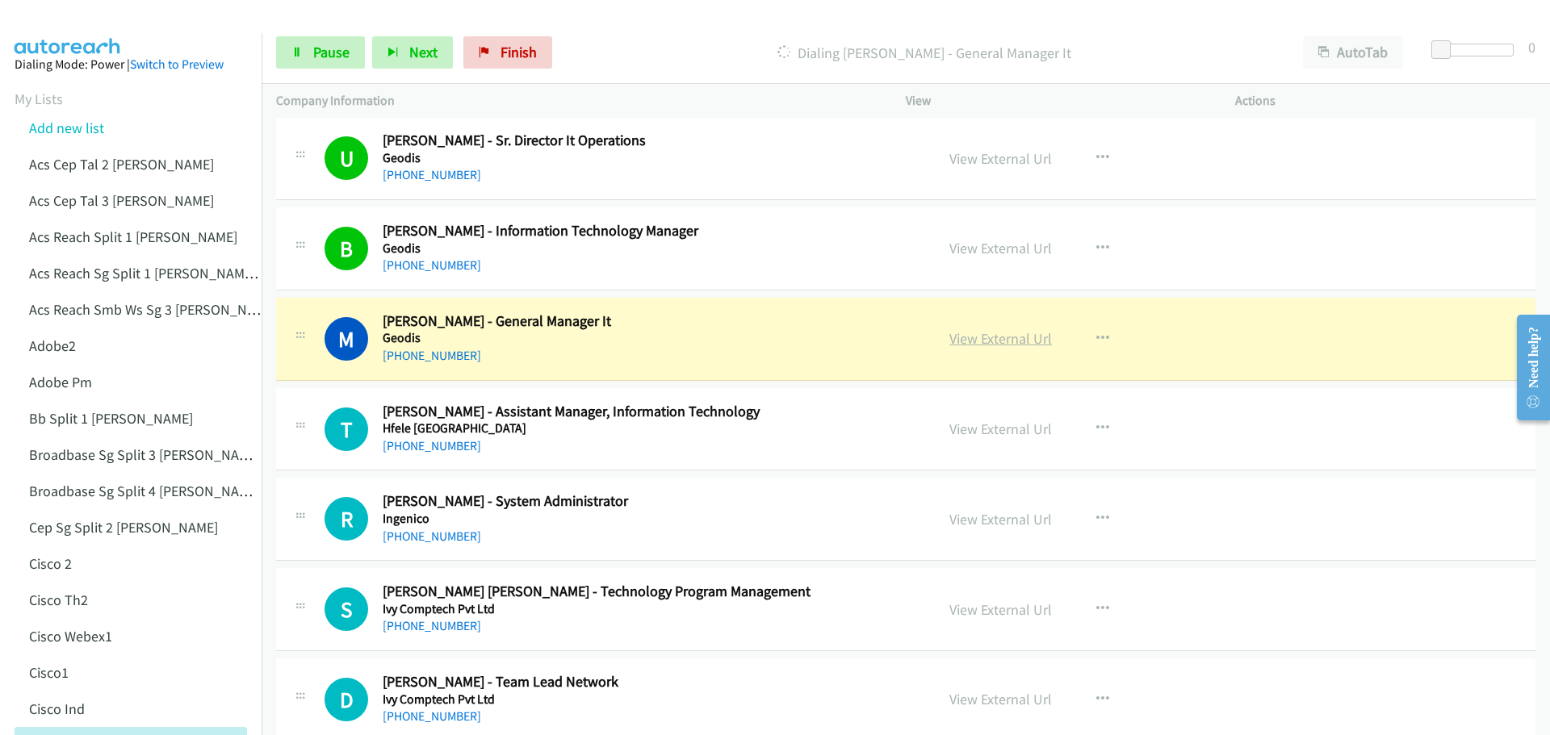
click at [998, 338] on link "View External Url" at bounding box center [1000, 338] width 103 height 19
click at [354, 49] on link "Pause" at bounding box center [320, 52] width 89 height 32
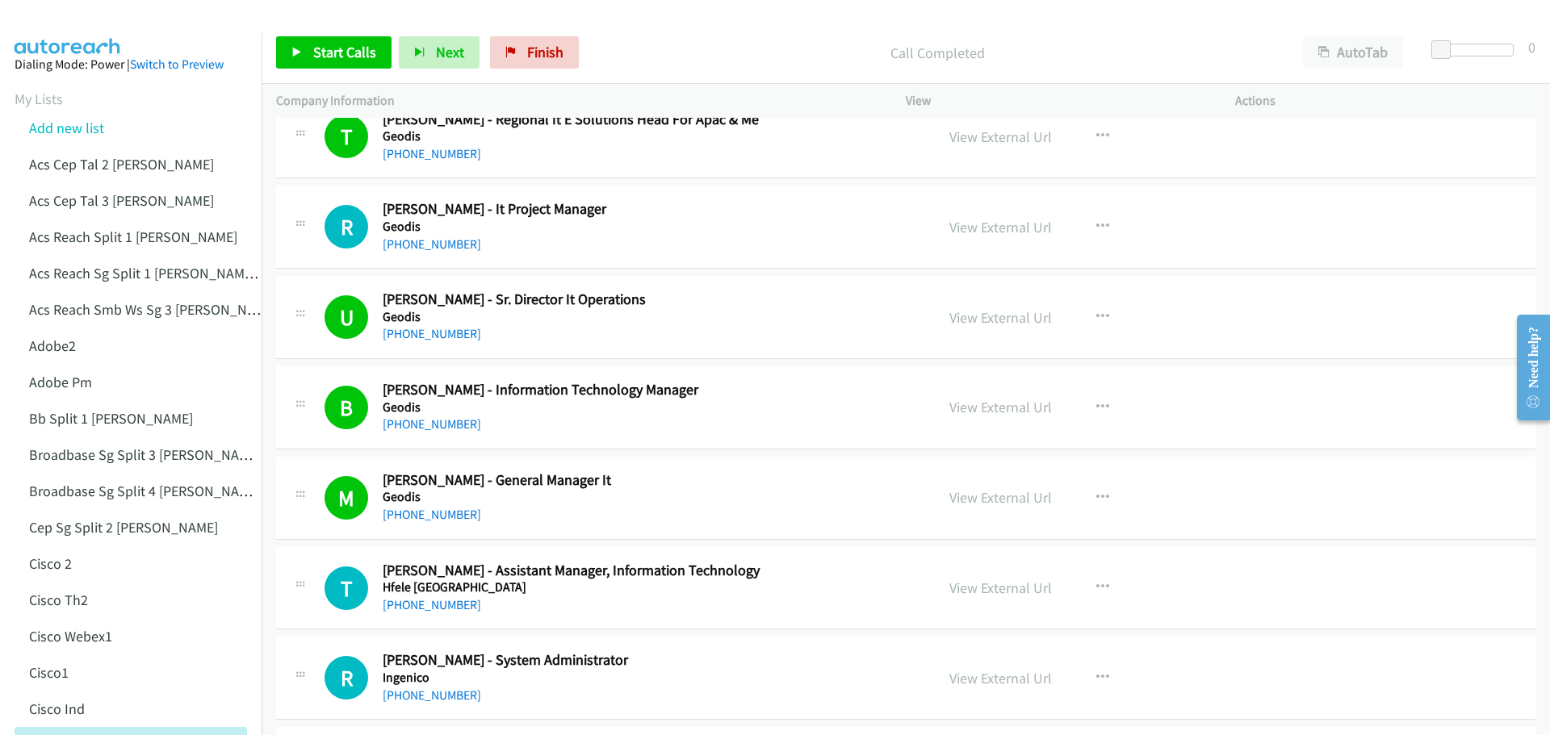
scroll to position [12028, 0]
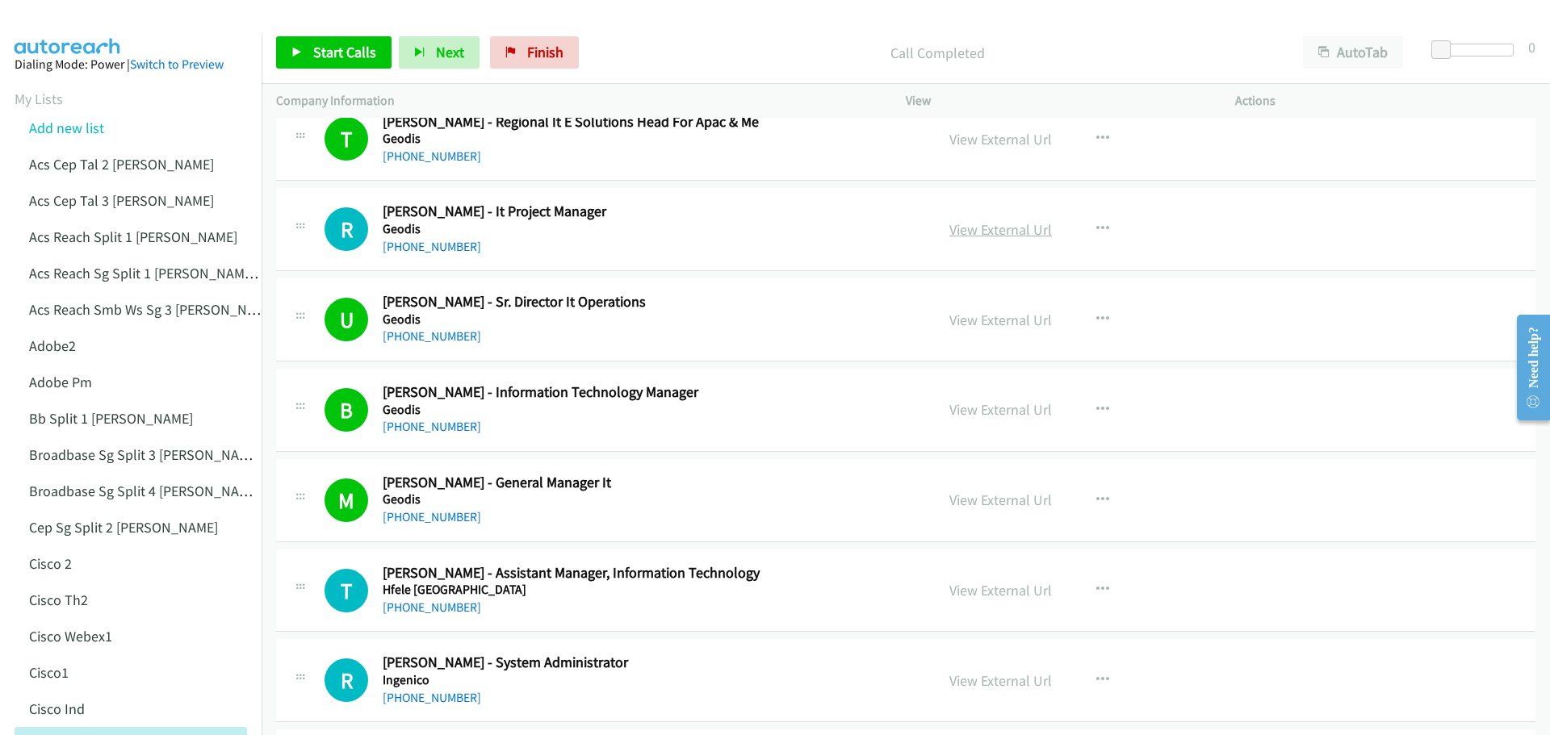
click at [1003, 227] on link "View External Url" at bounding box center [1000, 229] width 103 height 19
click at [340, 58] on span "Start Calls" at bounding box center [344, 52] width 63 height 19
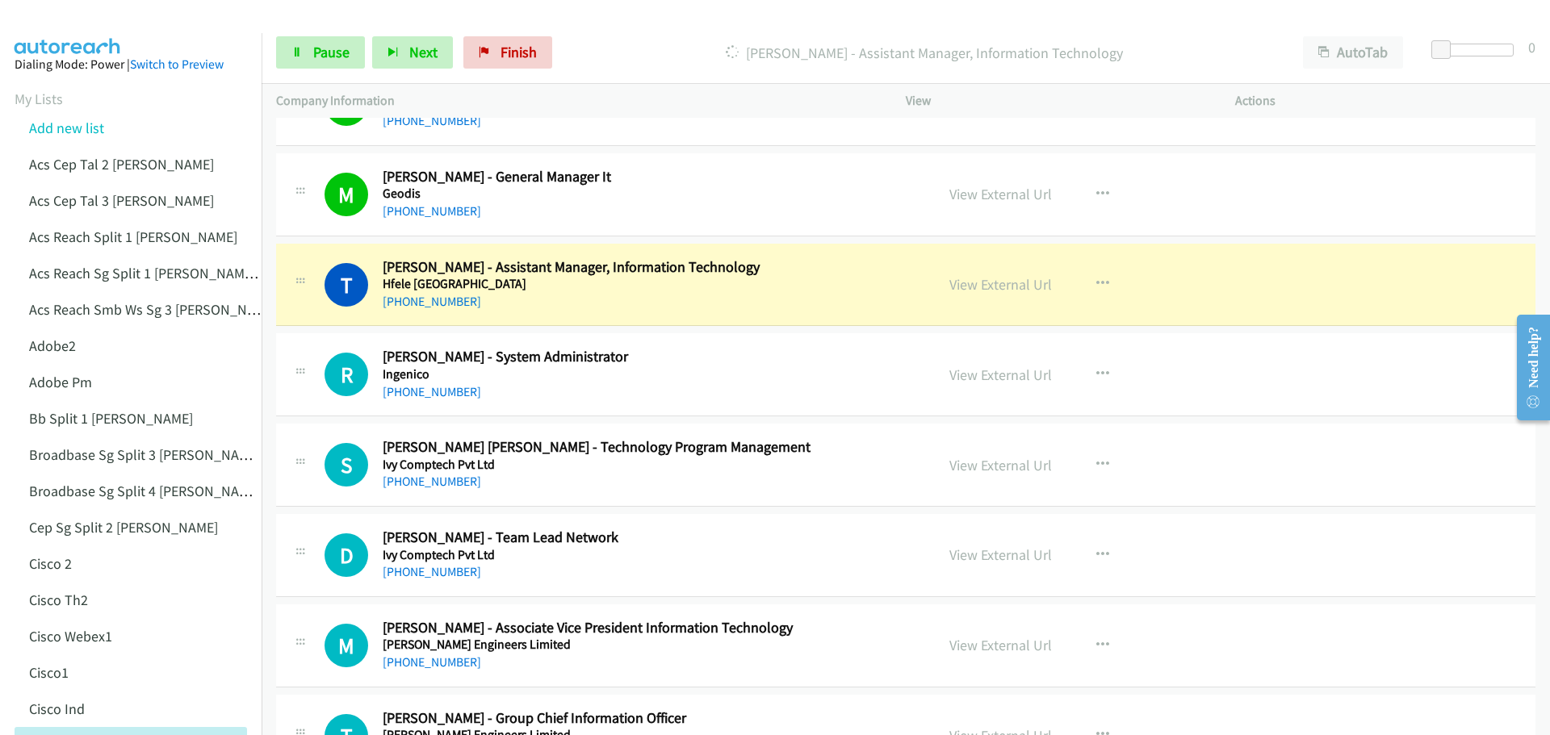
scroll to position [12351, 0]
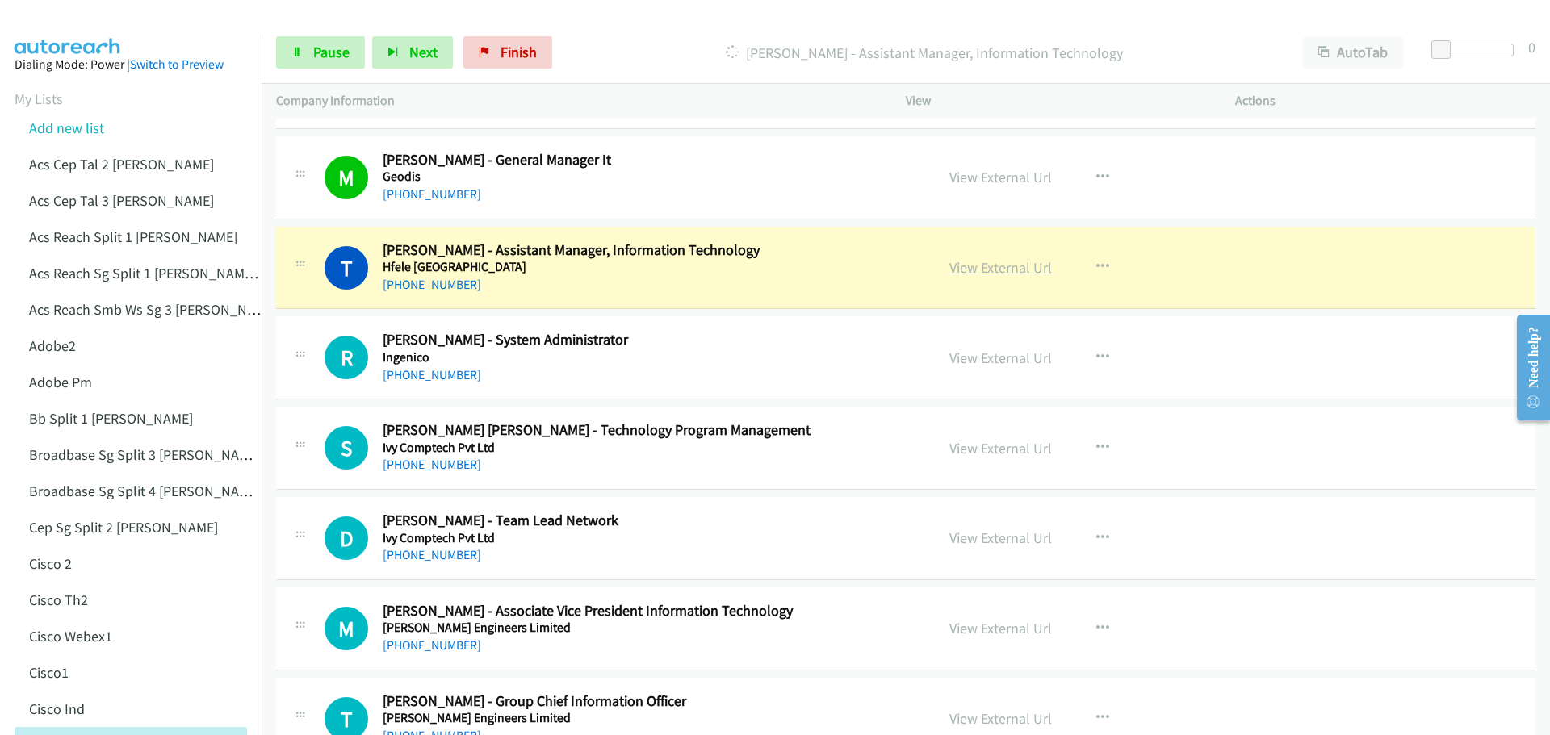
click at [982, 269] on link "View External Url" at bounding box center [1000, 267] width 103 height 19
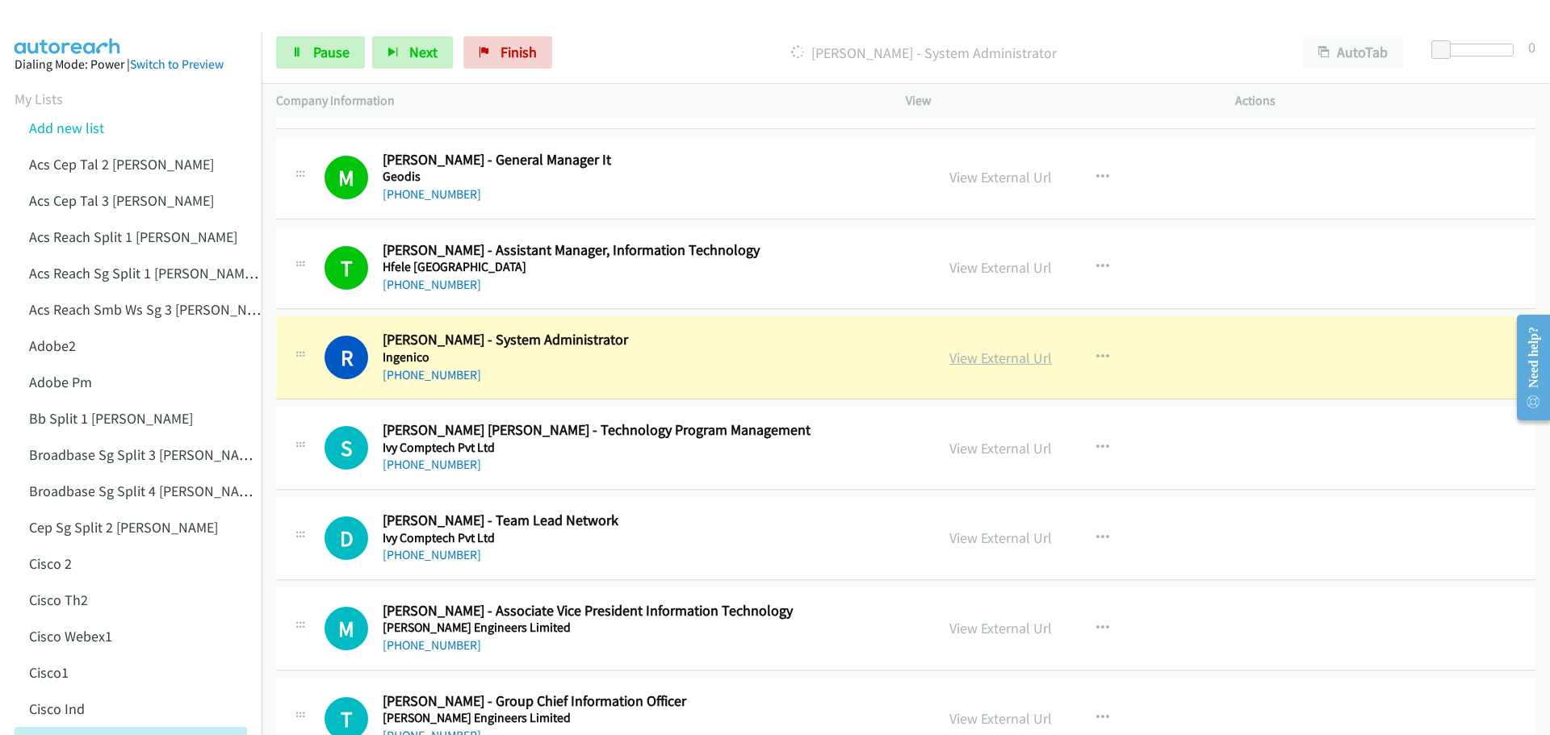
click at [989, 356] on link "View External Url" at bounding box center [1000, 358] width 103 height 19
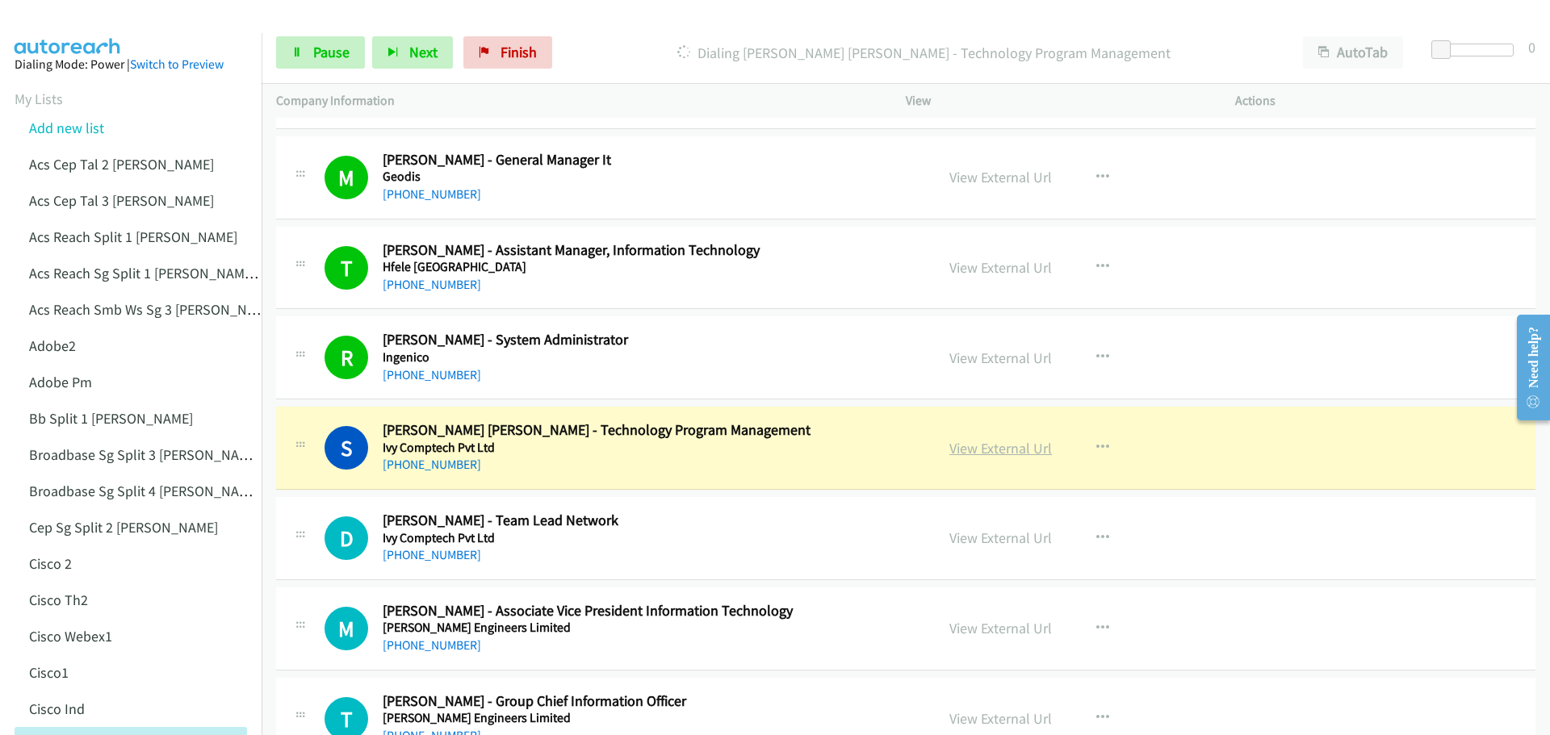
click at [970, 449] on link "View External Url" at bounding box center [1000, 448] width 103 height 19
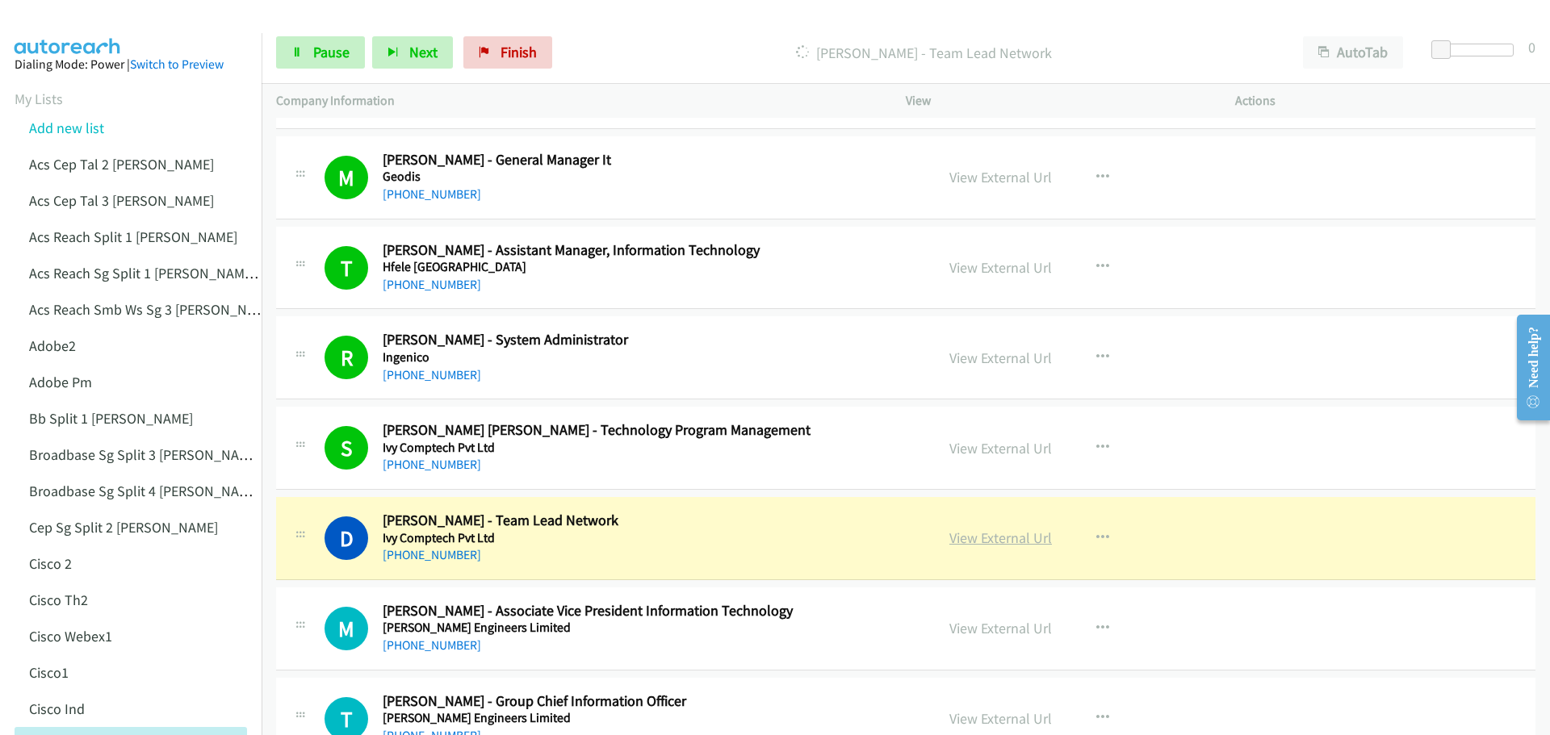
click at [991, 532] on link "View External Url" at bounding box center [1000, 538] width 103 height 19
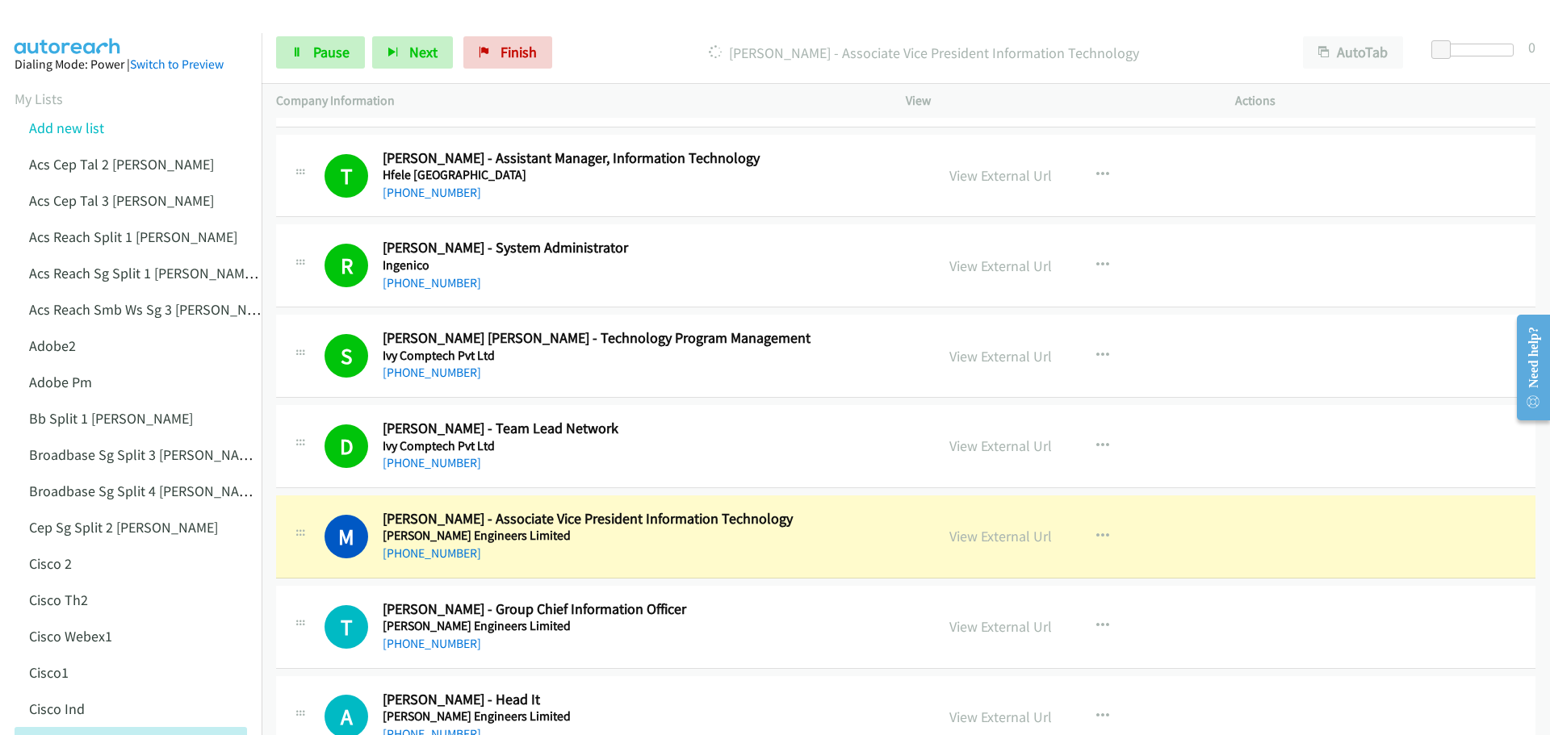
scroll to position [12513, 0]
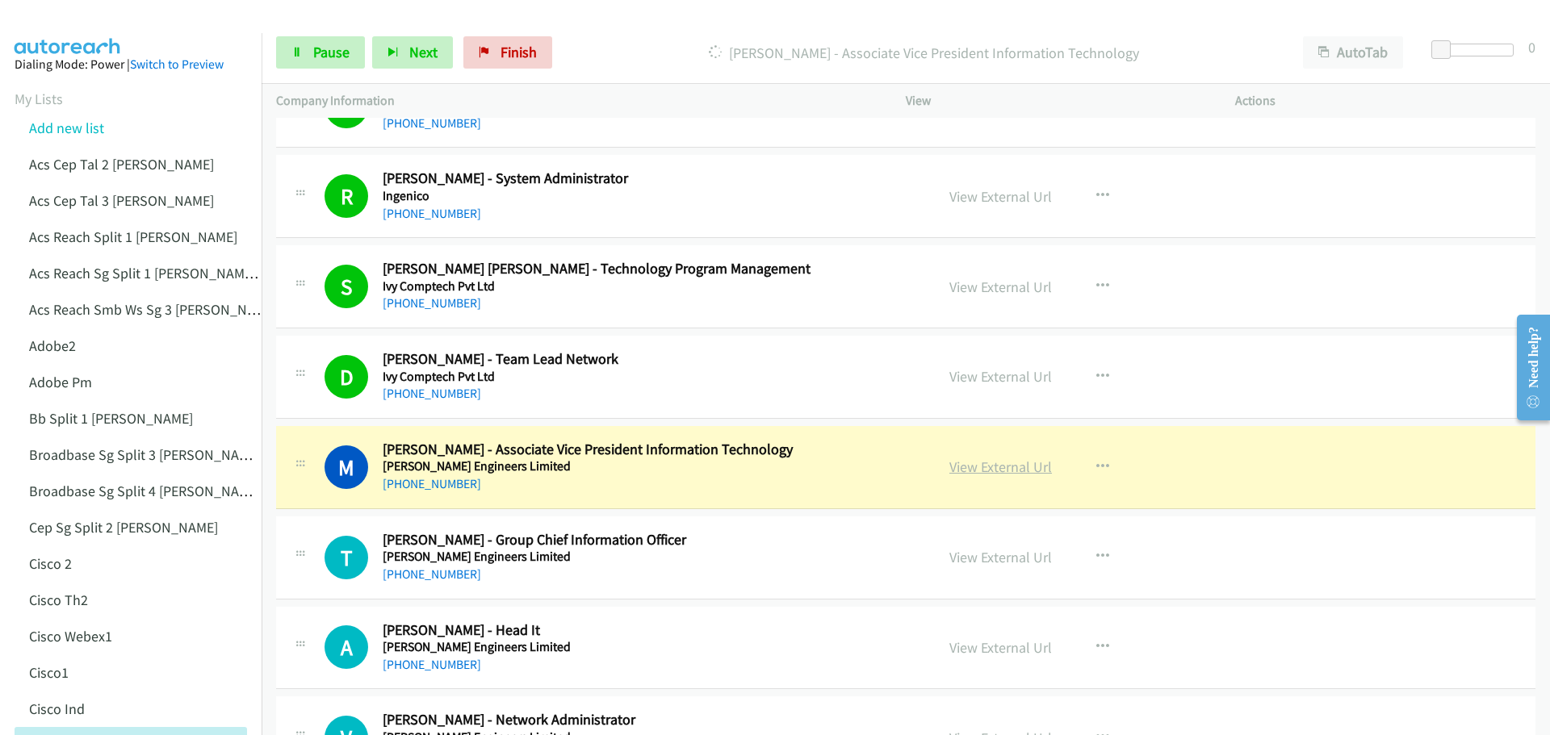
click at [1009, 462] on link "View External Url" at bounding box center [1000, 467] width 103 height 19
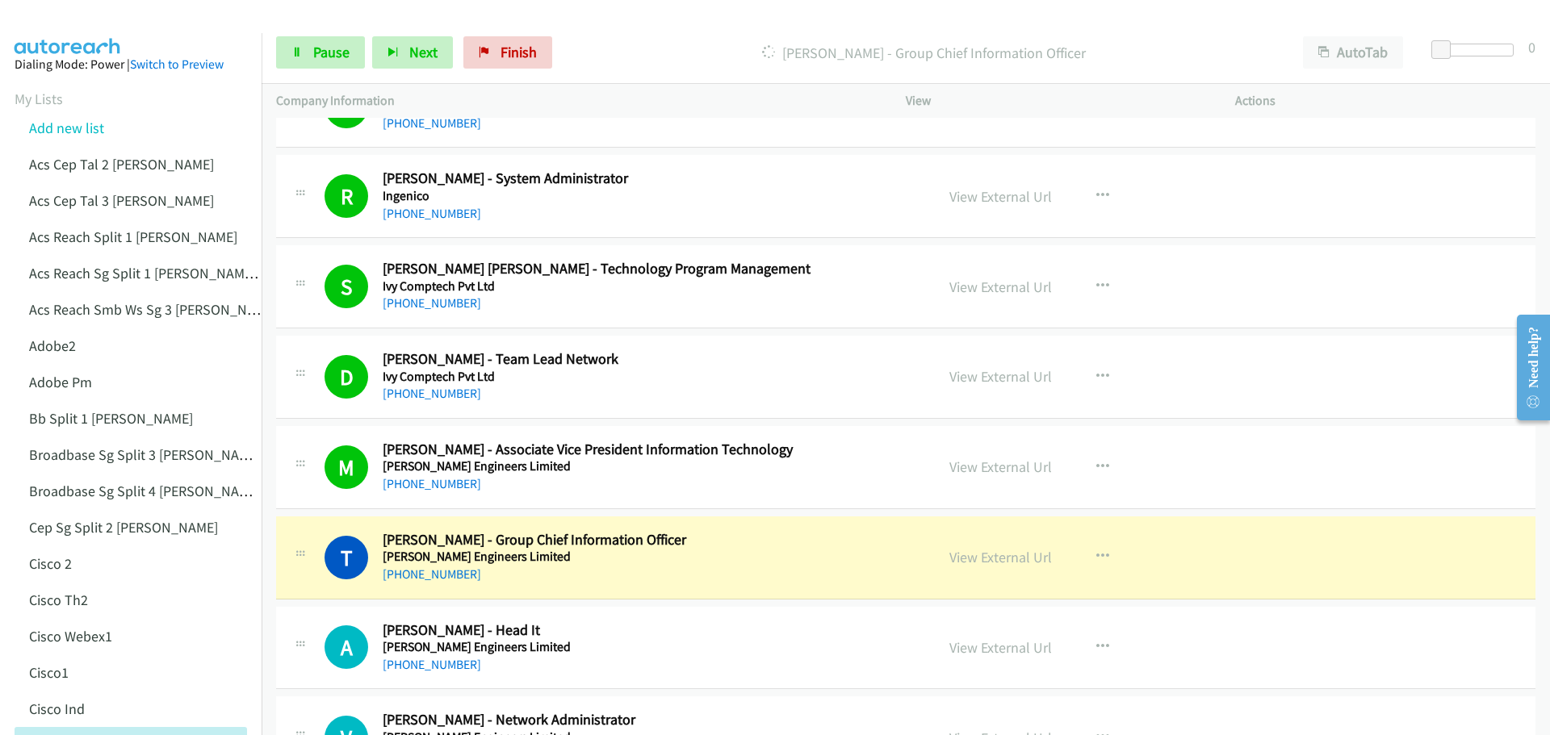
click at [295, 600] on td "T Callback Scheduled [PERSON_NAME] - Group Chief Information Officer [PERSON_NA…" at bounding box center [906, 558] width 1288 height 90
click at [991, 555] on link "View External Url" at bounding box center [1000, 557] width 103 height 19
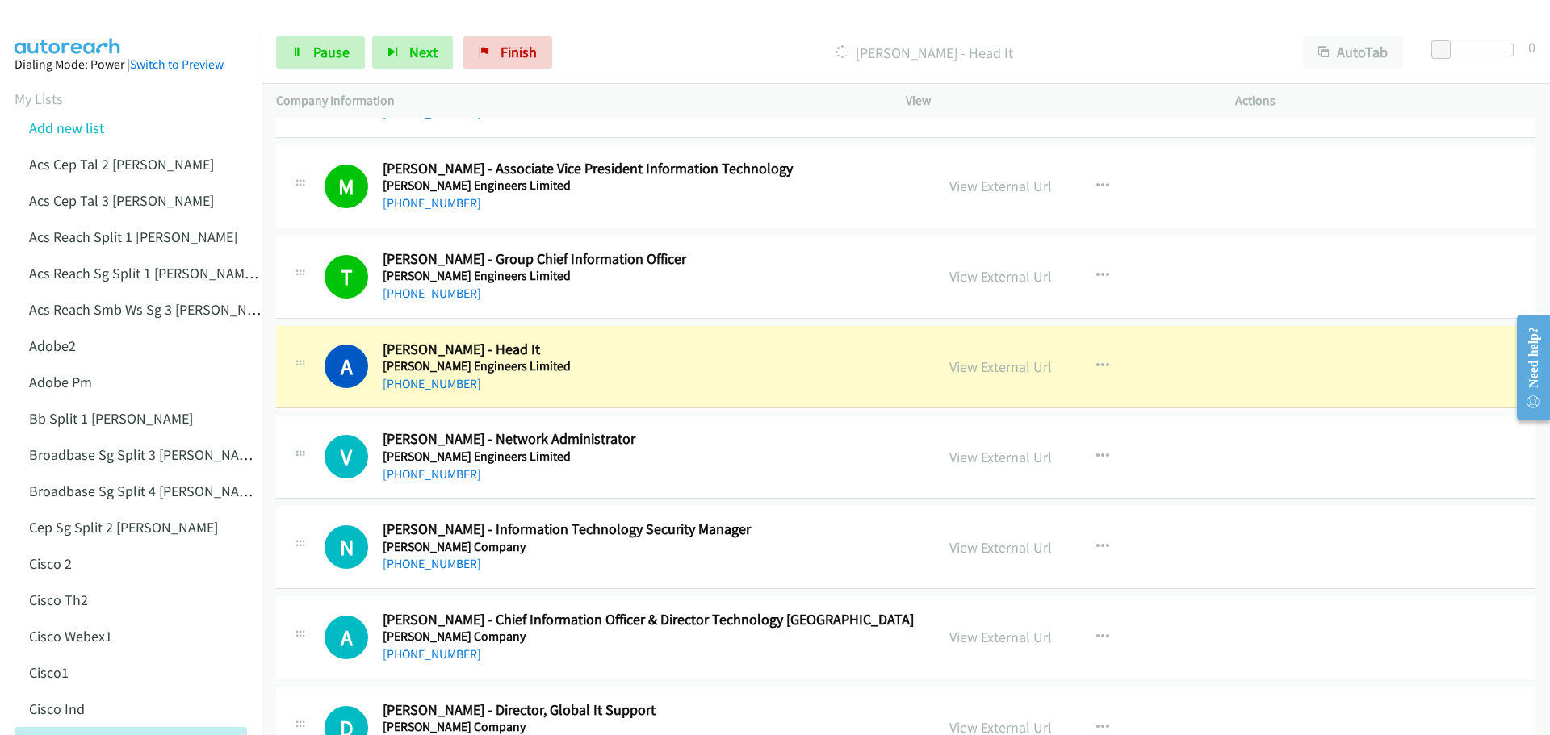
scroll to position [12835, 0]
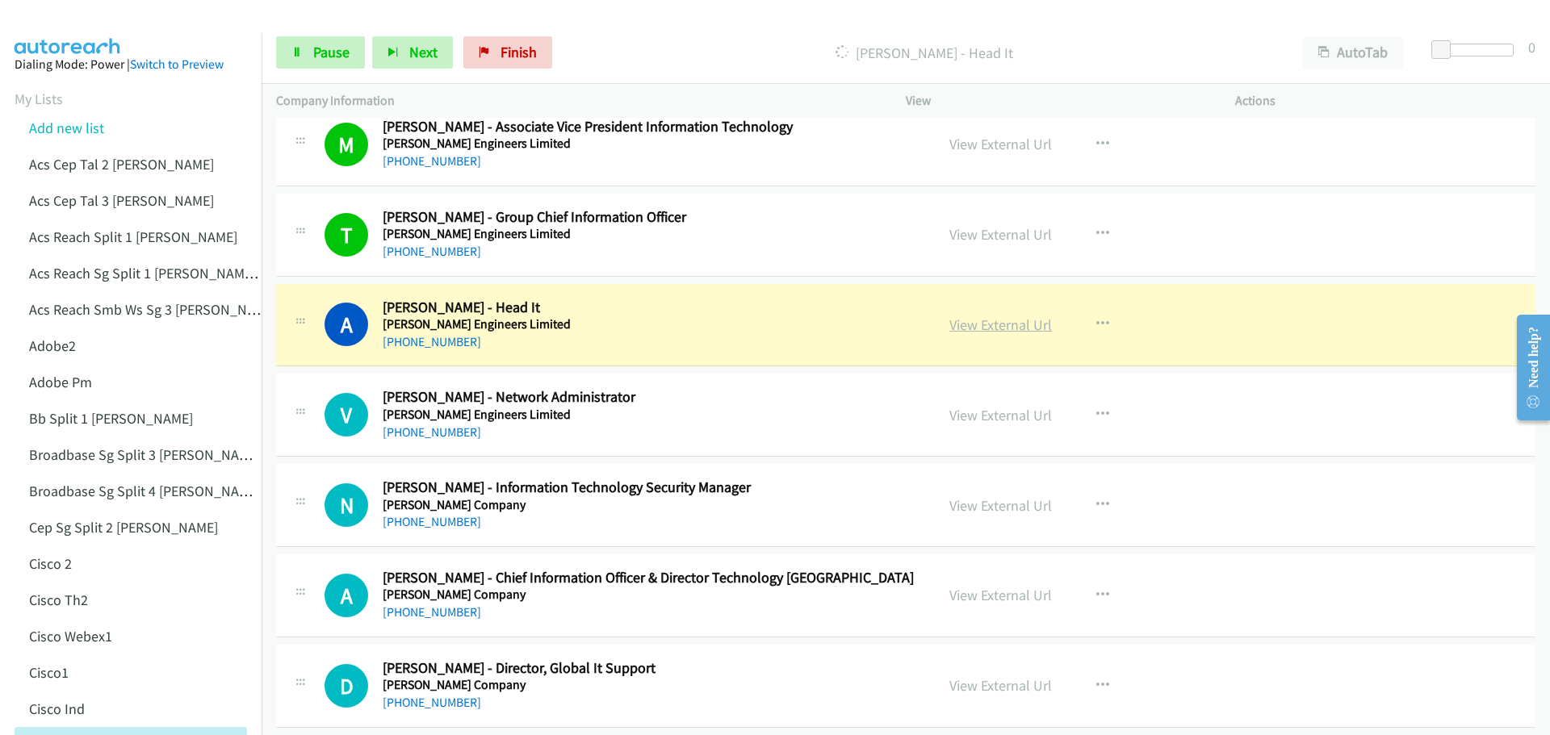
click at [975, 322] on link "View External Url" at bounding box center [1000, 325] width 103 height 19
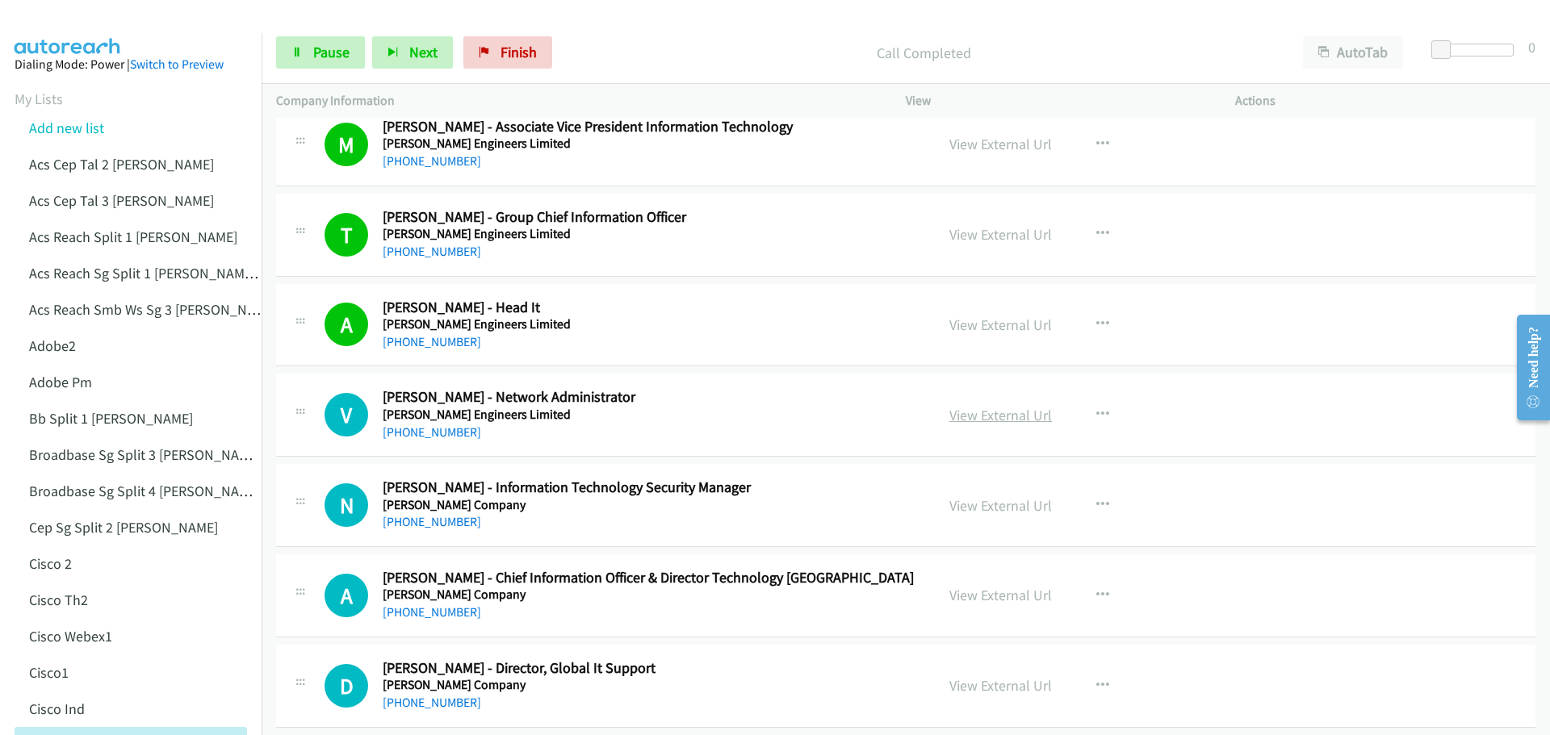
click at [989, 413] on link "View External Url" at bounding box center [1000, 415] width 103 height 19
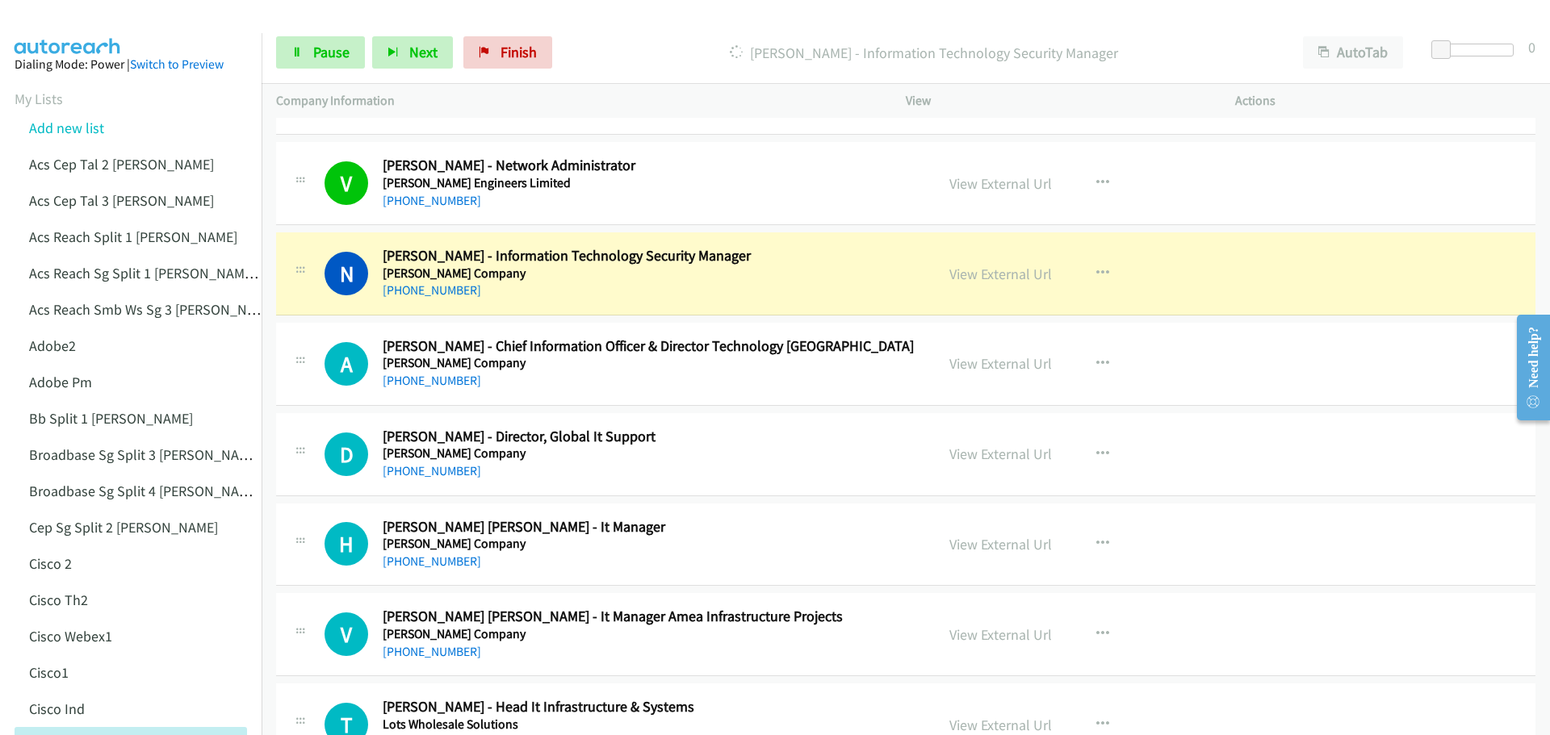
scroll to position [13078, 0]
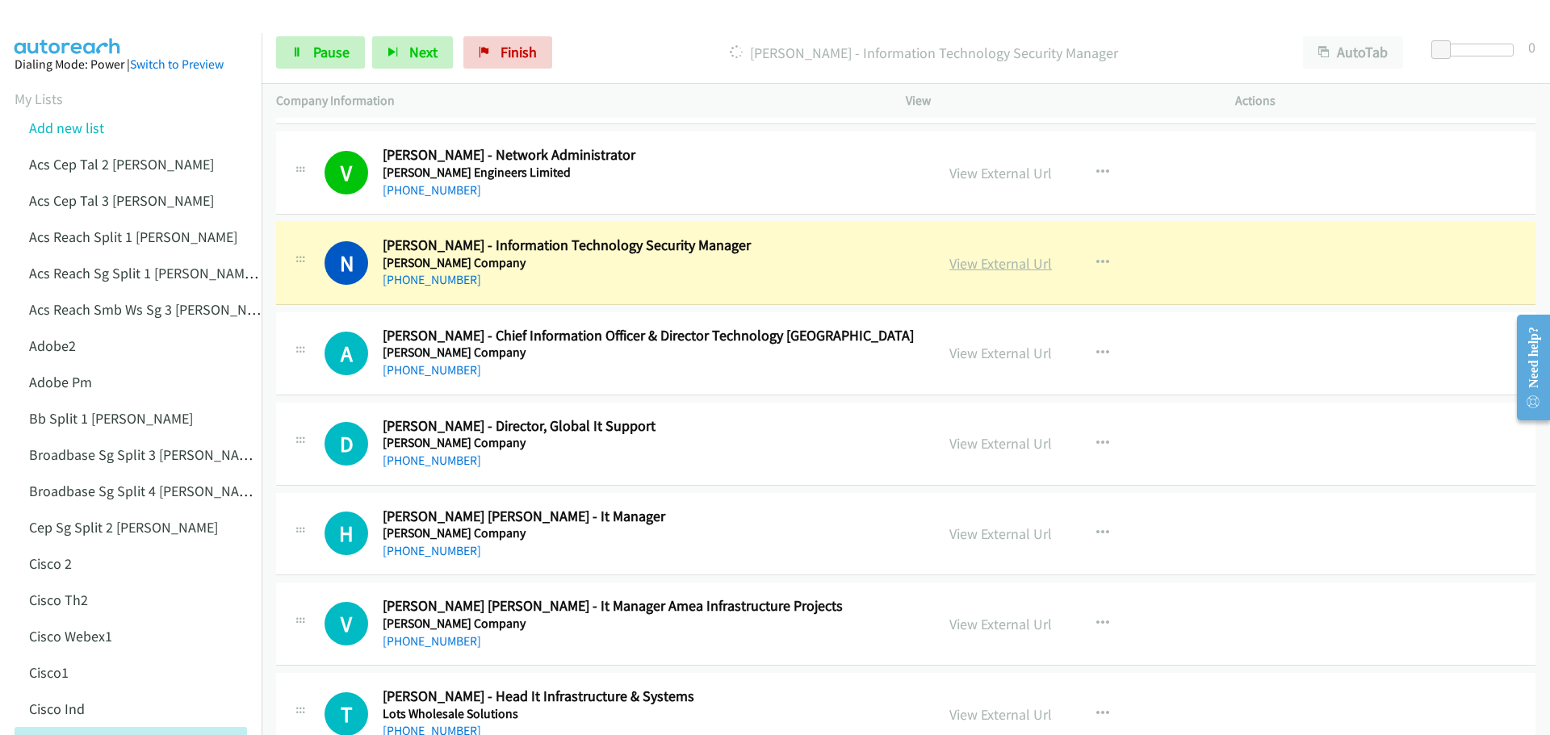
click at [983, 261] on link "View External Url" at bounding box center [1000, 263] width 103 height 19
click at [338, 47] on span "Pause" at bounding box center [331, 52] width 36 height 19
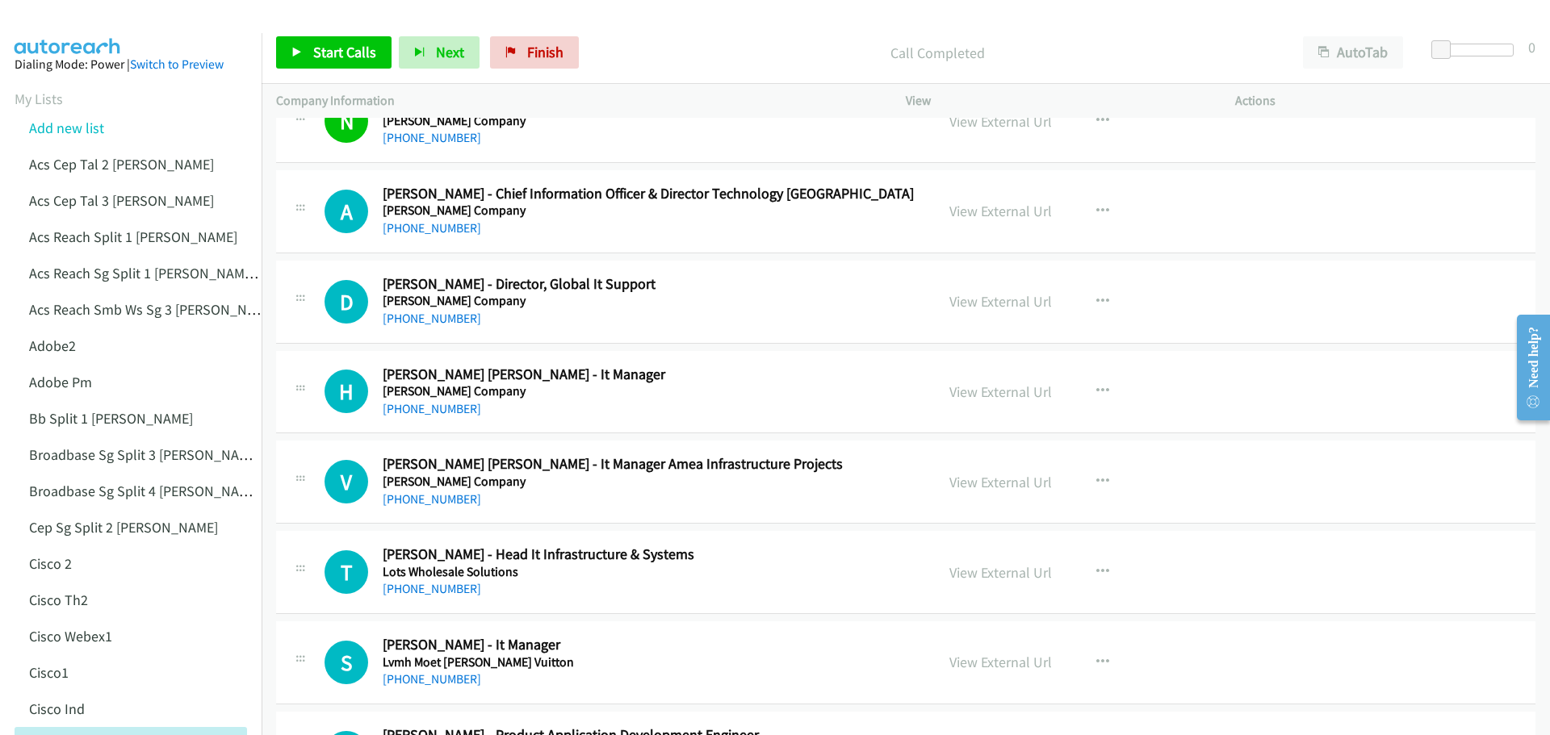
scroll to position [13239, 0]
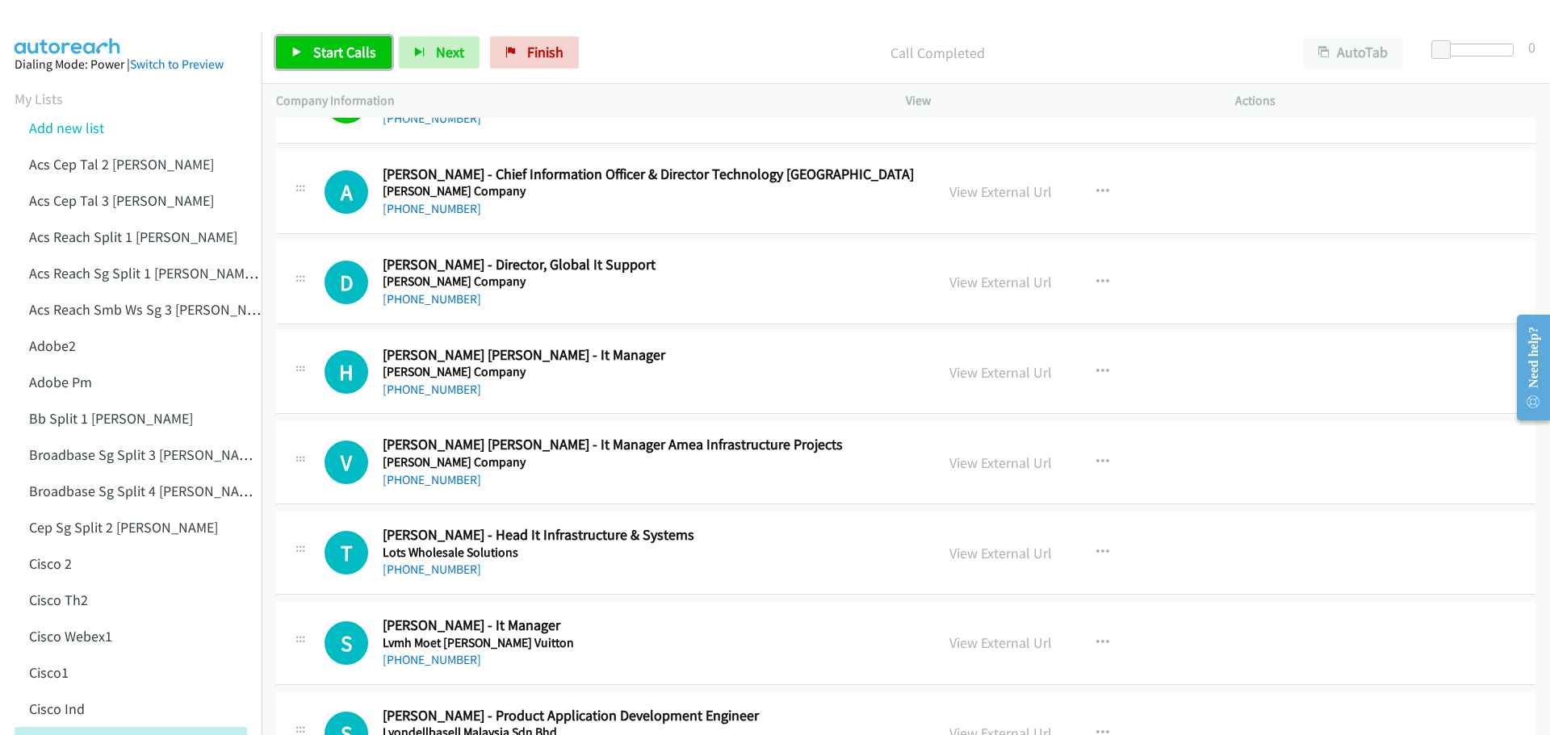
click at [339, 40] on link "Start Calls" at bounding box center [333, 52] width 115 height 32
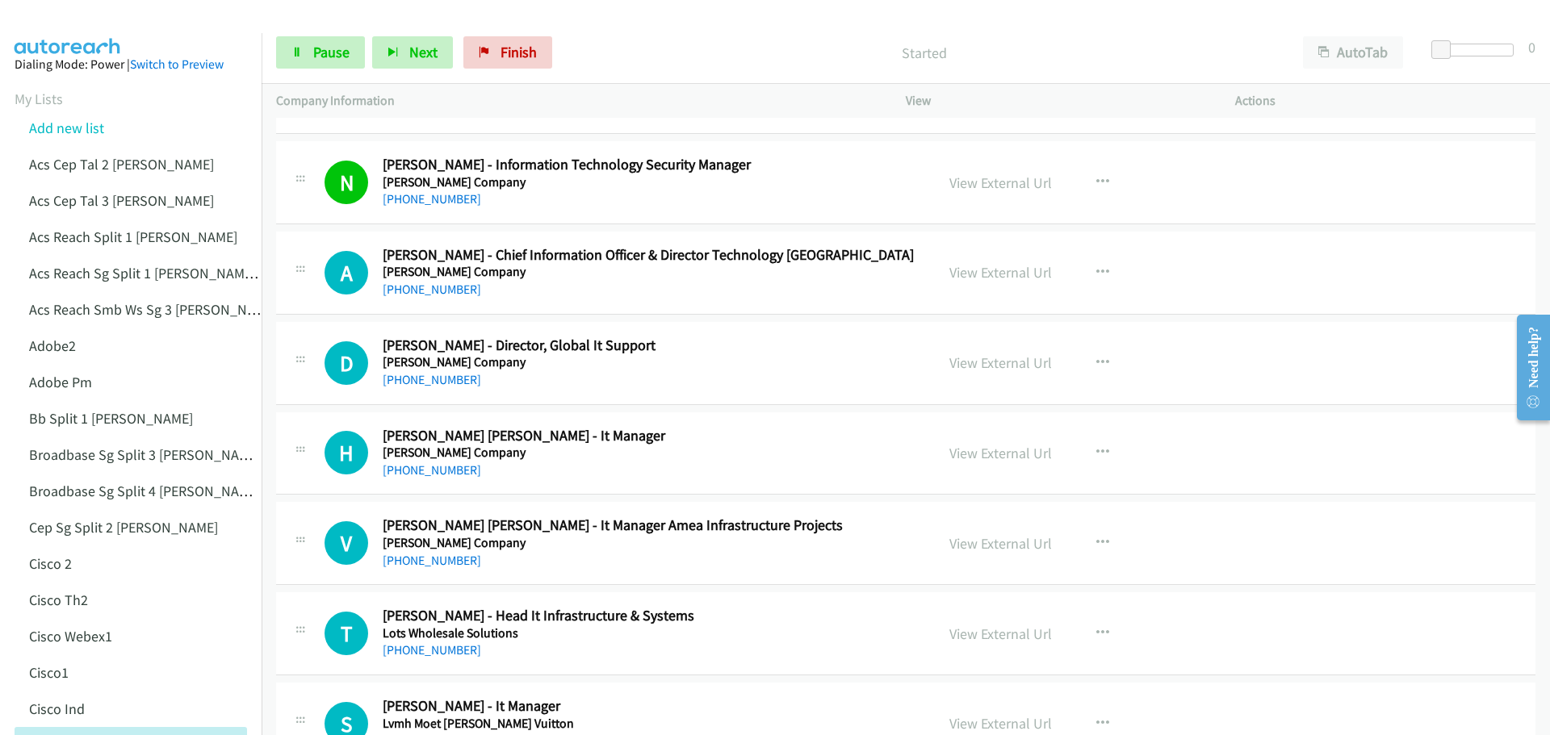
scroll to position [13078, 0]
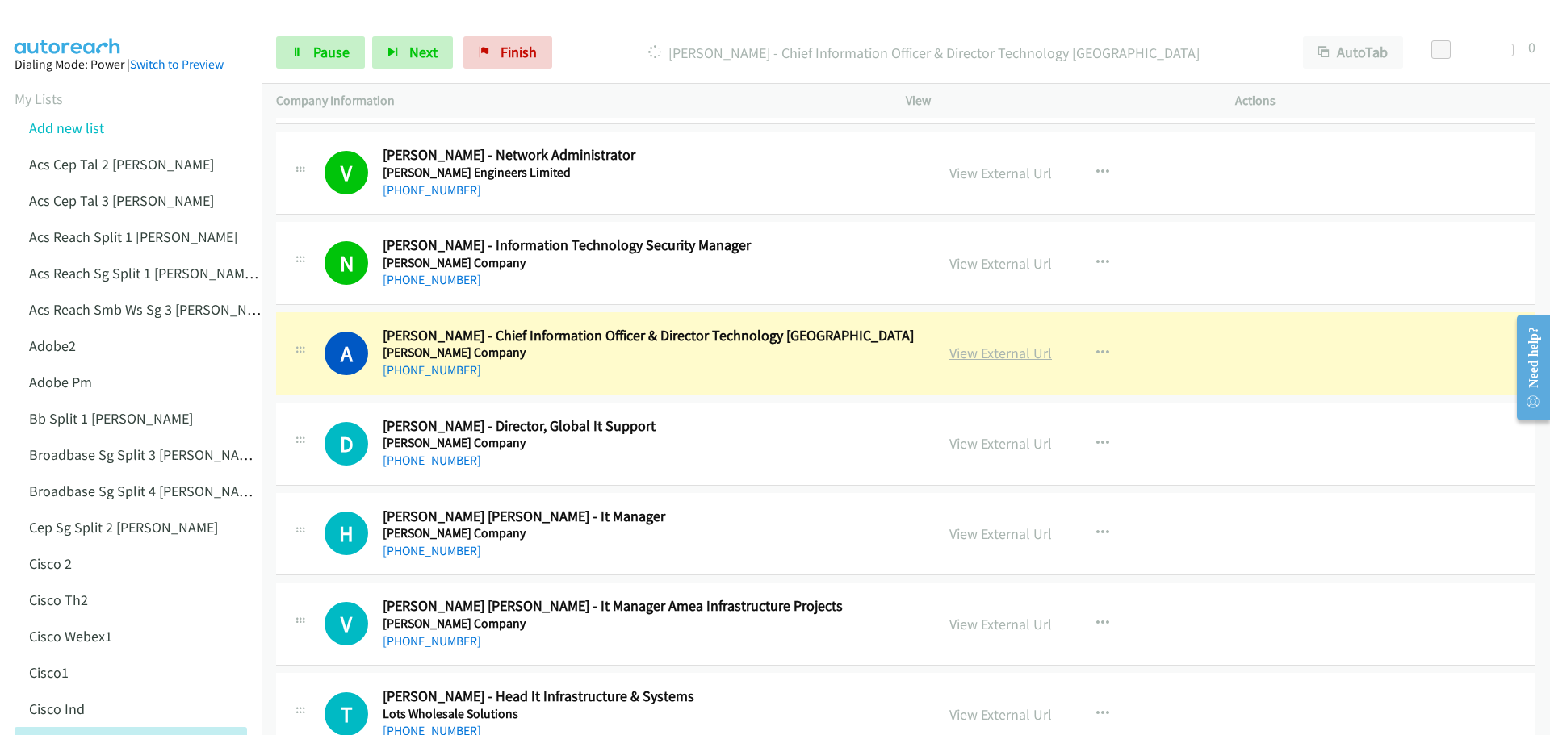
click at [1000, 358] on link "View External Url" at bounding box center [1000, 353] width 103 height 19
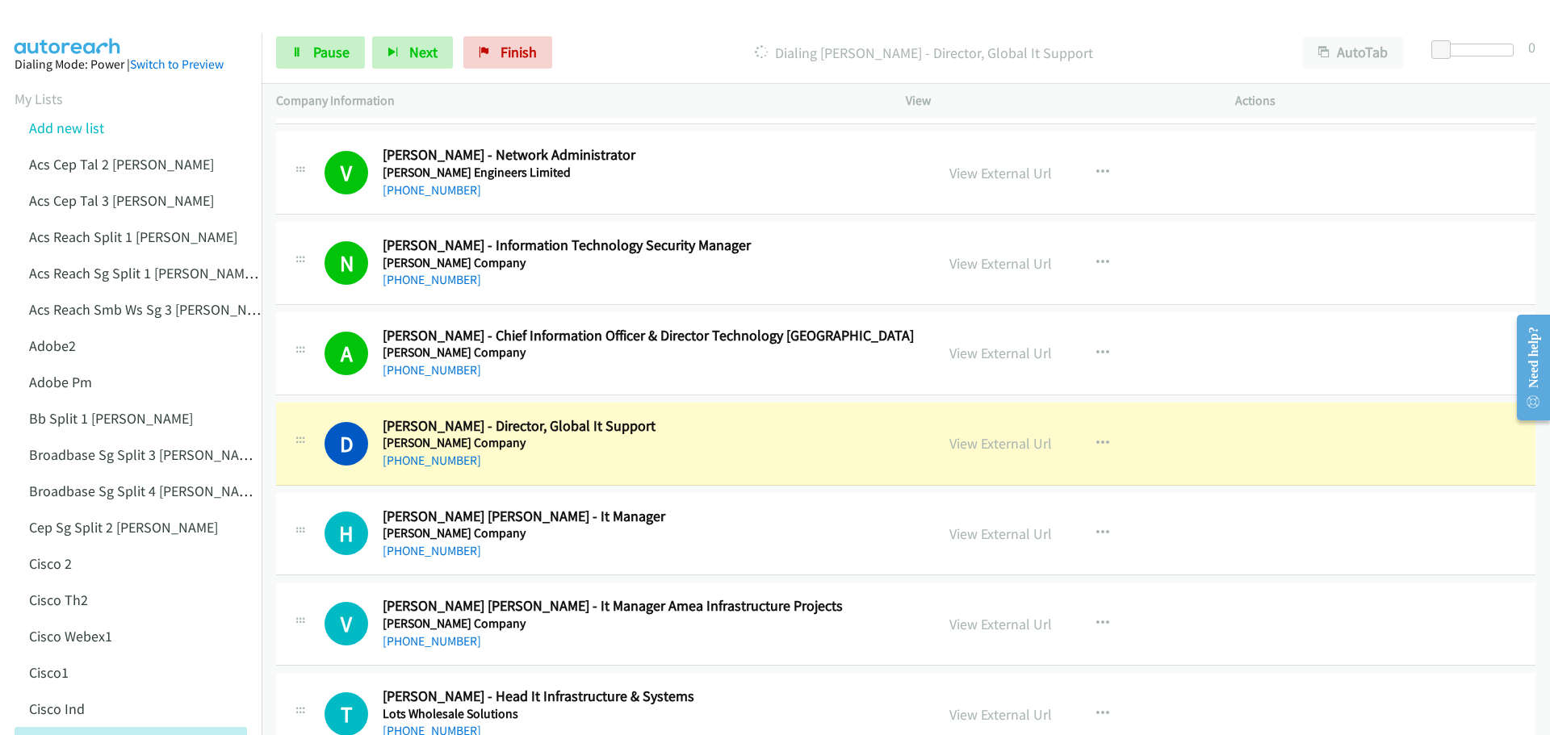
click at [982, 430] on div "View External Url View External Url Schedule/Manage Callback Start Calls Here R…" at bounding box center [1107, 443] width 344 height 53
click at [982, 445] on link "View External Url" at bounding box center [1000, 443] width 103 height 19
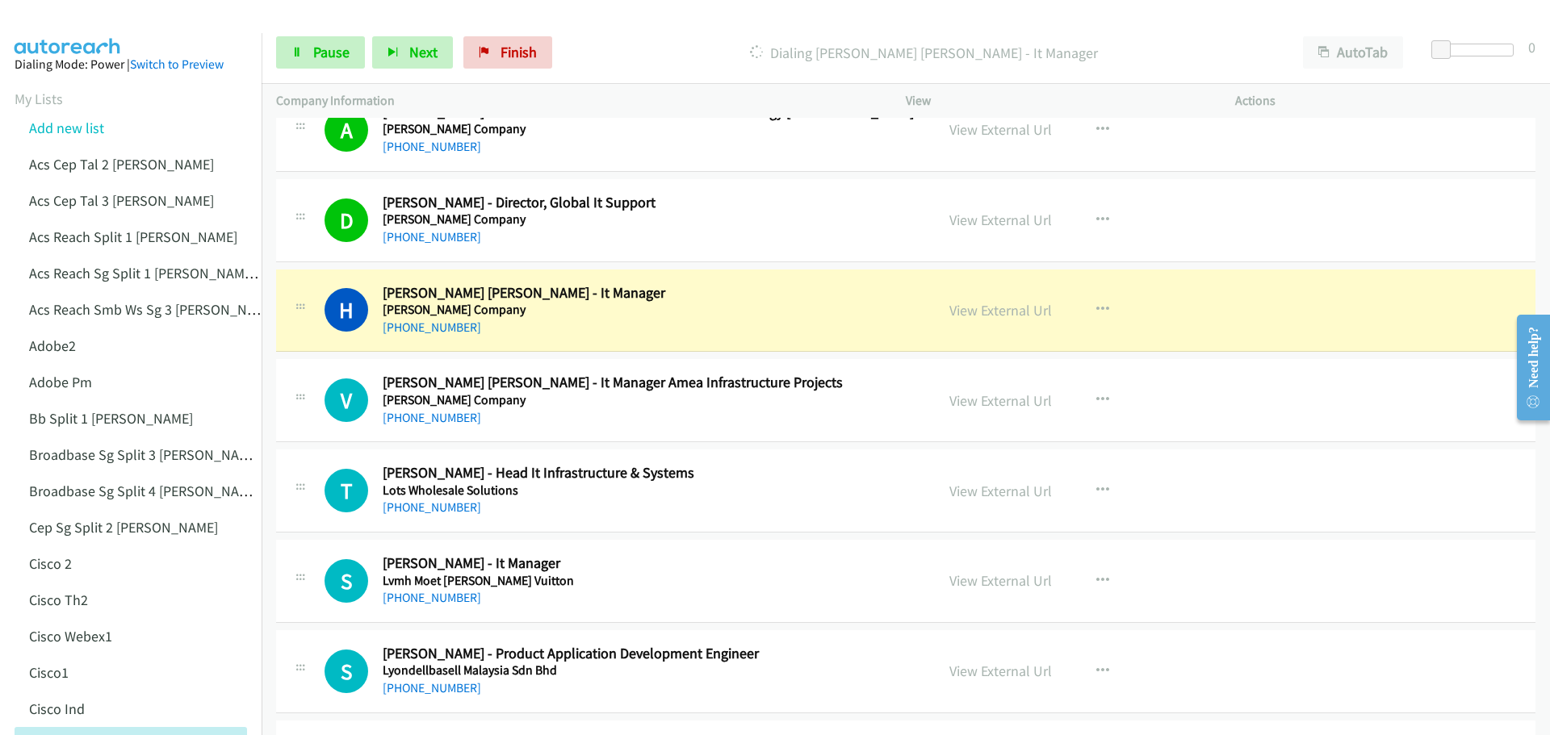
scroll to position [13320, 0]
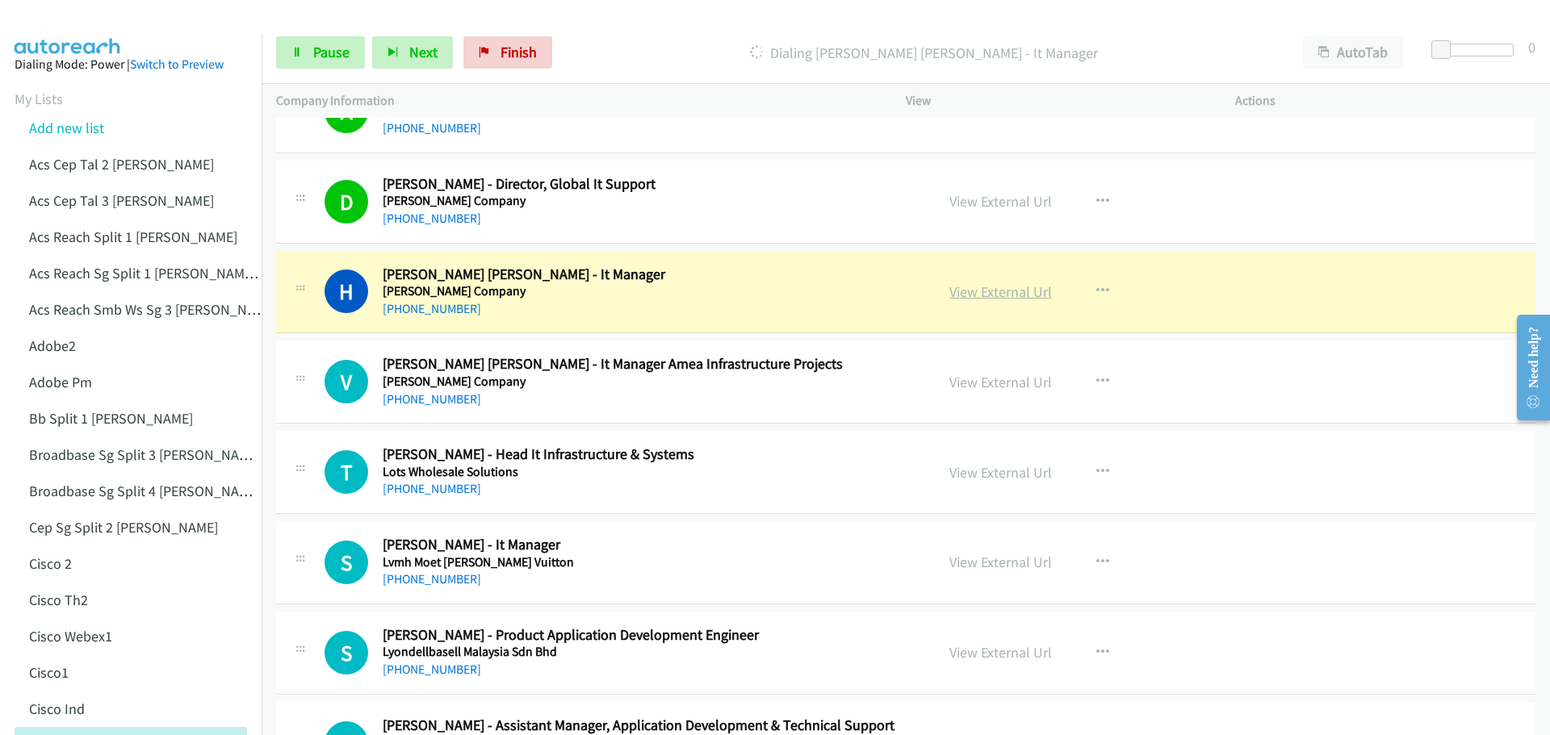
click at [997, 285] on link "View External Url" at bounding box center [1000, 292] width 103 height 19
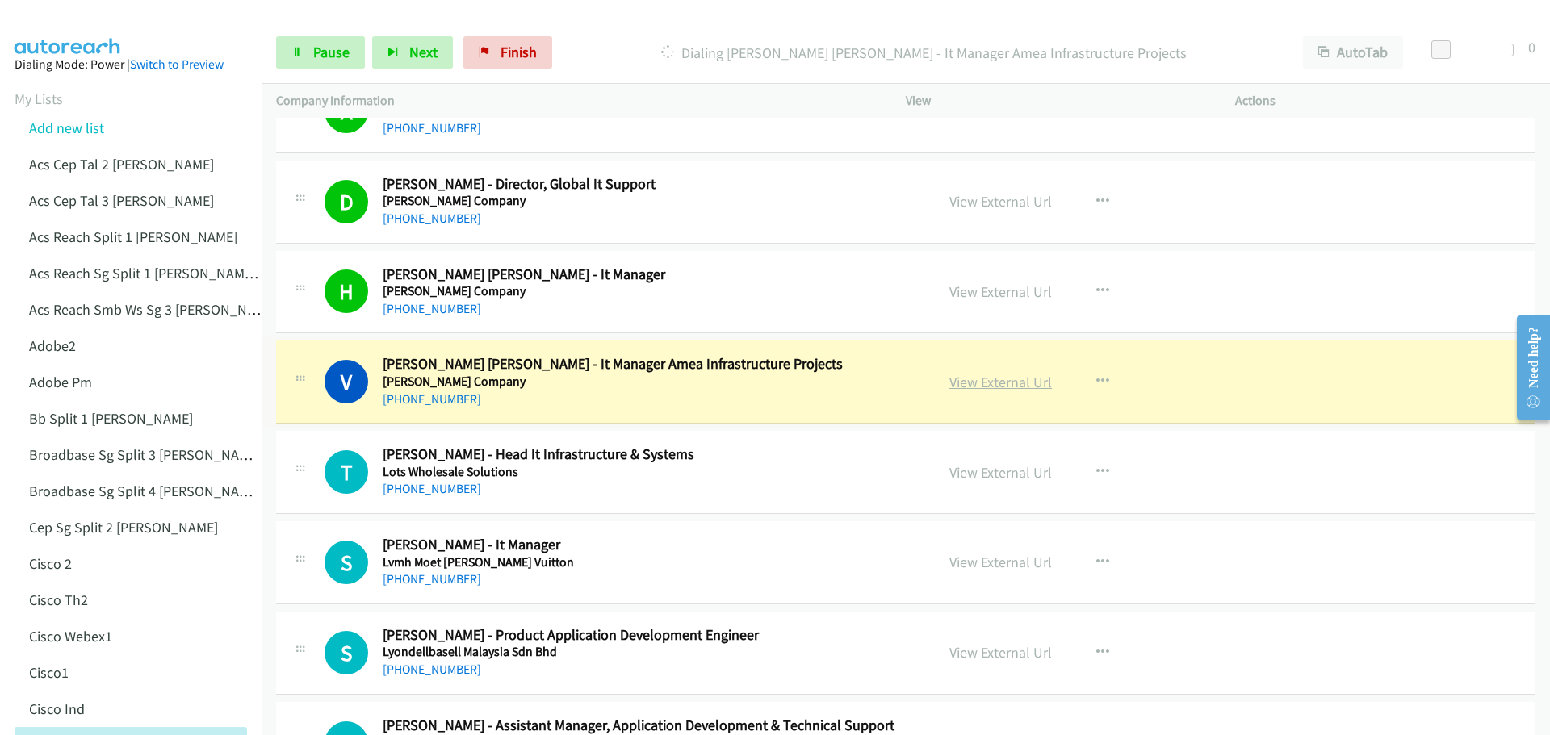
click at [998, 380] on link "View External Url" at bounding box center [1000, 382] width 103 height 19
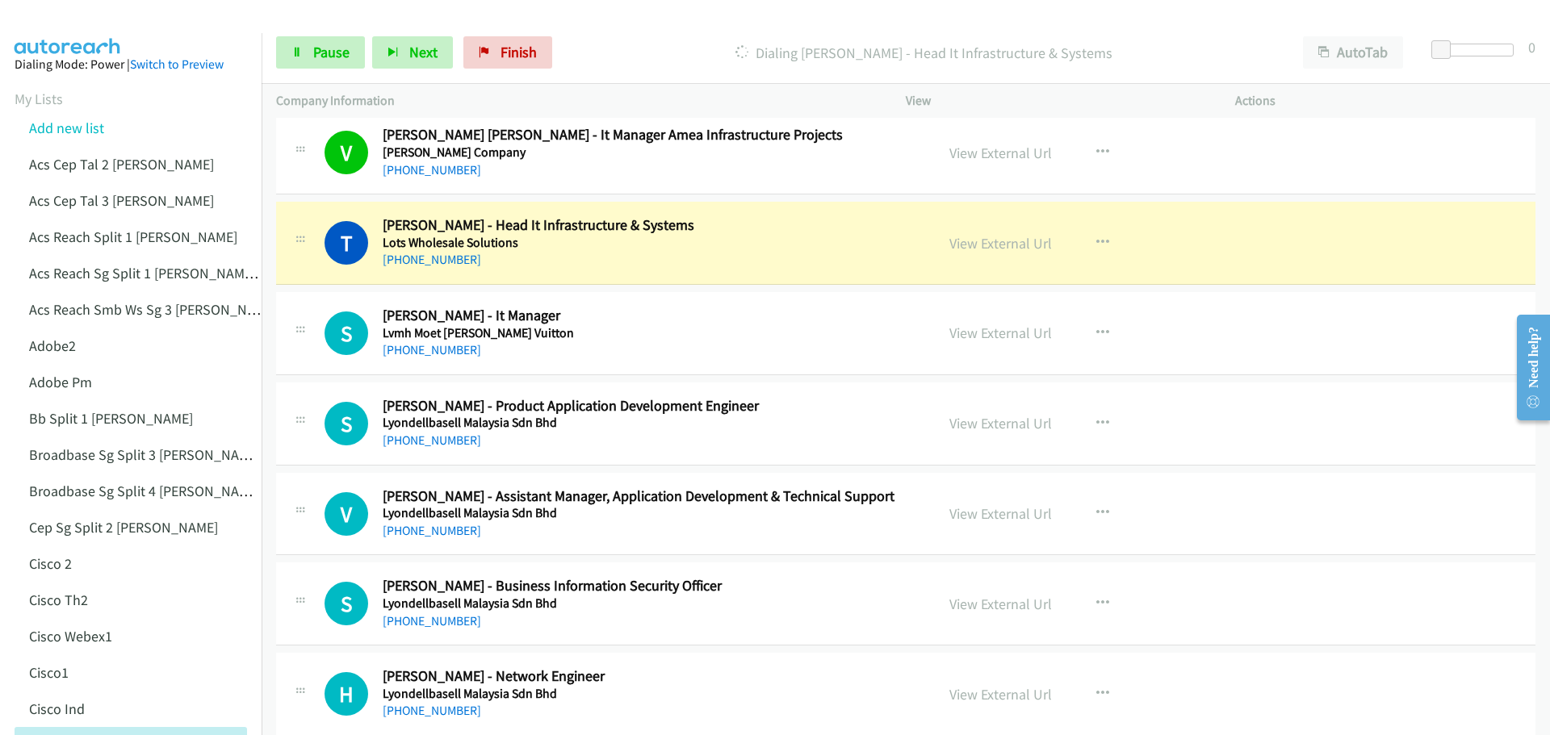
scroll to position [13562, 0]
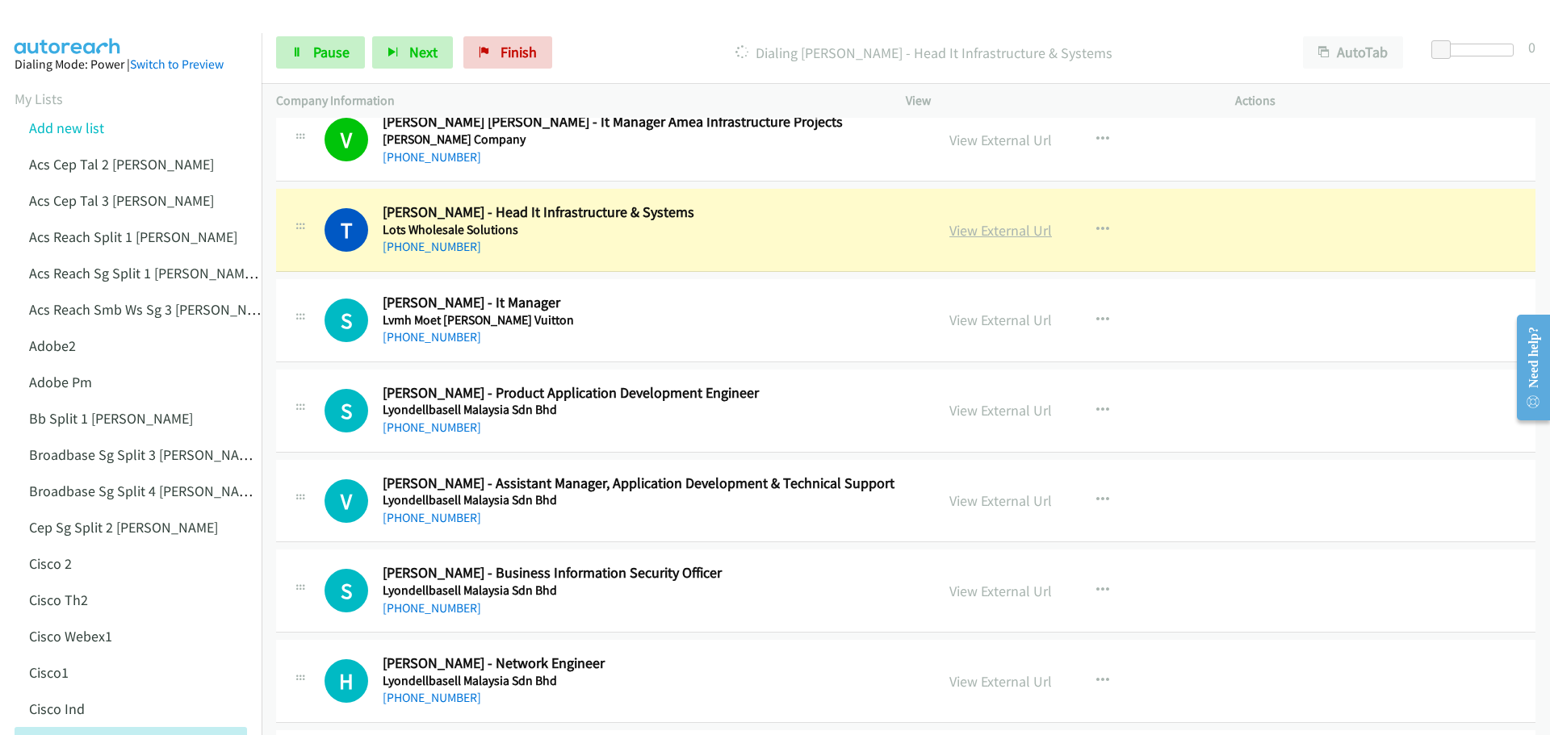
click at [995, 232] on link "View External Url" at bounding box center [1000, 230] width 103 height 19
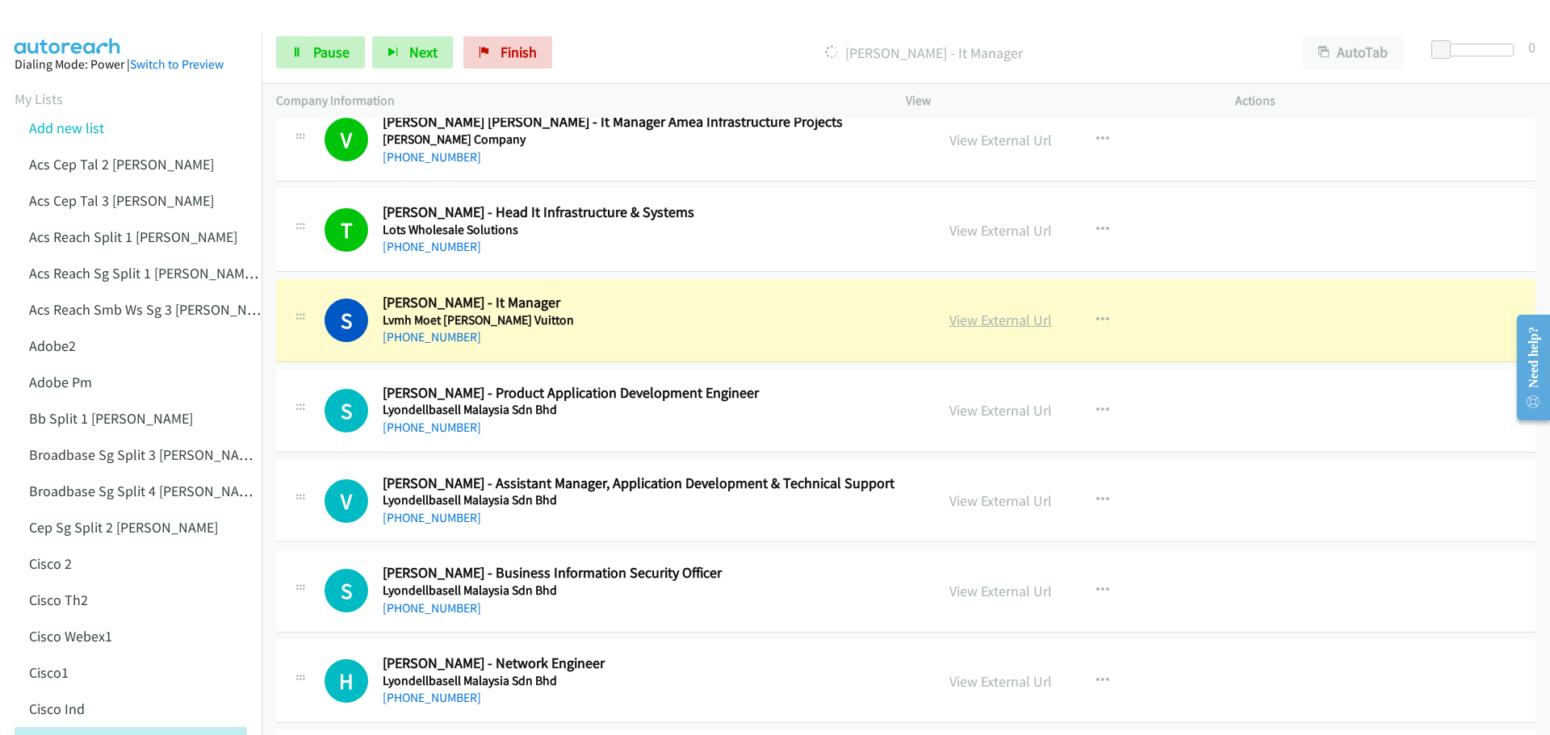
click at [953, 314] on link "View External Url" at bounding box center [1000, 320] width 103 height 19
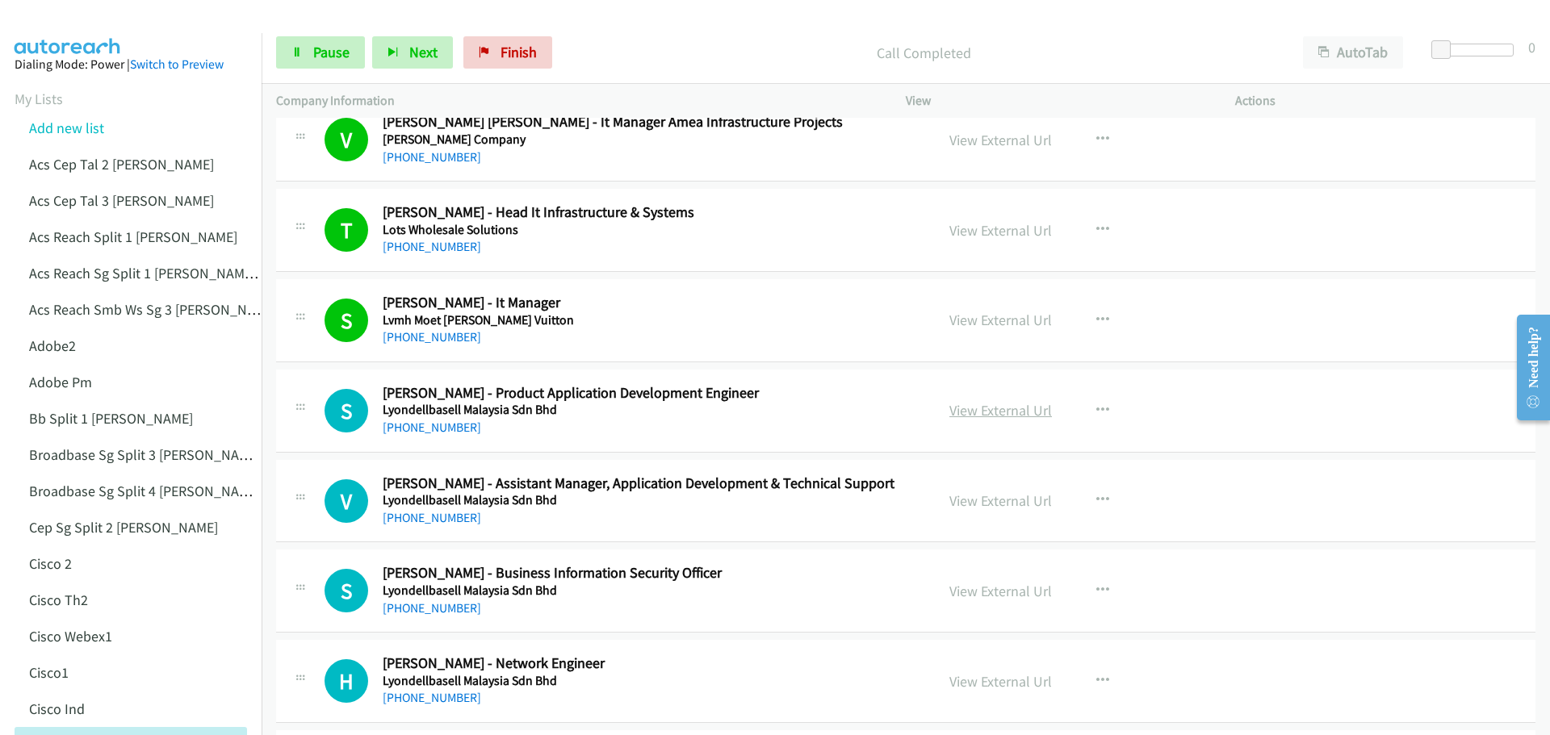
click at [971, 417] on link "View External Url" at bounding box center [1000, 410] width 103 height 19
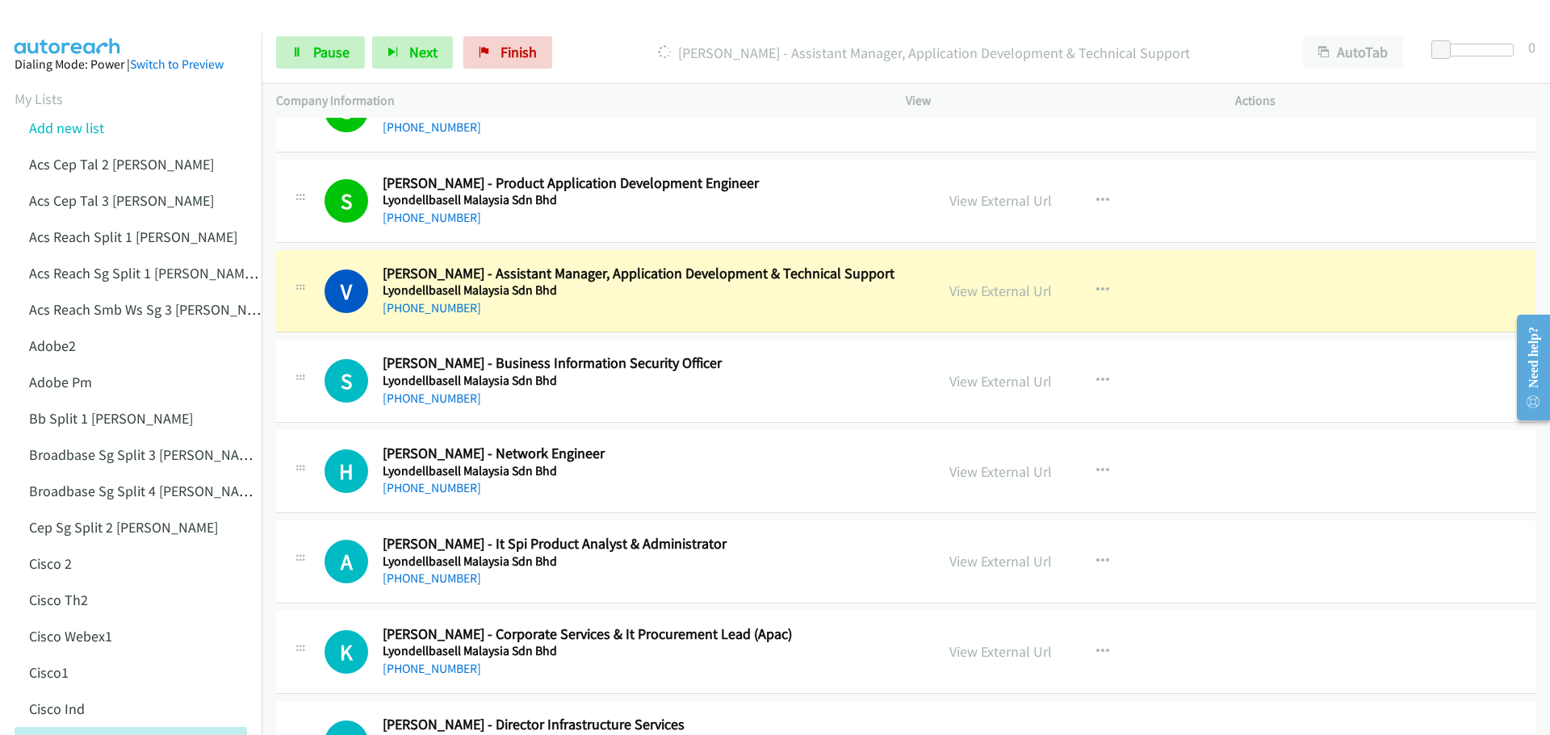
scroll to position [13804, 0]
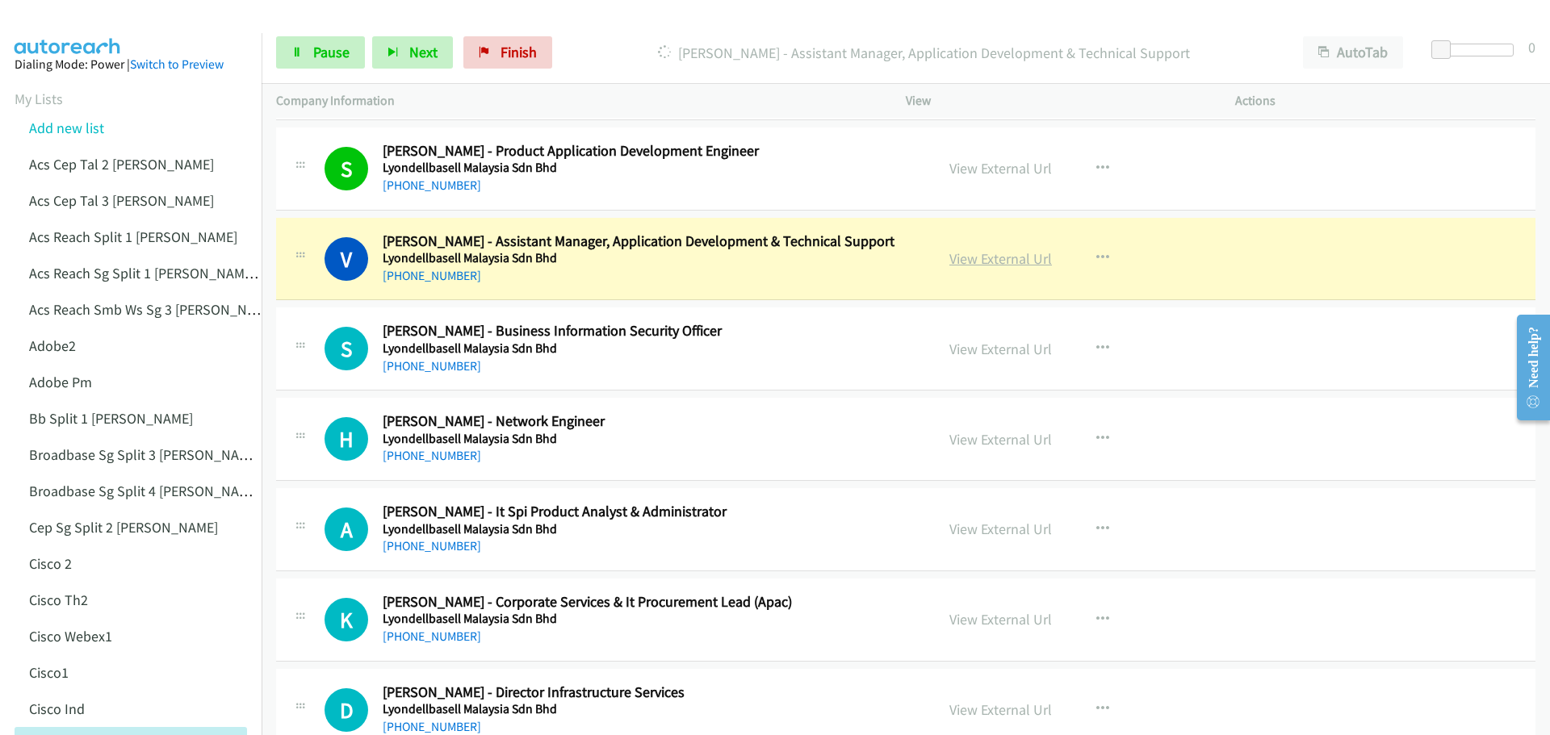
click at [986, 262] on link "View External Url" at bounding box center [1000, 258] width 103 height 19
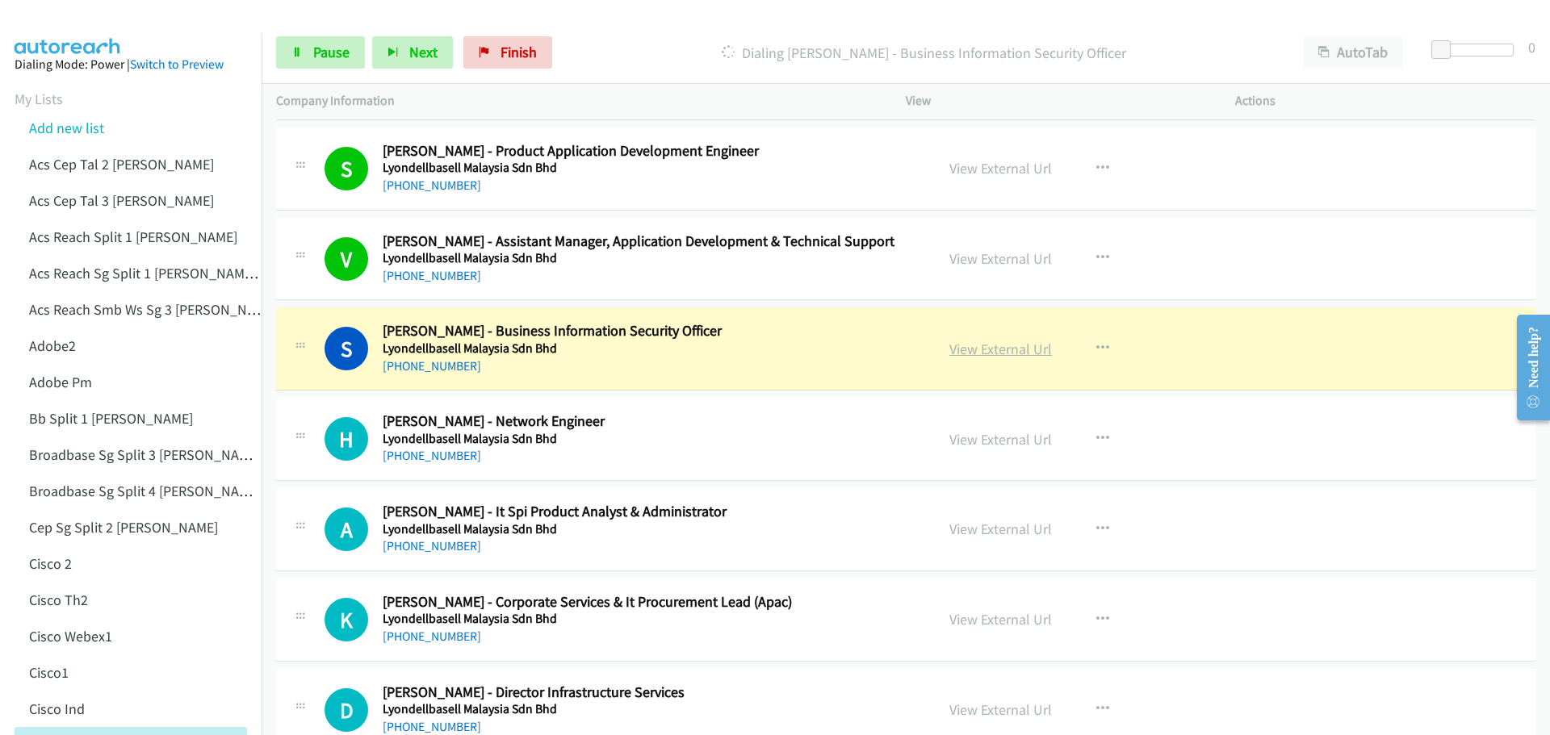
click at [989, 344] on link "View External Url" at bounding box center [1000, 349] width 103 height 19
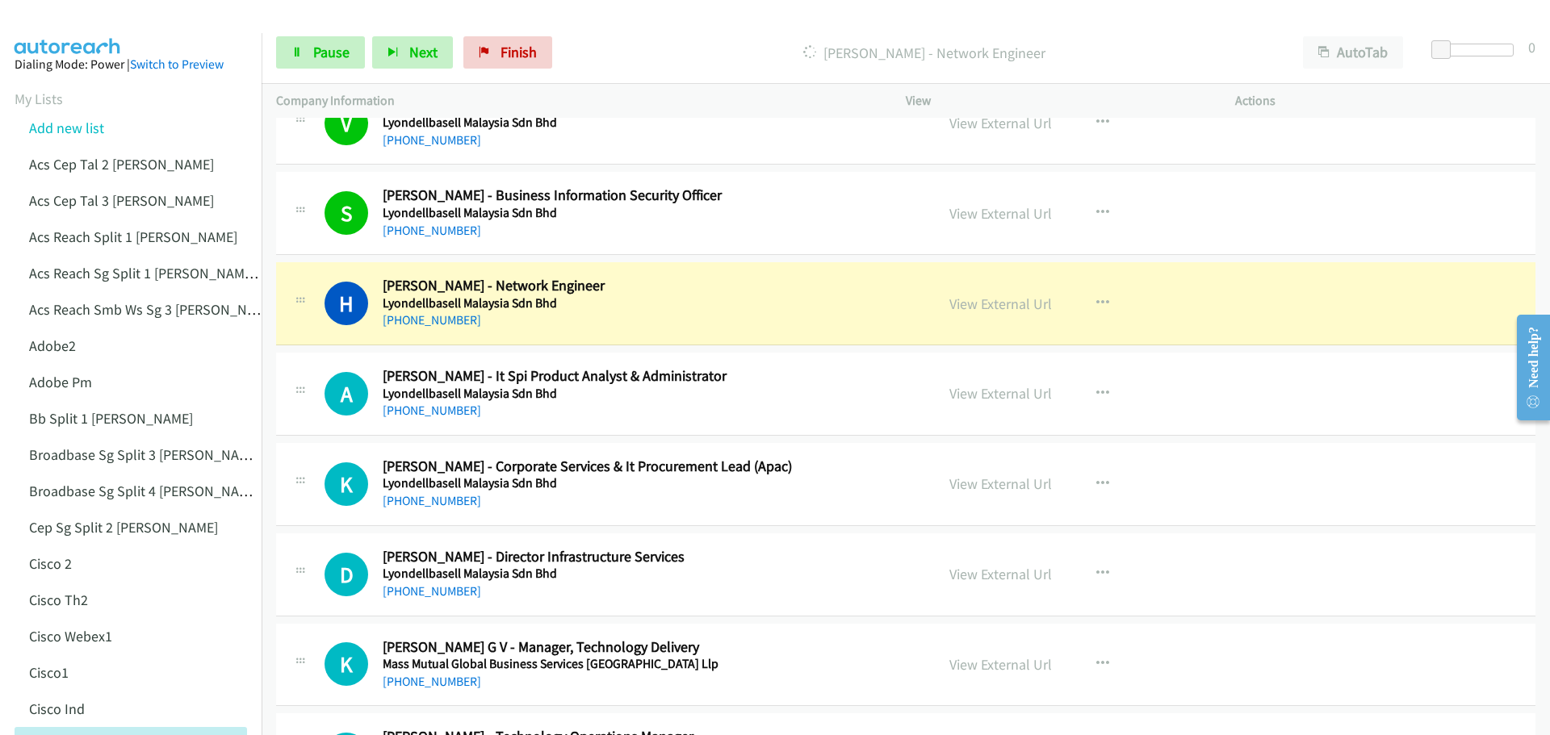
scroll to position [13966, 0]
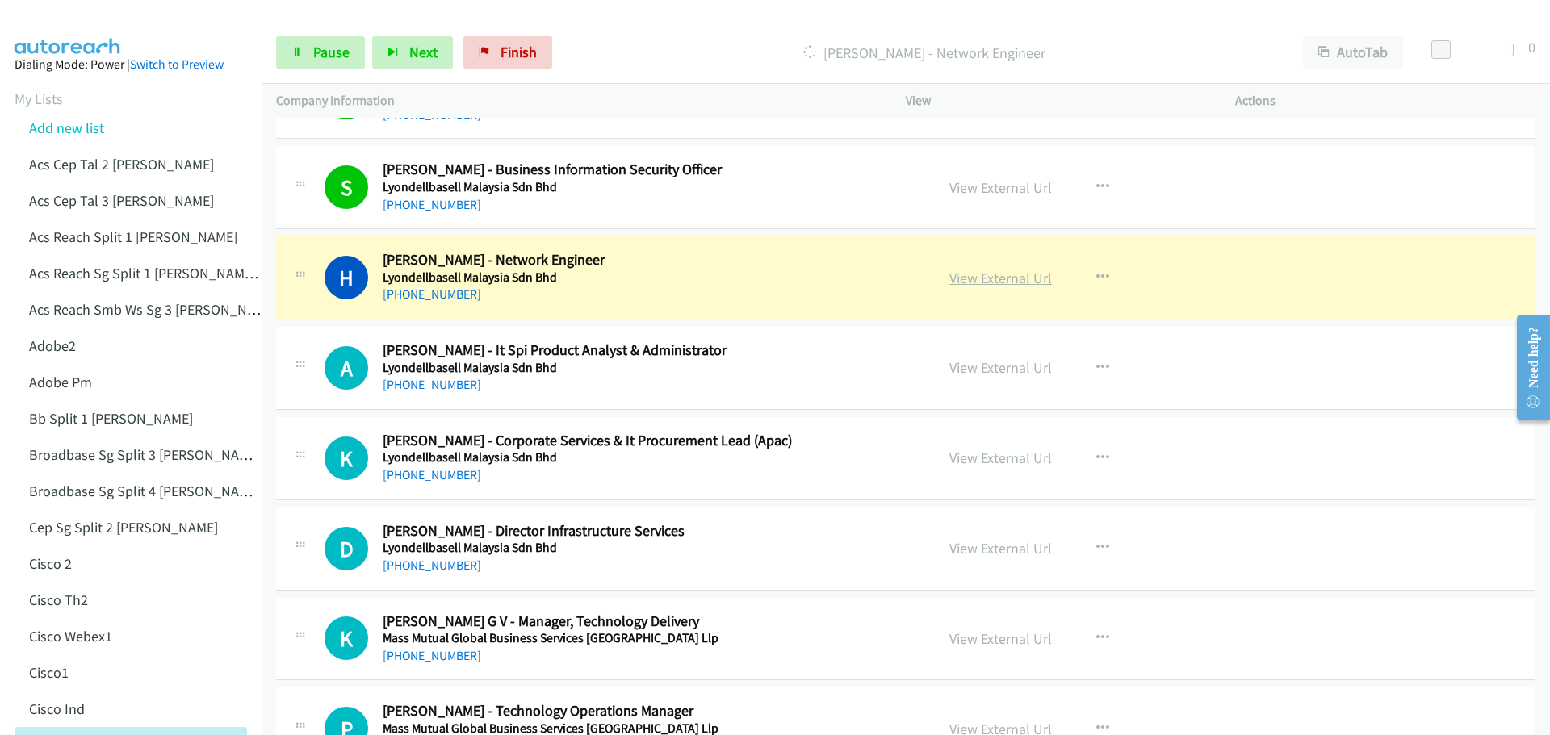
click at [986, 279] on link "View External Url" at bounding box center [1000, 278] width 103 height 19
drag, startPoint x: 341, startPoint y: 59, endPoint x: 458, endPoint y: 9, distance: 126.6
click at [343, 58] on span "Pause" at bounding box center [331, 52] width 36 height 19
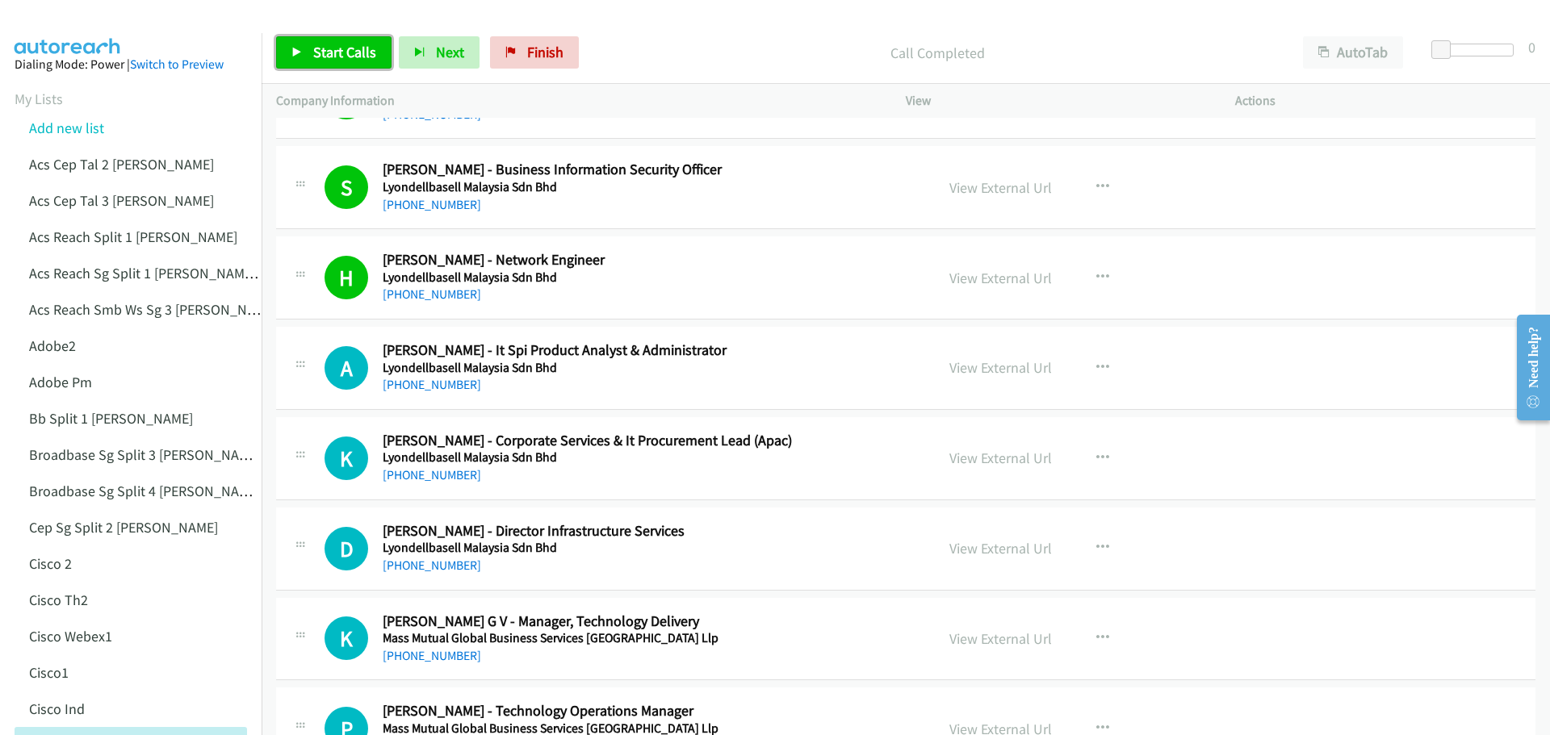
click at [328, 40] on link "Start Calls" at bounding box center [333, 52] width 115 height 32
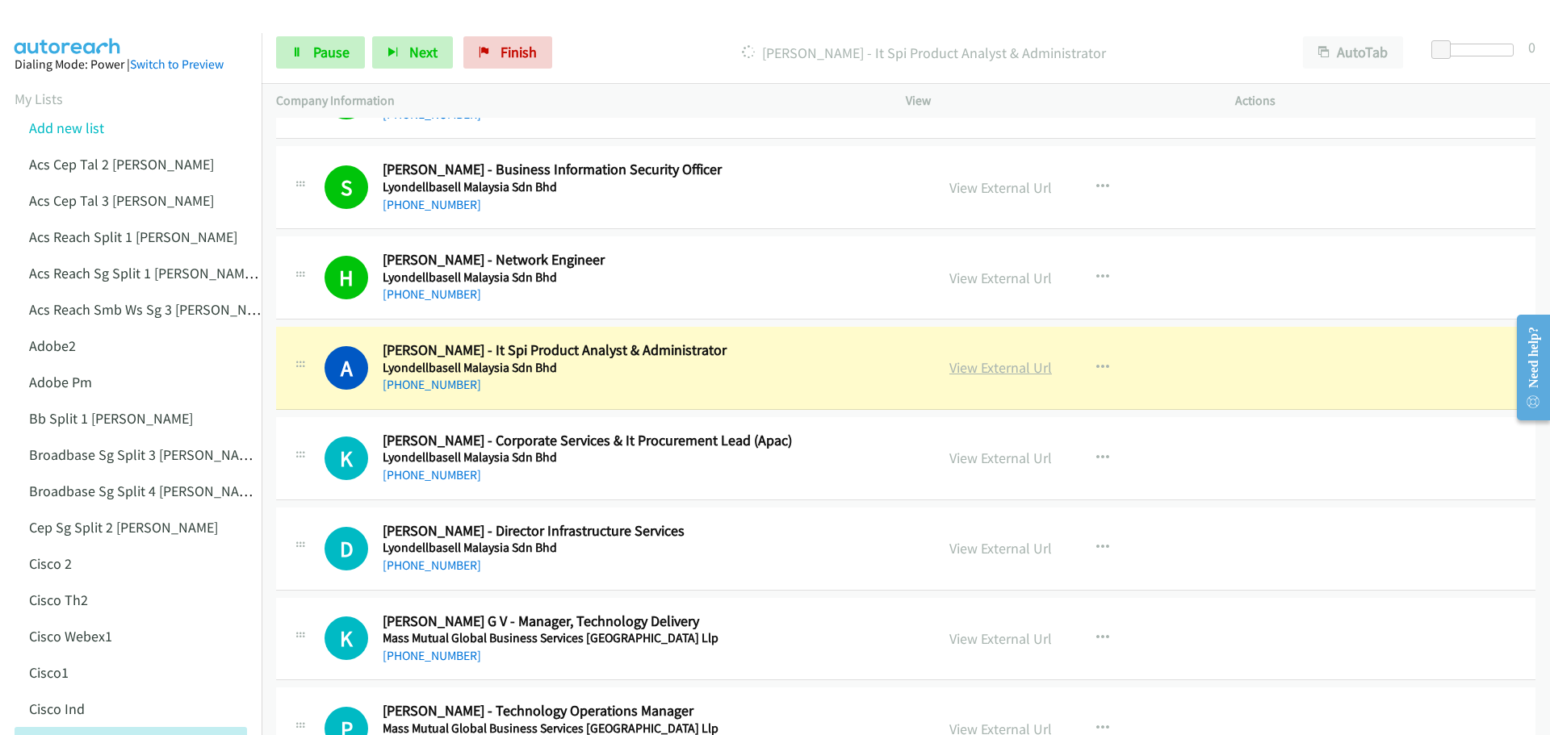
click at [997, 371] on link "View External Url" at bounding box center [1000, 367] width 103 height 19
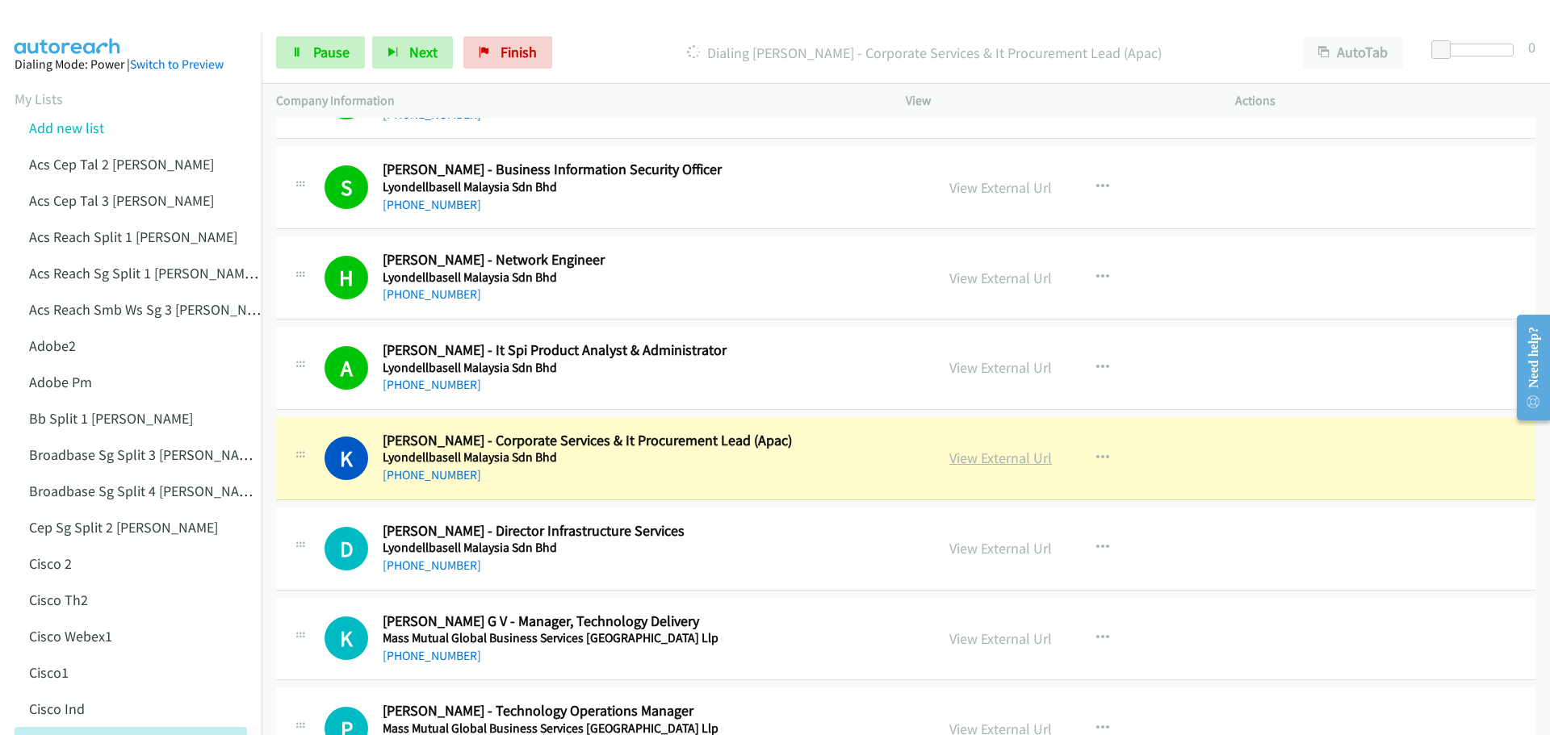
click at [1000, 465] on link "View External Url" at bounding box center [1000, 458] width 103 height 19
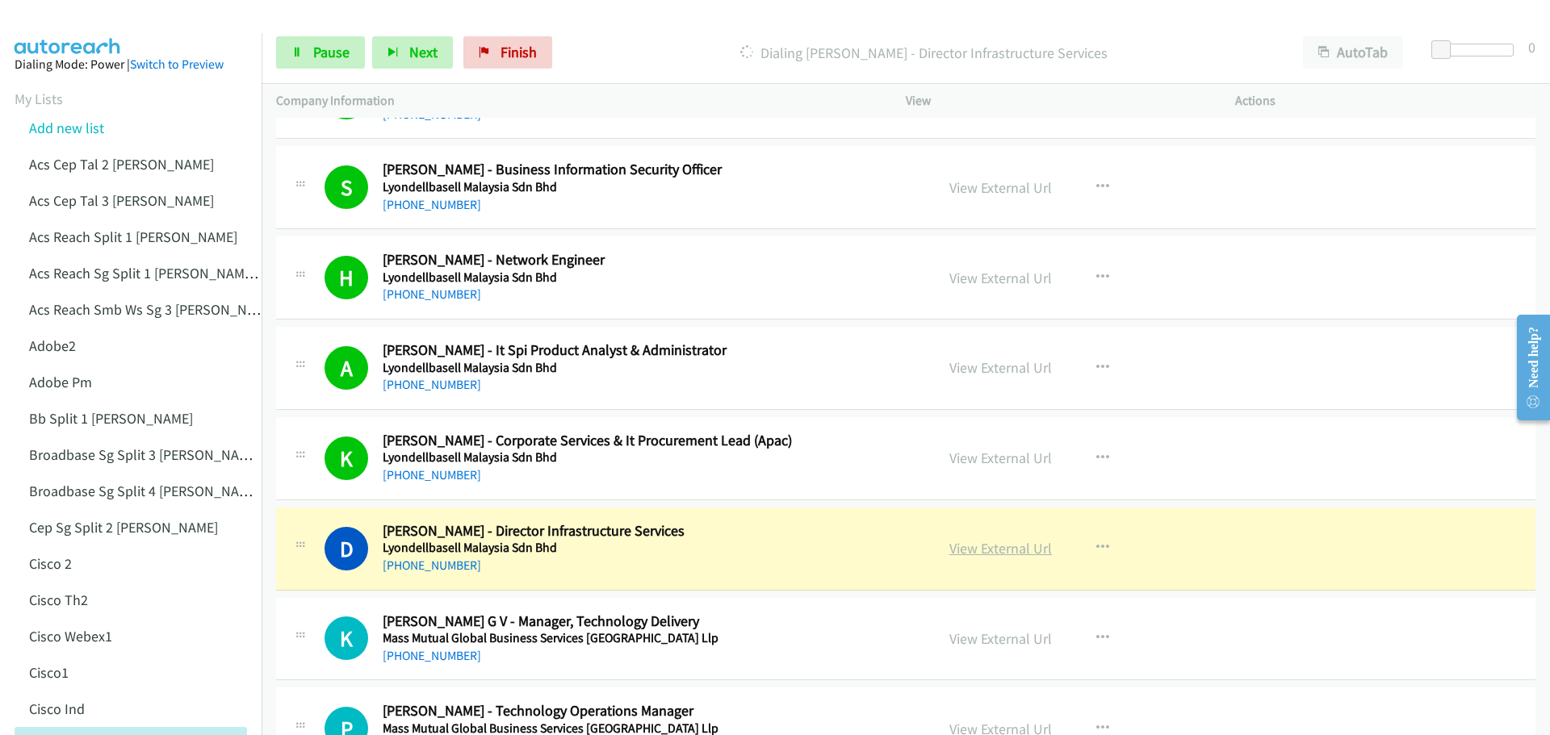
click at [1005, 548] on link "View External Url" at bounding box center [1000, 548] width 103 height 19
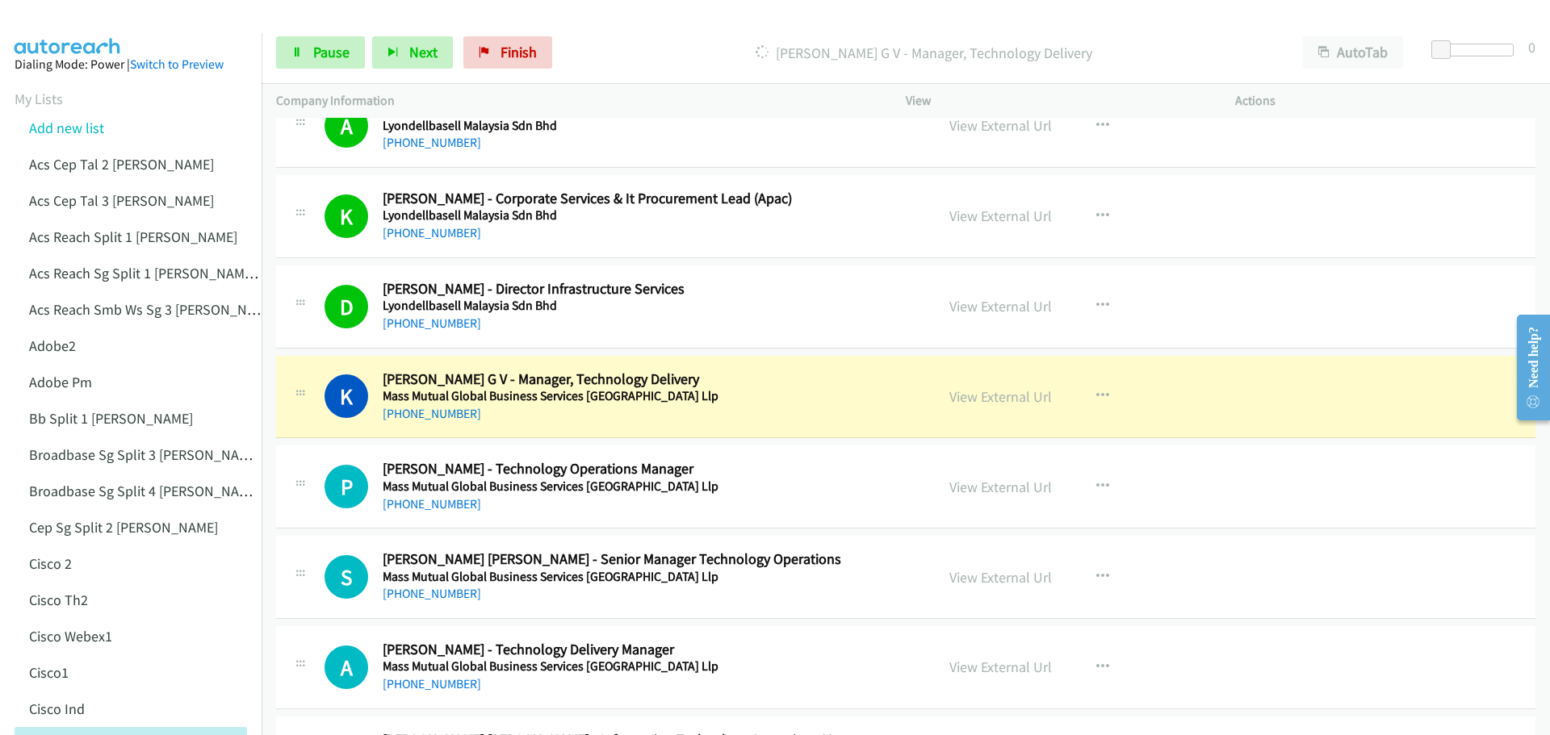
scroll to position [14288, 0]
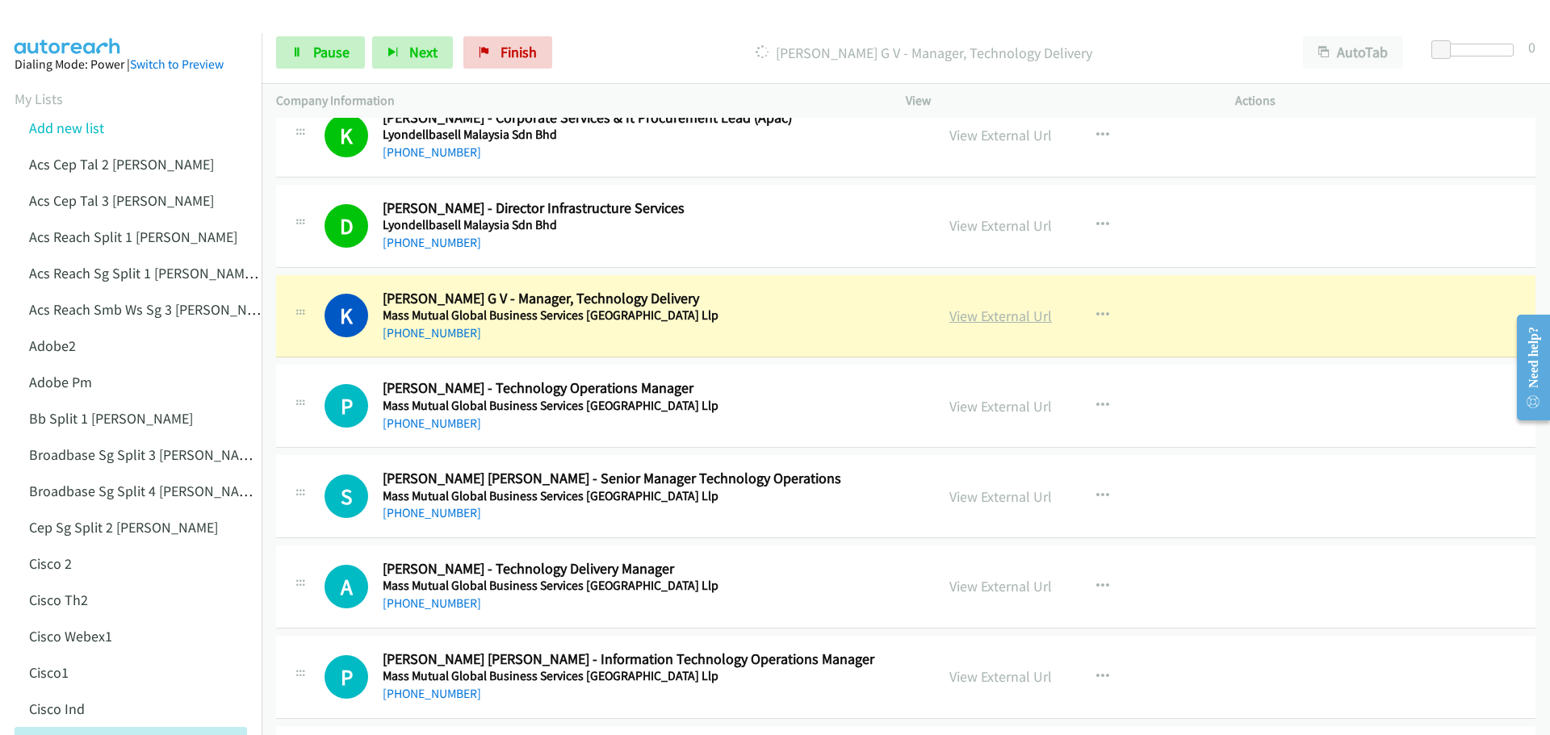
click at [973, 315] on link "View External Url" at bounding box center [1000, 316] width 103 height 19
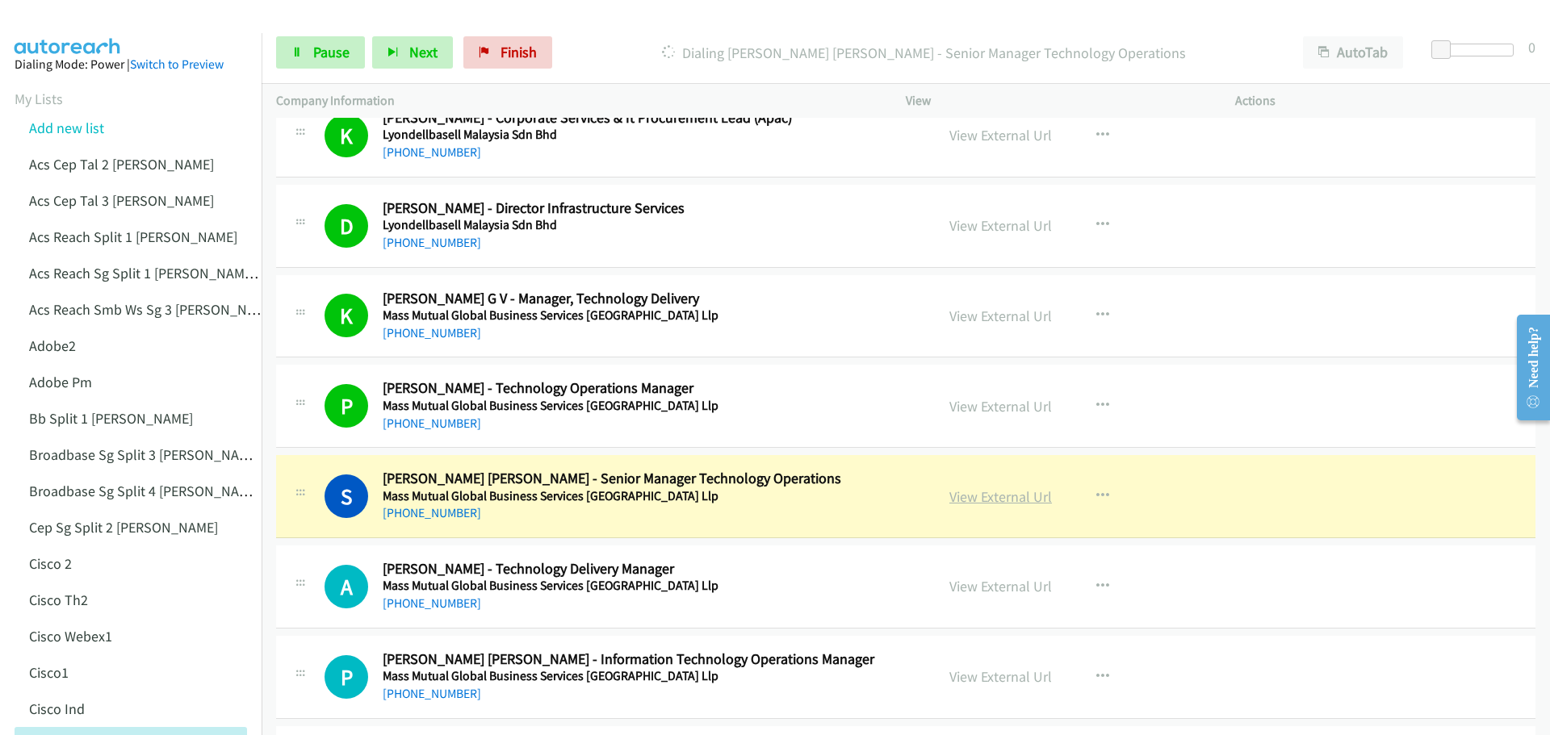
click at [978, 495] on link "View External Url" at bounding box center [1000, 497] width 103 height 19
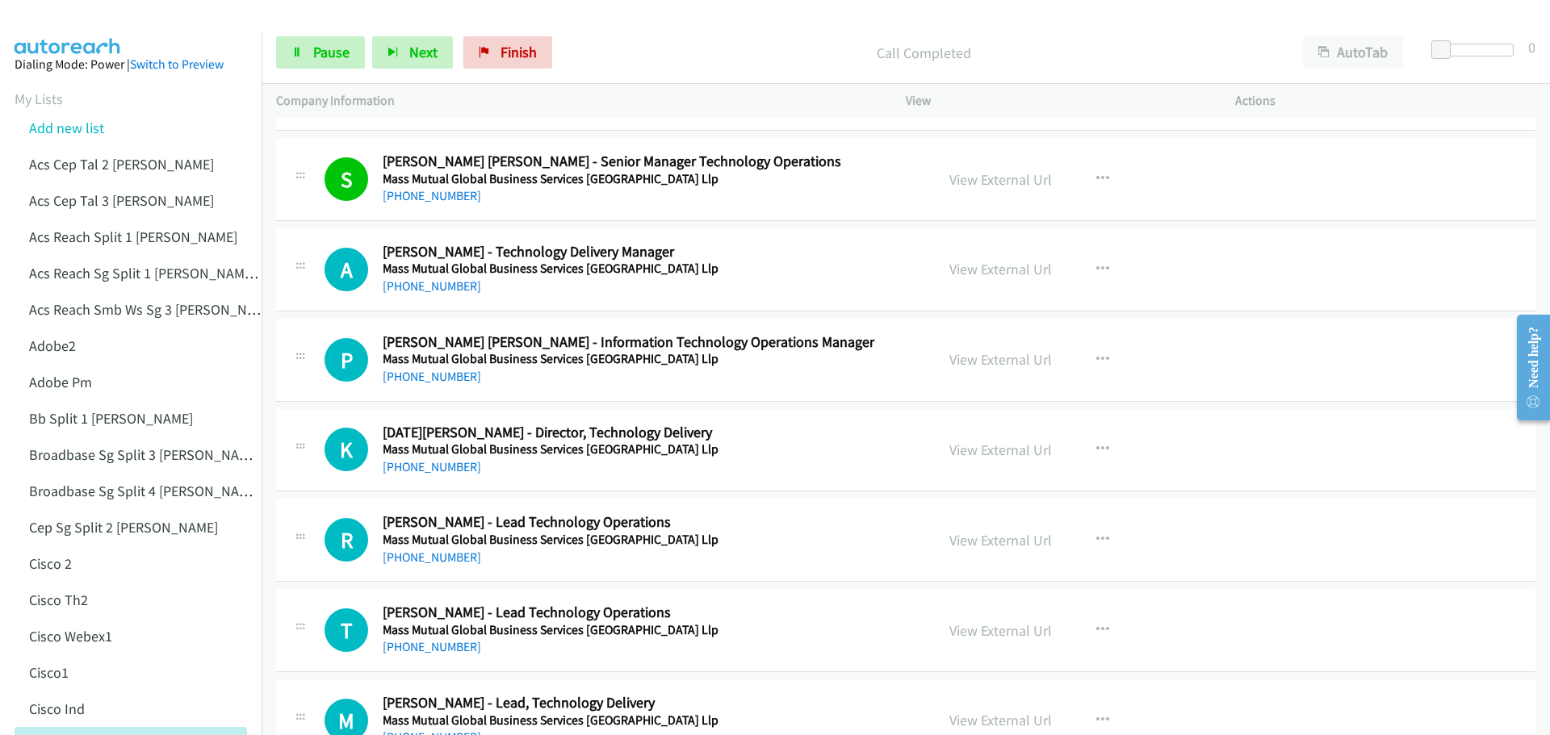
scroll to position [14611, 0]
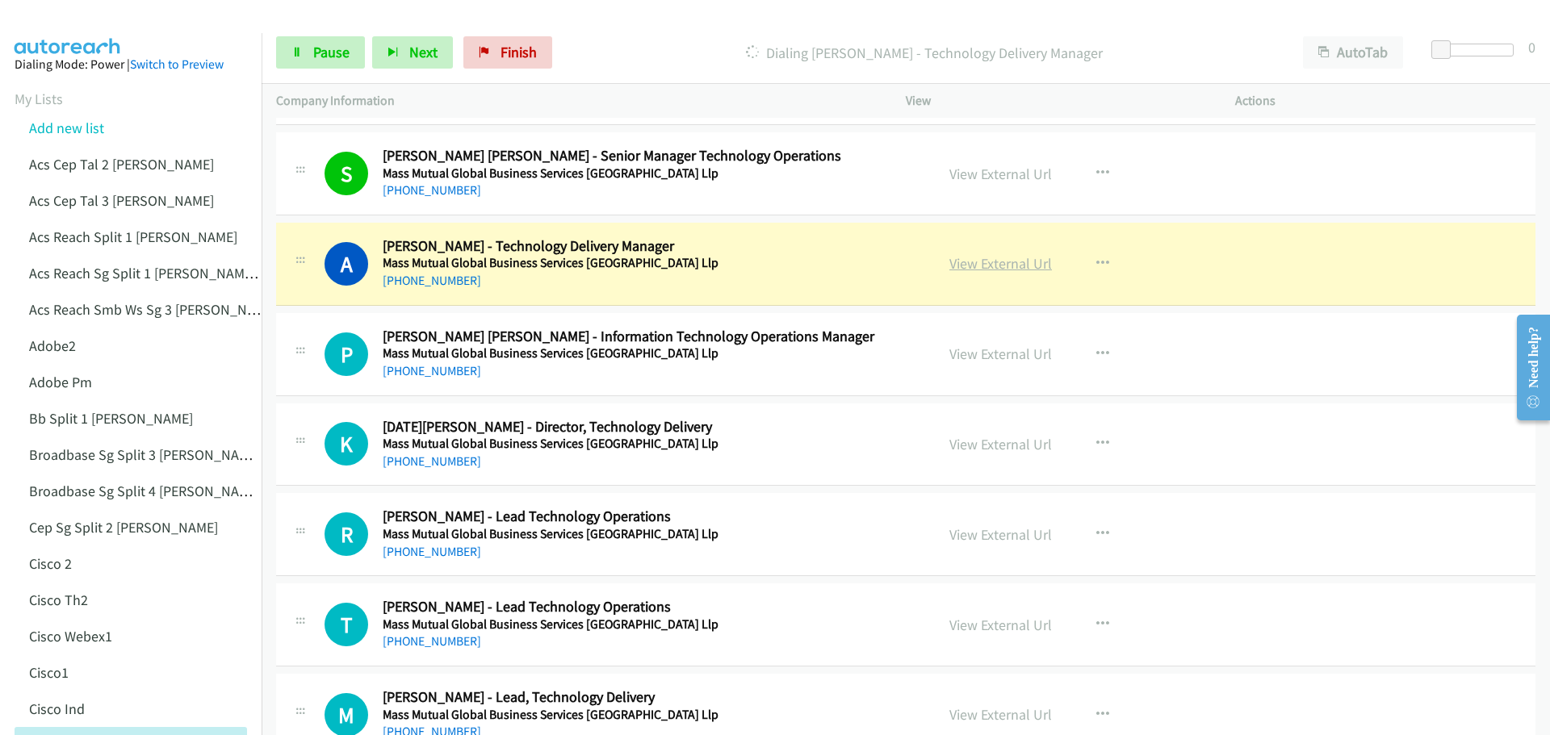
click at [999, 258] on link "View External Url" at bounding box center [1000, 263] width 103 height 19
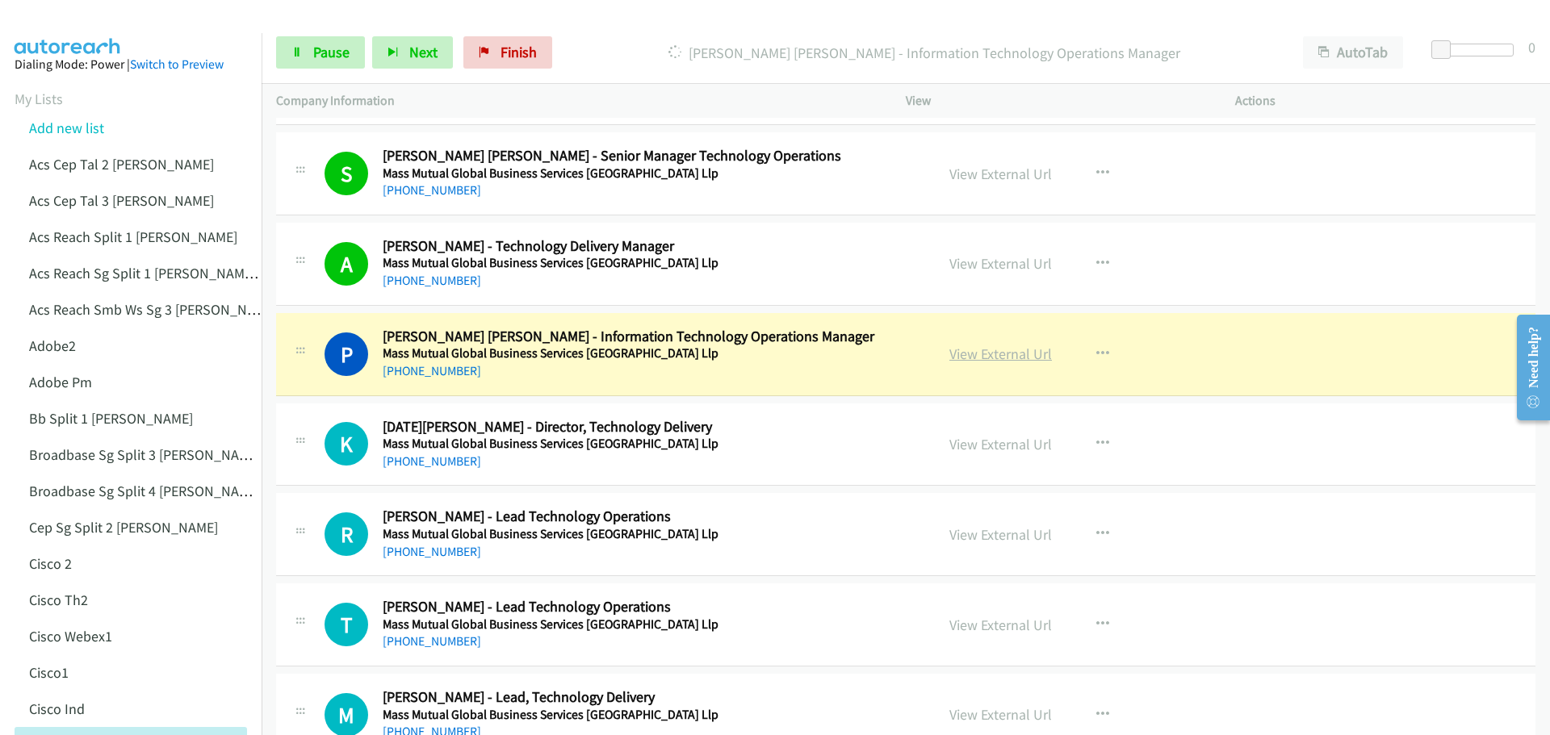
click at [992, 351] on link "View External Url" at bounding box center [1000, 354] width 103 height 19
drag, startPoint x: 332, startPoint y: 56, endPoint x: 352, endPoint y: 46, distance: 22.4
click at [332, 56] on span "Pause" at bounding box center [331, 52] width 36 height 19
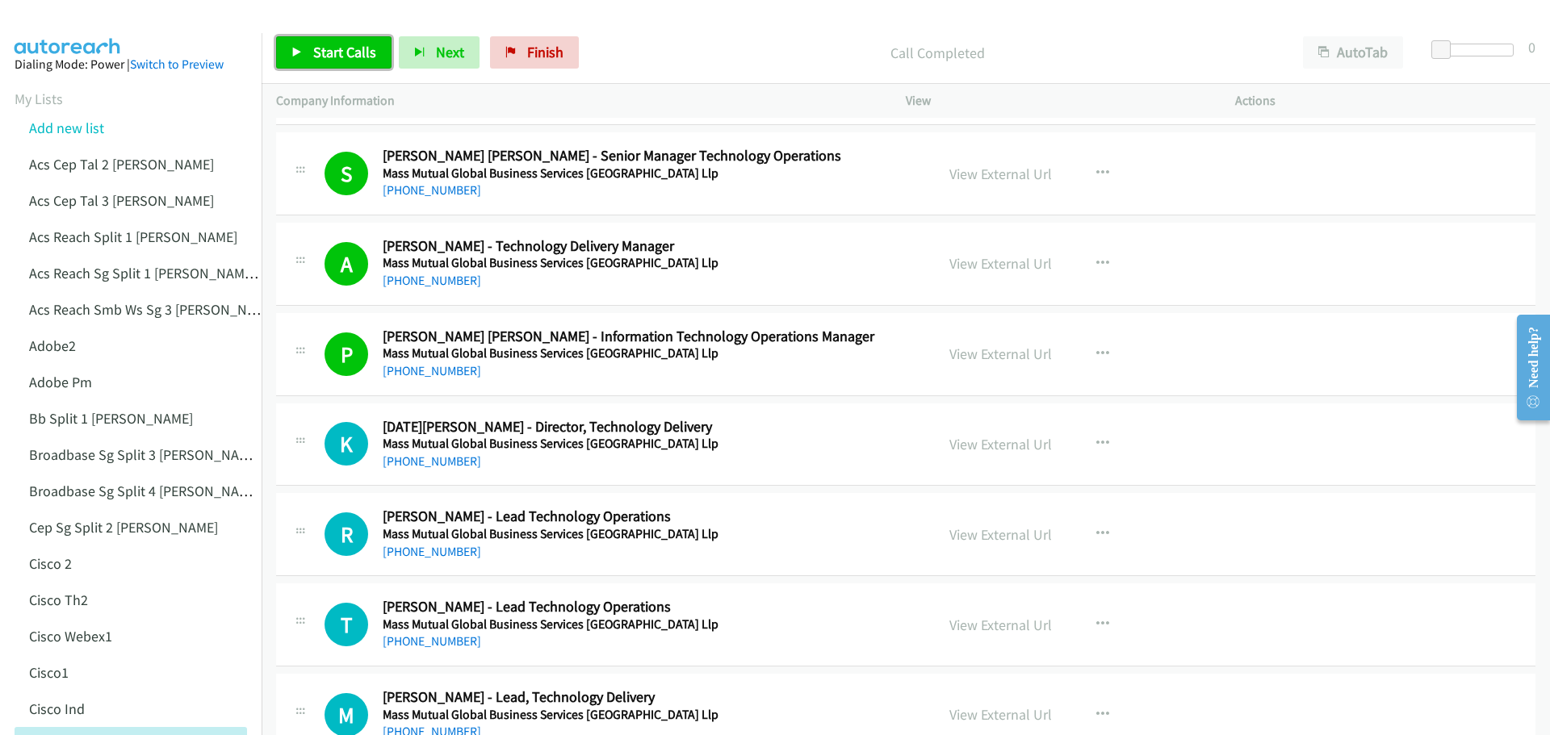
click at [341, 49] on span "Start Calls" at bounding box center [344, 52] width 63 height 19
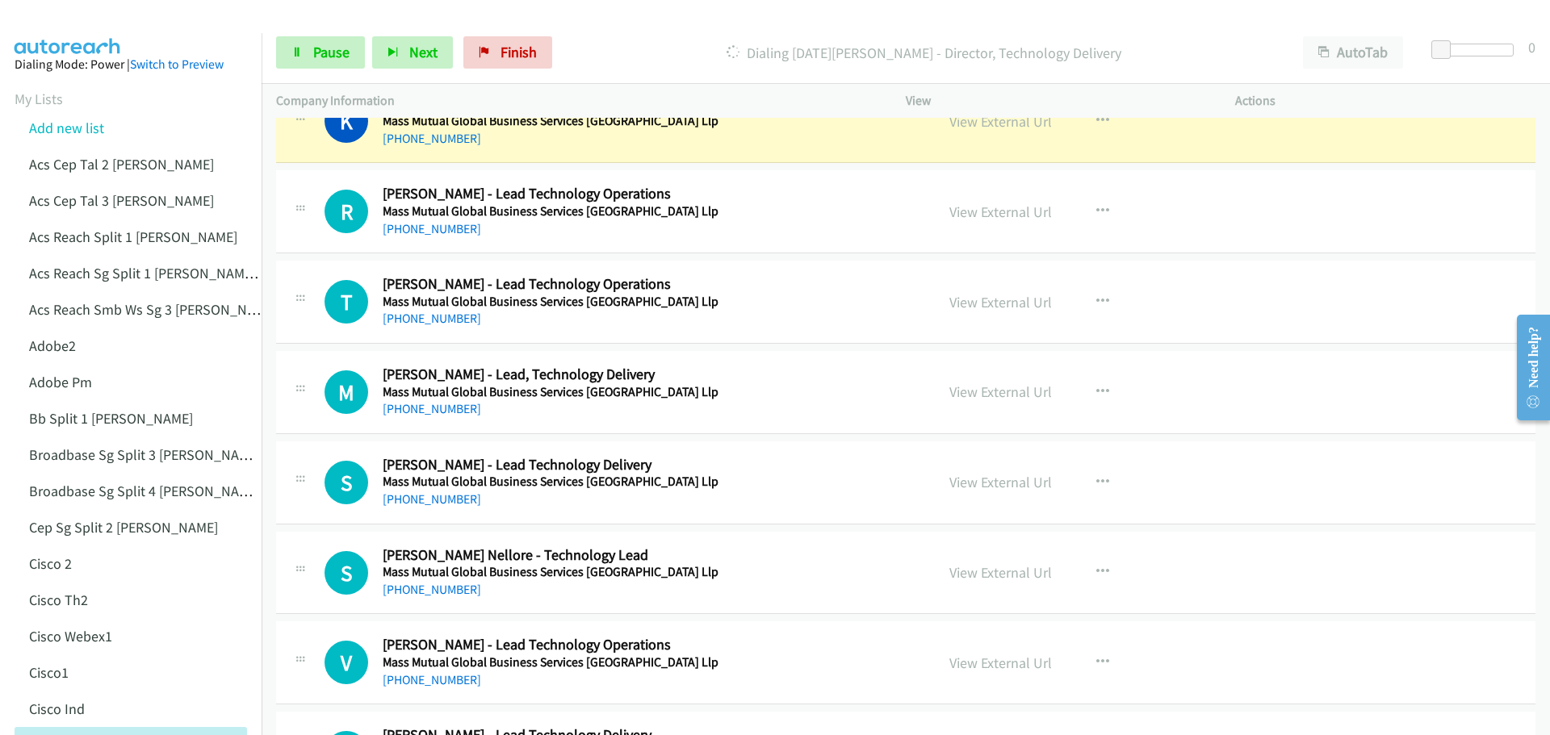
scroll to position [14854, 0]
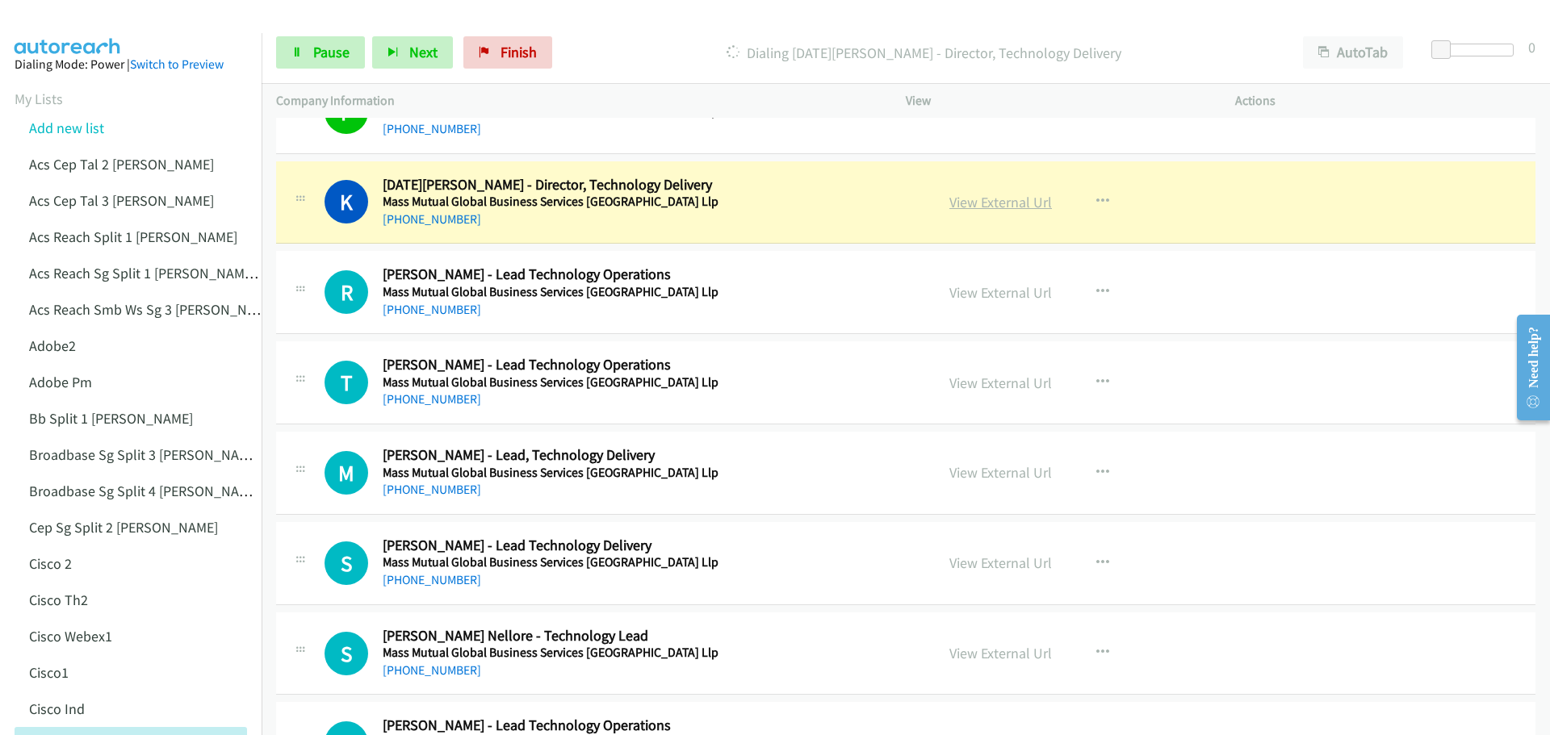
click at [1018, 199] on link "View External Url" at bounding box center [1000, 202] width 103 height 19
click at [325, 59] on span "Pause" at bounding box center [331, 52] width 36 height 19
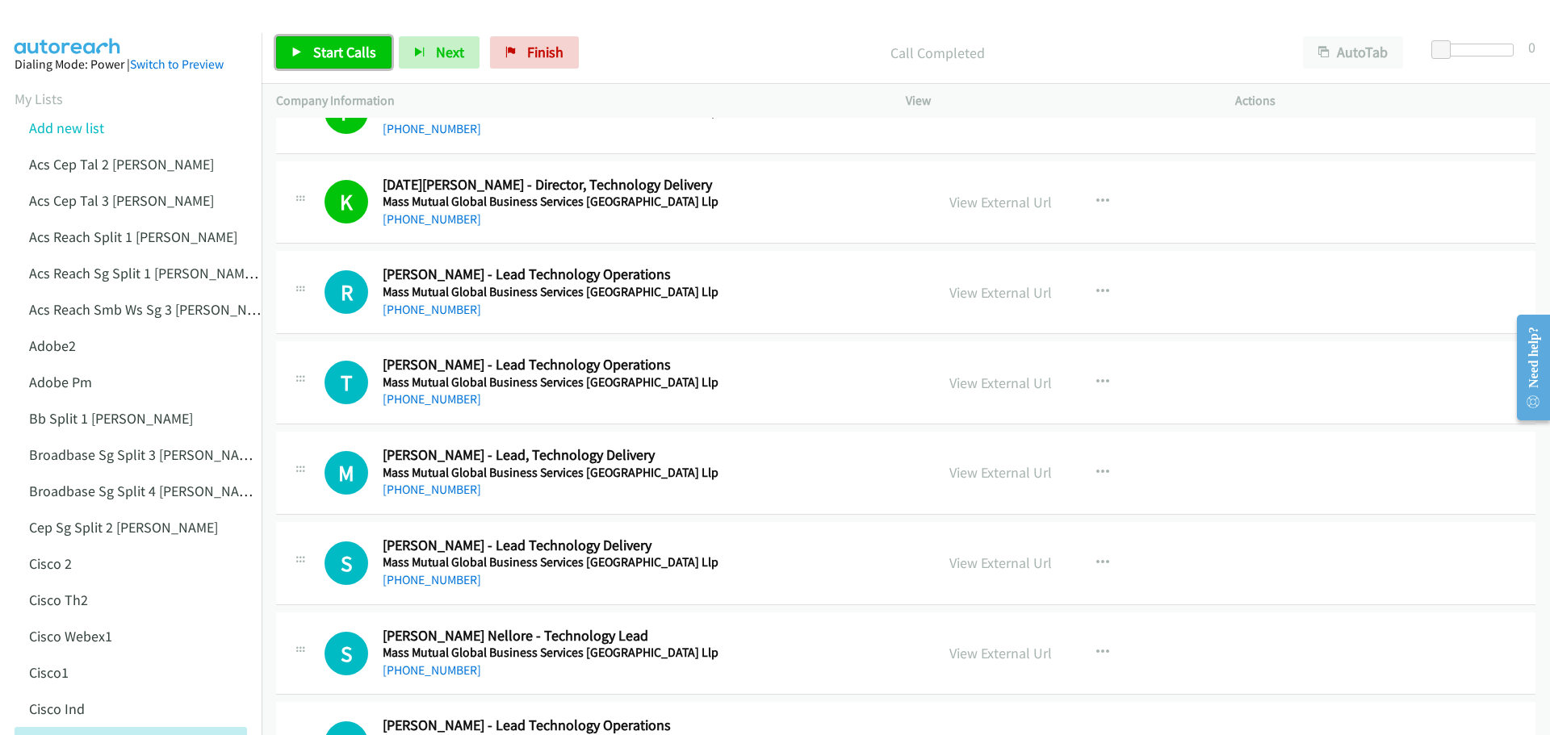
click at [307, 63] on link "Start Calls" at bounding box center [333, 52] width 115 height 32
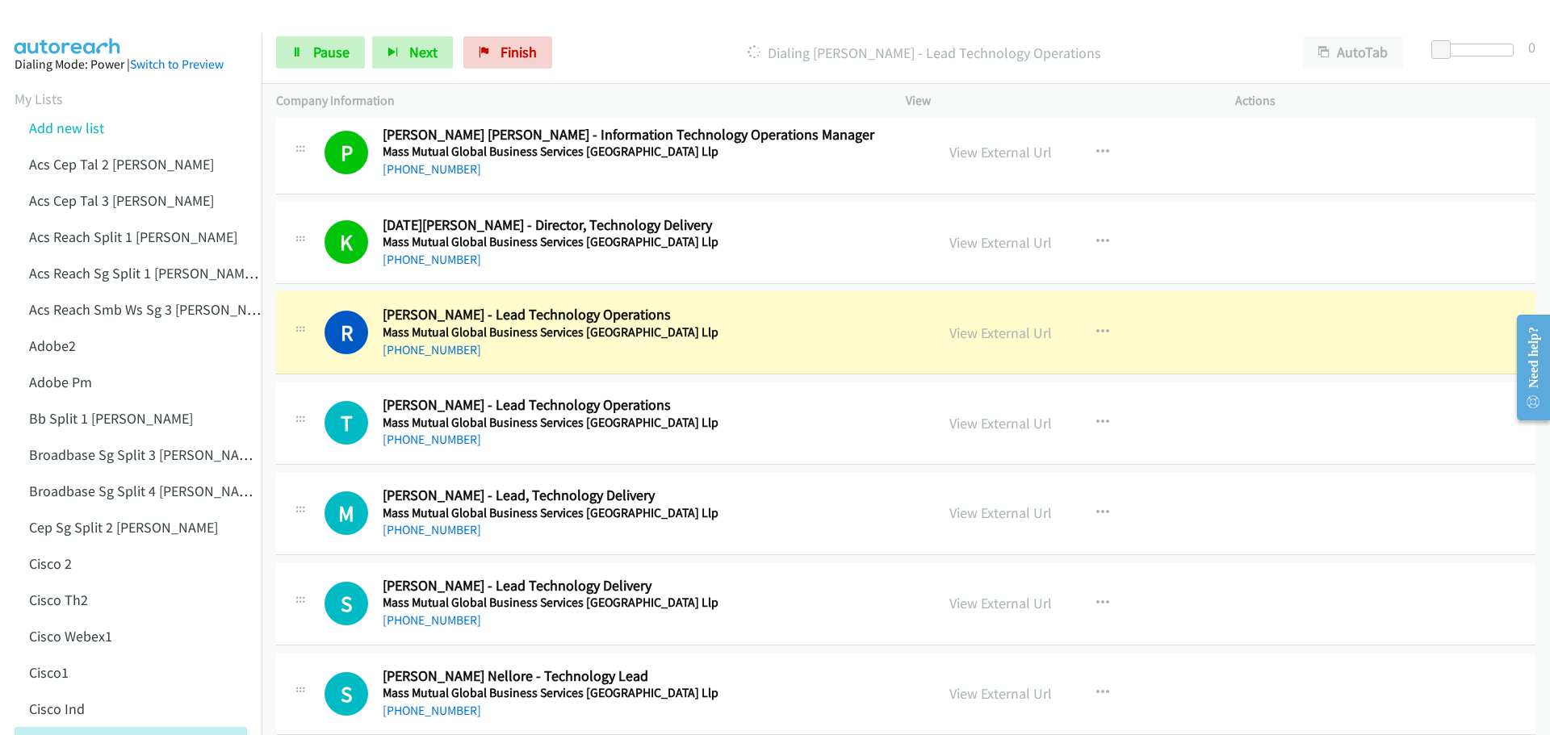
scroll to position [14773, 0]
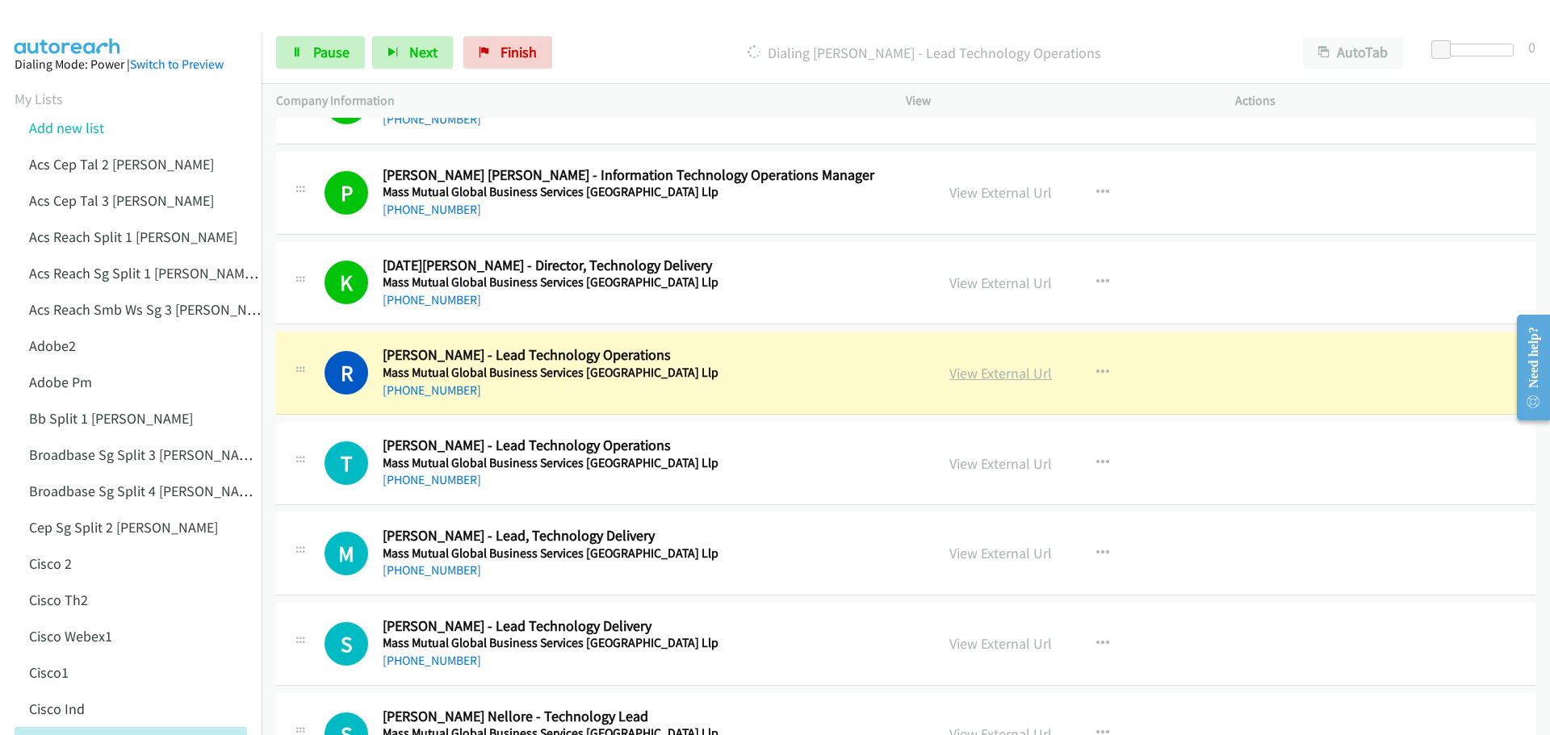
click at [982, 379] on link "View External Url" at bounding box center [1000, 373] width 103 height 19
click at [316, 40] on link "Pause" at bounding box center [320, 52] width 89 height 32
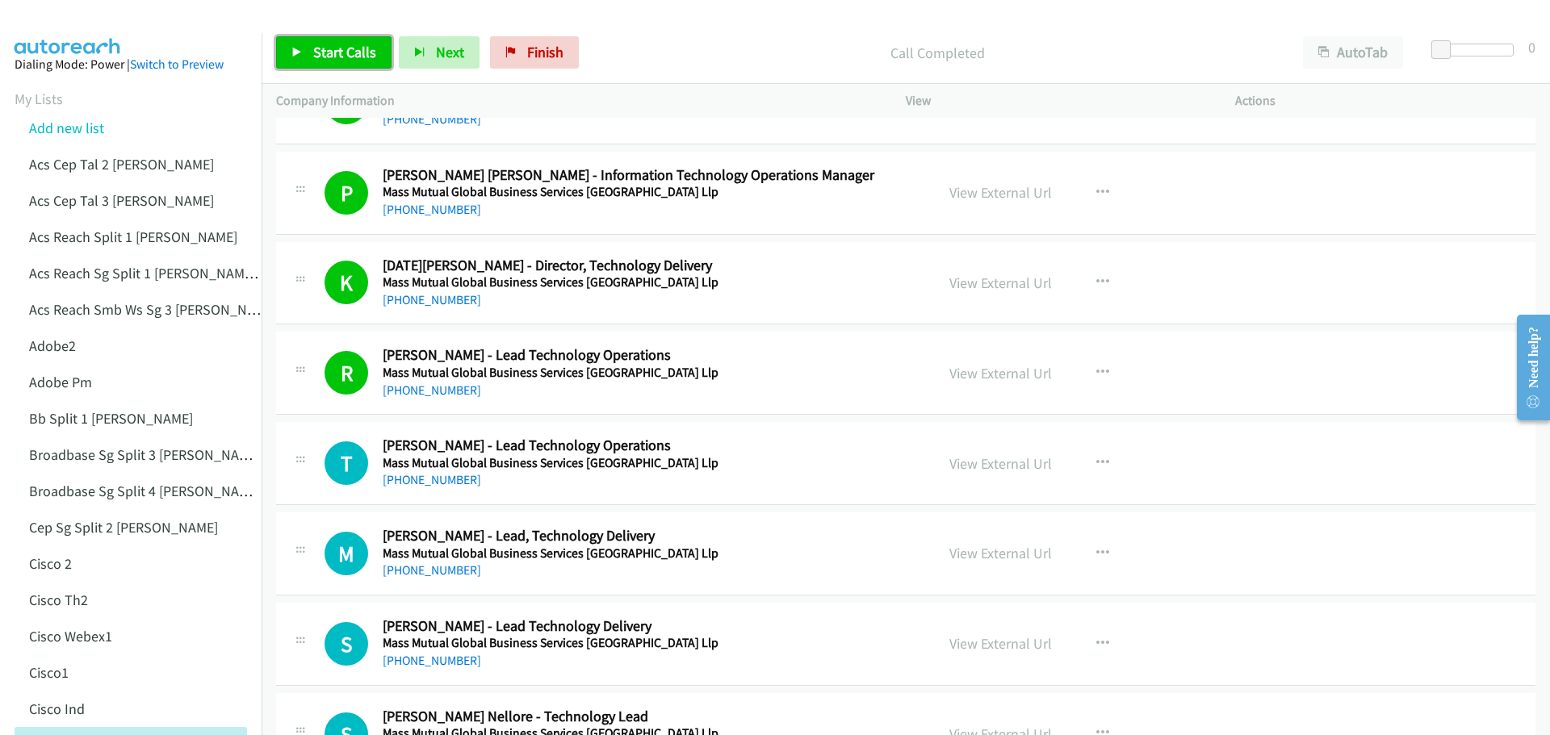
click at [320, 52] on span "Start Calls" at bounding box center [344, 52] width 63 height 19
click at [1007, 467] on link "View External Url" at bounding box center [1000, 463] width 103 height 19
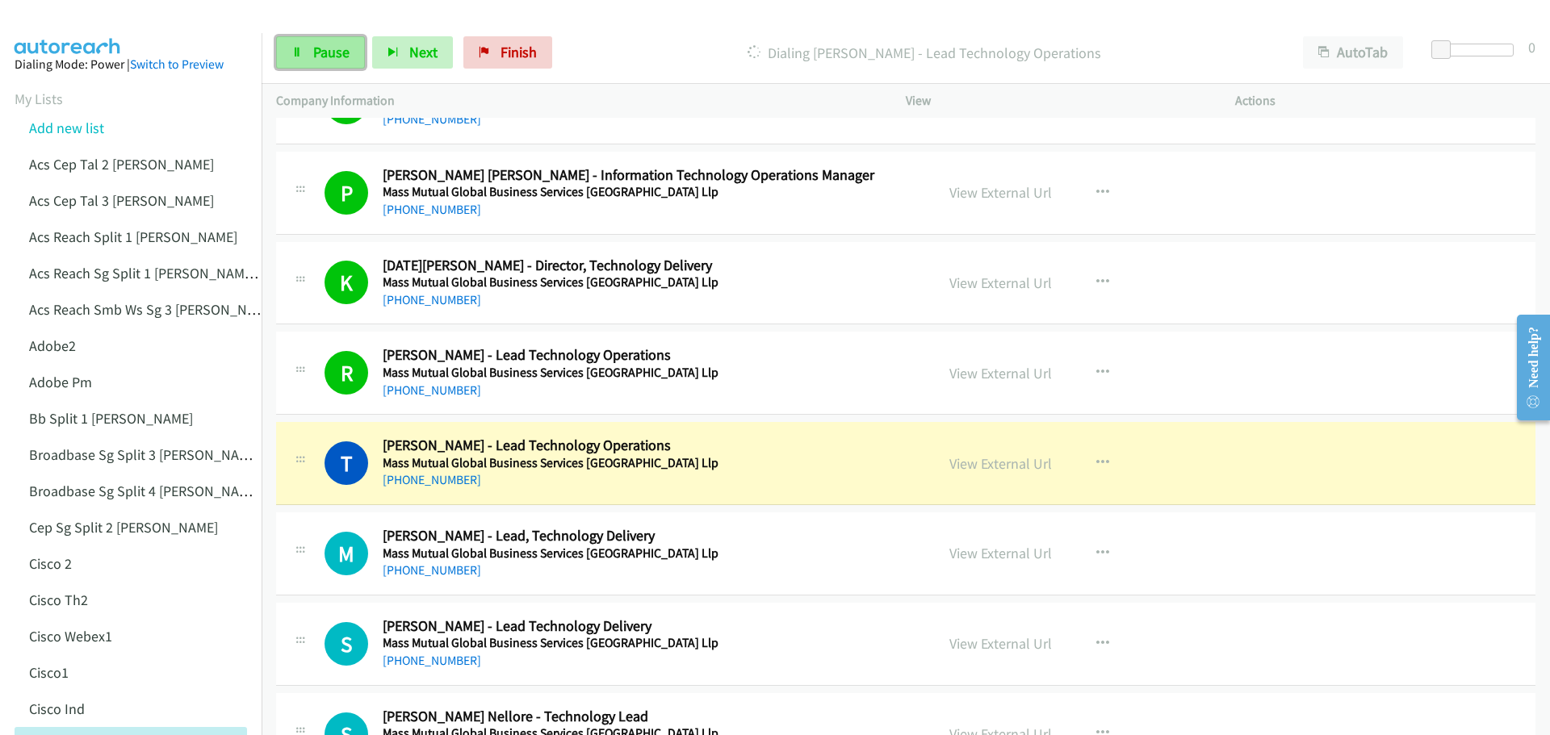
click at [339, 51] on span "Pause" at bounding box center [331, 52] width 36 height 19
